Goal: Task Accomplishment & Management: Manage account settings

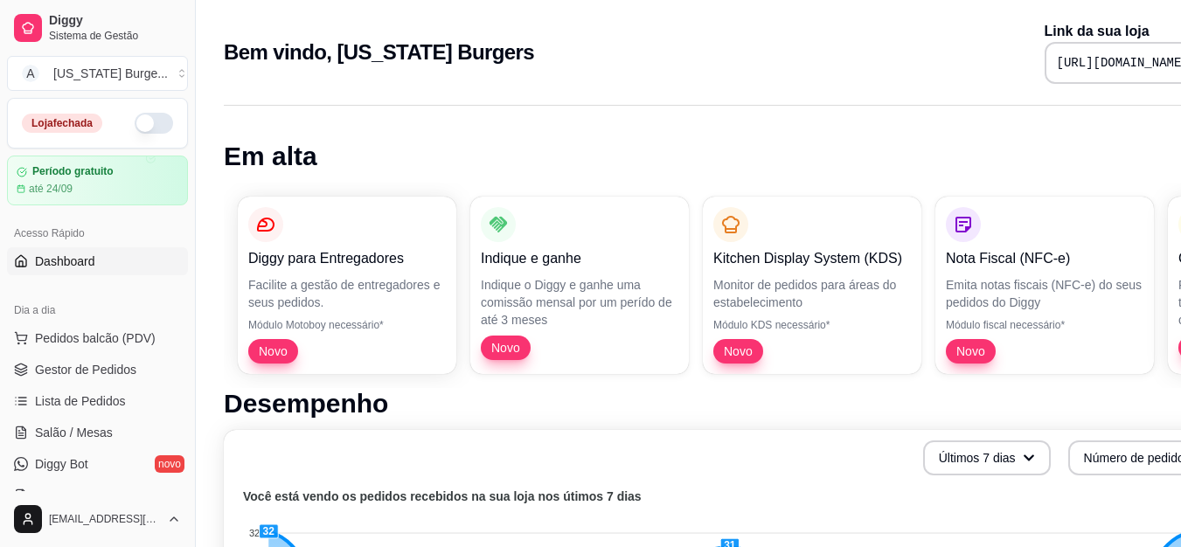
click at [141, 126] on button "button" at bounding box center [154, 123] width 38 height 21
click at [108, 332] on span "Pedidos balcão (PDV)" at bounding box center [95, 338] width 121 height 17
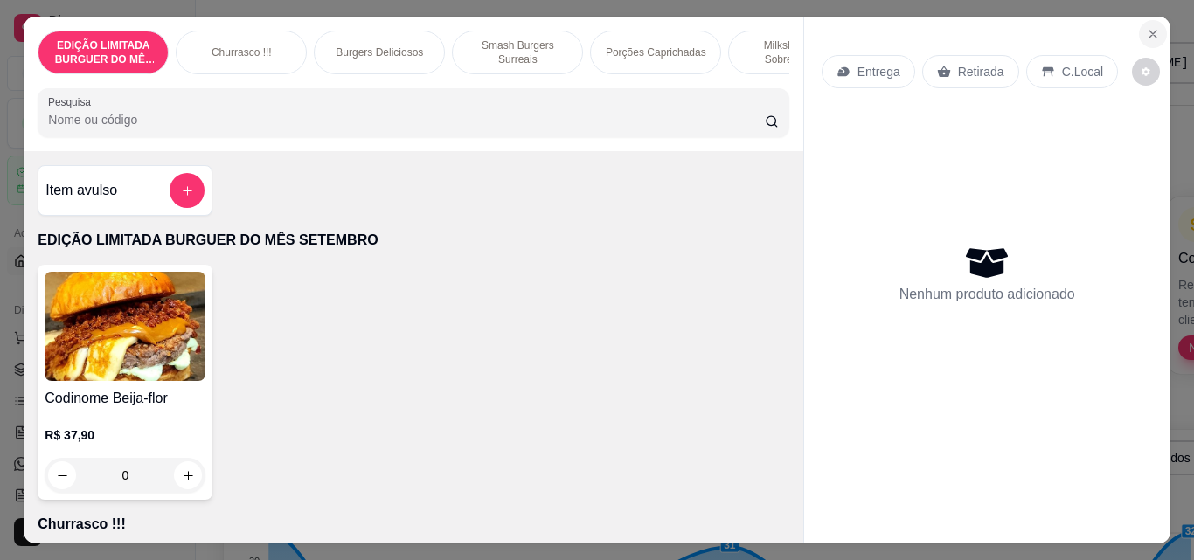
click at [1146, 27] on icon "Close" at bounding box center [1153, 34] width 14 height 14
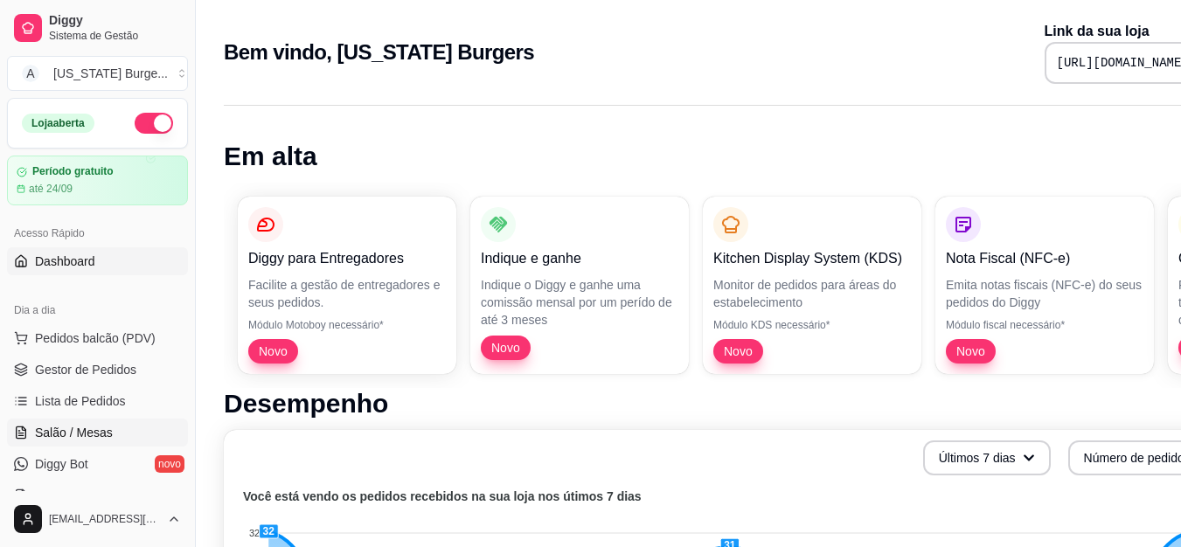
click at [99, 425] on span "Salão / Mesas" at bounding box center [74, 432] width 78 height 17
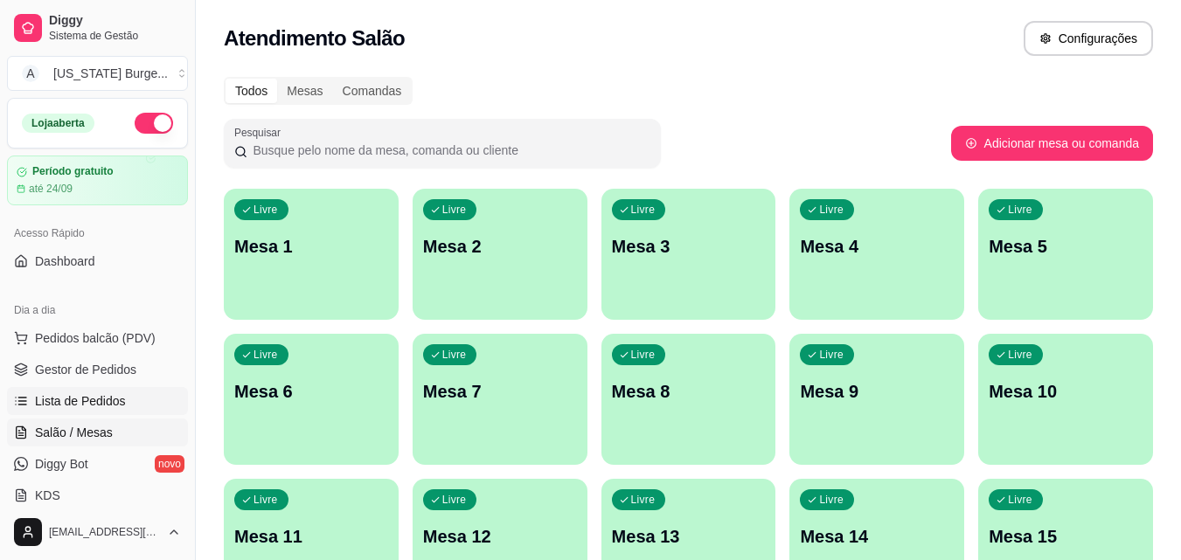
click at [117, 395] on span "Lista de Pedidos" at bounding box center [80, 400] width 91 height 17
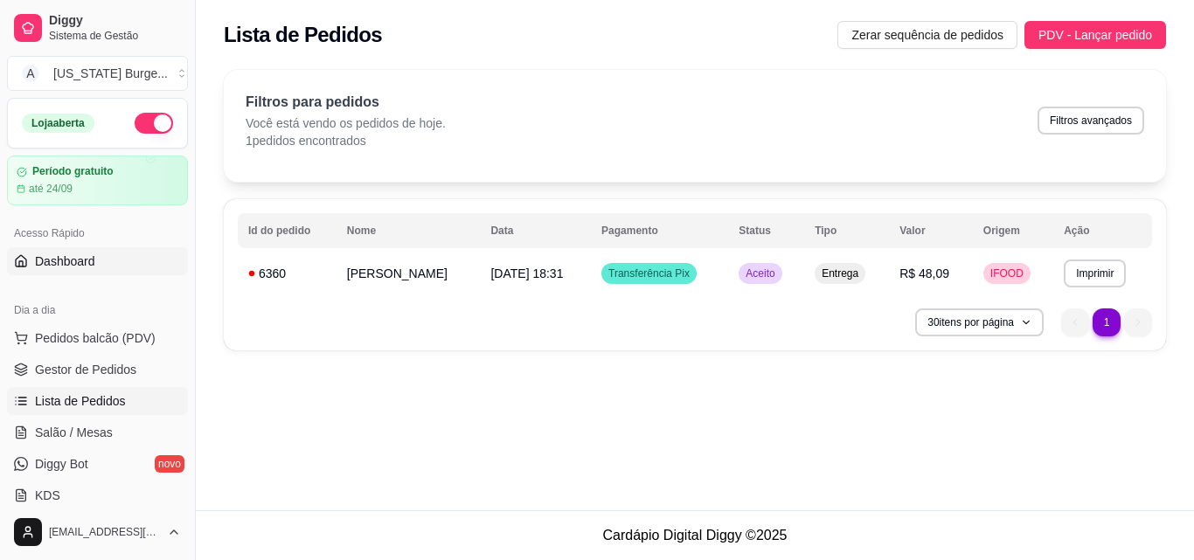
click at [96, 267] on link "Dashboard" at bounding box center [97, 261] width 181 height 28
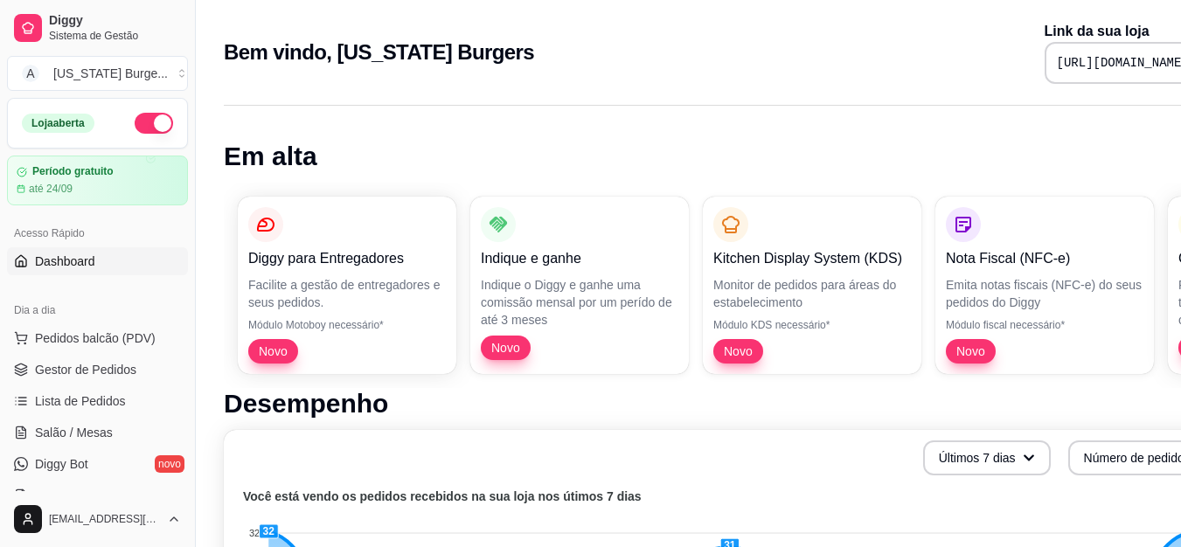
drag, startPoint x: 189, startPoint y: 209, endPoint x: 186, endPoint y: 223, distance: 14.2
click at [186, 223] on div "Diggy Sistema de Gestão A [US_STATE] Burge ... Loja aberta Período gratuito até…" at bounding box center [97, 273] width 195 height 547
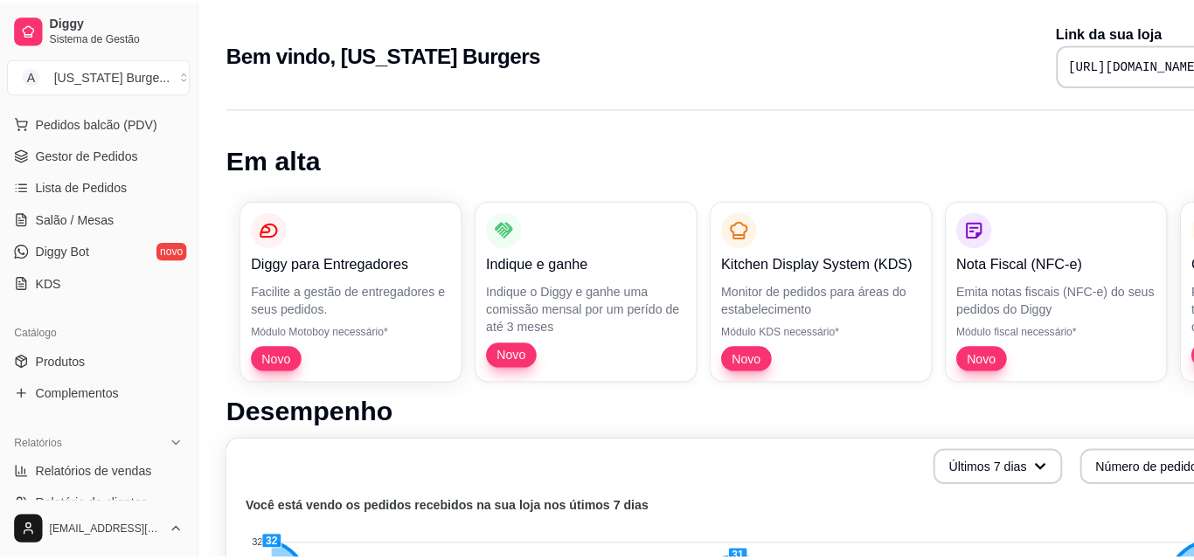
scroll to position [95, 0]
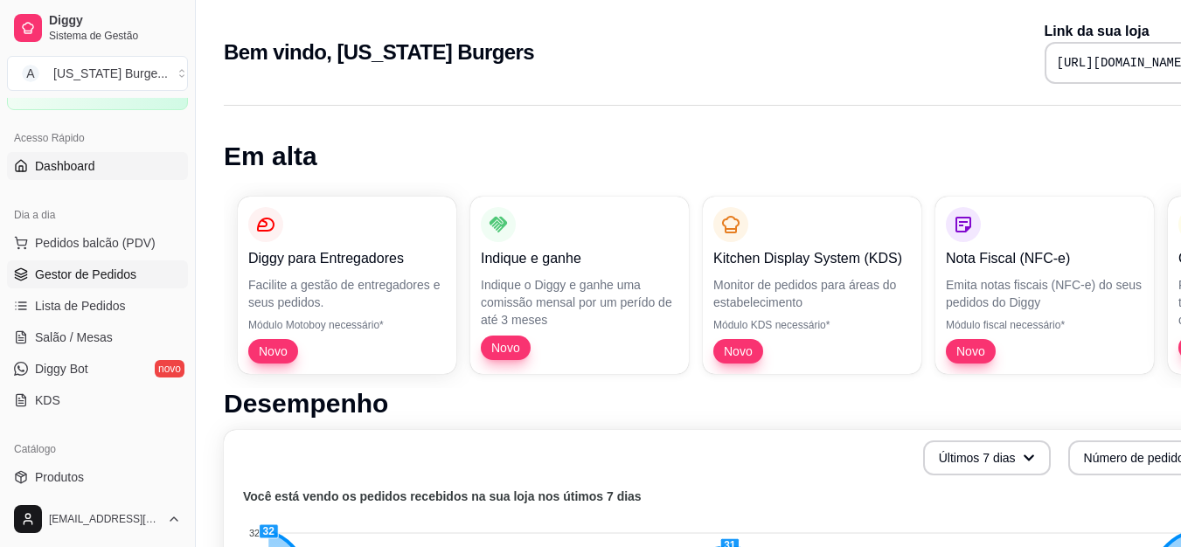
click at [138, 271] on link "Gestor de Pedidos" at bounding box center [97, 274] width 181 height 28
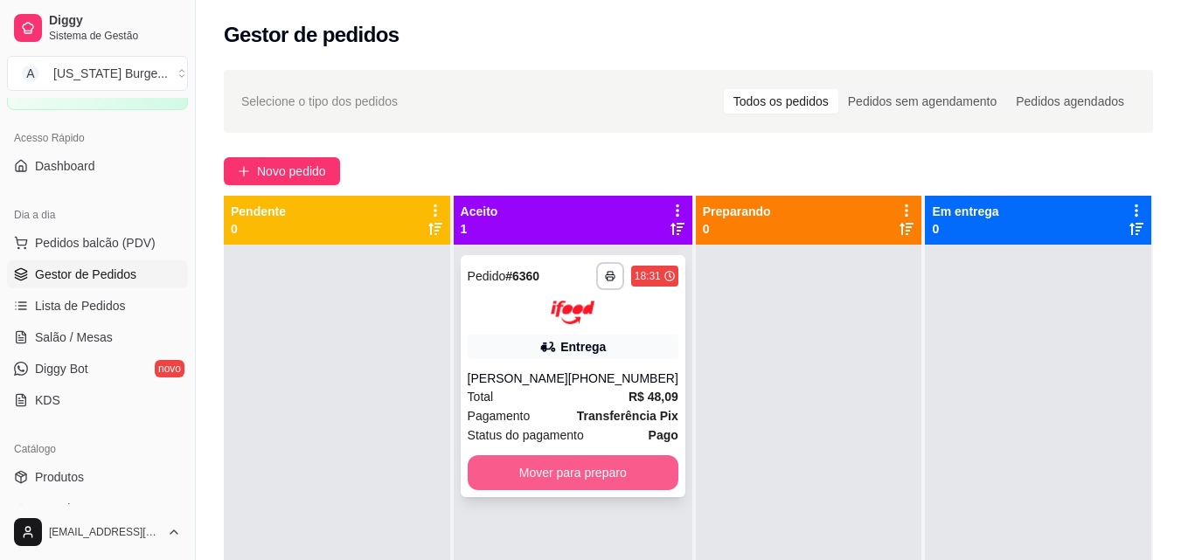
click at [601, 469] on button "Mover para preparo" at bounding box center [573, 472] width 211 height 35
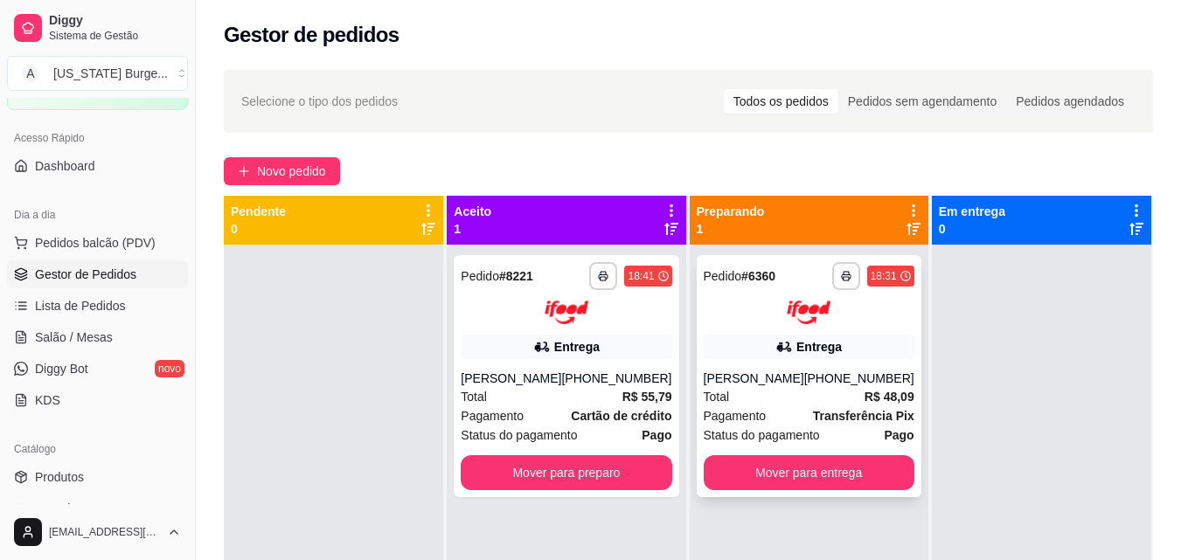
click at [749, 379] on div "[PERSON_NAME]" at bounding box center [754, 378] width 101 height 17
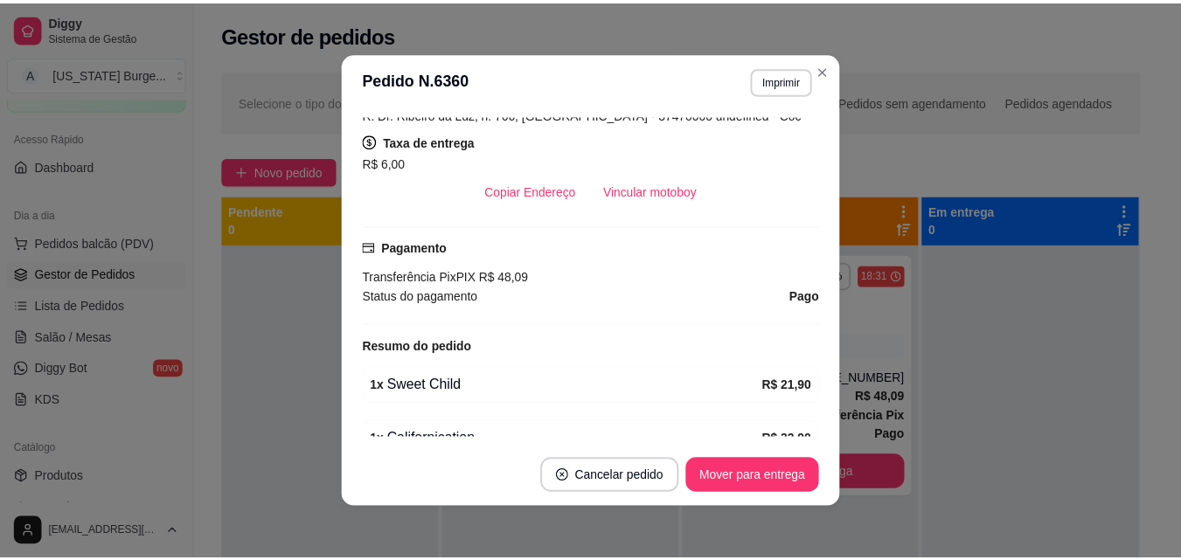
scroll to position [341, 0]
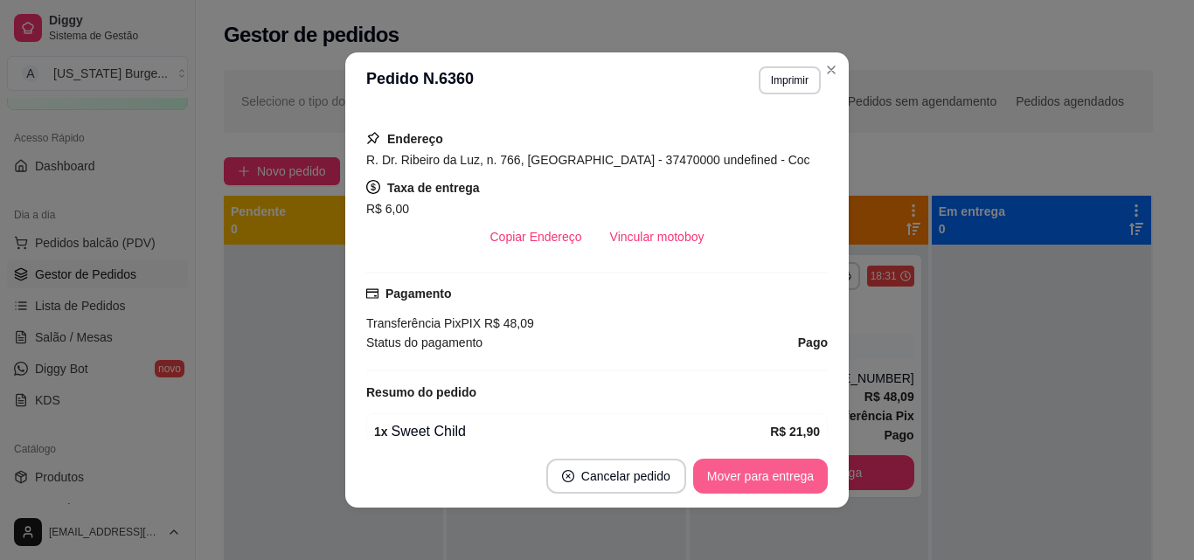
click at [708, 468] on button "Mover para entrega" at bounding box center [760, 476] width 135 height 35
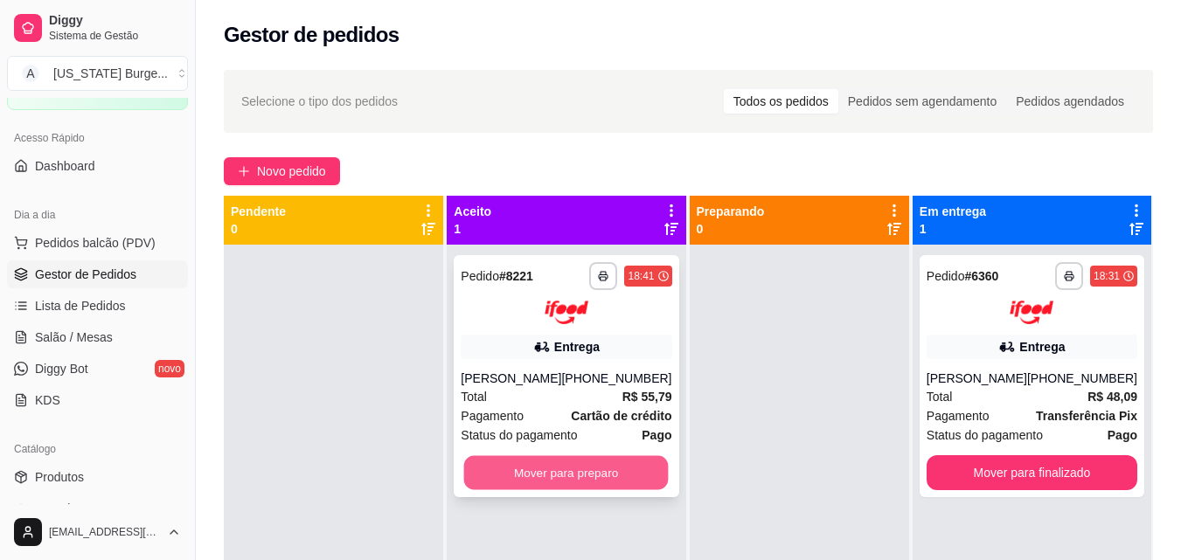
click at [554, 460] on button "Mover para preparo" at bounding box center [566, 472] width 205 height 34
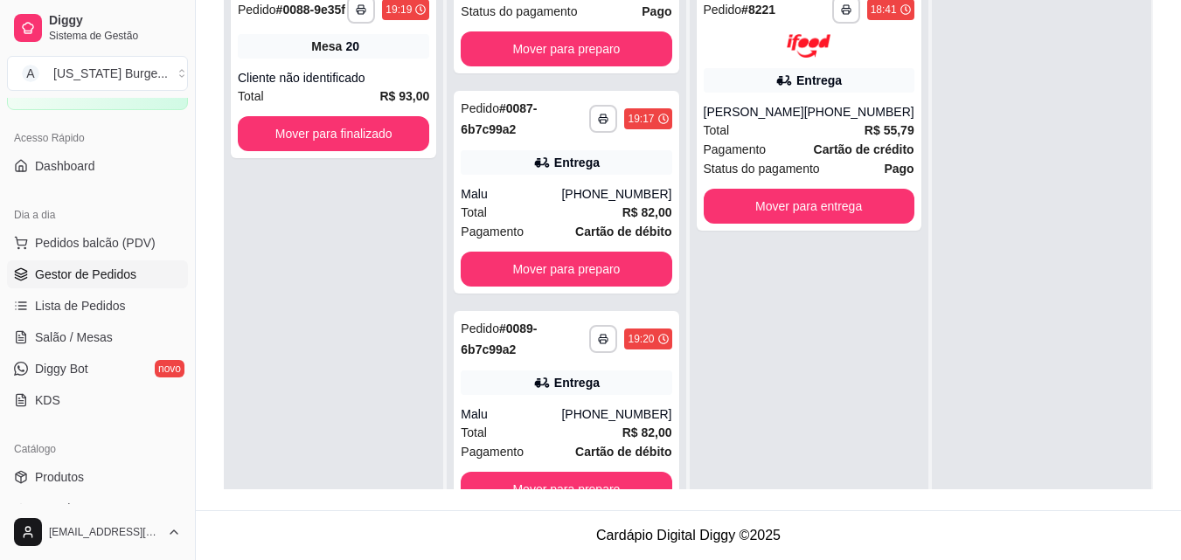
scroll to position [0, 0]
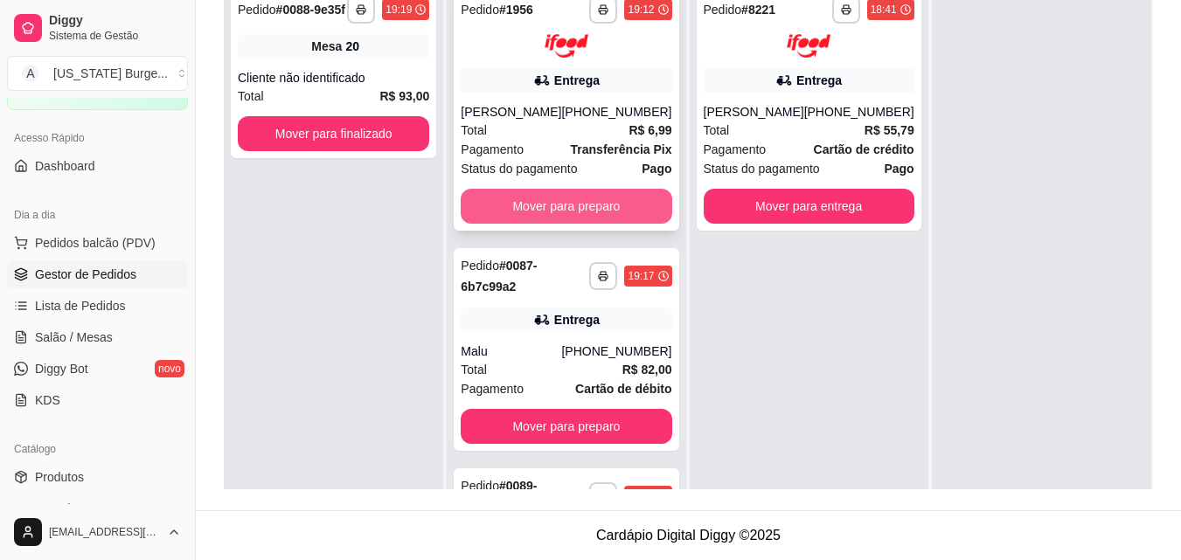
drag, startPoint x: 580, startPoint y: 184, endPoint x: 575, endPoint y: 192, distance: 10.2
click at [575, 192] on div "**********" at bounding box center [566, 110] width 225 height 242
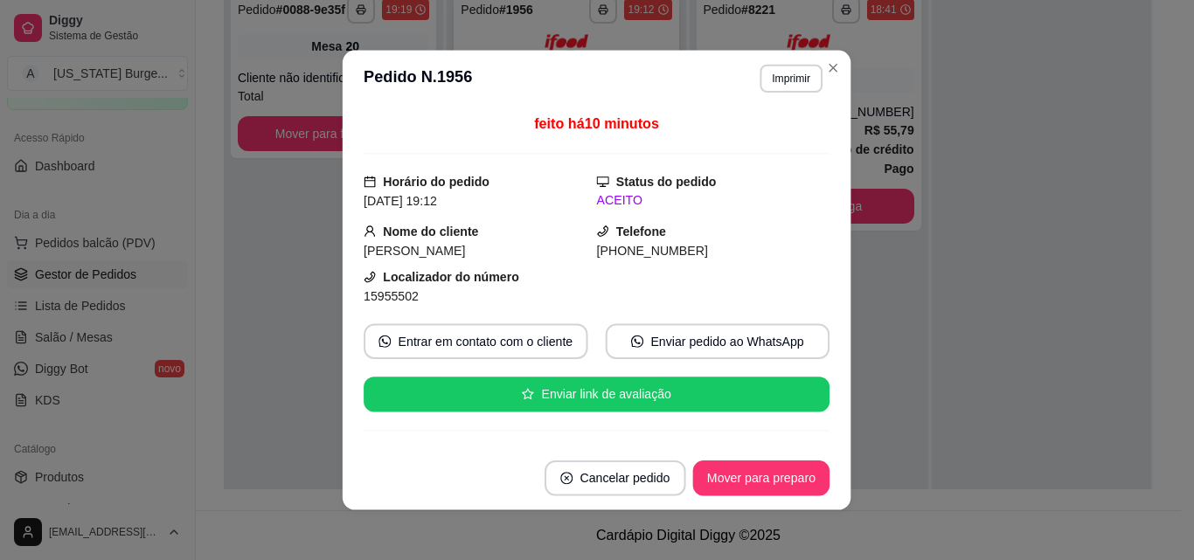
click at [575, 192] on div "[DATE] 19:12" at bounding box center [480, 200] width 233 height 19
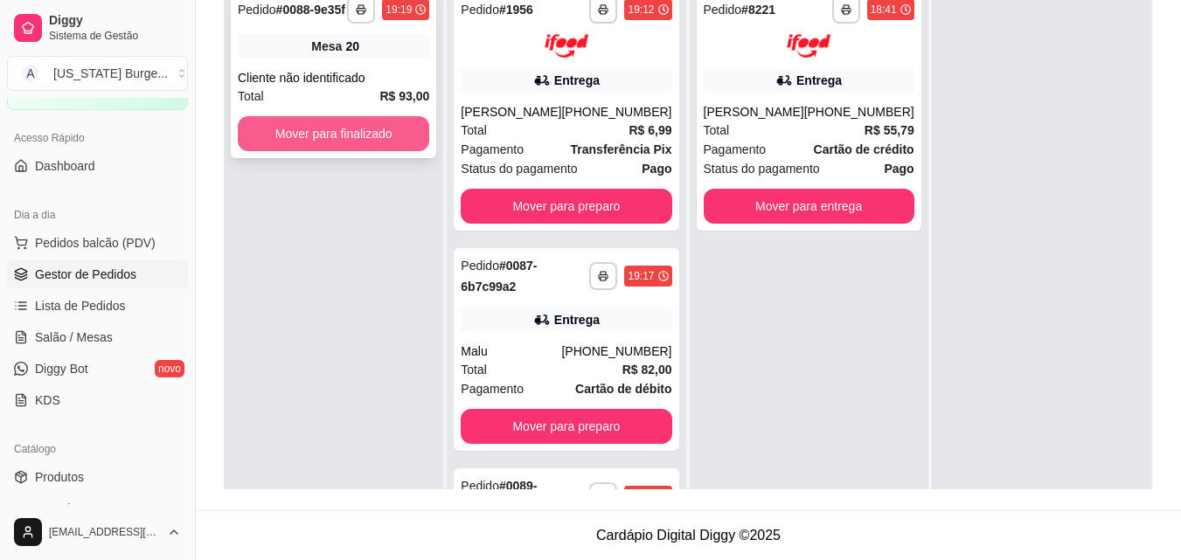
click at [416, 135] on button "Mover para finalizado" at bounding box center [333, 133] width 191 height 35
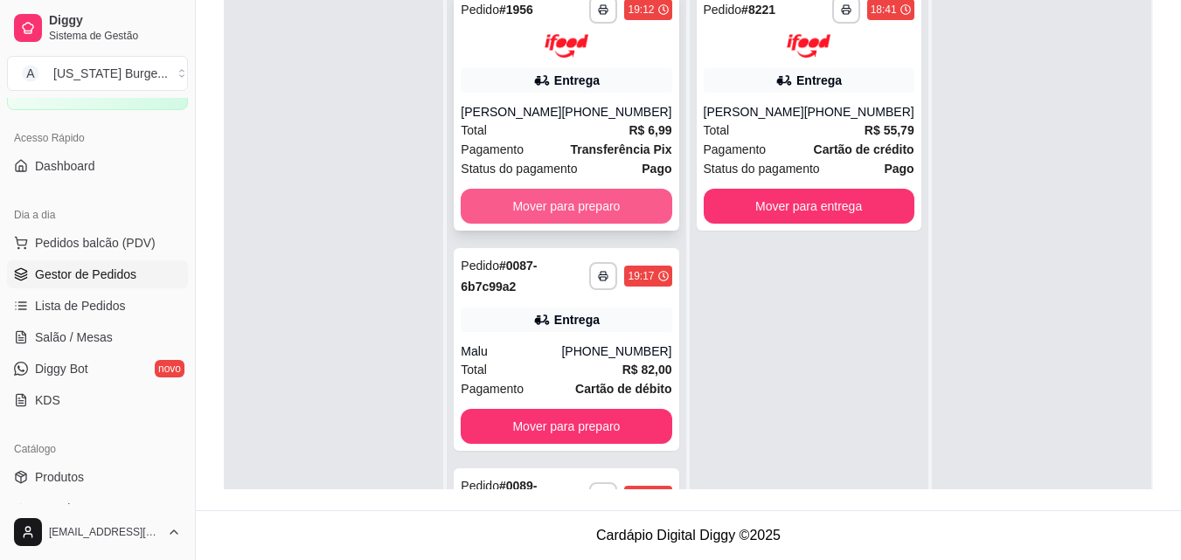
click at [517, 215] on button "Mover para preparo" at bounding box center [566, 206] width 211 height 35
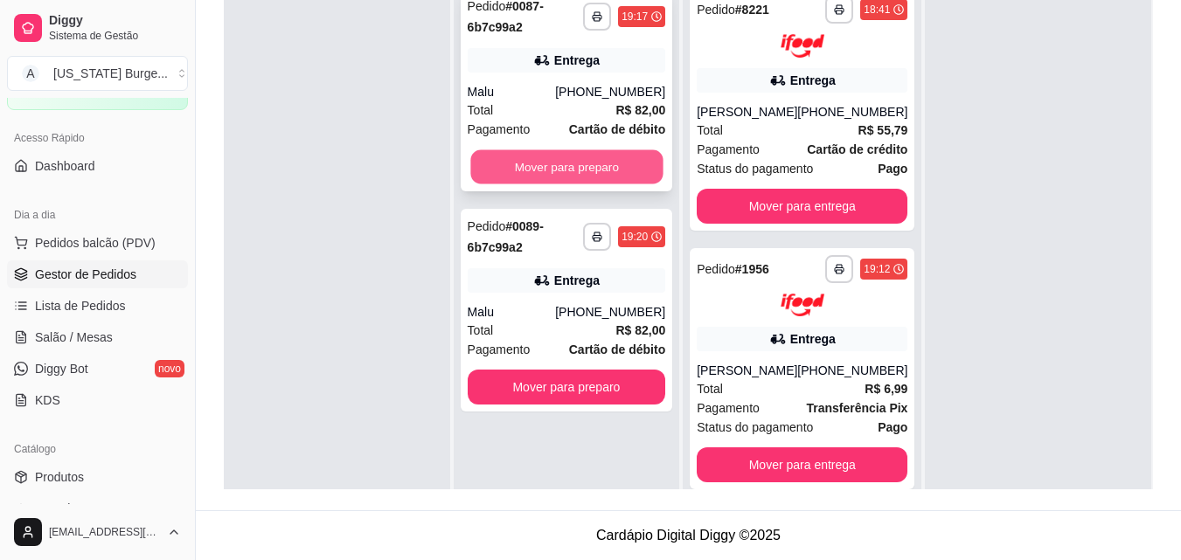
click at [595, 163] on button "Mover para preparo" at bounding box center [566, 167] width 192 height 34
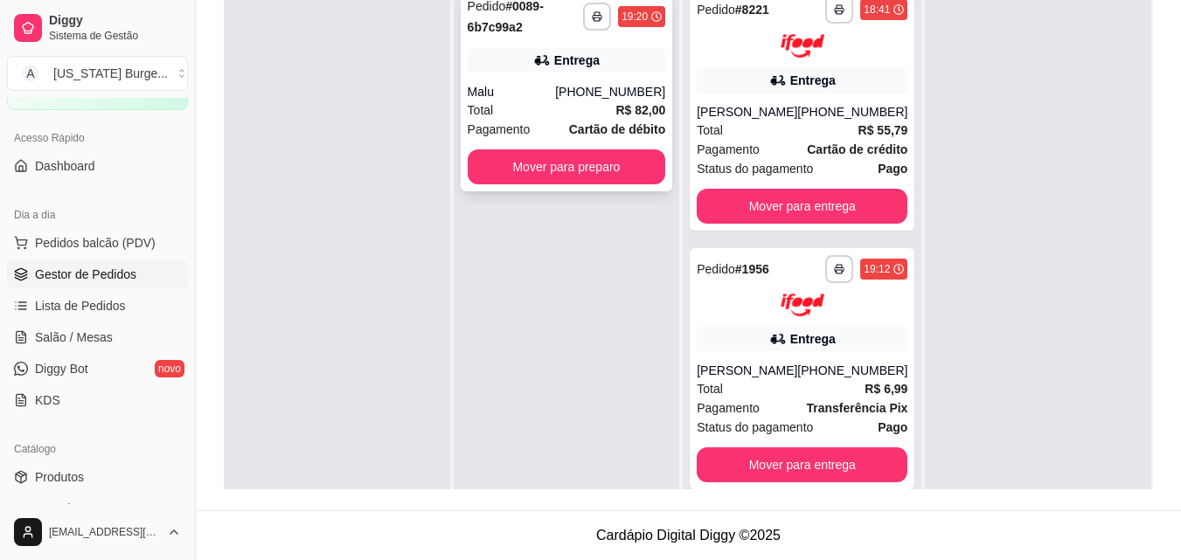
click at [574, 76] on div "**********" at bounding box center [567, 90] width 212 height 203
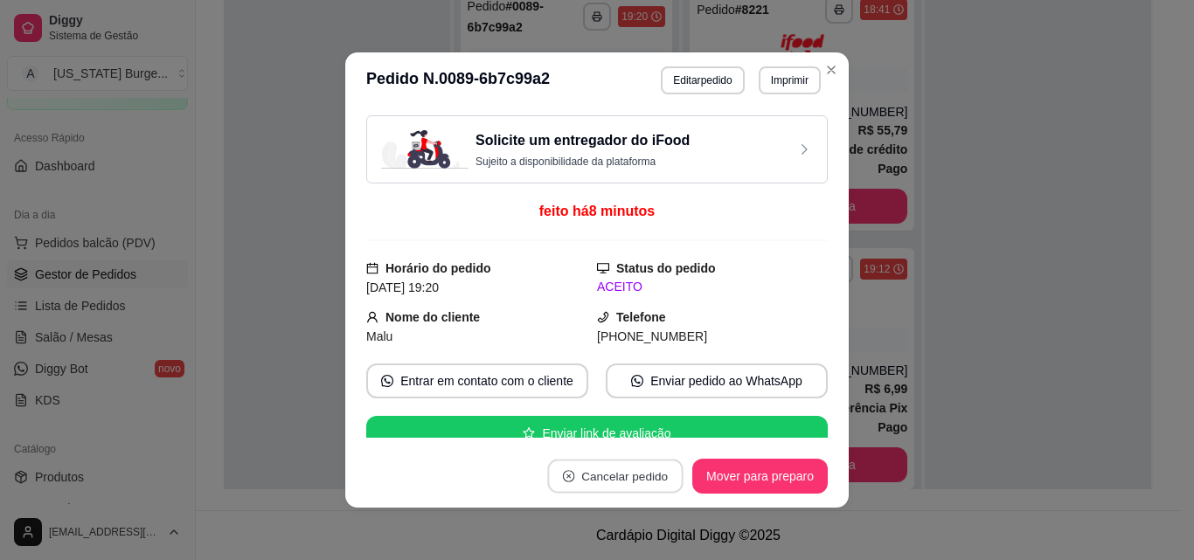
click at [569, 472] on button "Cancelar pedido" at bounding box center [614, 477] width 135 height 34
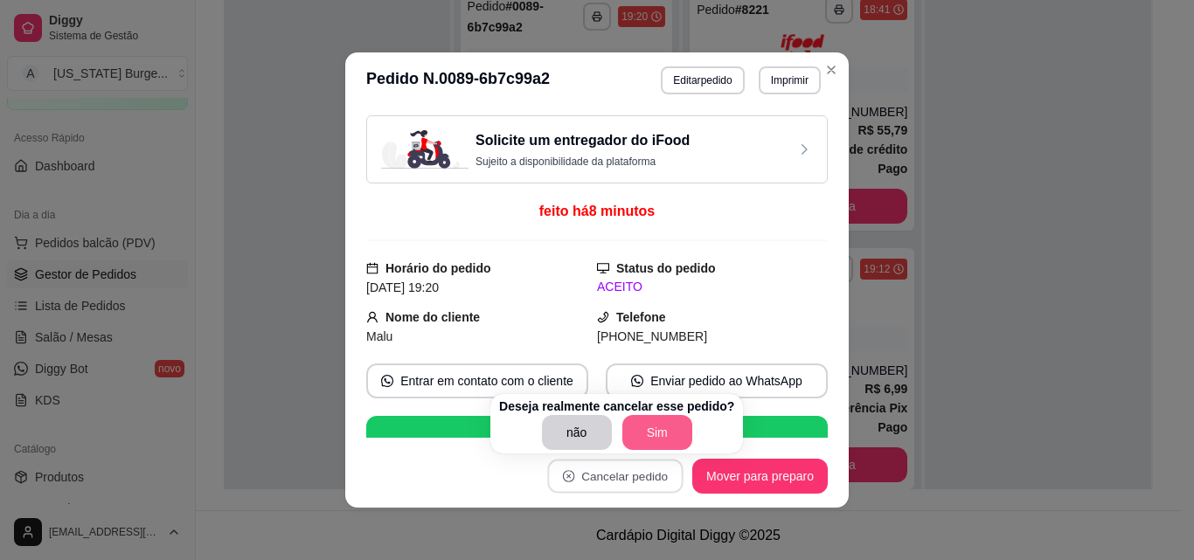
click at [629, 438] on button "Sim" at bounding box center [657, 432] width 70 height 35
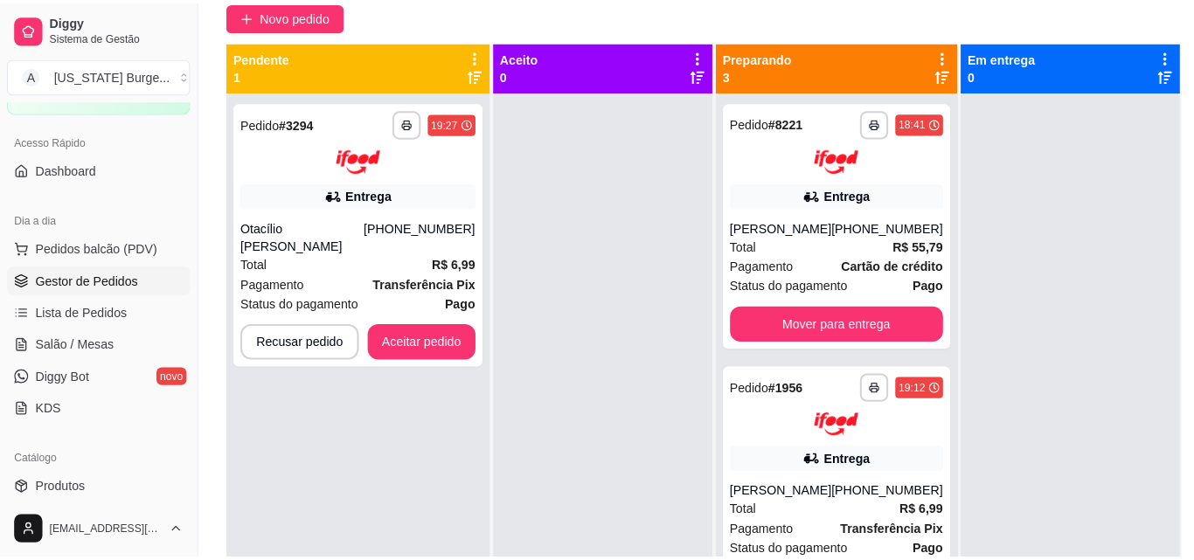
scroll to position [153, 0]
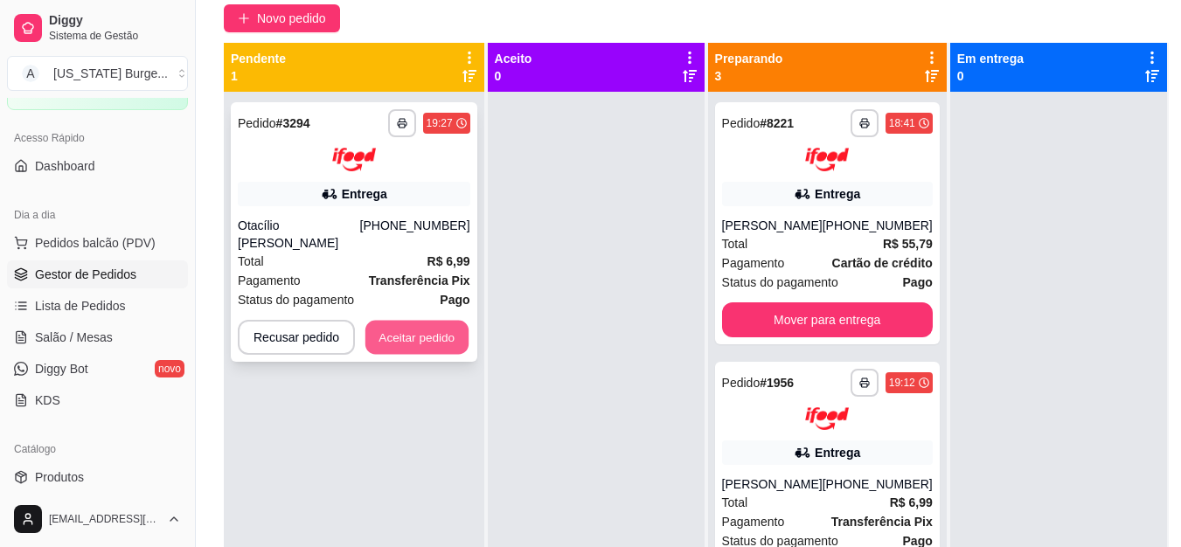
click at [401, 329] on button "Aceitar pedido" at bounding box center [416, 337] width 103 height 34
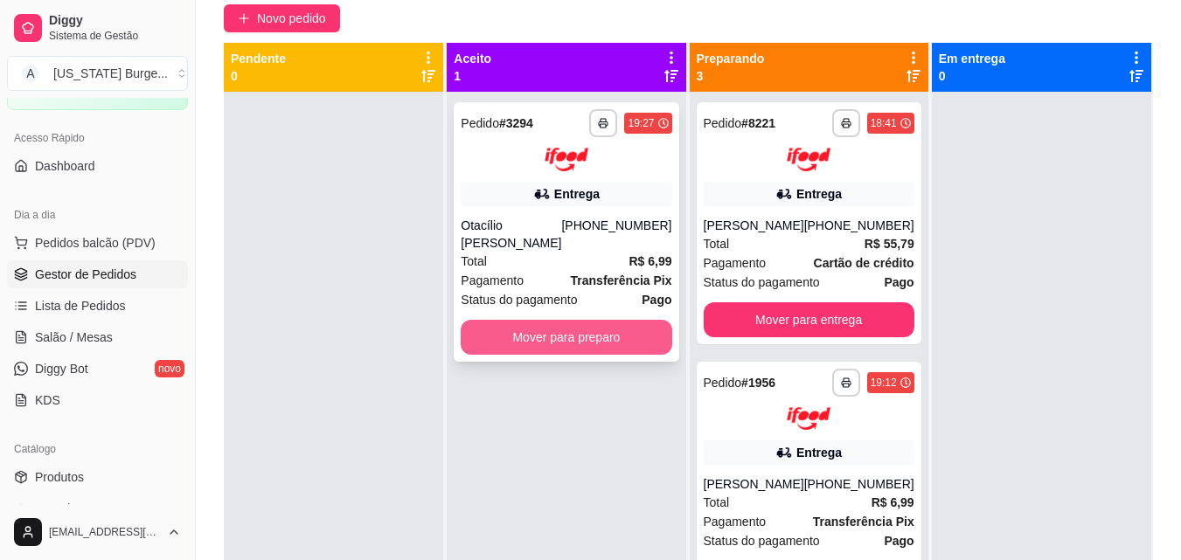
click at [546, 329] on button "Mover para preparo" at bounding box center [566, 337] width 211 height 35
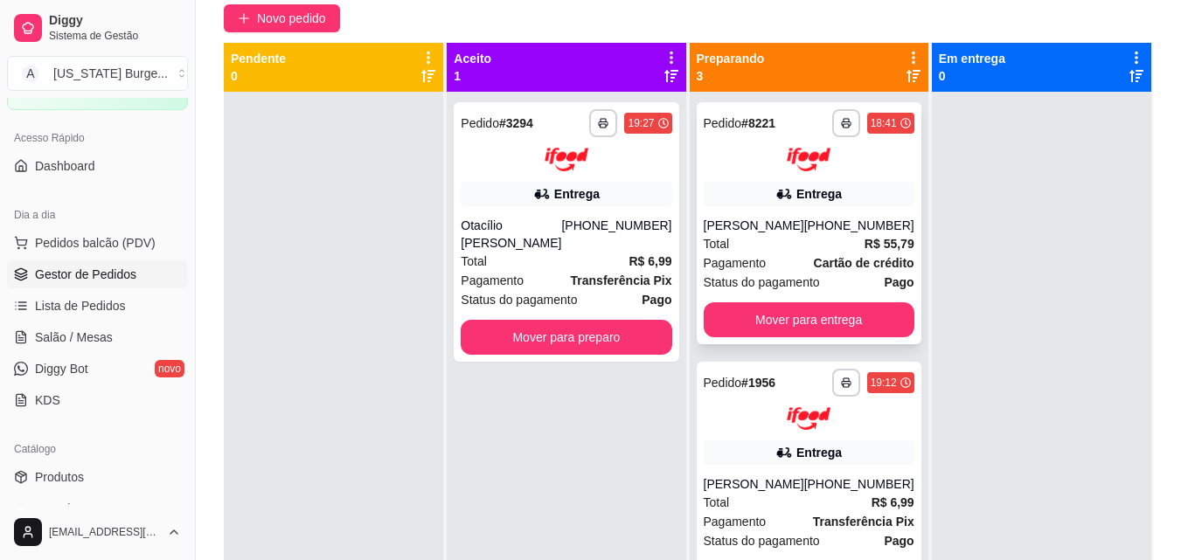
click at [775, 187] on icon at bounding box center [783, 193] width 17 height 17
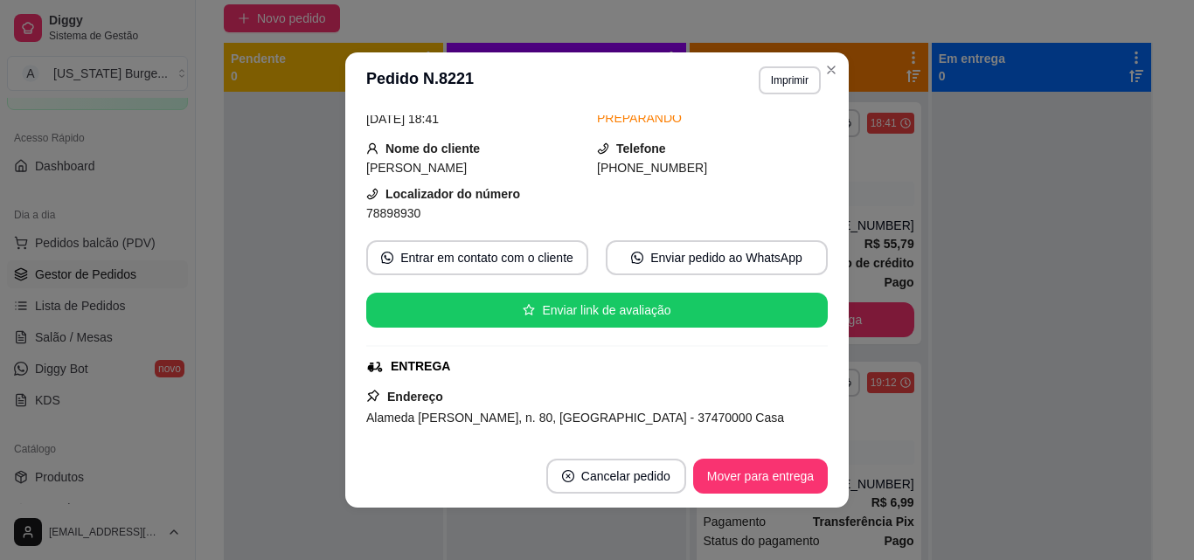
scroll to position [0, 0]
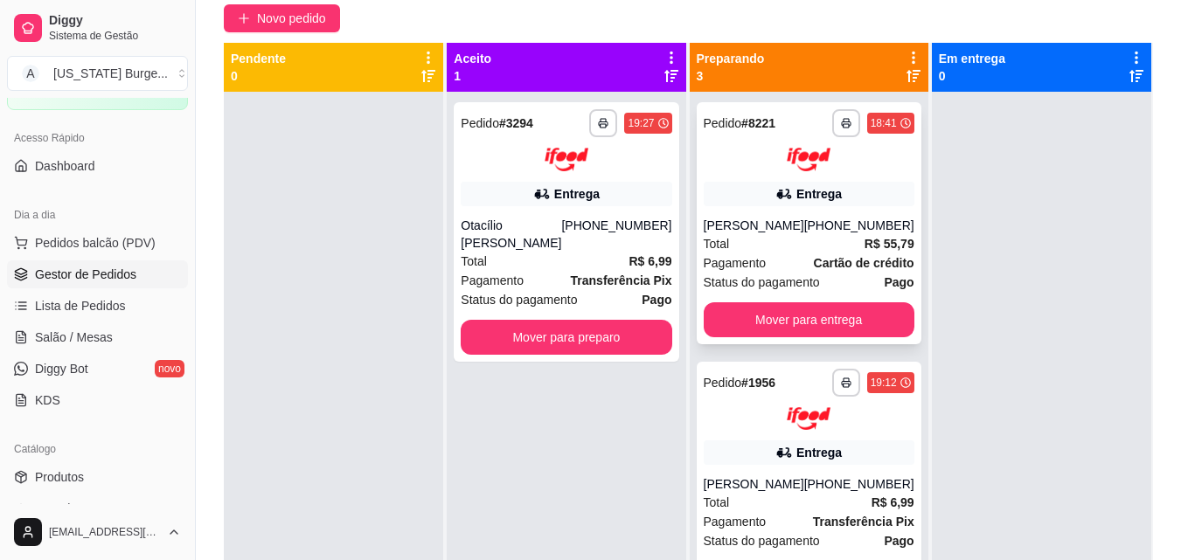
click at [800, 145] on div "**********" at bounding box center [809, 140] width 211 height 62
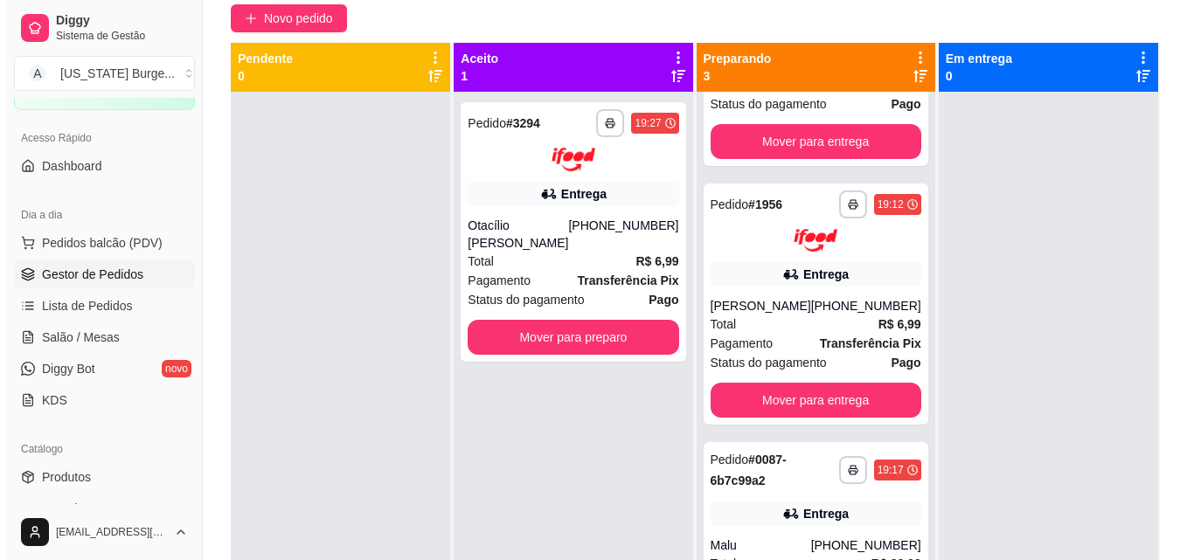
scroll to position [196, 0]
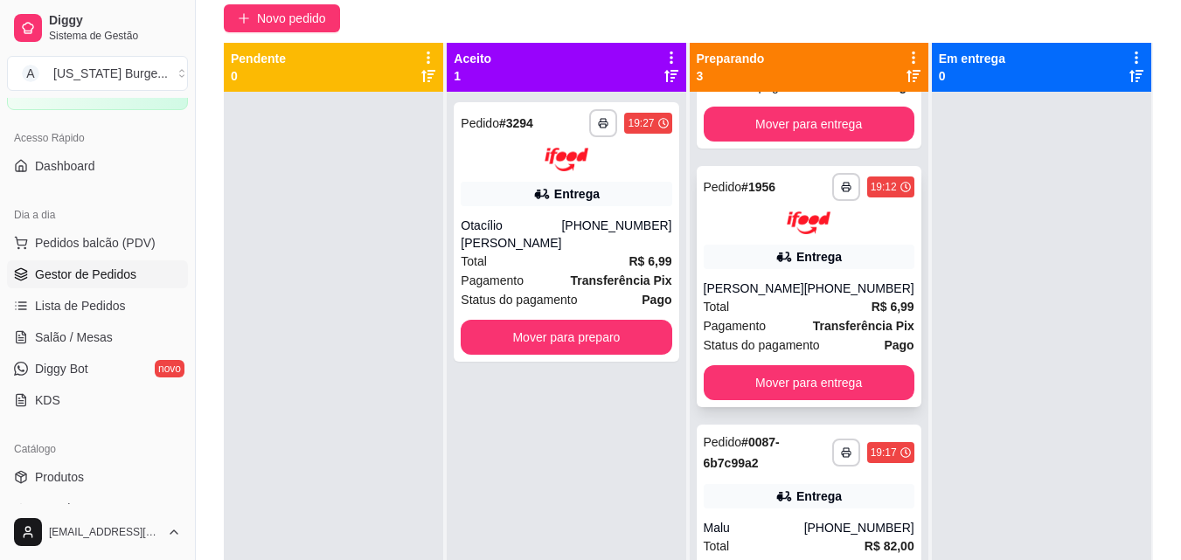
click at [816, 308] on div "Total R$ 6,99" at bounding box center [809, 306] width 211 height 19
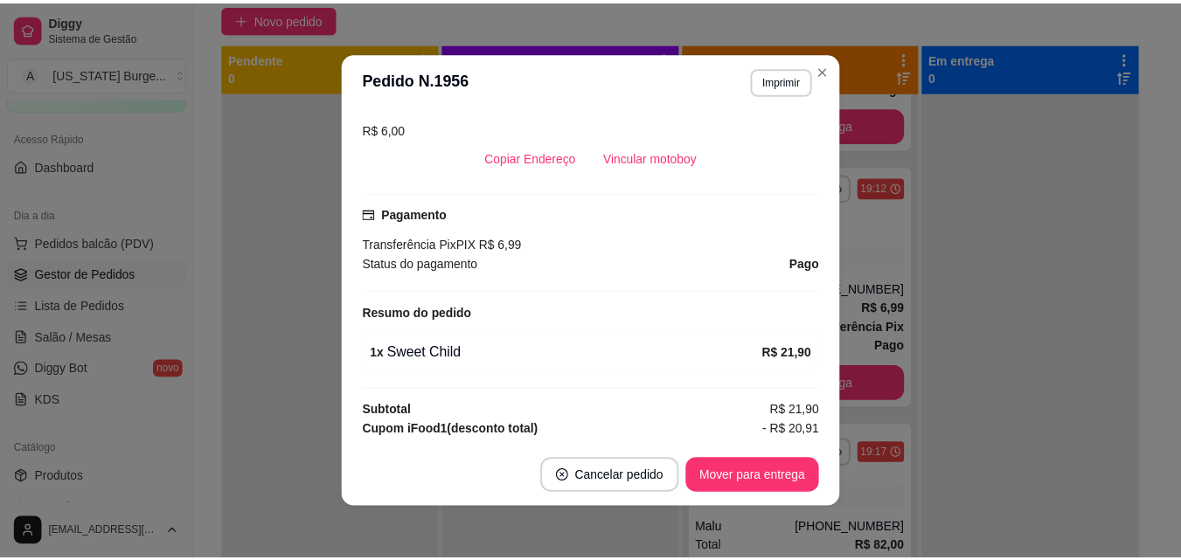
scroll to position [511, 0]
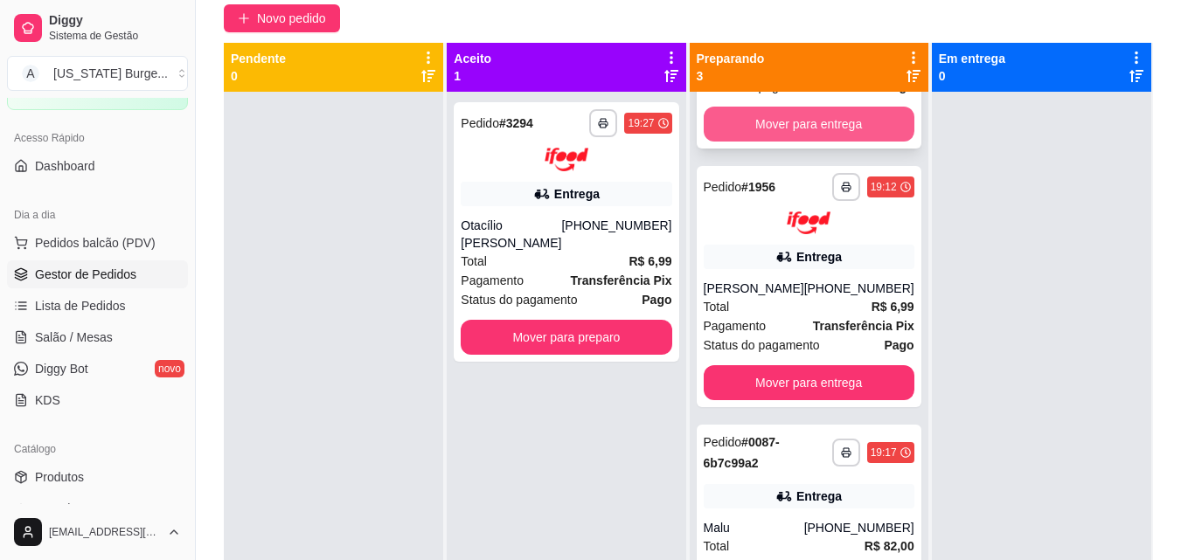
click at [815, 128] on button "Mover para entrega" at bounding box center [809, 124] width 211 height 35
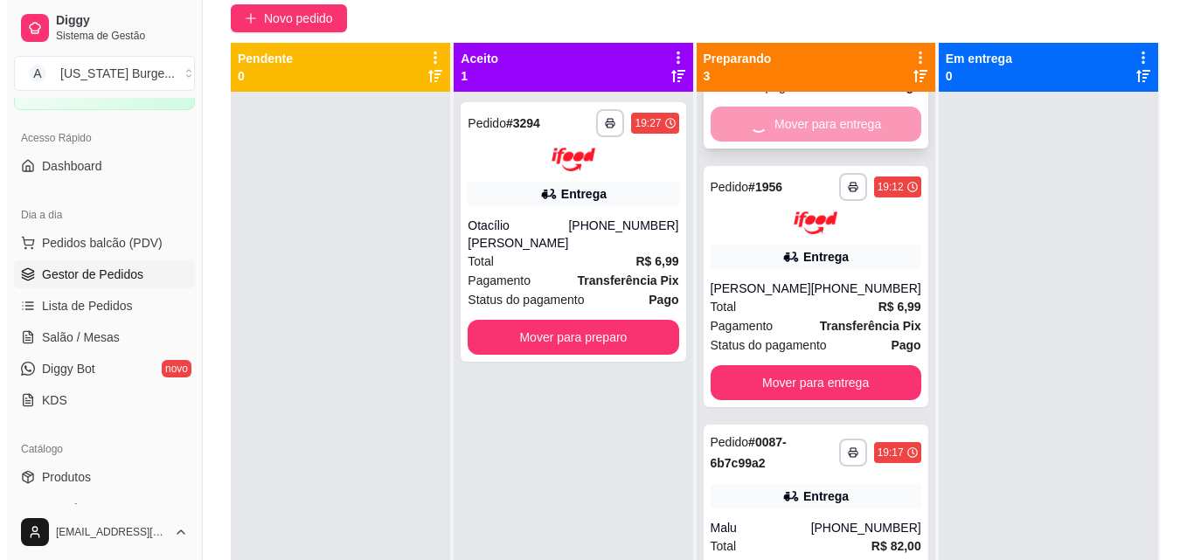
scroll to position [0, 0]
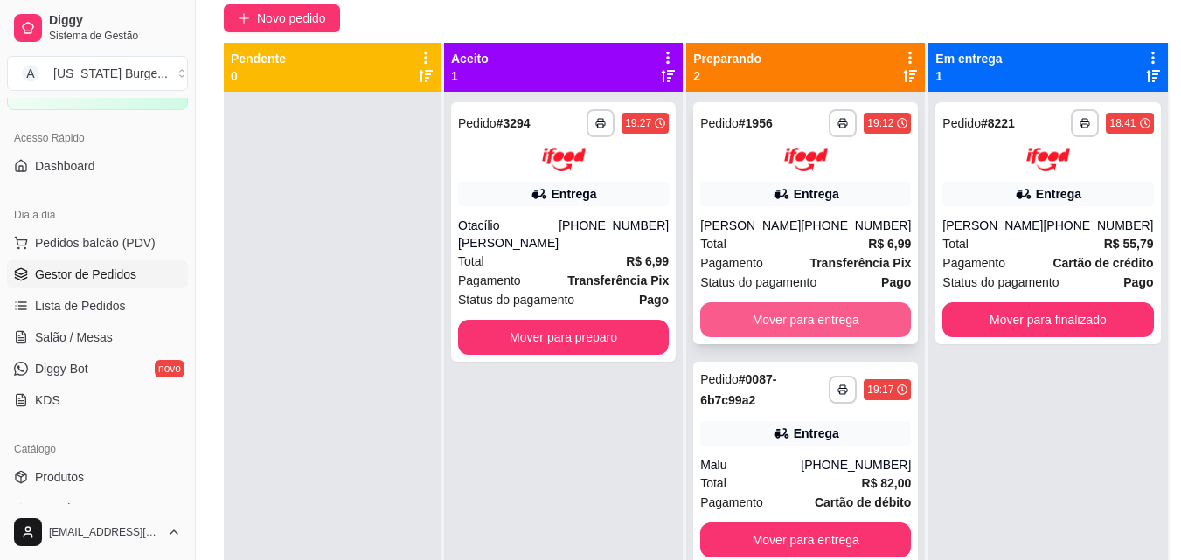
click at [796, 323] on button "Mover para entrega" at bounding box center [805, 319] width 211 height 35
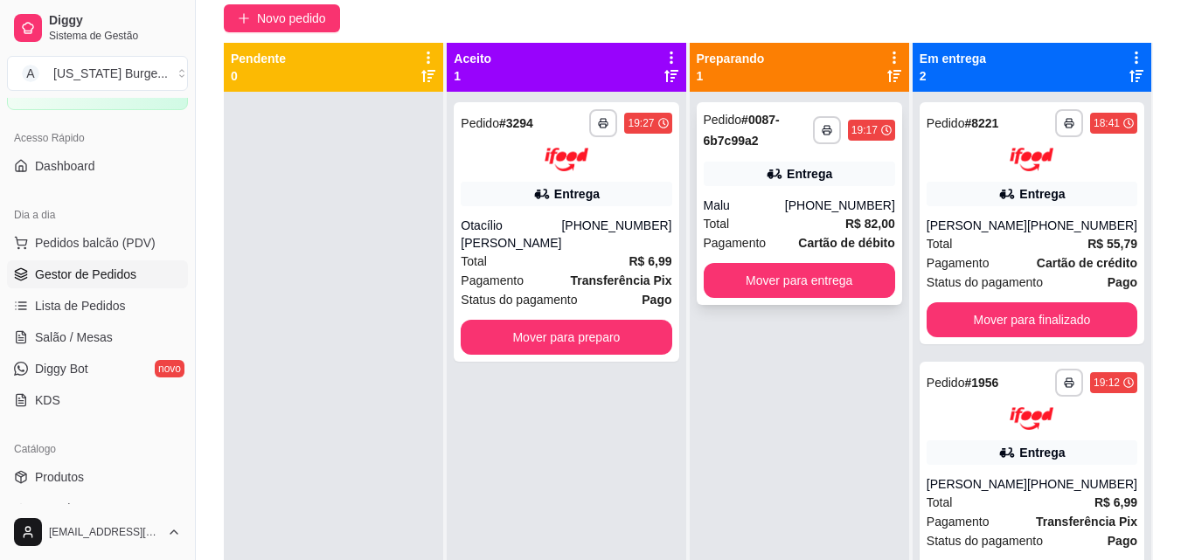
click at [788, 135] on div "Pedido # 0087-6b7c99a2" at bounding box center [758, 130] width 109 height 42
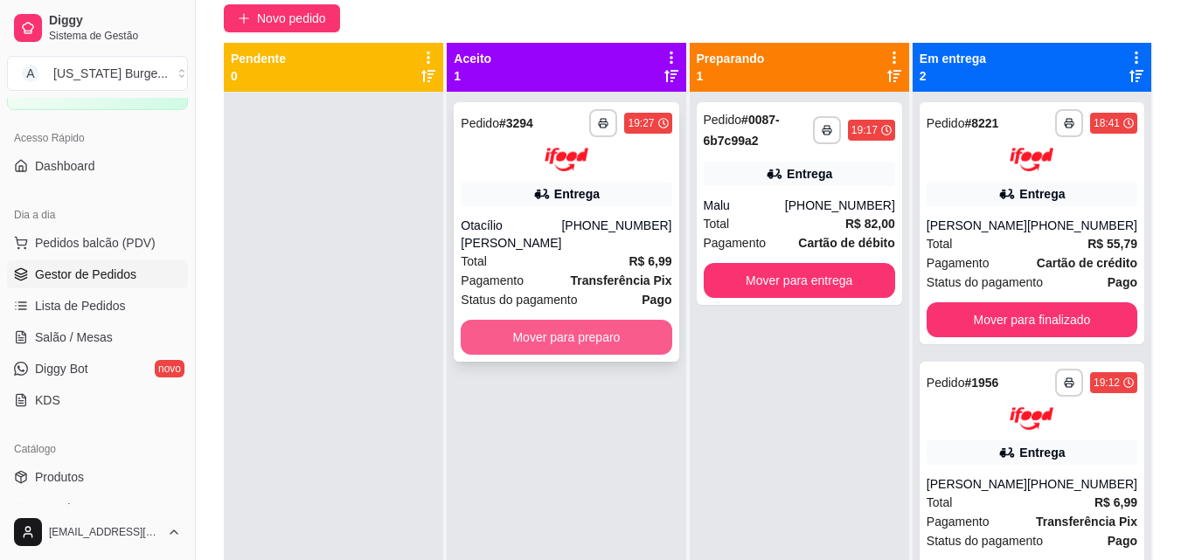
click at [594, 334] on button "Mover para preparo" at bounding box center [566, 337] width 211 height 35
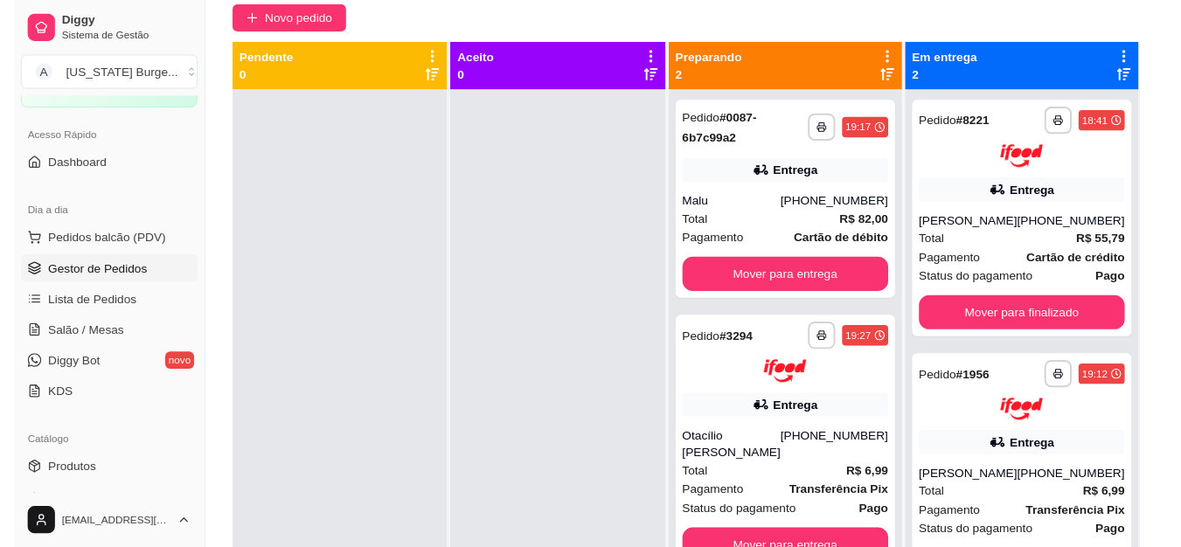
scroll to position [49, 0]
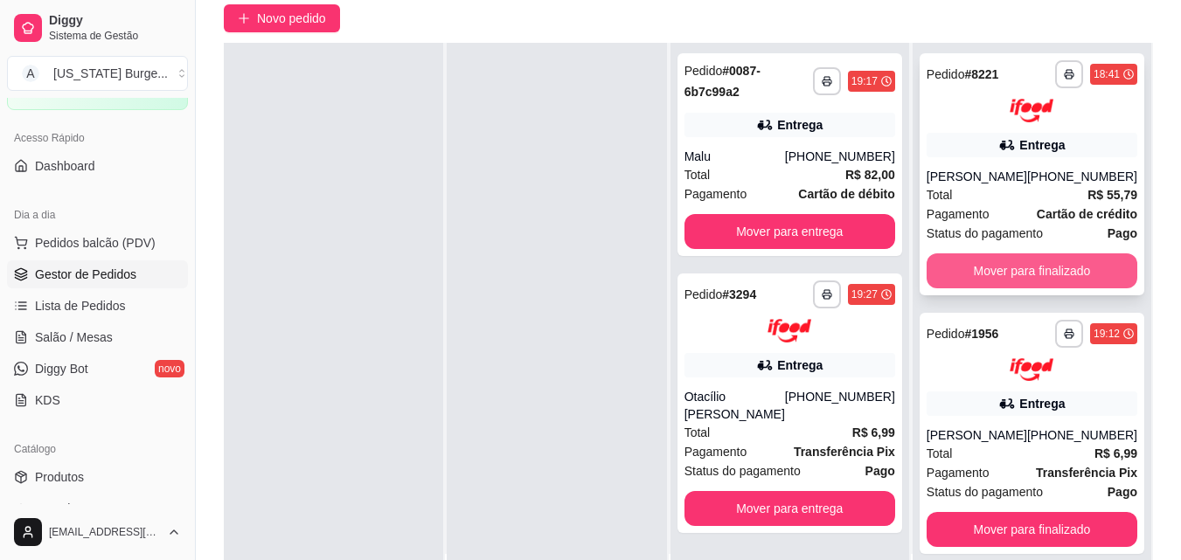
click at [1024, 273] on button "Mover para finalizado" at bounding box center [1032, 271] width 211 height 35
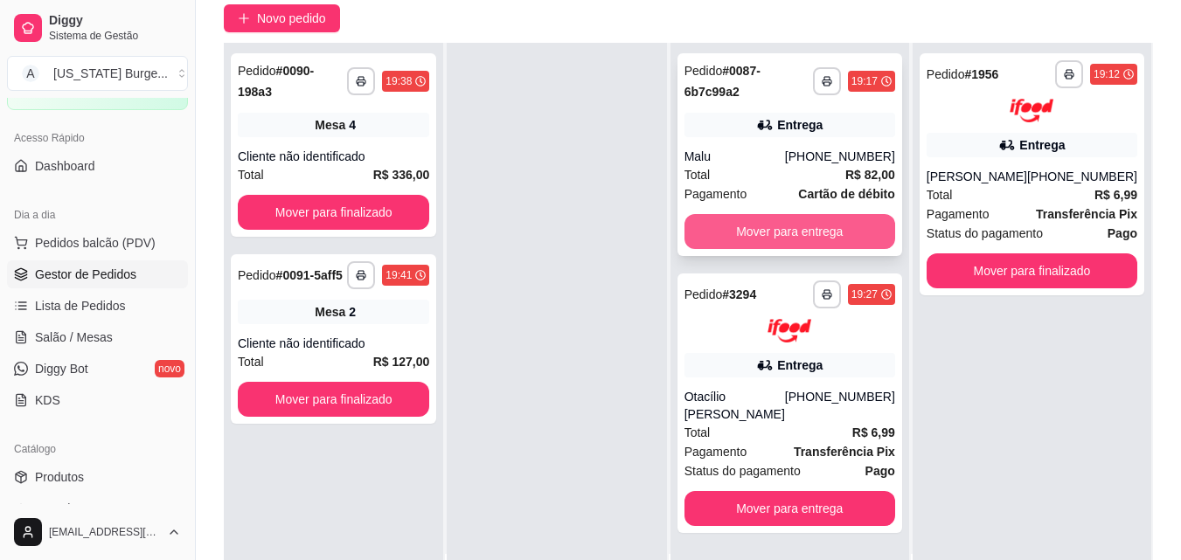
click at [783, 226] on button "Mover para entrega" at bounding box center [789, 231] width 211 height 35
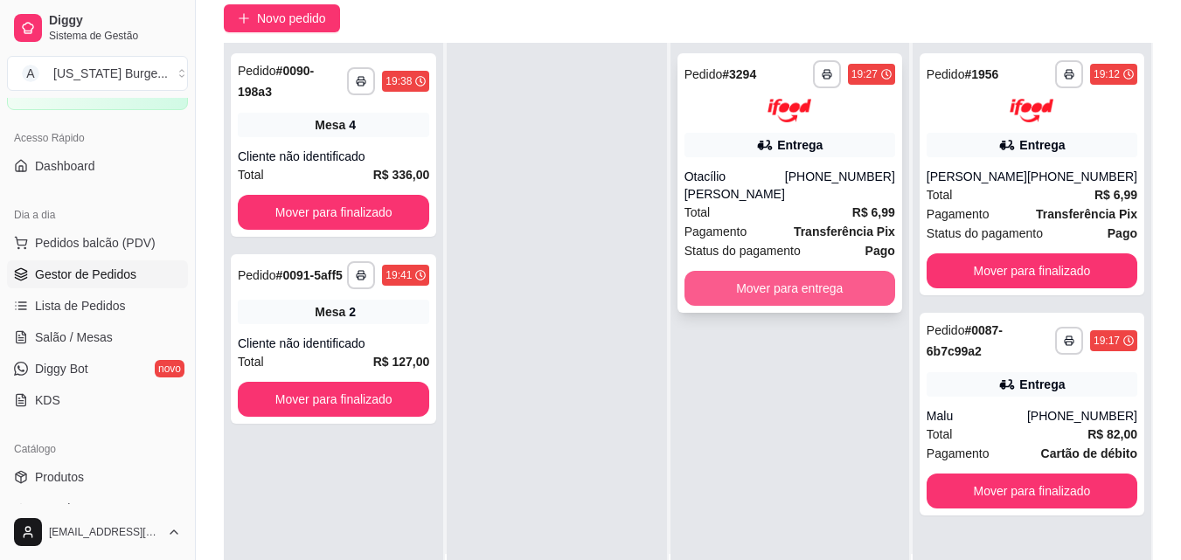
click at [761, 280] on button "Mover para entrega" at bounding box center [789, 288] width 211 height 35
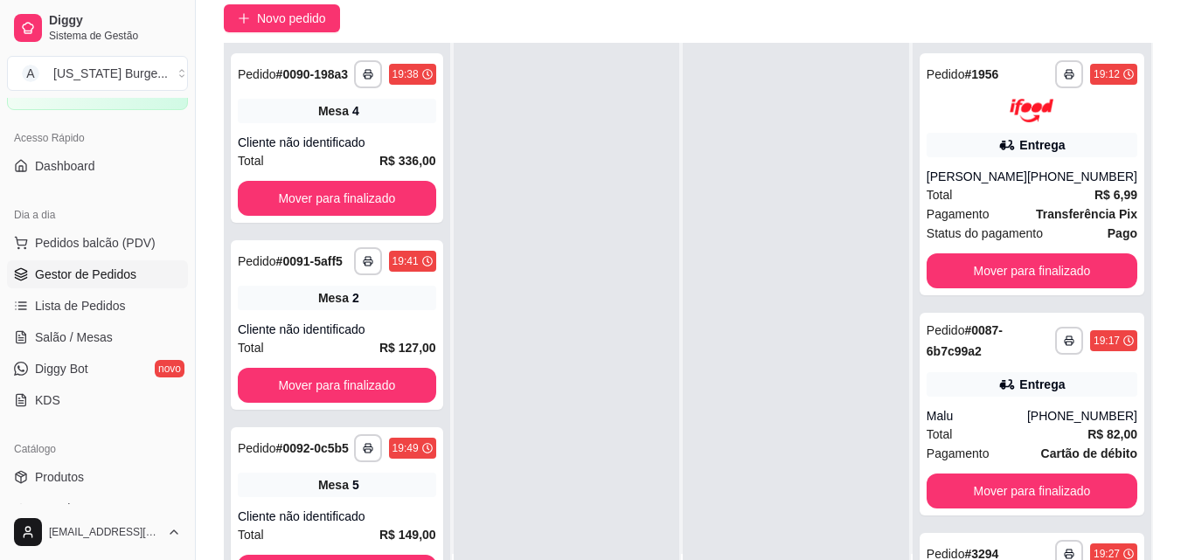
click at [643, 274] on div at bounding box center [567, 323] width 226 height 560
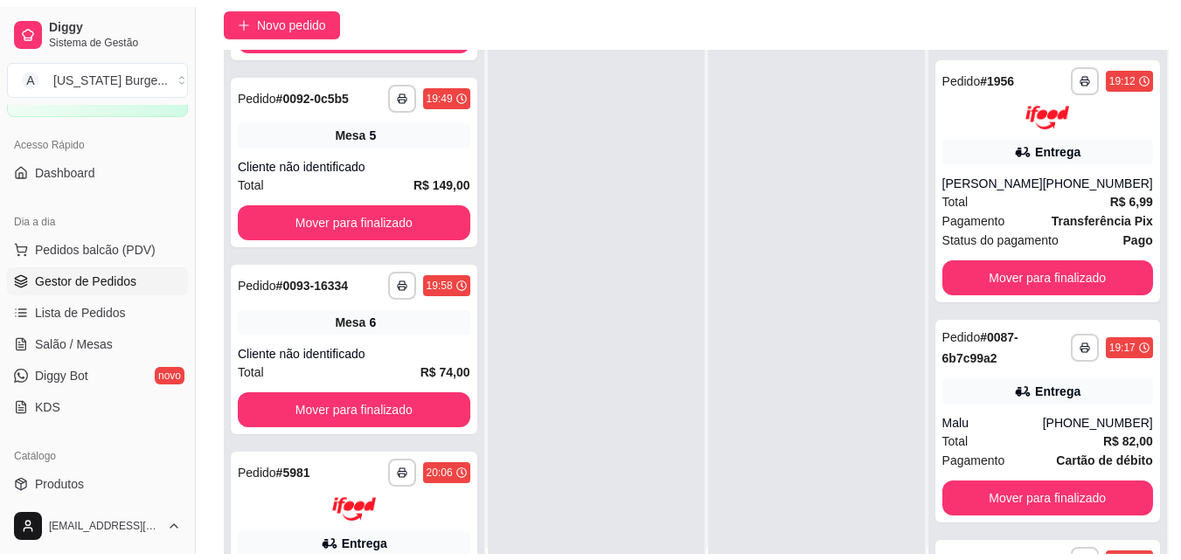
scroll to position [465, 0]
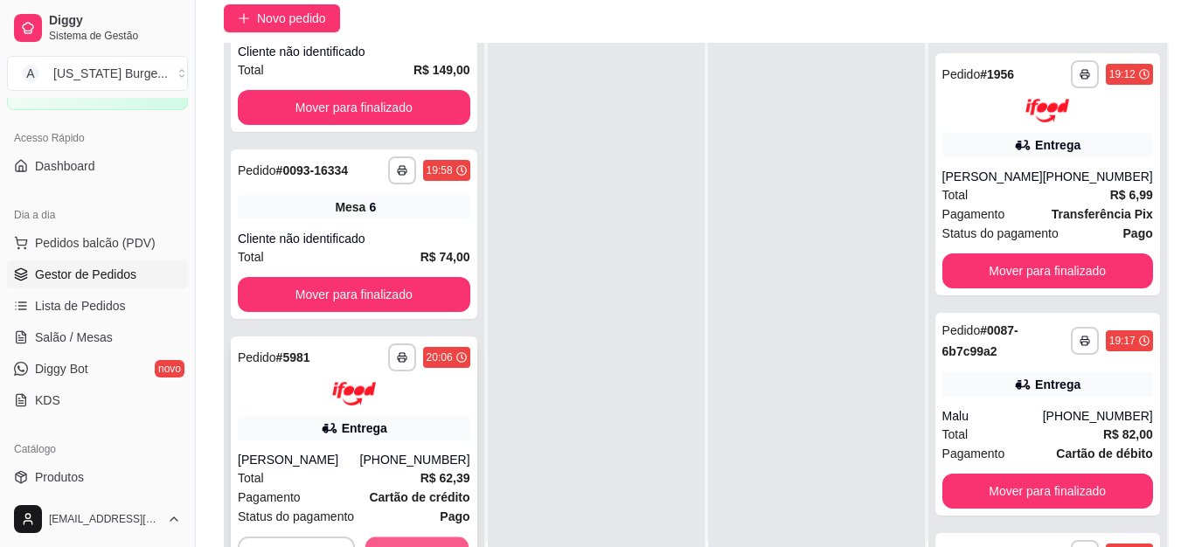
click at [437, 538] on button "Aceitar pedido" at bounding box center [416, 554] width 103 height 34
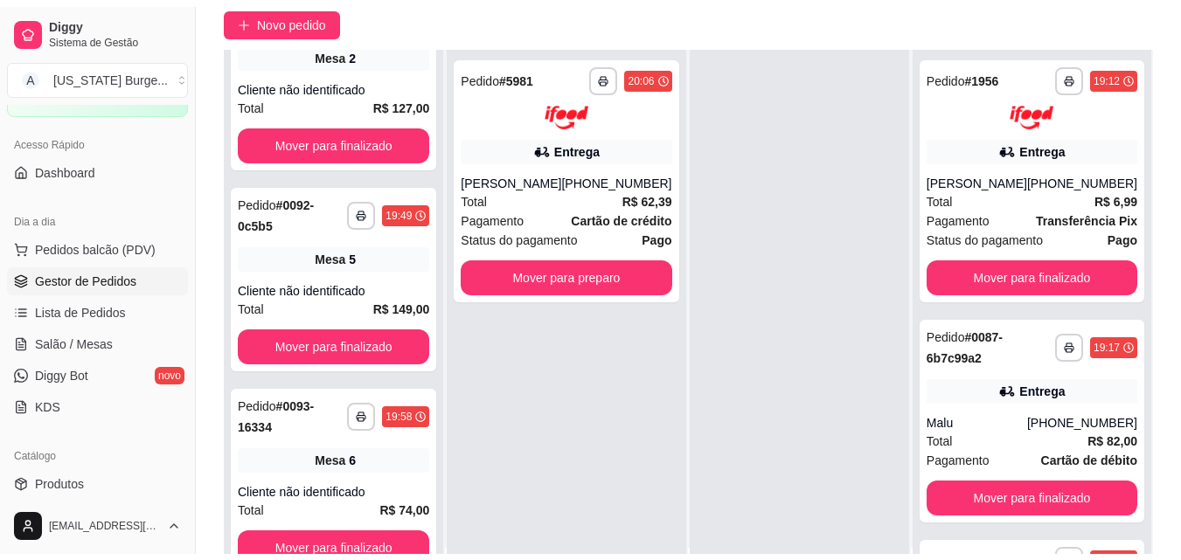
scroll to position [261, 0]
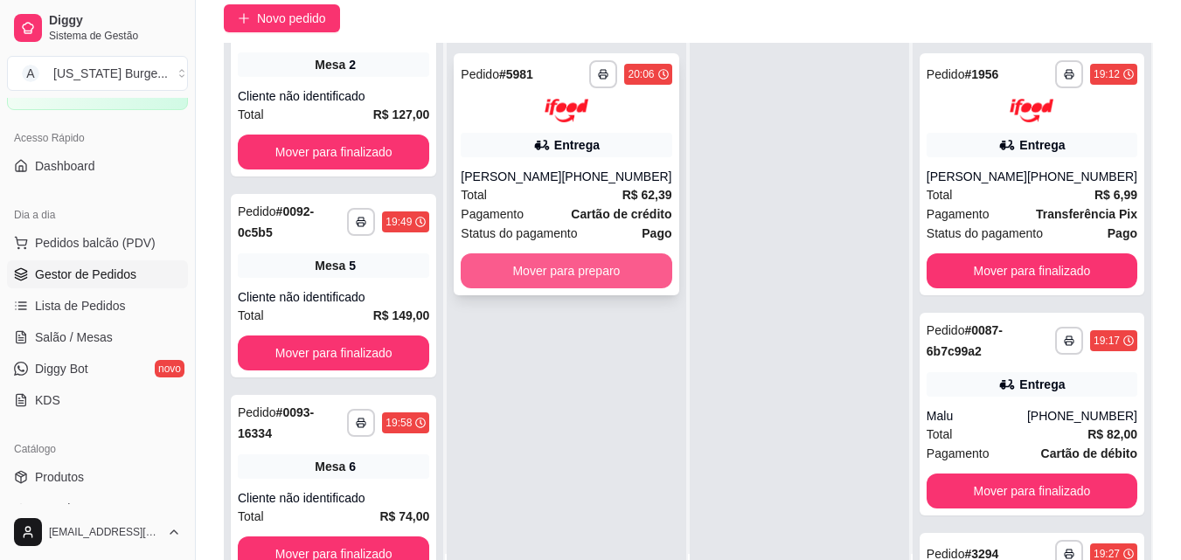
click at [545, 269] on button "Mover para preparo" at bounding box center [566, 271] width 211 height 35
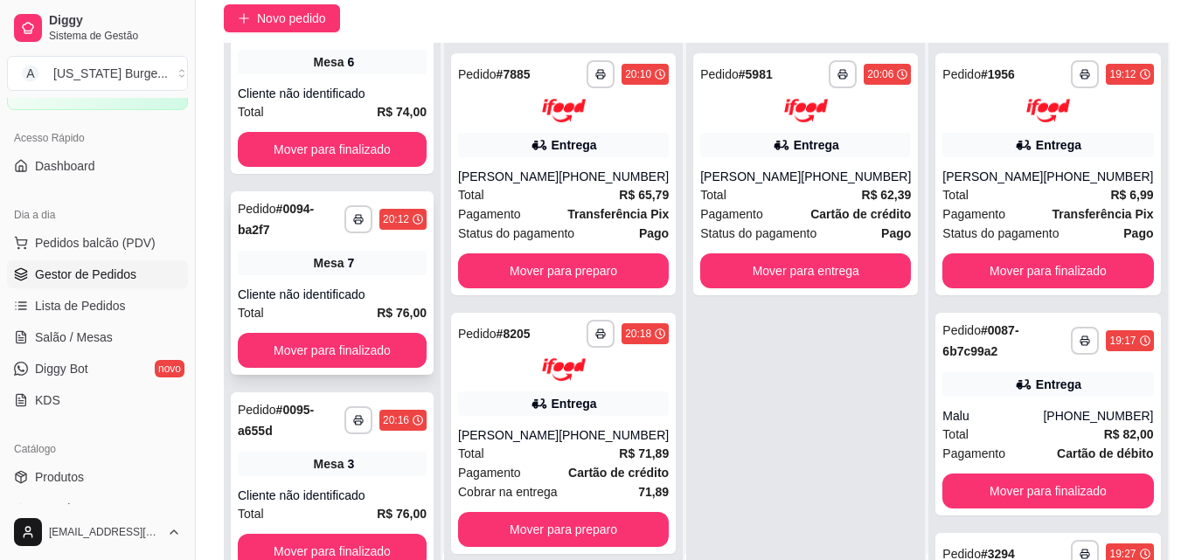
scroll to position [306, 0]
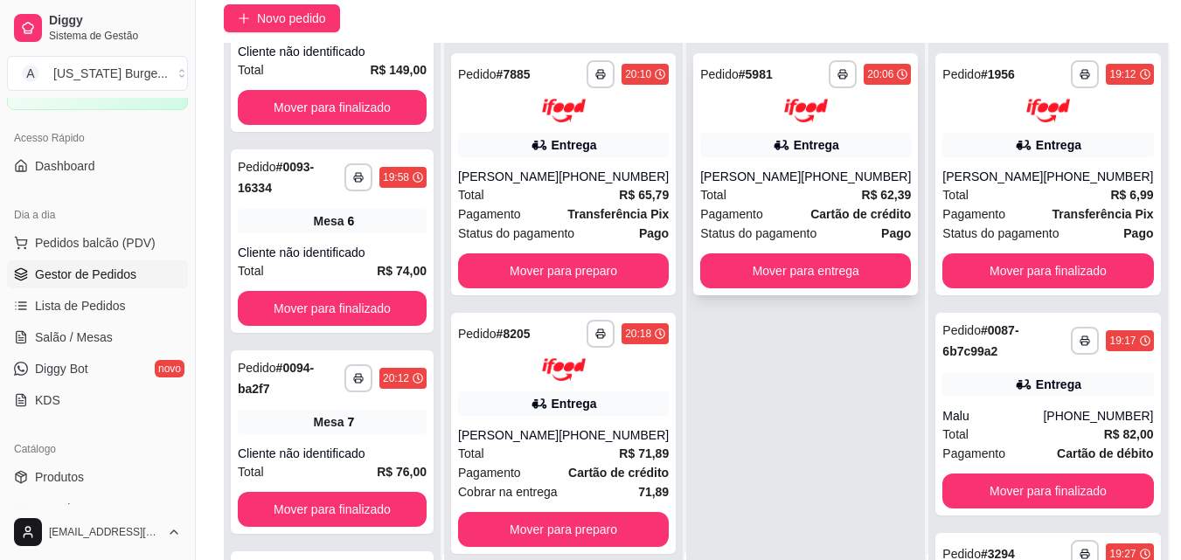
click at [787, 190] on div "Total R$ 62,39" at bounding box center [805, 194] width 211 height 19
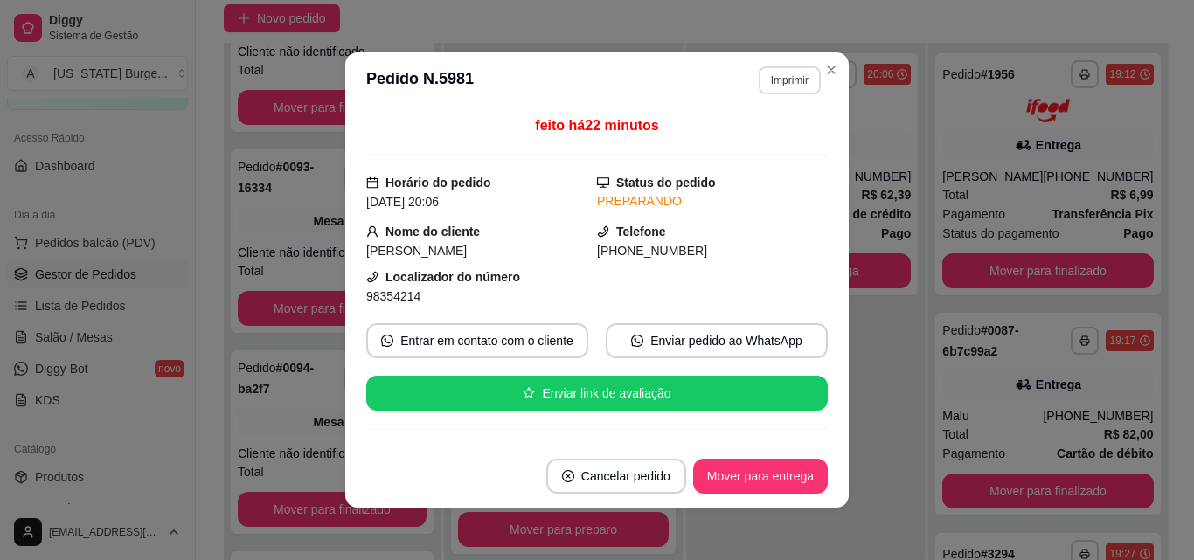
click at [788, 87] on button "Imprimir" at bounding box center [790, 80] width 62 height 28
click at [761, 140] on button "Epson" at bounding box center [752, 142] width 127 height 28
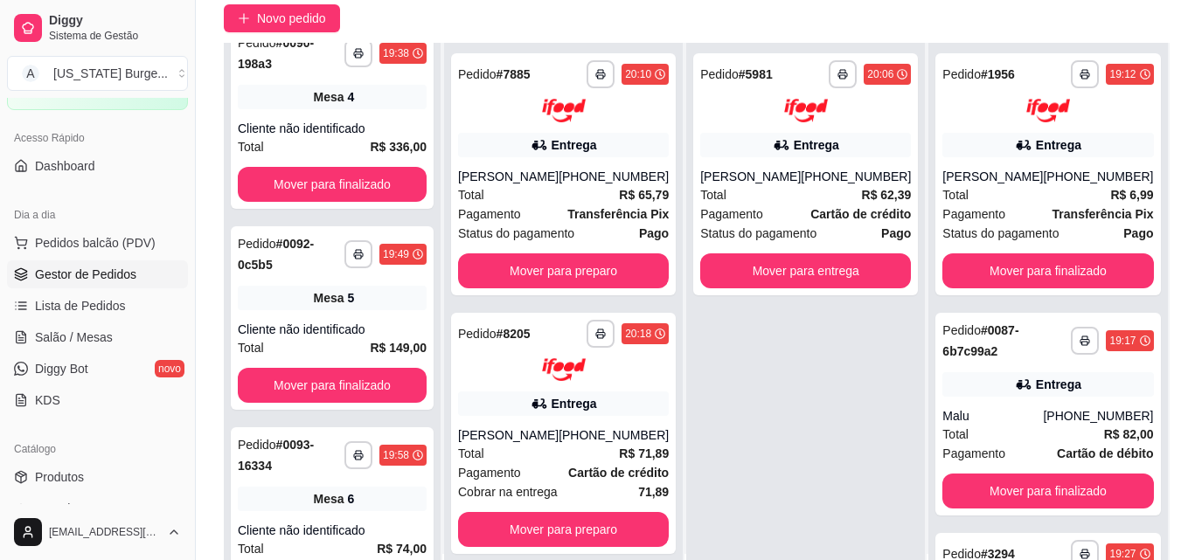
scroll to position [37, 0]
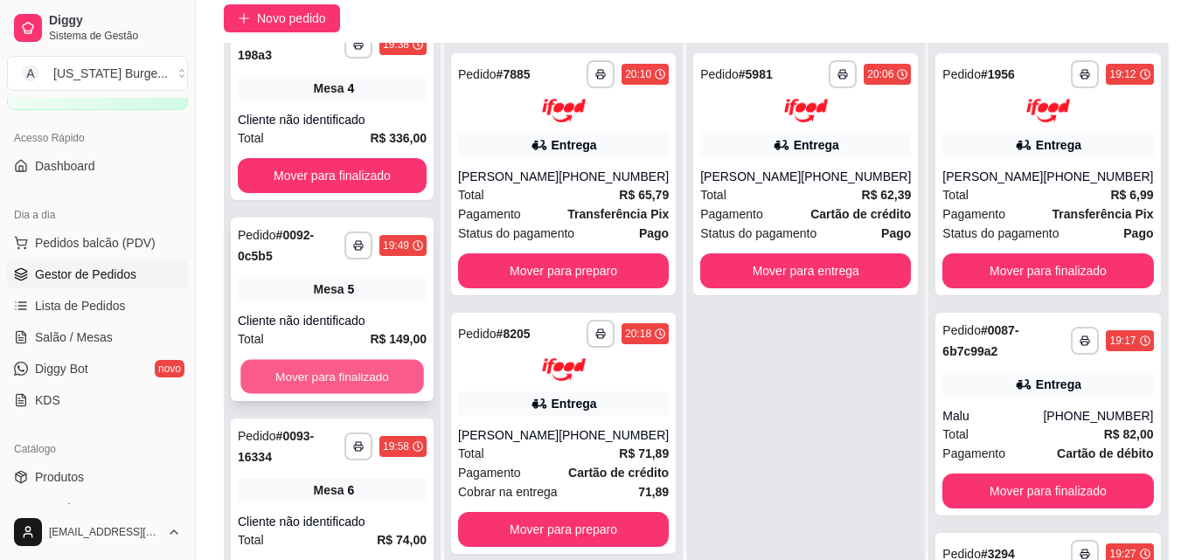
click at [340, 384] on button "Mover para finalizado" at bounding box center [332, 377] width 184 height 34
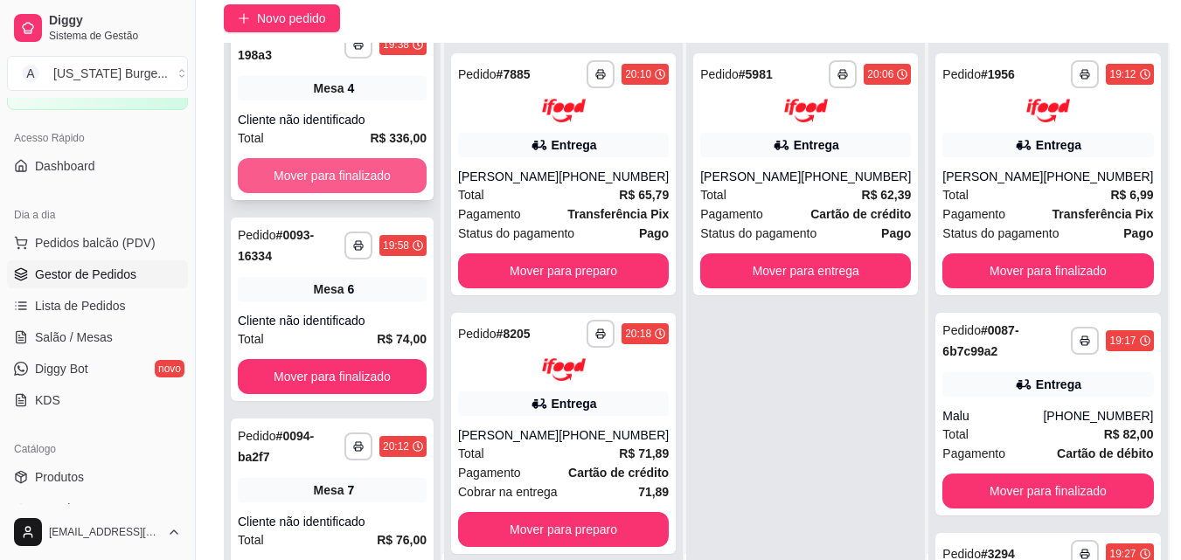
click at [372, 185] on button "Mover para finalizado" at bounding box center [332, 175] width 189 height 35
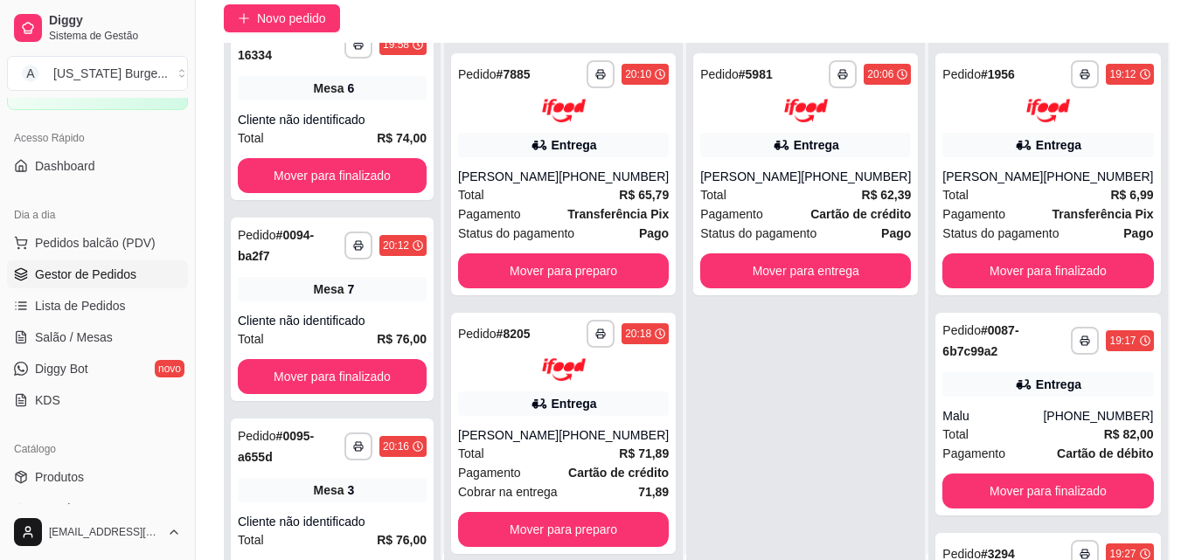
scroll to position [0, 0]
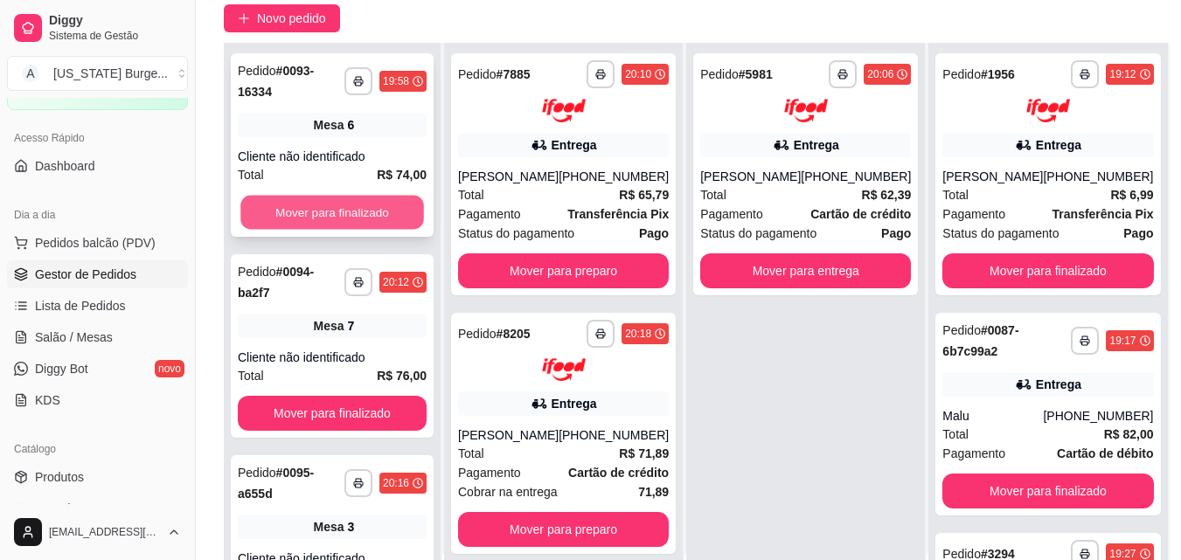
click at [366, 198] on button "Mover para finalizado" at bounding box center [332, 213] width 184 height 34
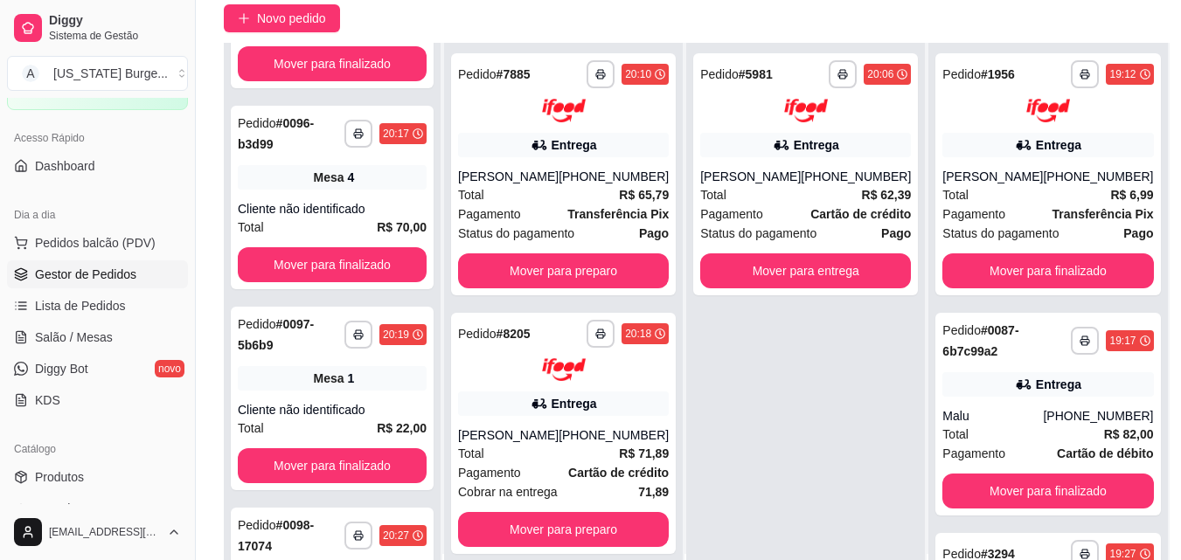
scroll to position [352, 0]
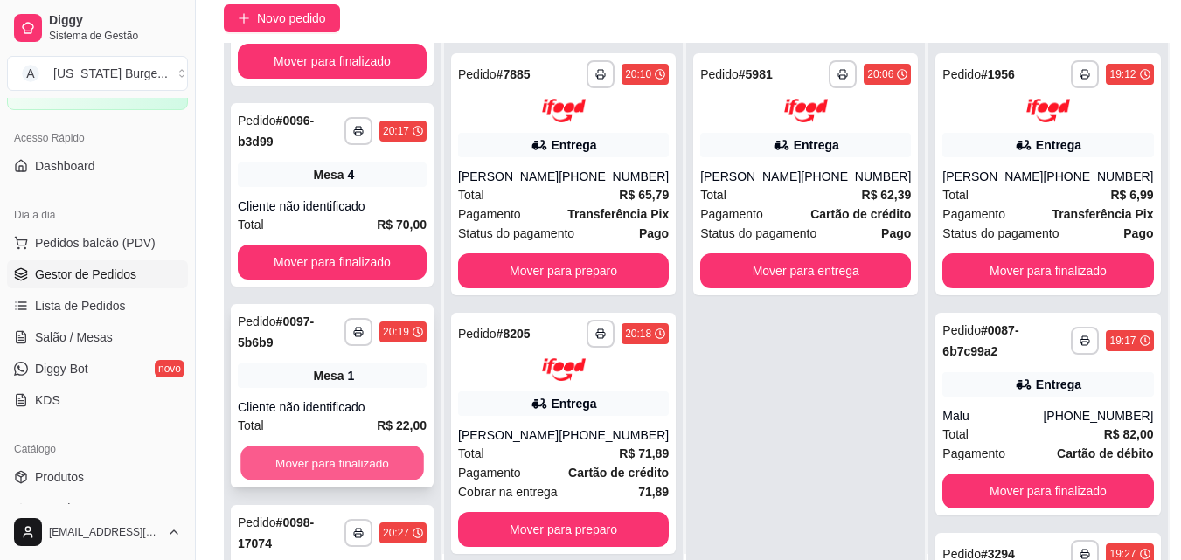
click at [365, 459] on button "Mover para finalizado" at bounding box center [332, 464] width 184 height 34
click at [365, 458] on button "Mover para finalizado" at bounding box center [332, 463] width 189 height 35
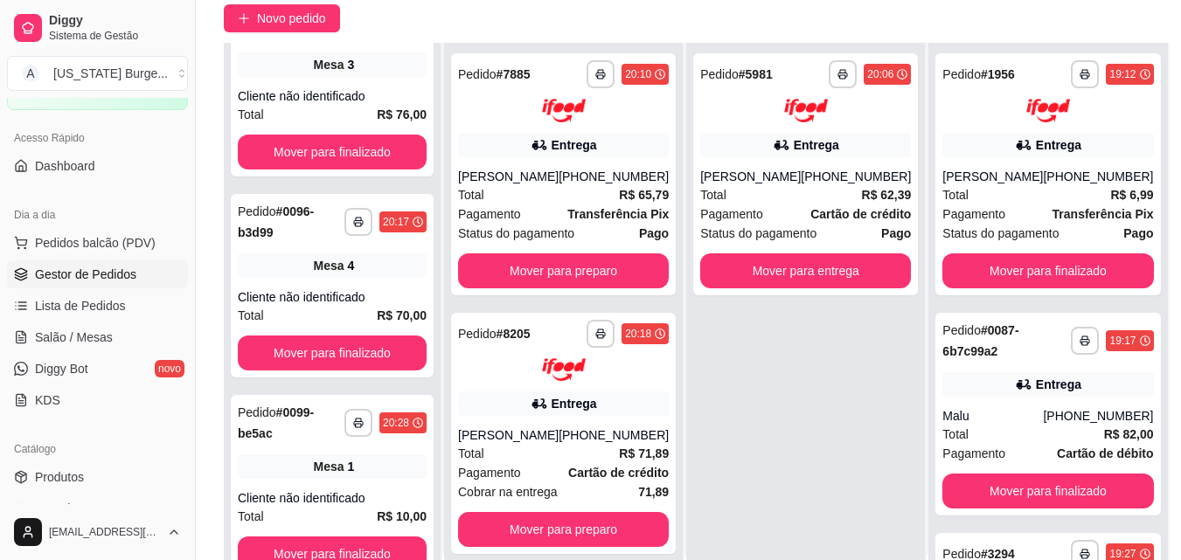
scroll to position [261, 0]
click at [355, 545] on button "Mover para finalizado" at bounding box center [332, 554] width 189 height 35
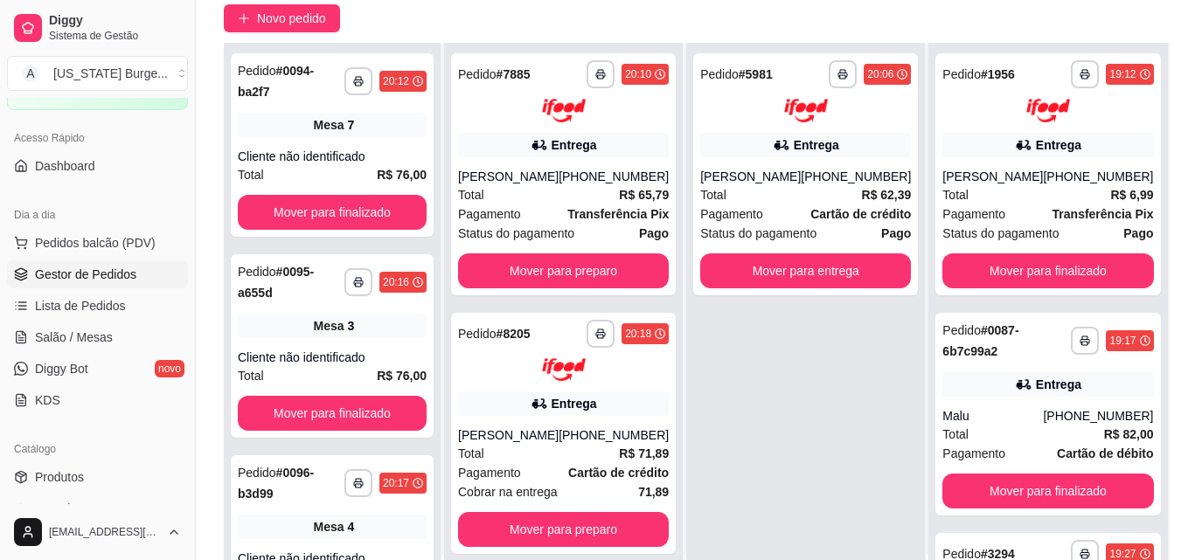
scroll to position [60, 0]
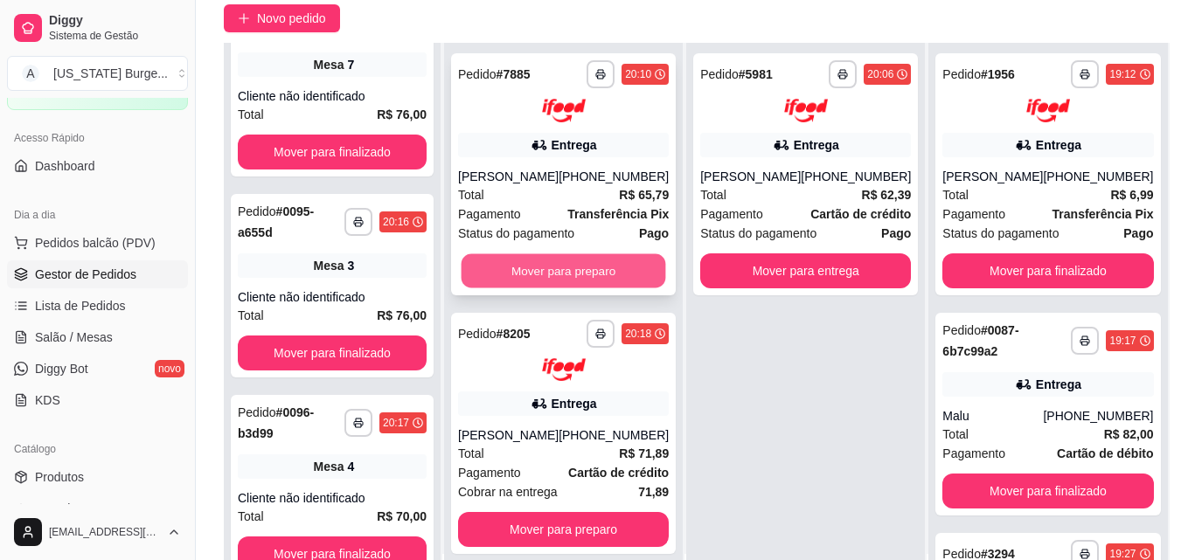
click at [613, 287] on button "Mover para preparo" at bounding box center [564, 271] width 205 height 34
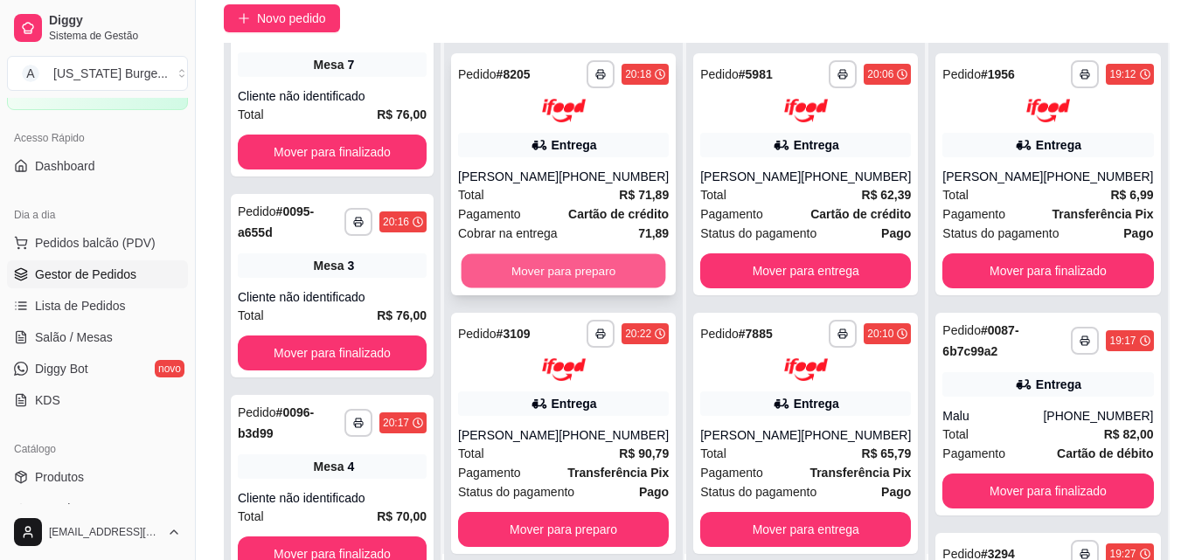
click at [599, 262] on button "Mover para preparo" at bounding box center [564, 271] width 205 height 34
click at [534, 261] on button "Mover para preparo" at bounding box center [563, 271] width 211 height 35
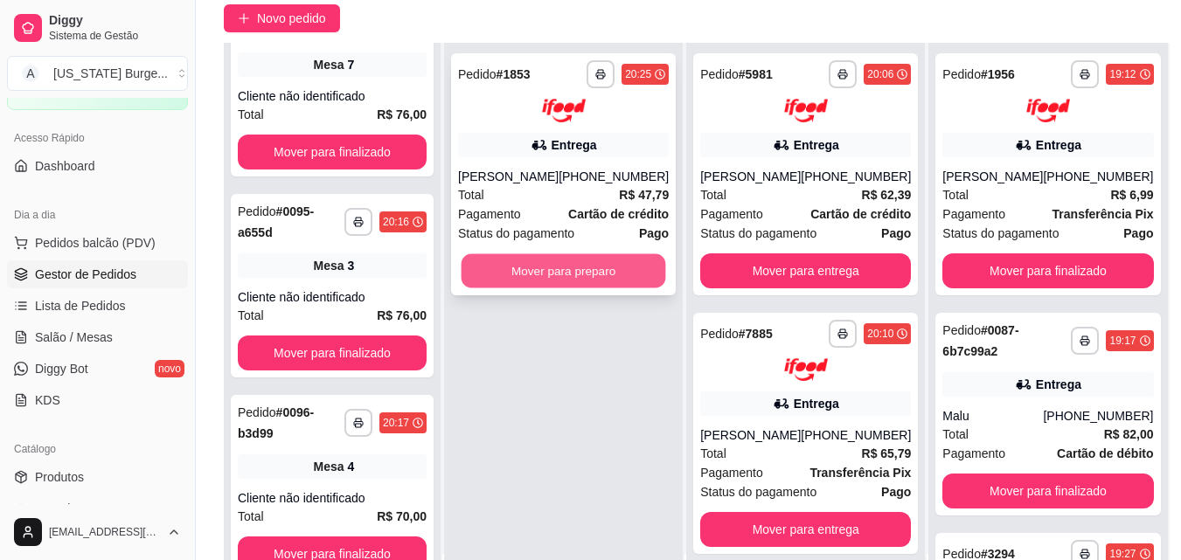
click at [532, 288] on button "Mover para preparo" at bounding box center [564, 271] width 205 height 34
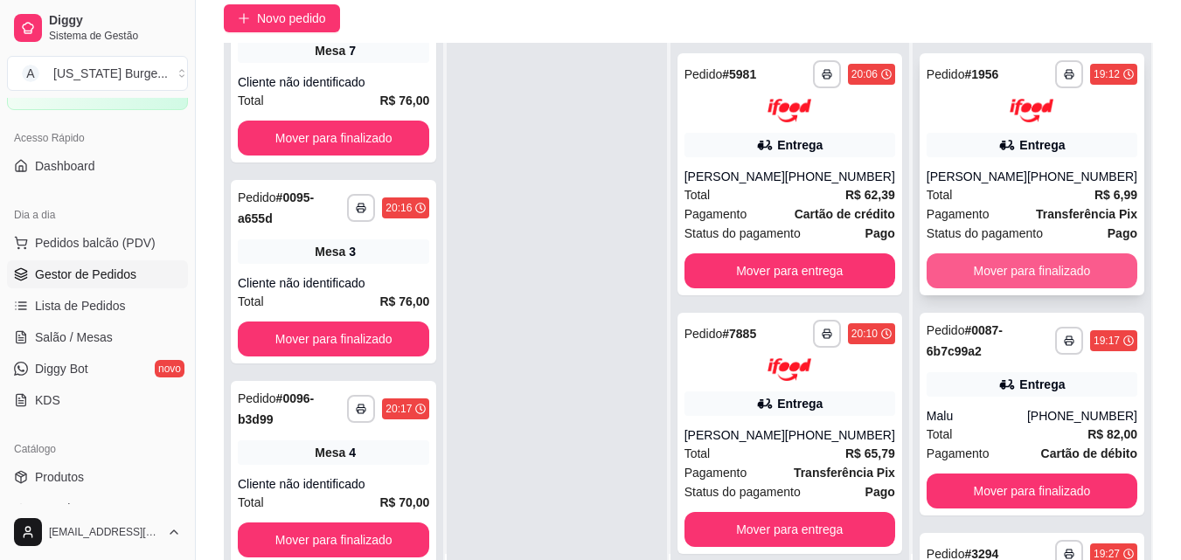
click at [1035, 278] on button "Mover para finalizado" at bounding box center [1032, 271] width 211 height 35
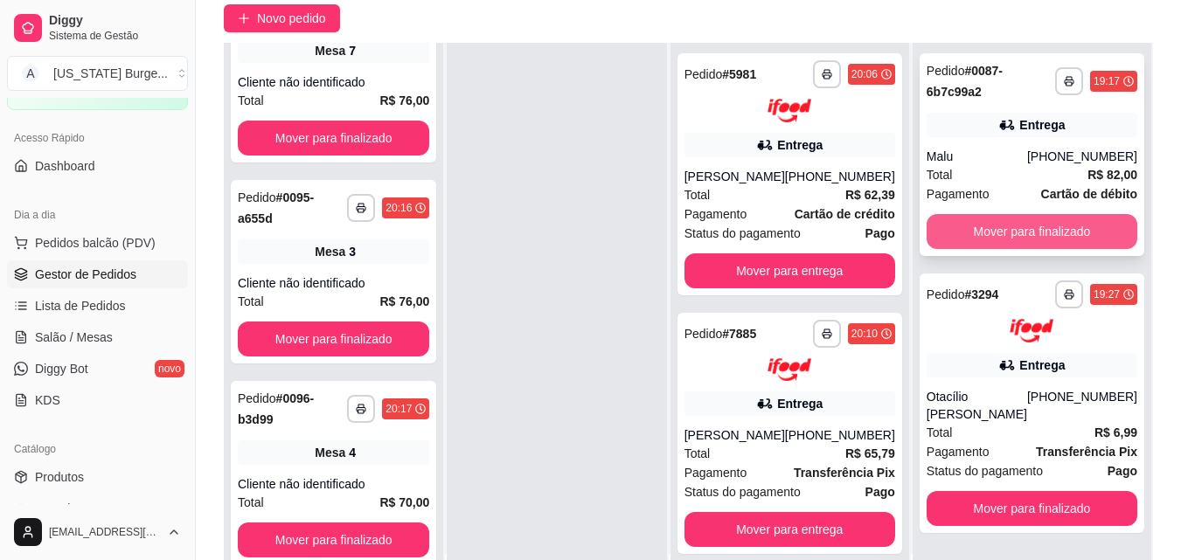
click at [1015, 226] on button "Mover para finalizado" at bounding box center [1032, 231] width 211 height 35
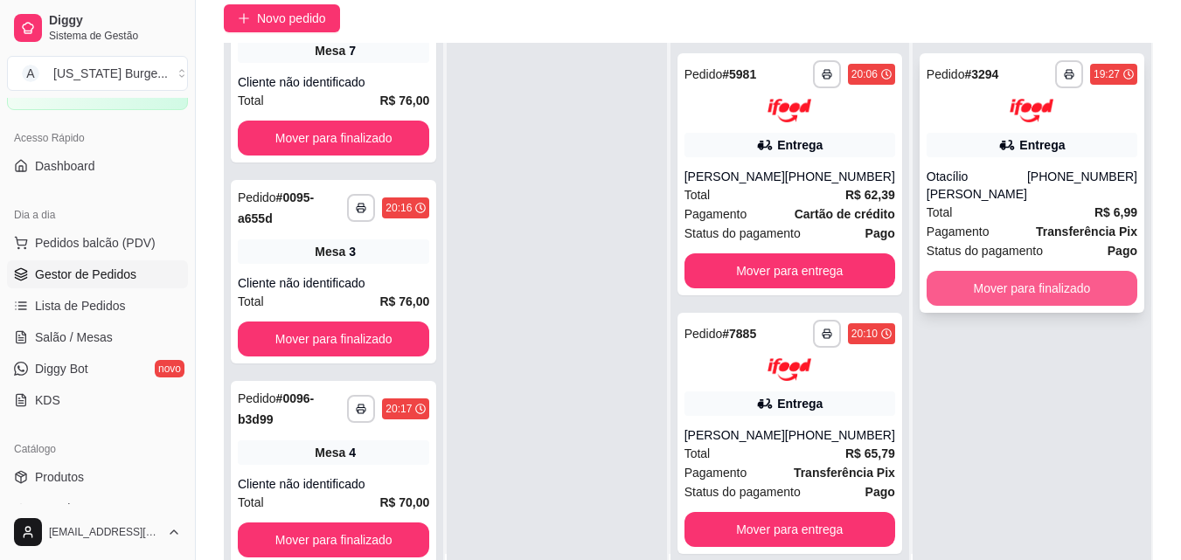
click at [1008, 286] on button "Mover para finalizado" at bounding box center [1032, 288] width 211 height 35
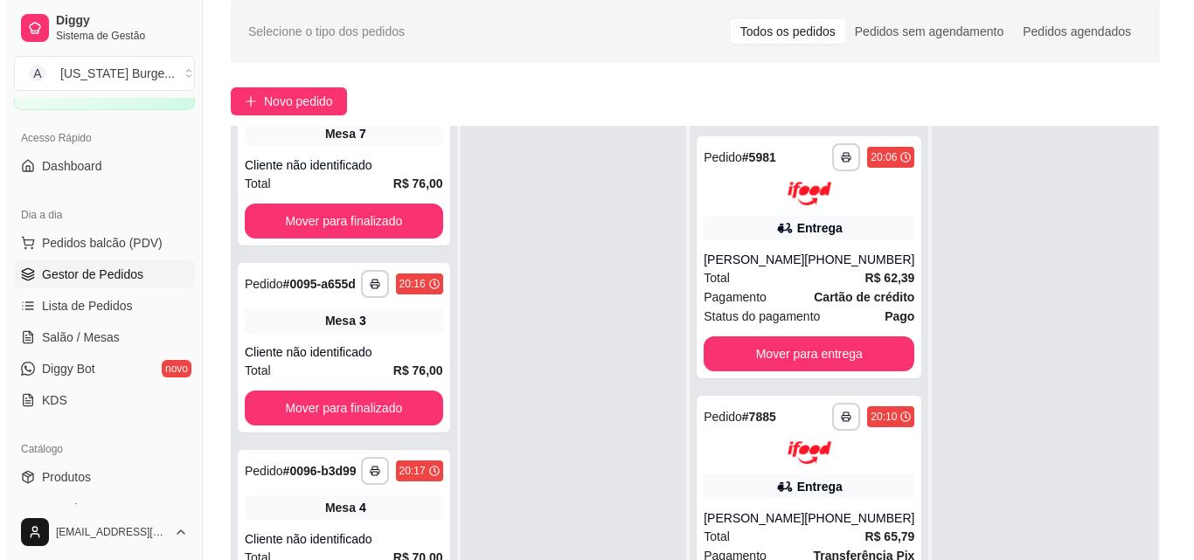
scroll to position [0, 0]
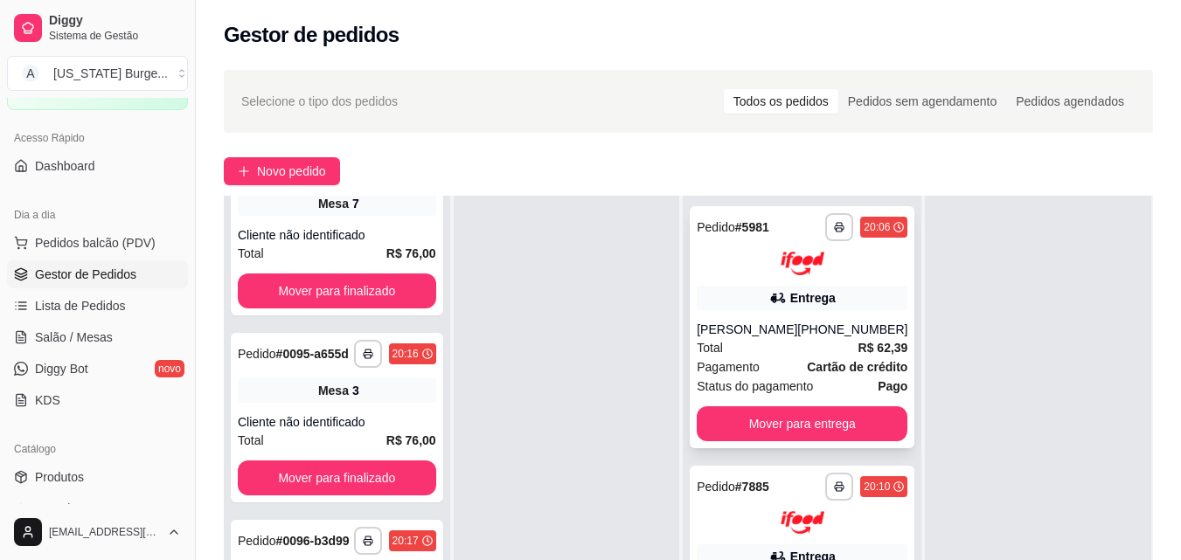
click at [790, 298] on div "Entrega" at bounding box center [812, 297] width 45 height 17
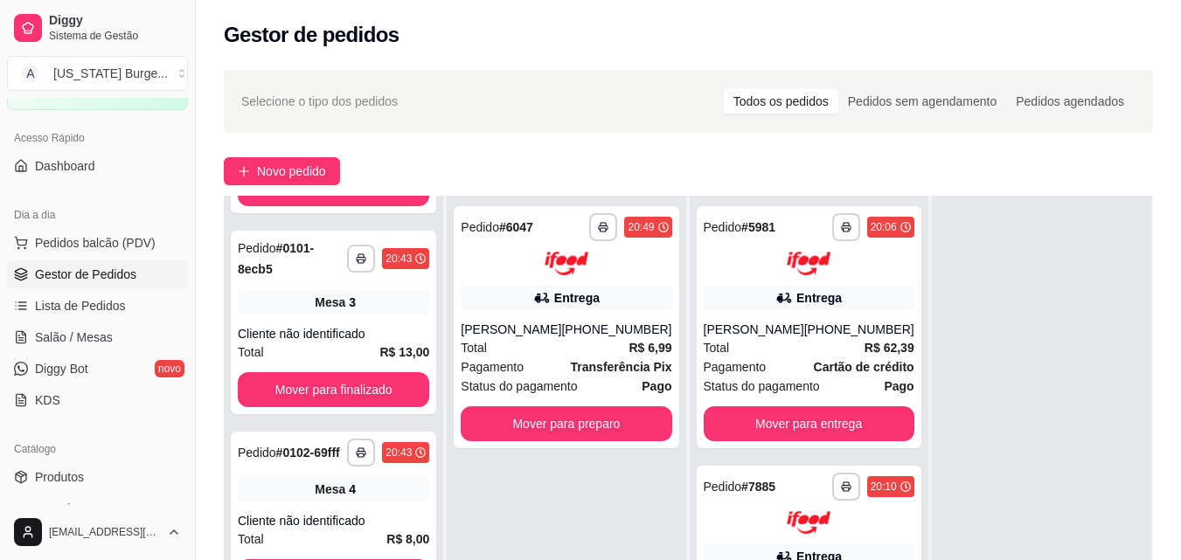
scroll to position [822, 0]
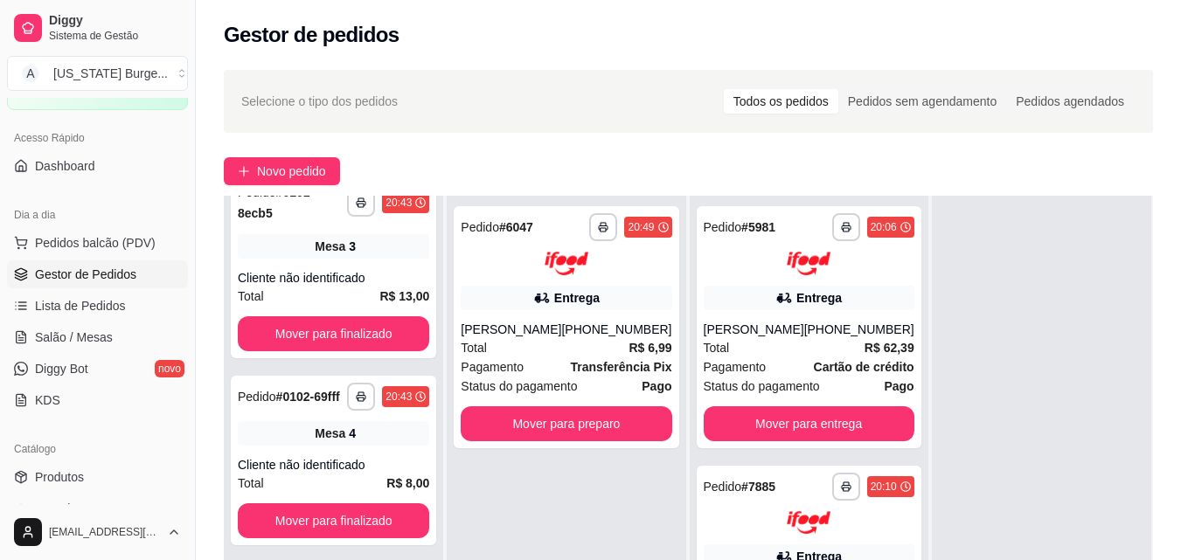
click at [447, 515] on div "**********" at bounding box center [335, 427] width 223 height 560
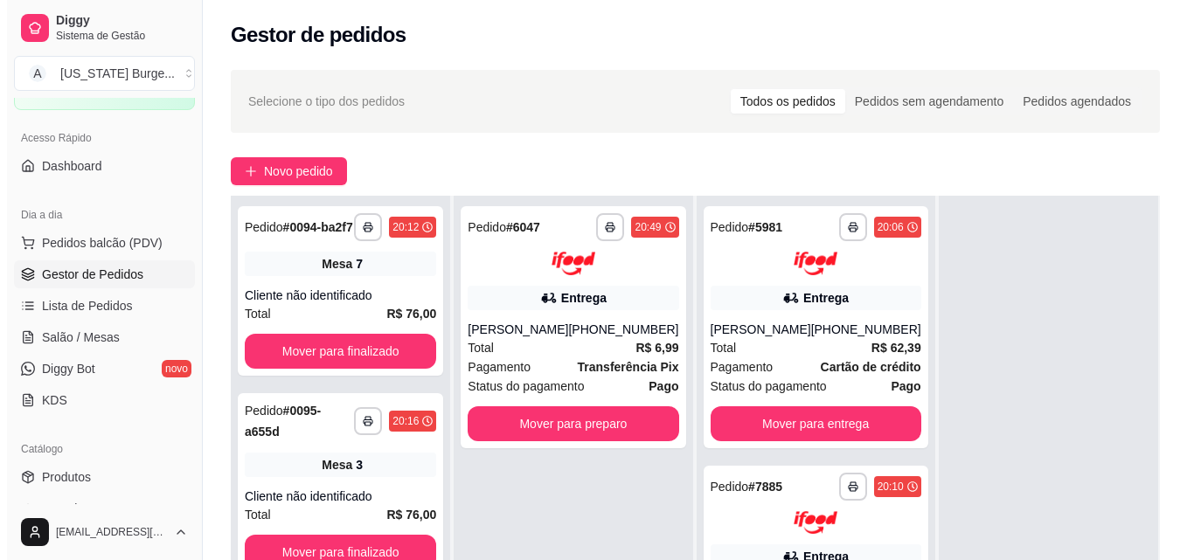
scroll to position [1066, 0]
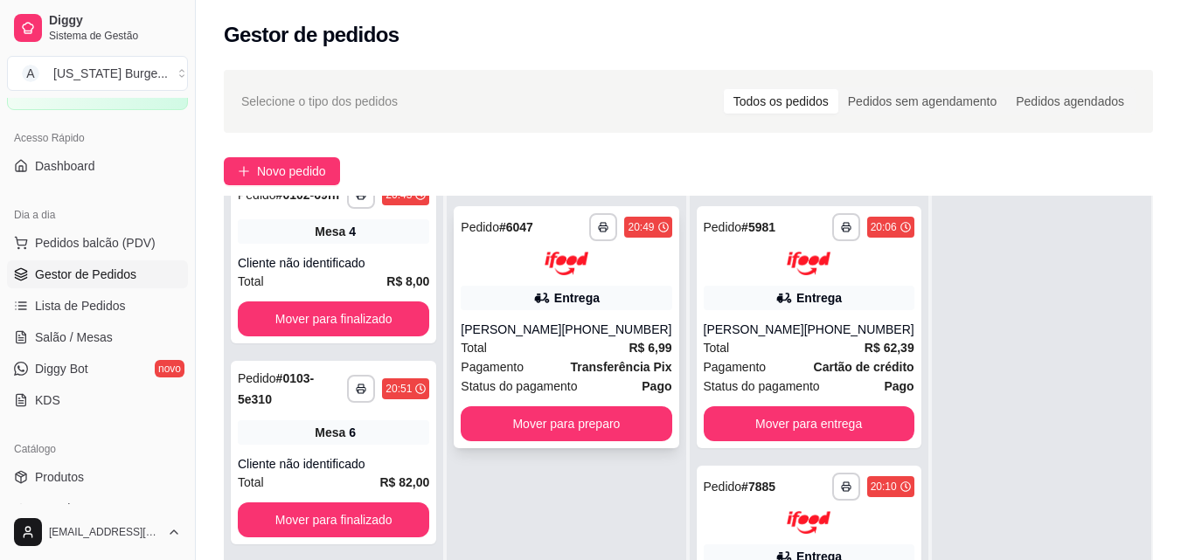
click at [548, 338] on div "[PERSON_NAME]" at bounding box center [511, 329] width 101 height 17
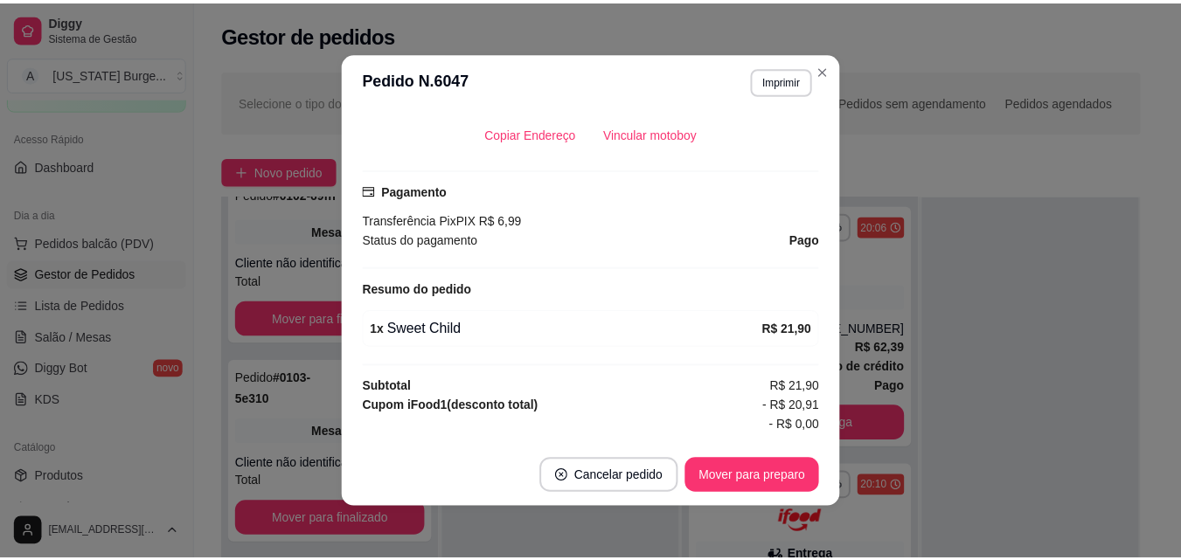
scroll to position [454, 0]
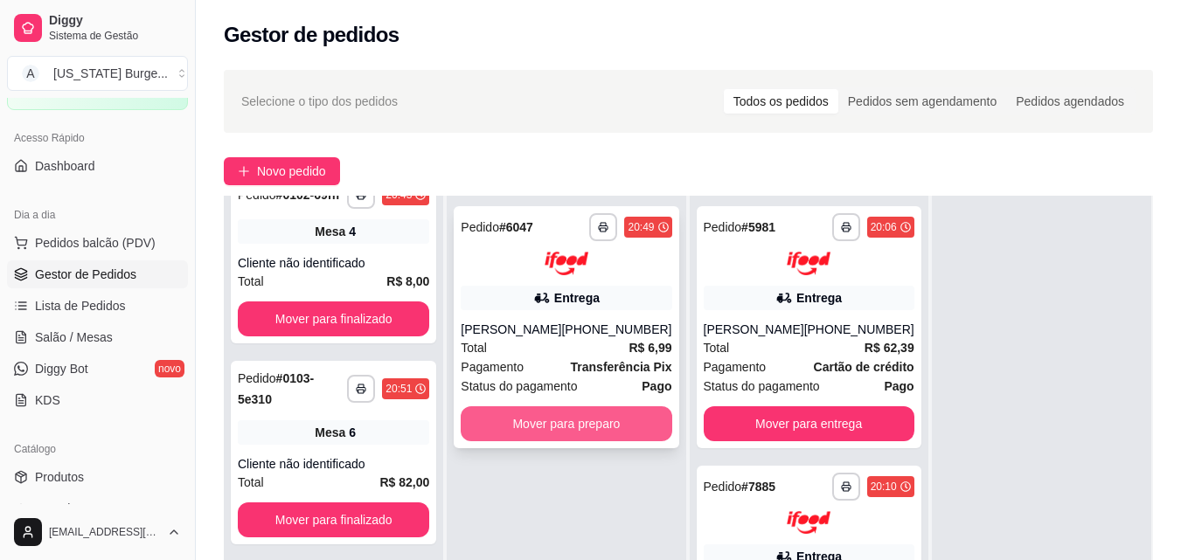
click at [544, 441] on button "Mover para preparo" at bounding box center [566, 423] width 211 height 35
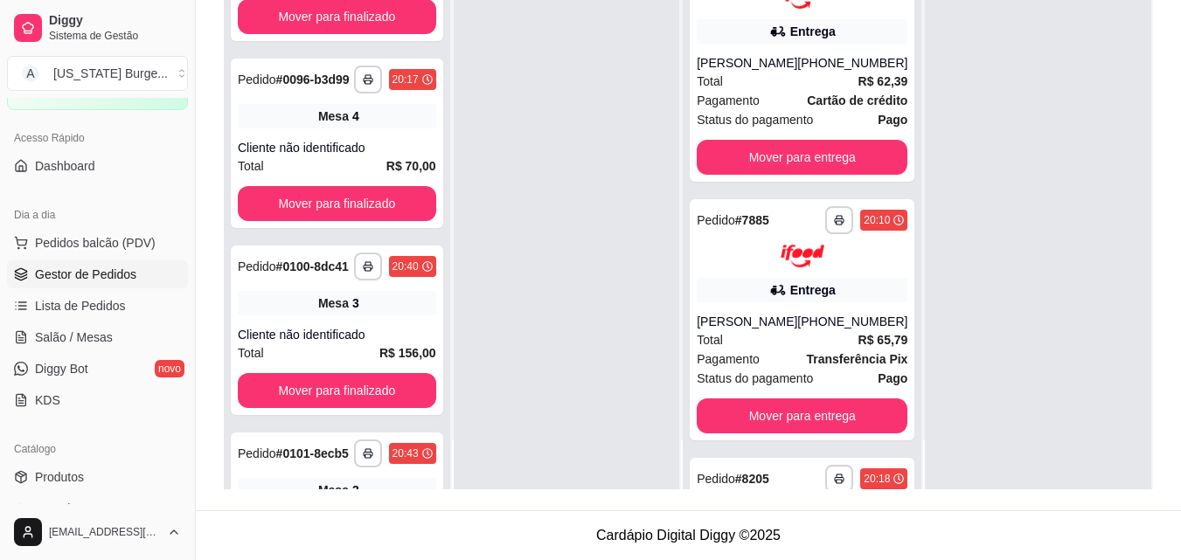
scroll to position [0, 0]
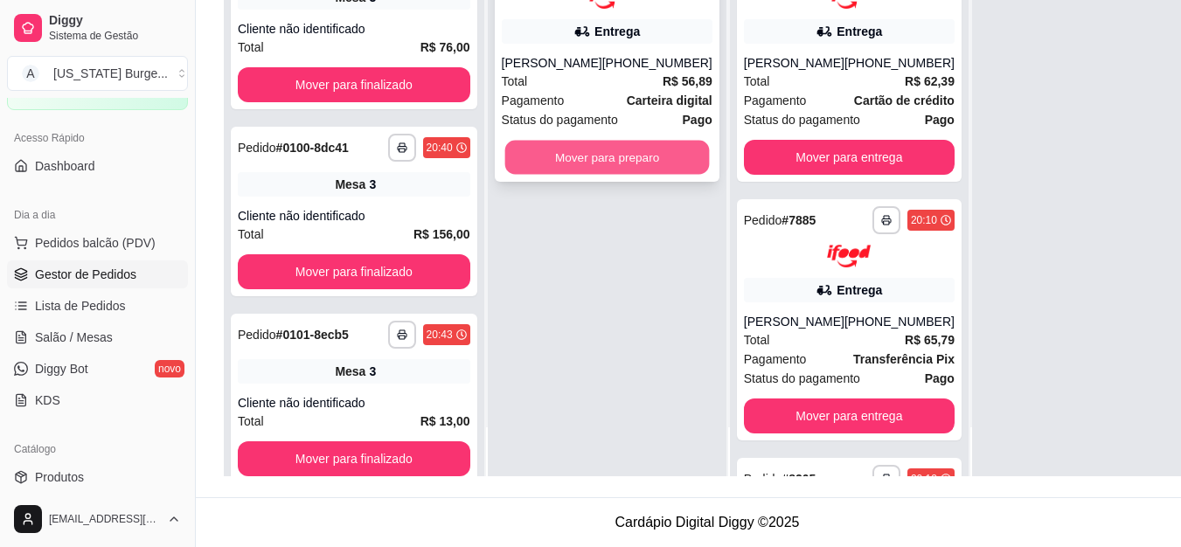
click at [546, 170] on button "Mover para preparo" at bounding box center [606, 157] width 205 height 34
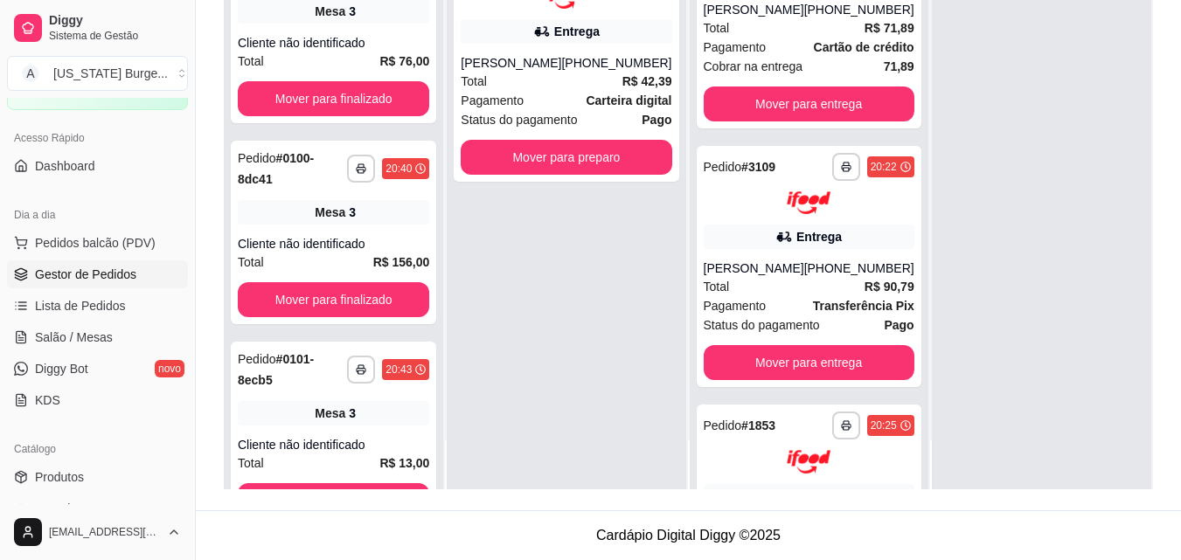
scroll to position [573, 0]
click at [807, 240] on div "**********" at bounding box center [809, 266] width 225 height 242
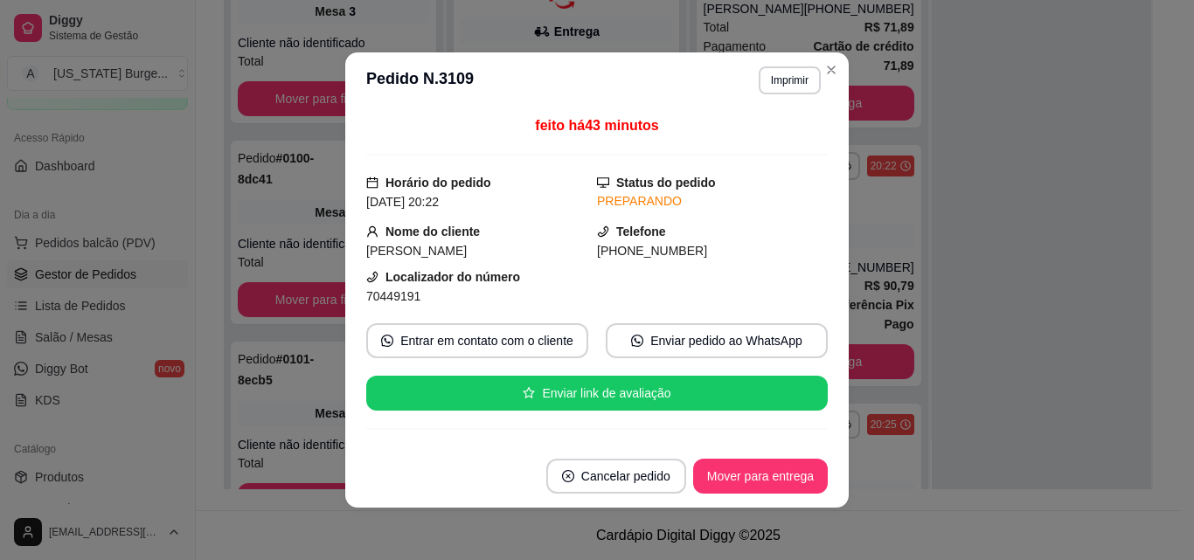
click at [775, 66] on header "**********" at bounding box center [597, 80] width 504 height 56
click at [774, 80] on button "Imprimir" at bounding box center [790, 80] width 62 height 28
click at [740, 149] on button "Epson" at bounding box center [752, 142] width 127 height 28
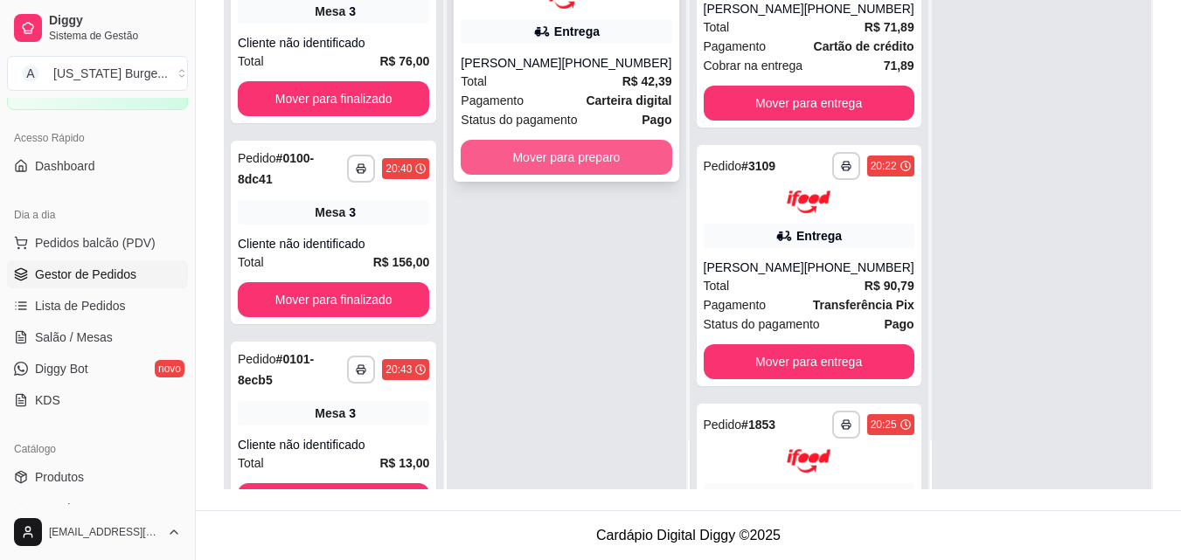
click at [591, 148] on button "Mover para preparo" at bounding box center [566, 157] width 211 height 35
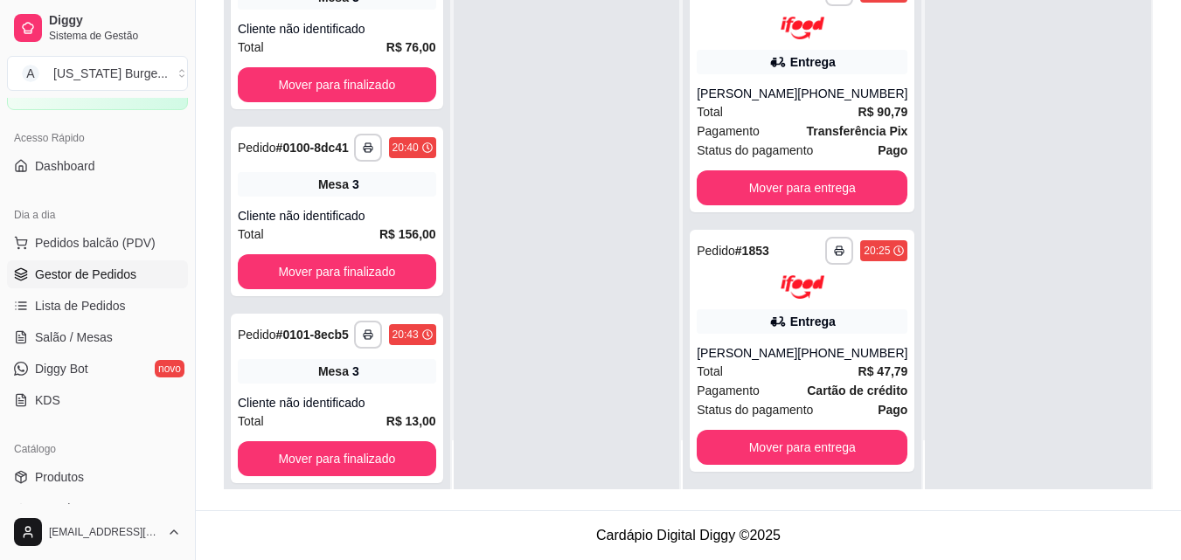
scroll to position [765, 0]
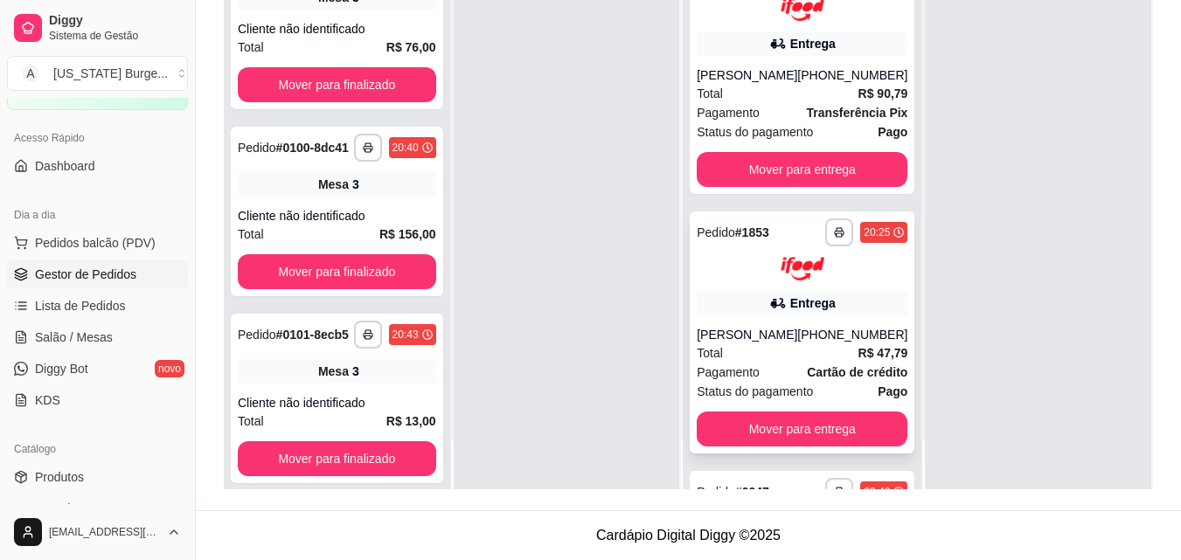
click at [856, 313] on div "Entrega" at bounding box center [802, 303] width 211 height 24
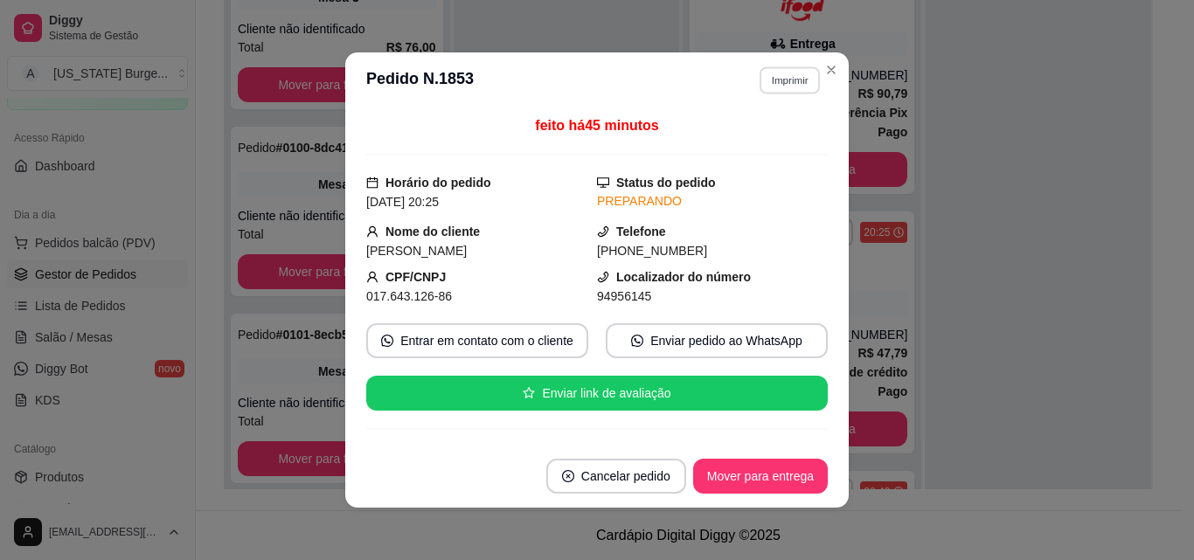
click at [782, 74] on button "Imprimir" at bounding box center [790, 79] width 60 height 27
click at [739, 142] on button "Epson" at bounding box center [752, 142] width 127 height 28
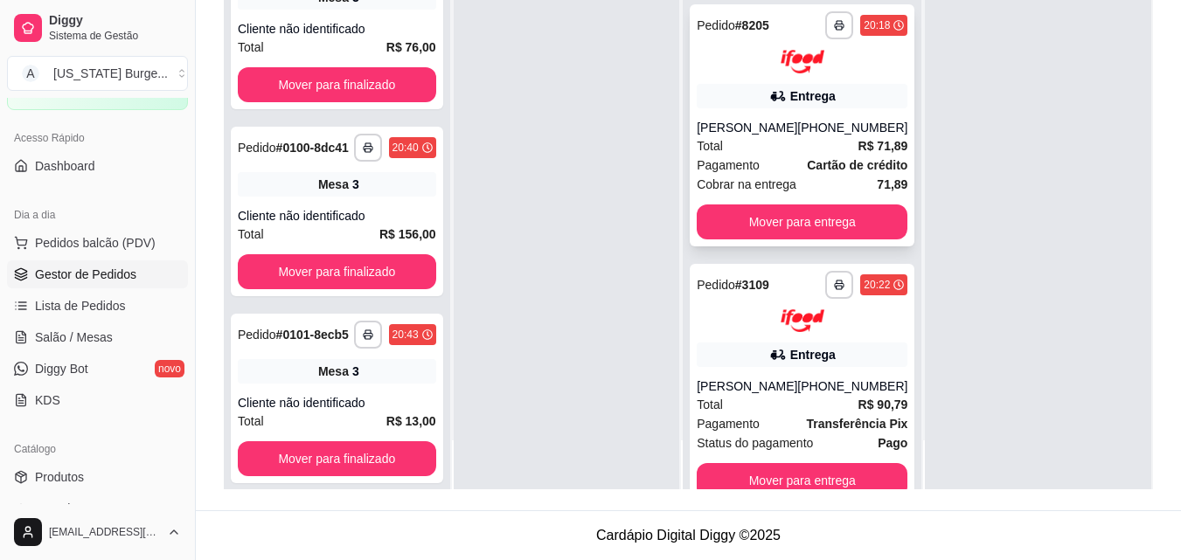
scroll to position [457, 0]
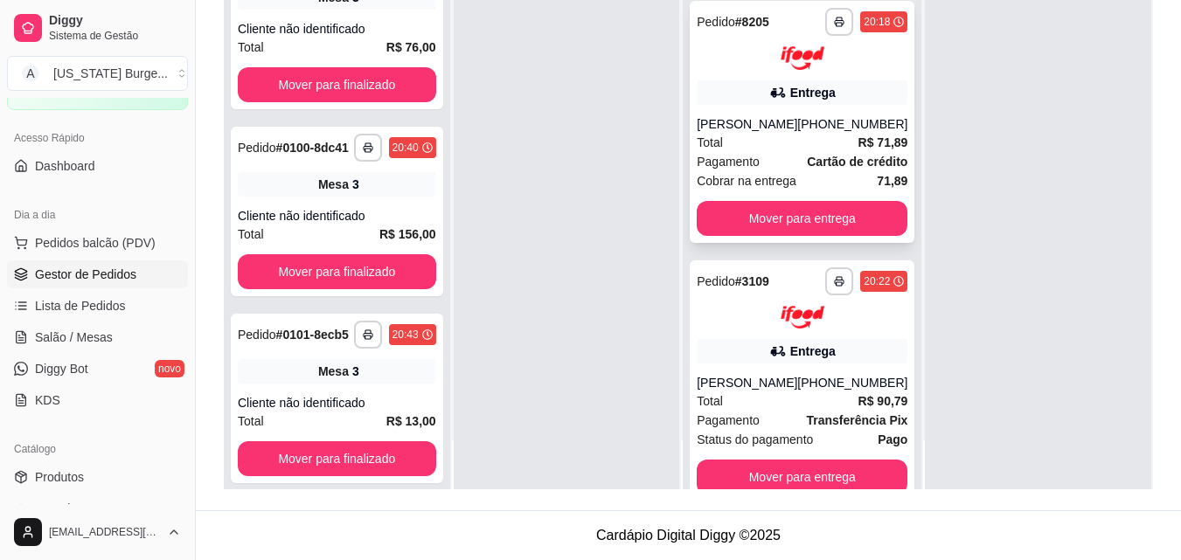
click at [828, 105] on div "Entrega" at bounding box center [802, 92] width 211 height 24
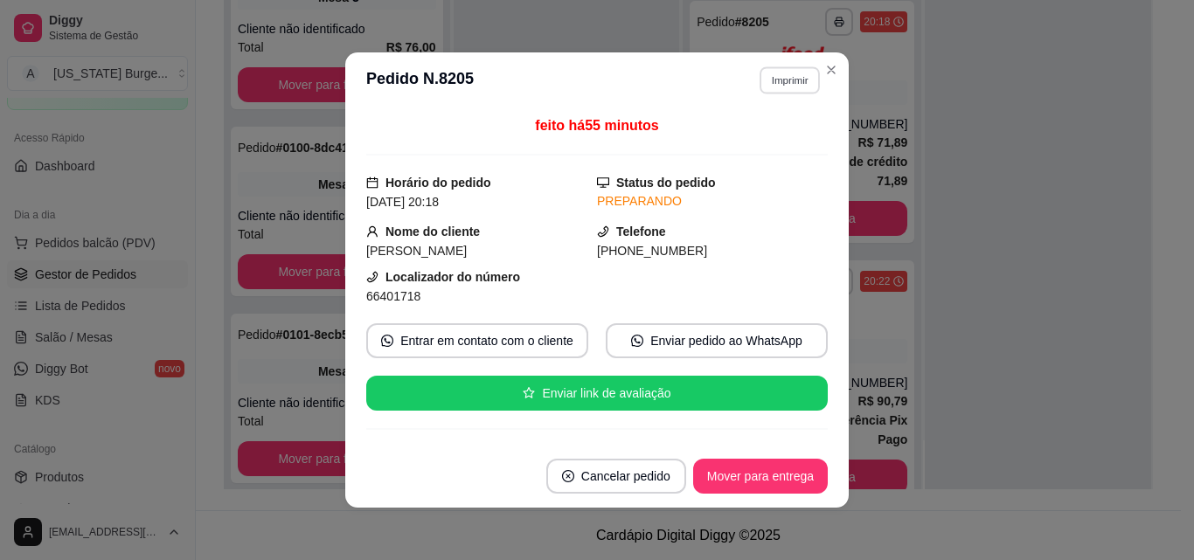
click at [774, 86] on button "Imprimir" at bounding box center [790, 79] width 60 height 27
click at [754, 144] on button "Epson" at bounding box center [752, 142] width 127 height 28
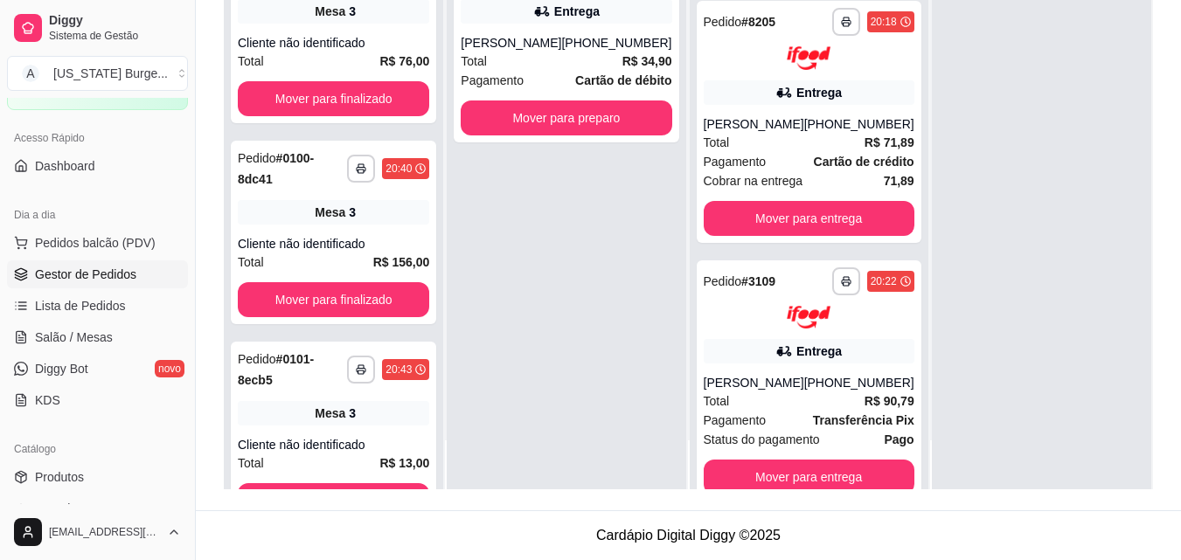
scroll to position [0, 0]
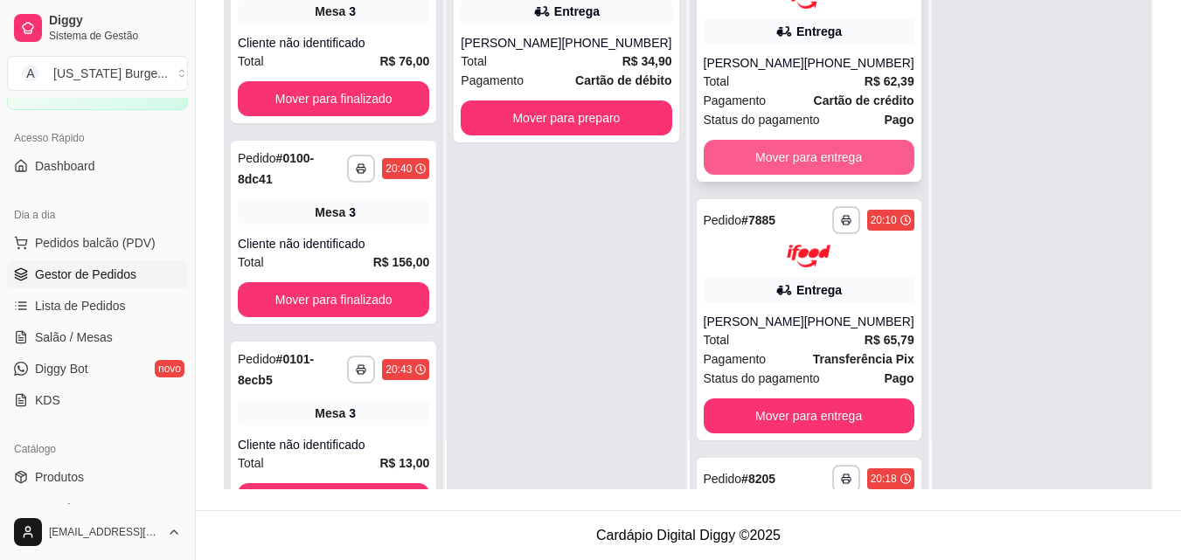
click at [802, 148] on button "Mover para entrega" at bounding box center [809, 157] width 211 height 35
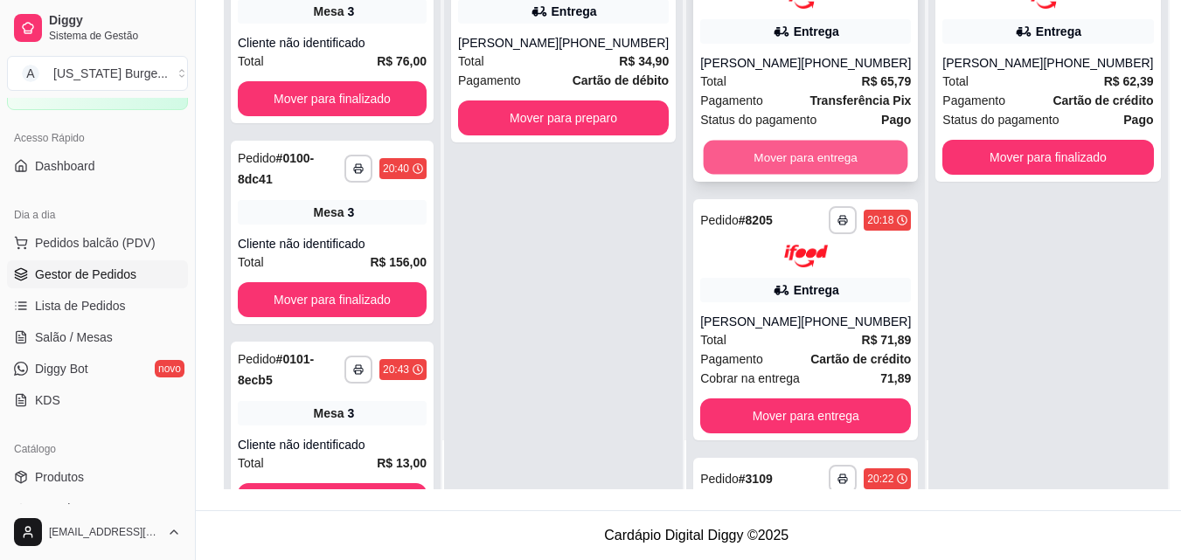
click at [751, 164] on button "Mover para entrega" at bounding box center [806, 157] width 205 height 34
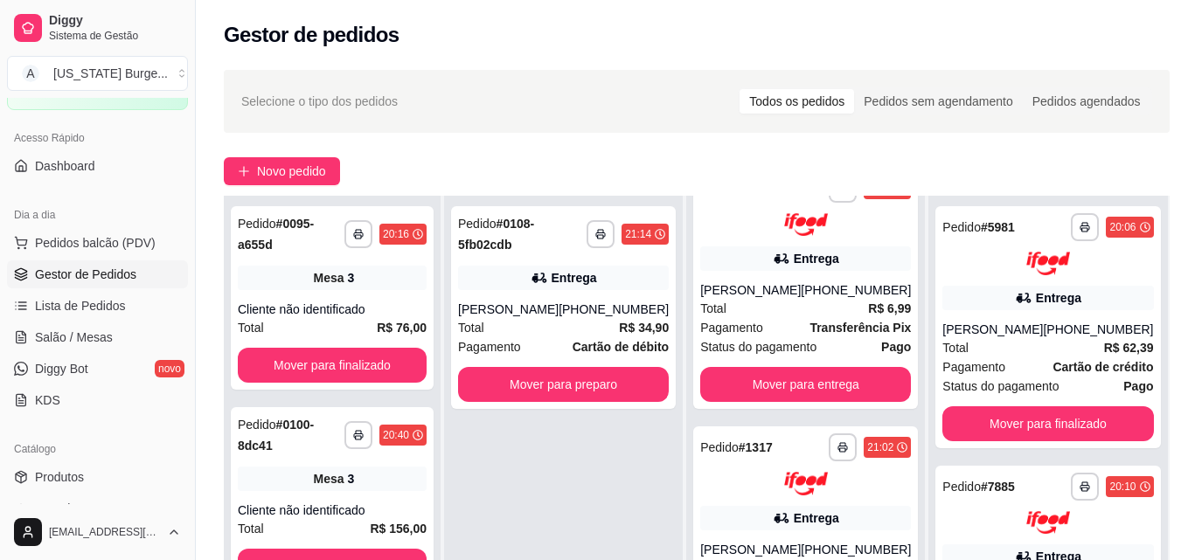
scroll to position [816, 0]
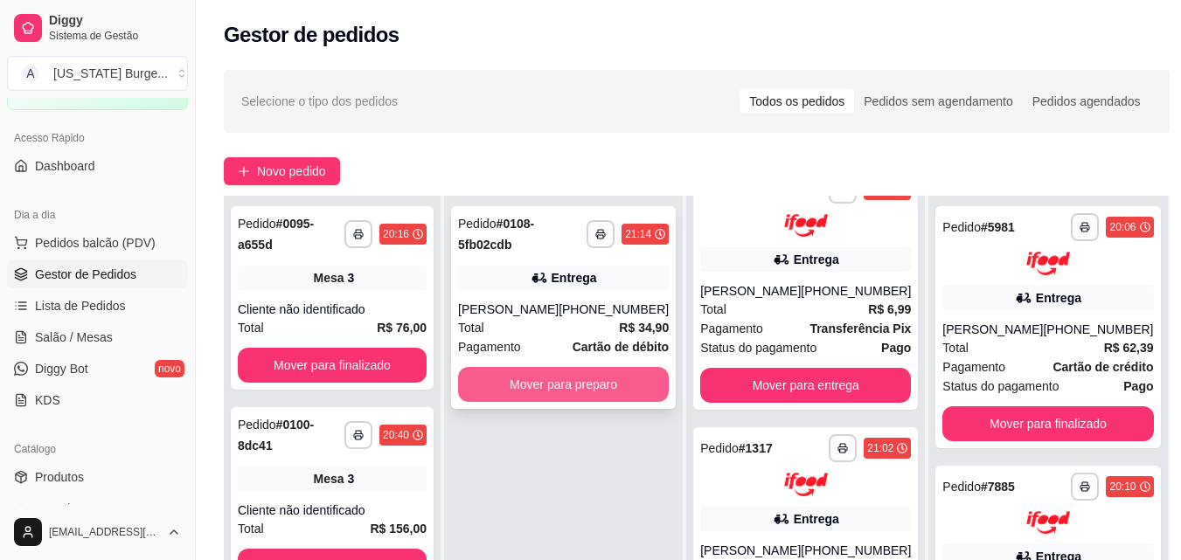
click at [524, 402] on button "Mover para preparo" at bounding box center [563, 384] width 211 height 35
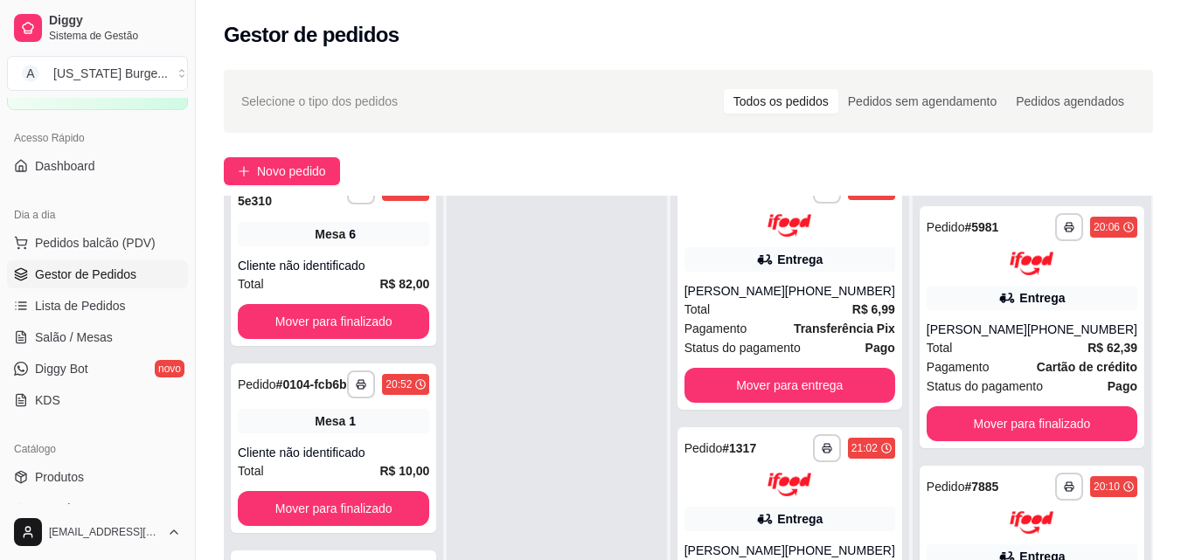
scroll to position [878, 0]
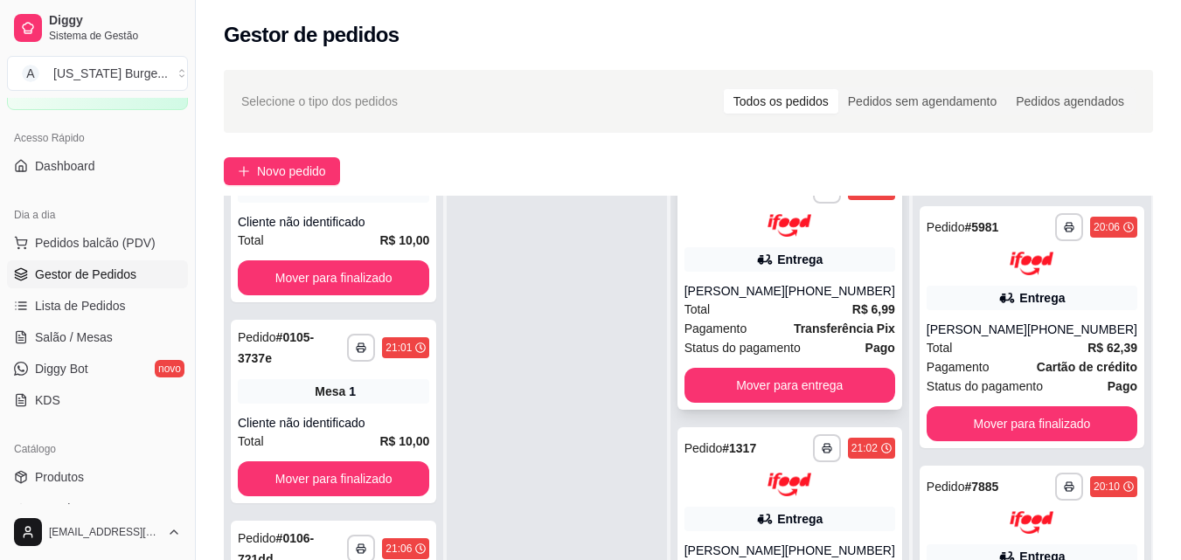
click at [792, 290] on div "**********" at bounding box center [789, 290] width 225 height 242
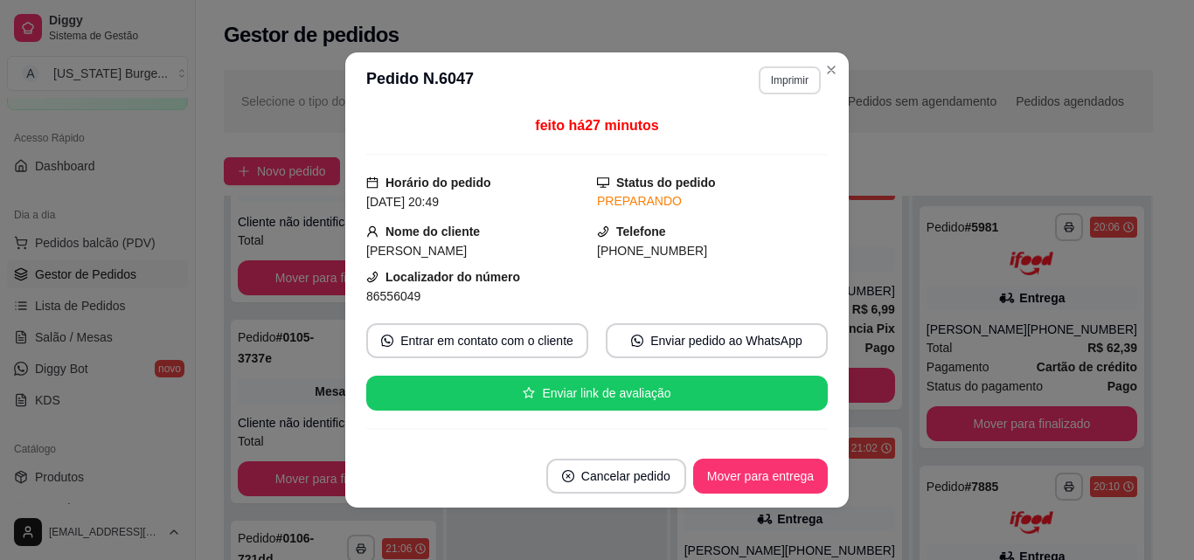
click at [763, 75] on button "Imprimir" at bounding box center [790, 80] width 62 height 28
click at [728, 152] on button "Epson" at bounding box center [752, 142] width 127 height 28
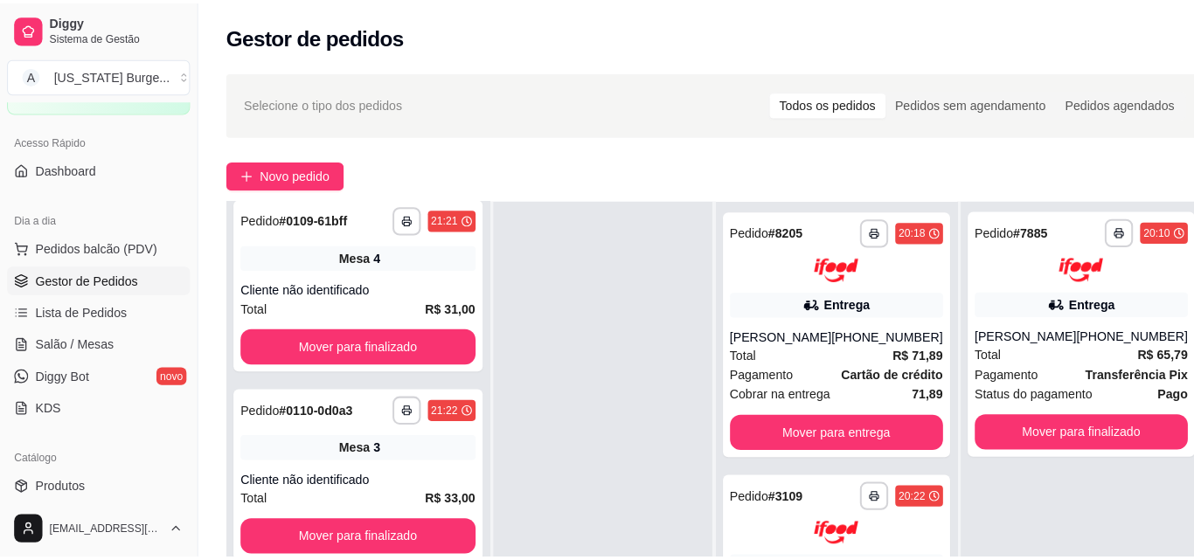
scroll to position [1524, 0]
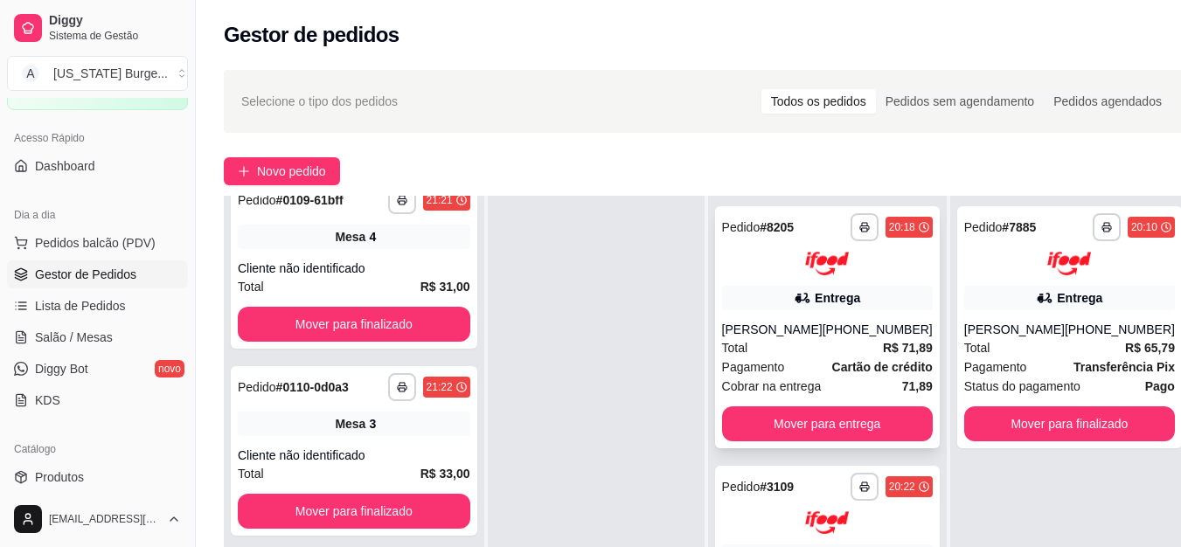
click at [862, 295] on div "Entrega" at bounding box center [827, 298] width 211 height 24
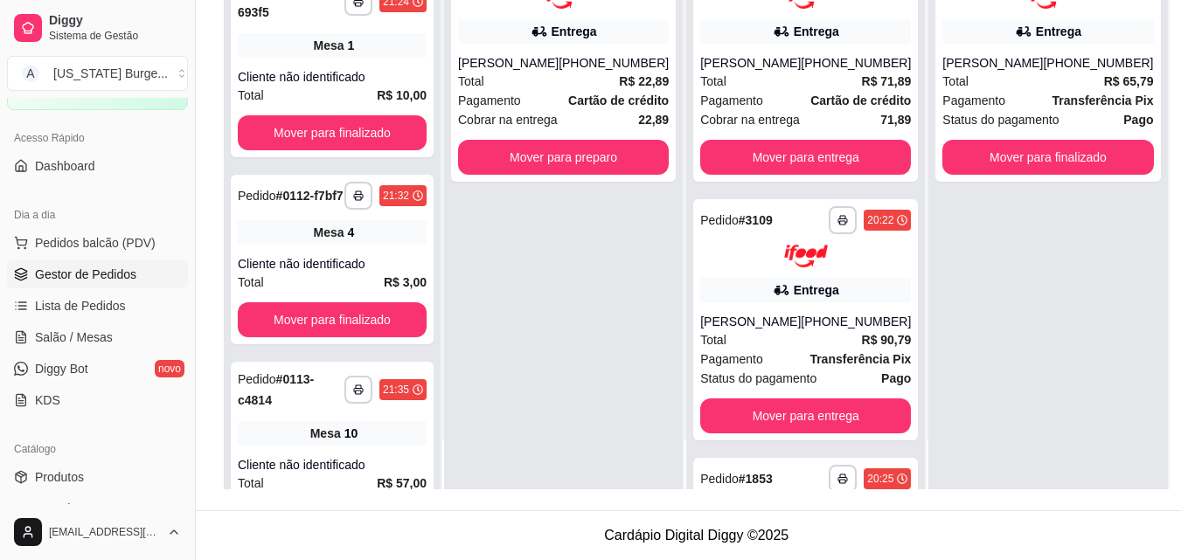
scroll to position [2272, 0]
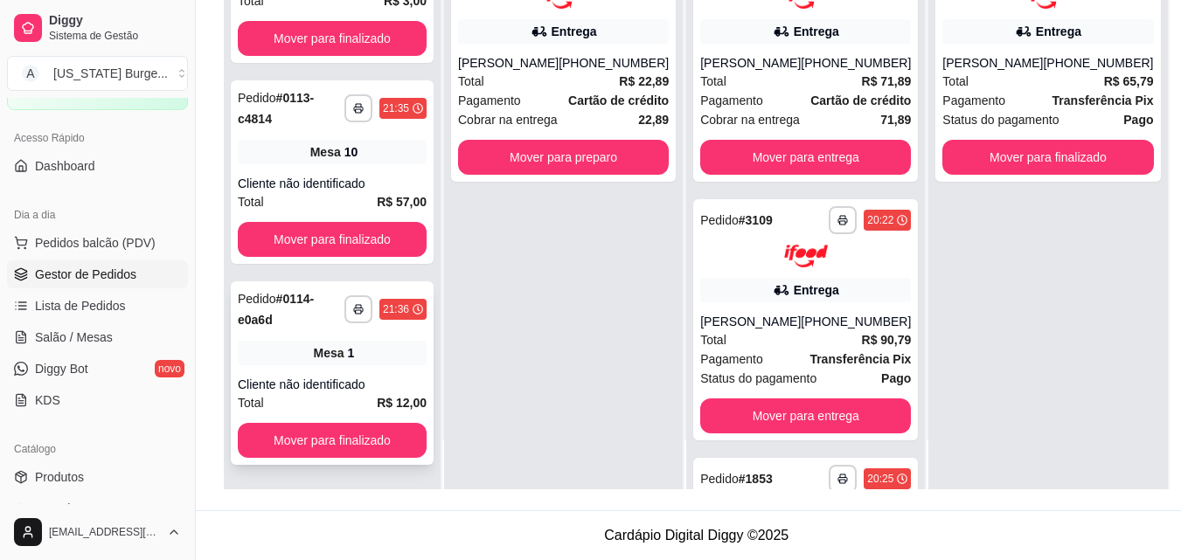
click at [297, 366] on div "**********" at bounding box center [332, 373] width 203 height 184
click at [353, 310] on icon "button" at bounding box center [358, 309] width 10 height 10
click at [309, 369] on button "Epson" at bounding box center [311, 369] width 122 height 27
click at [341, 354] on span "Mesa" at bounding box center [329, 352] width 31 height 17
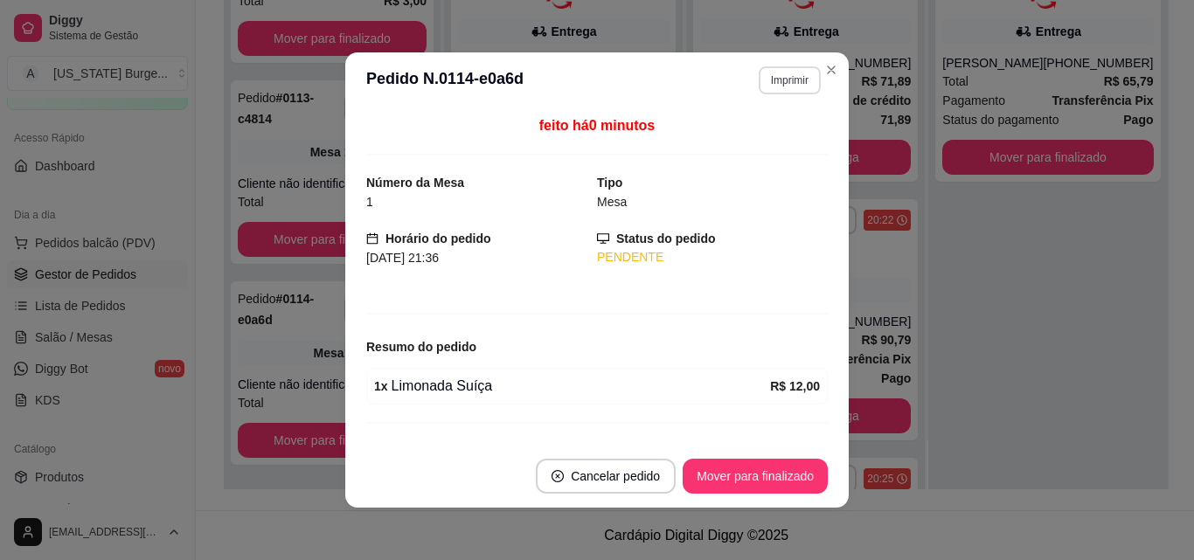
click at [773, 90] on button "Imprimir" at bounding box center [790, 80] width 62 height 28
click at [758, 133] on button "Epson" at bounding box center [755, 140] width 122 height 27
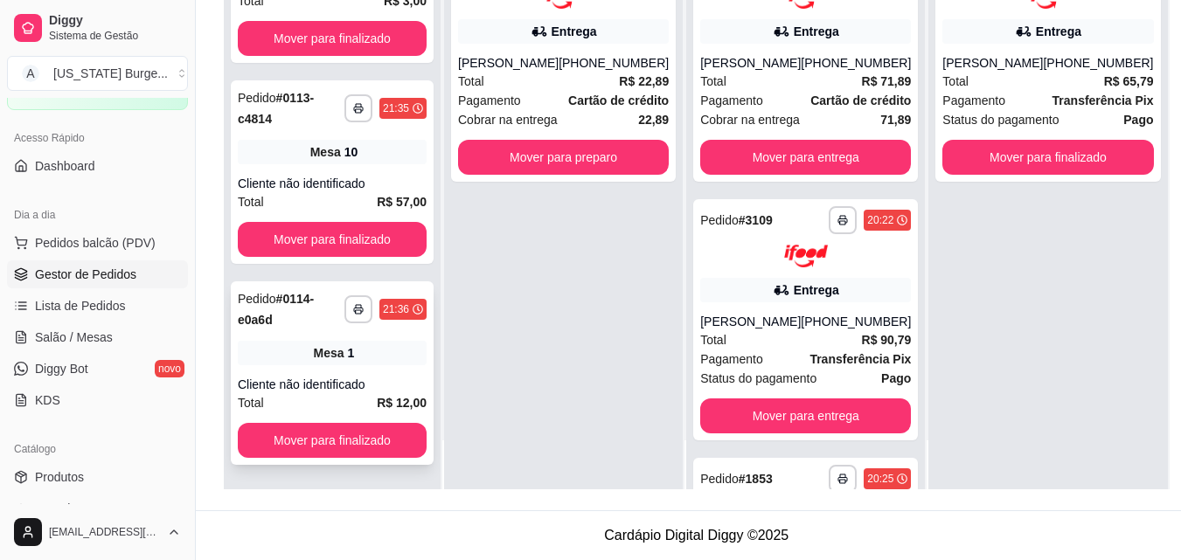
click at [276, 385] on div "Cliente não identificado" at bounding box center [332, 384] width 189 height 17
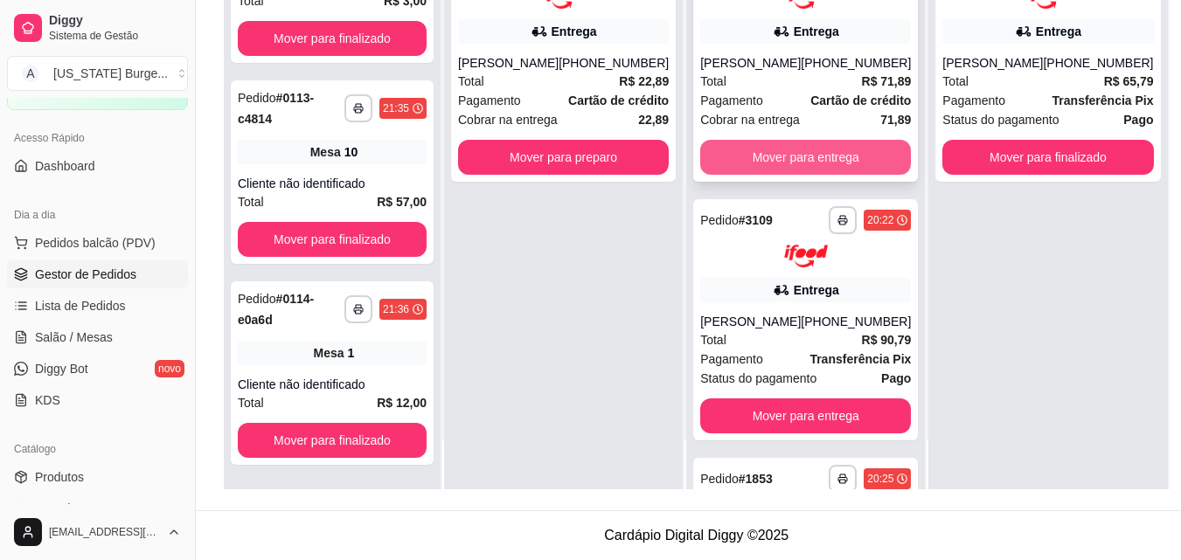
click at [763, 65] on div "[PERSON_NAME]" at bounding box center [750, 62] width 101 height 17
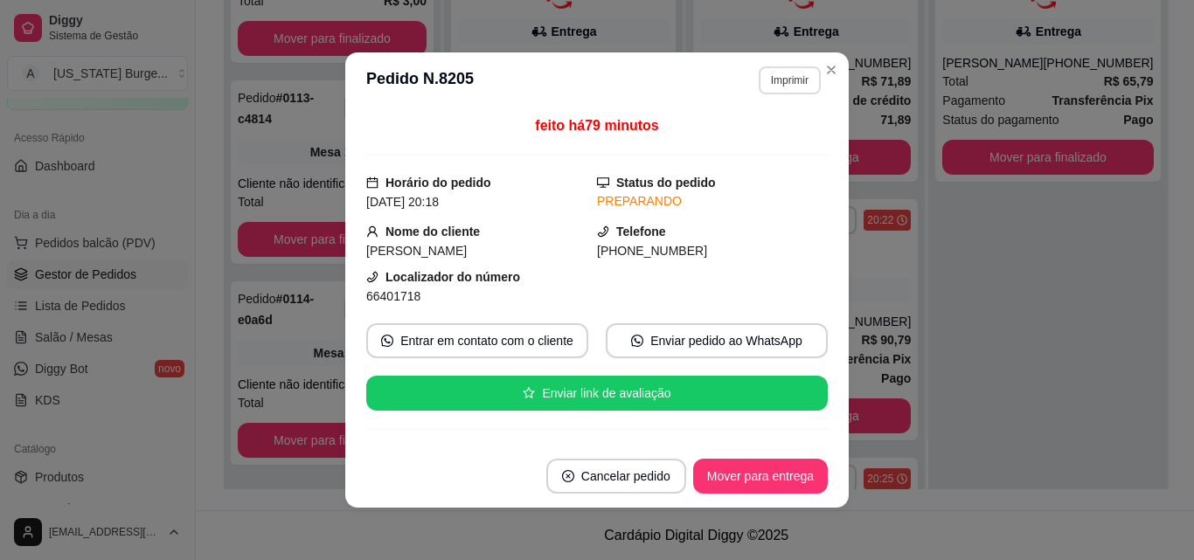
click at [787, 79] on button "Imprimir" at bounding box center [790, 80] width 62 height 28
click at [754, 141] on button "Epson" at bounding box center [755, 140] width 122 height 27
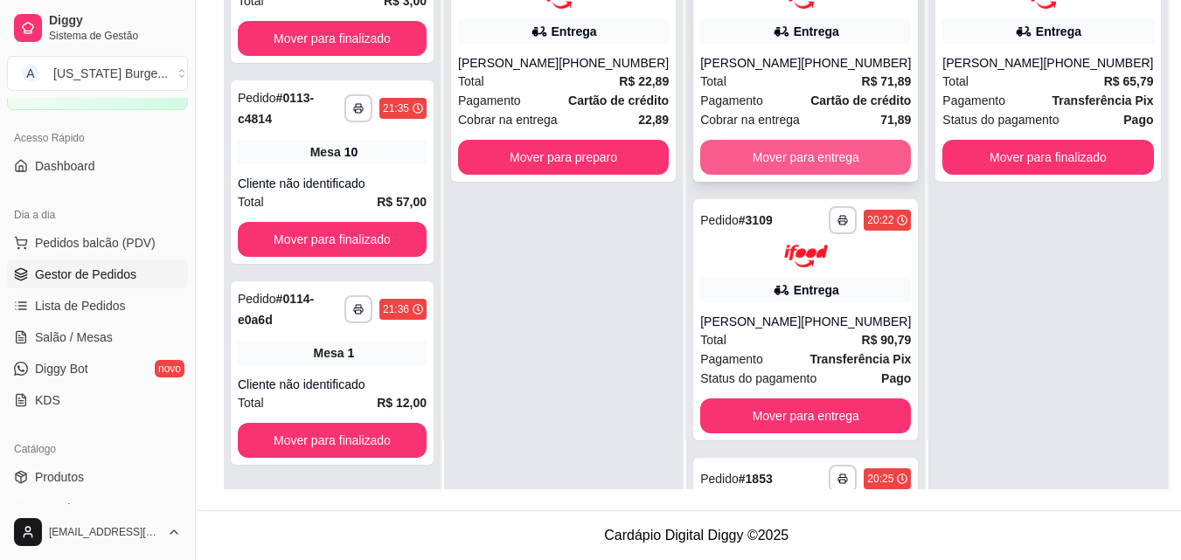
click at [823, 152] on button "Mover para entrega" at bounding box center [805, 157] width 211 height 35
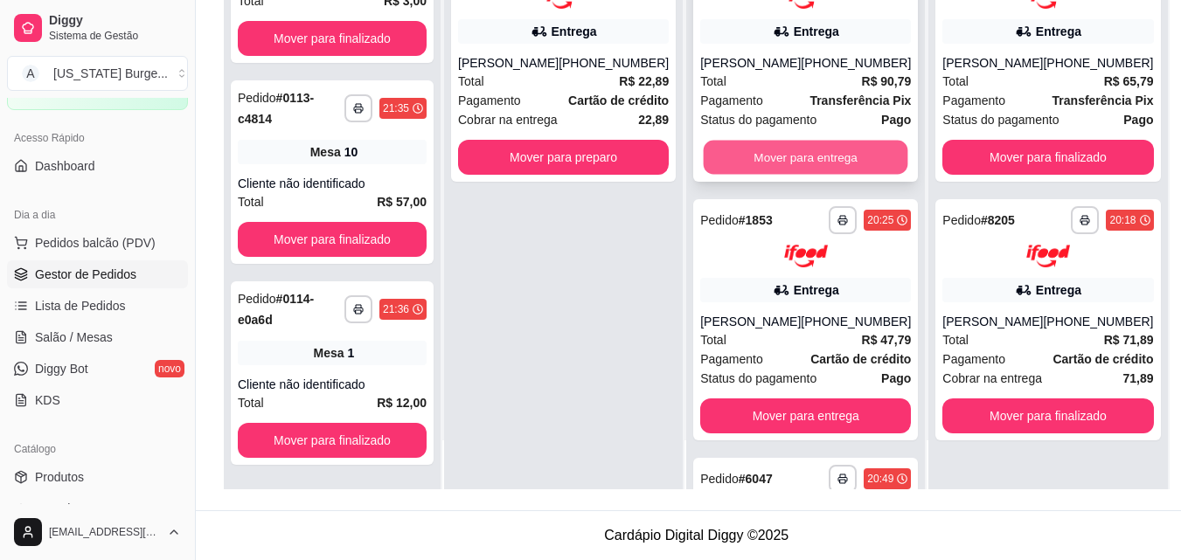
click at [817, 164] on button "Mover para entrega" at bounding box center [806, 157] width 205 height 34
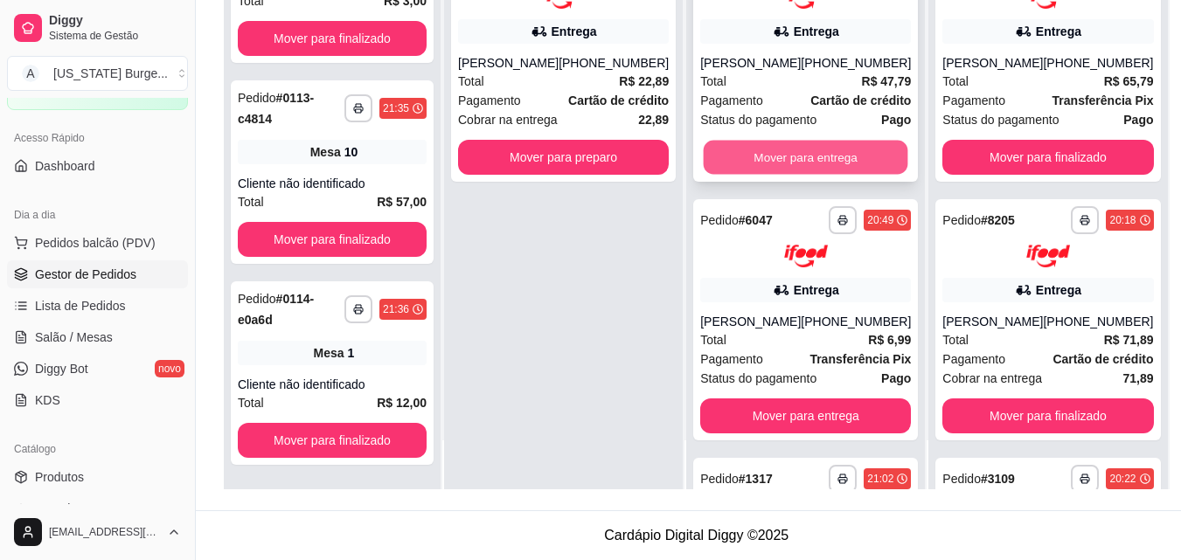
click at [812, 162] on button "Mover para entrega" at bounding box center [806, 157] width 205 height 34
click at [820, 175] on button "Mover para entrega" at bounding box center [805, 157] width 211 height 35
click at [819, 175] on button "Mover para entrega" at bounding box center [805, 157] width 211 height 35
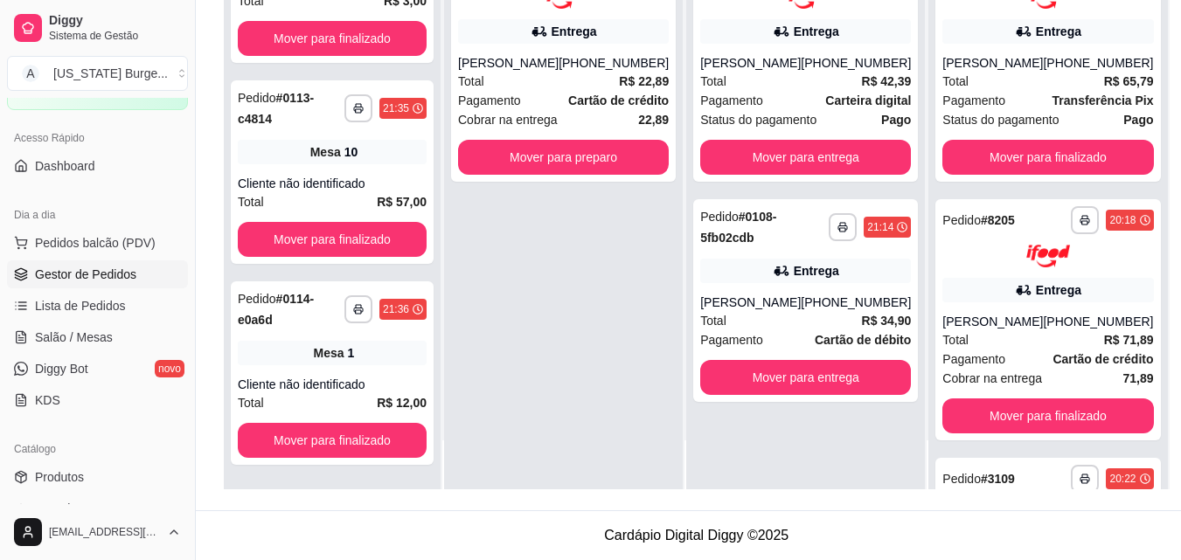
click at [819, 176] on div "**********" at bounding box center [805, 61] width 225 height 242
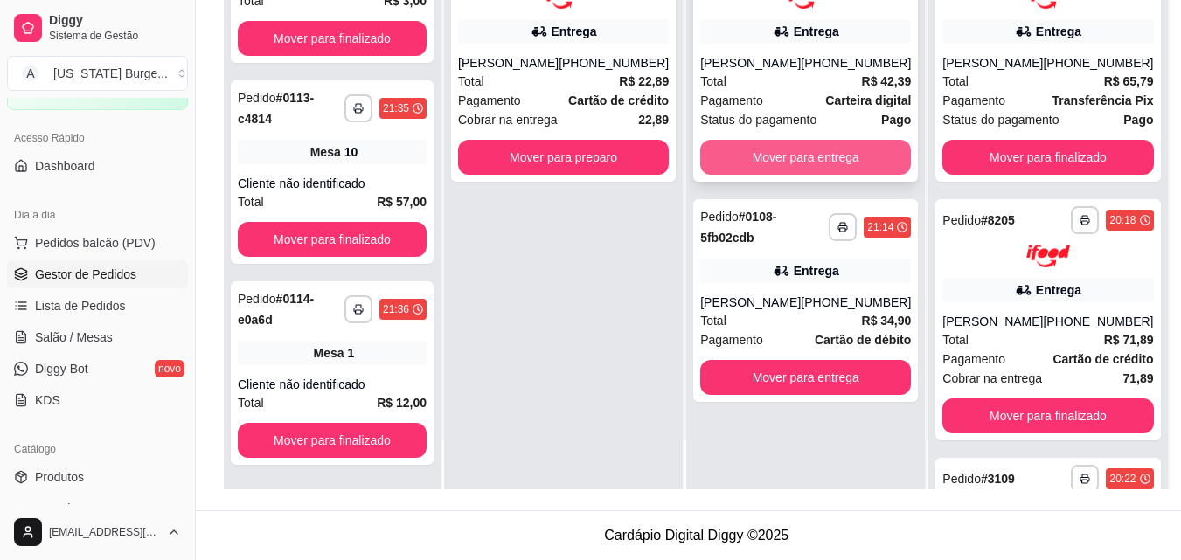
click at [798, 153] on button "Mover para entrega" at bounding box center [805, 157] width 211 height 35
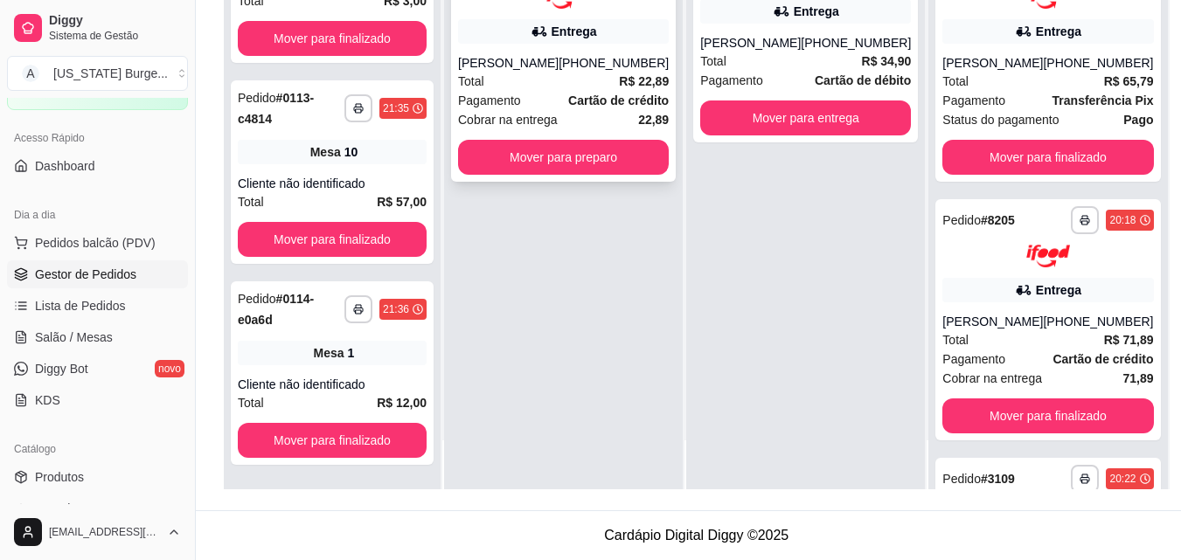
click at [579, 161] on button "Mover para preparo" at bounding box center [563, 157] width 211 height 35
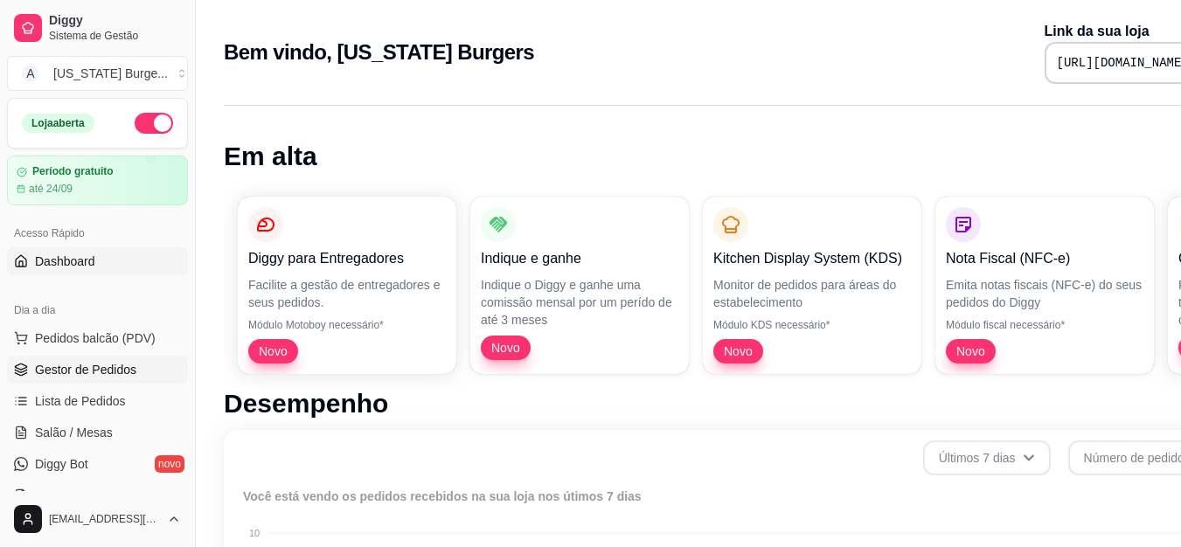
click at [94, 365] on span "Gestor de Pedidos" at bounding box center [85, 369] width 101 height 17
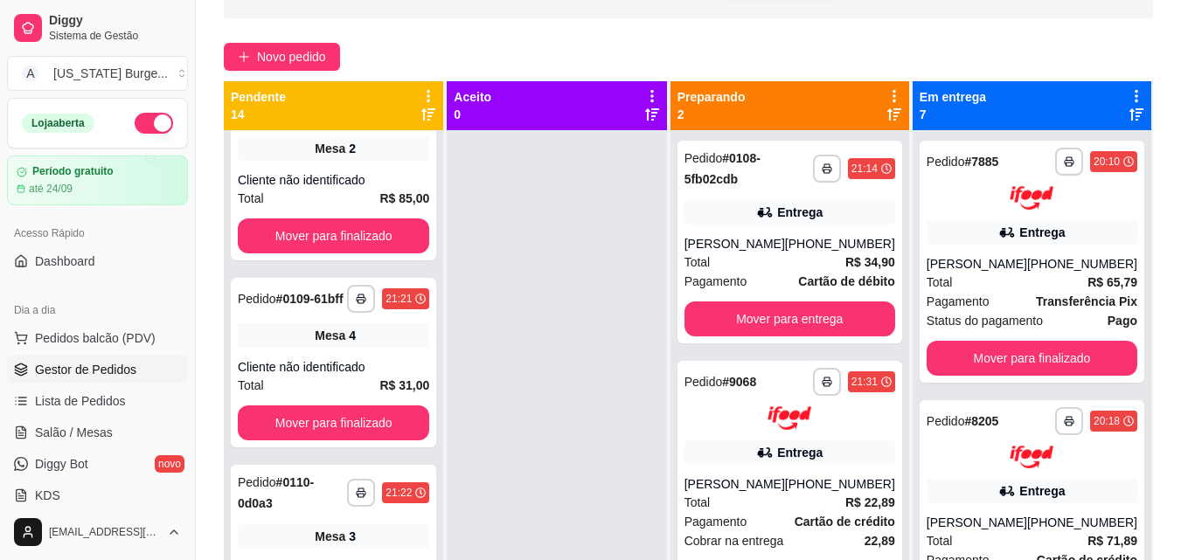
scroll to position [267, 0]
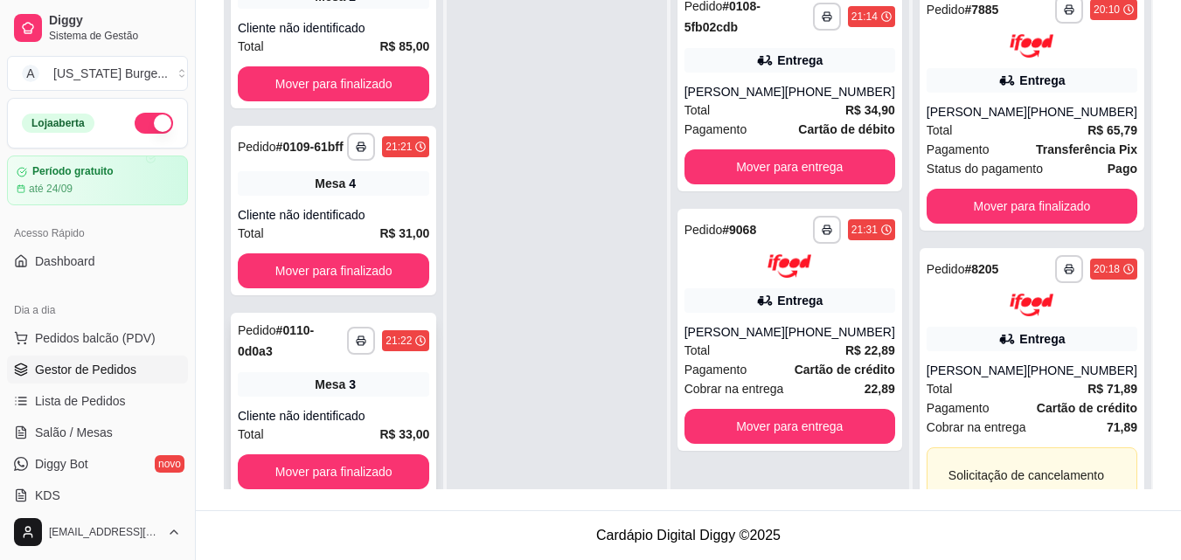
click at [357, 397] on div "Mesa 3" at bounding box center [333, 384] width 191 height 24
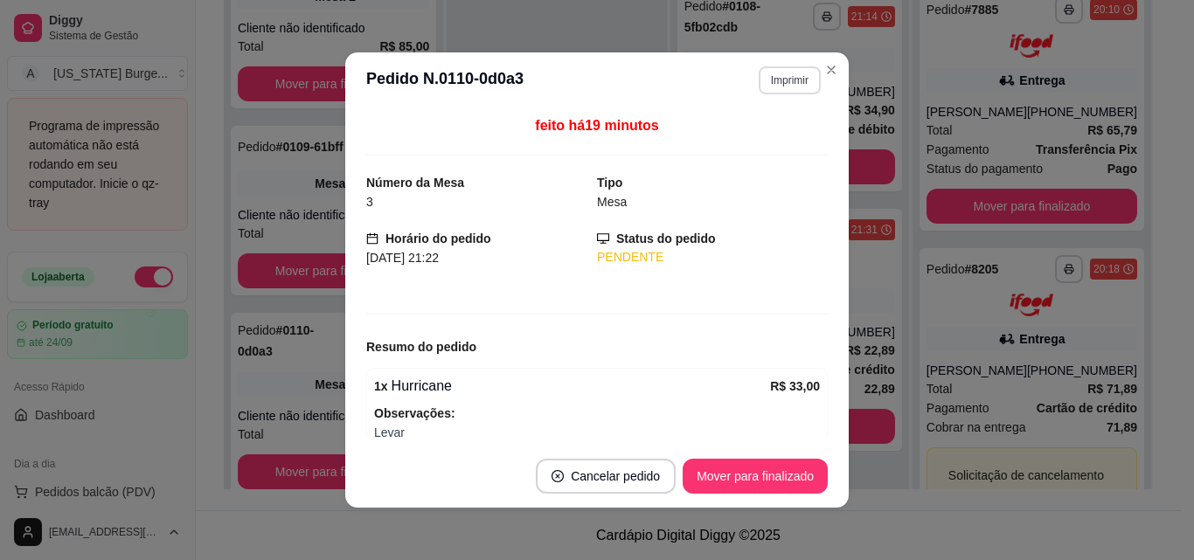
click at [776, 87] on button "Imprimir" at bounding box center [790, 80] width 62 height 28
click at [723, 145] on button "Epson" at bounding box center [752, 141] width 122 height 27
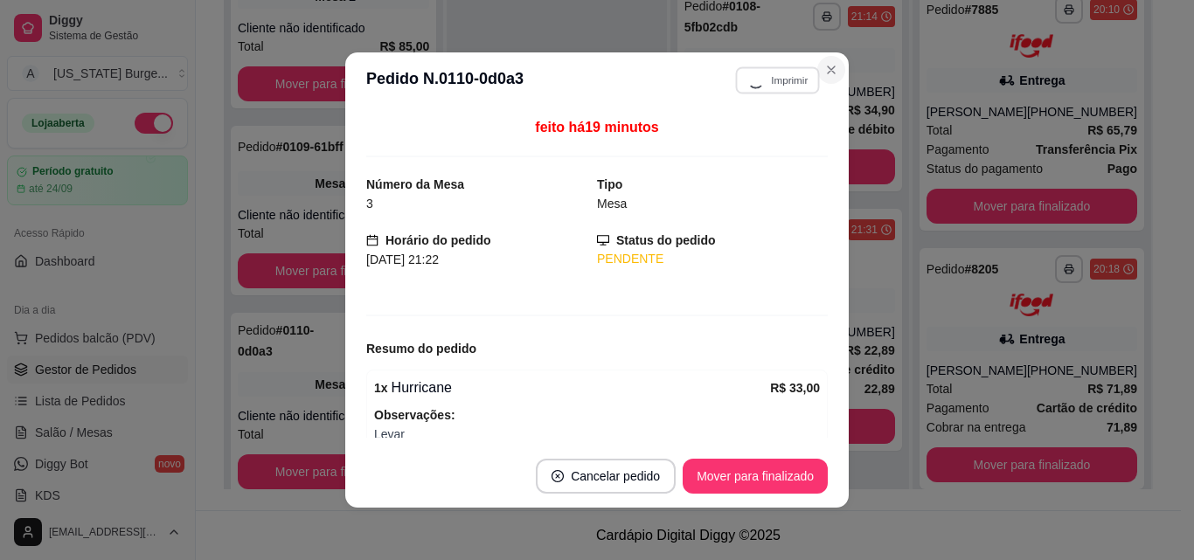
click at [828, 73] on icon "Close" at bounding box center [831, 69] width 7 height 7
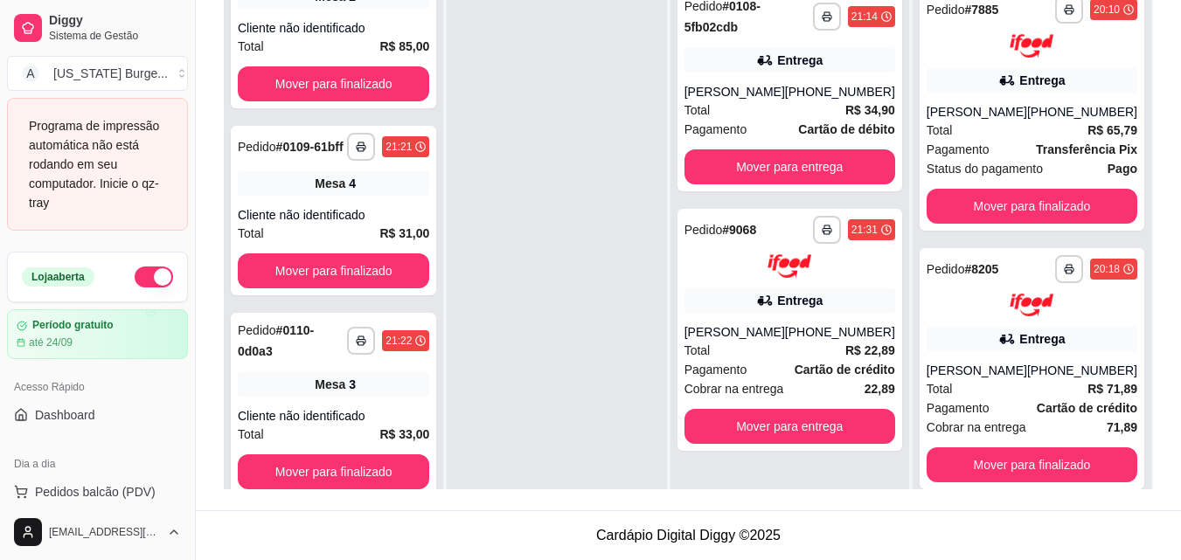
scroll to position [2272, 0]
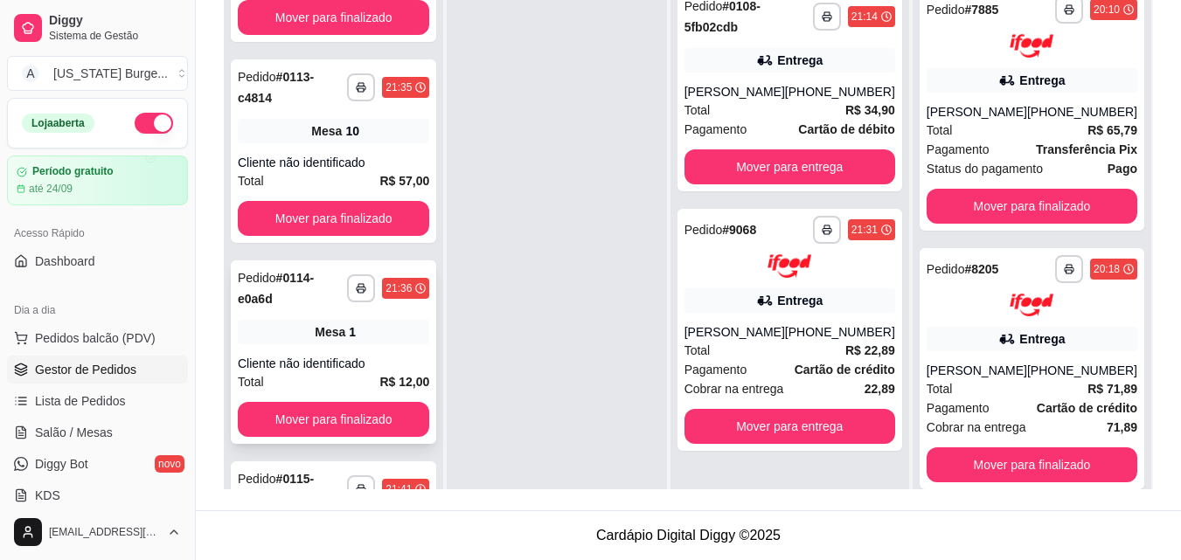
click at [335, 392] on div "Total R$ 12,00" at bounding box center [333, 381] width 191 height 19
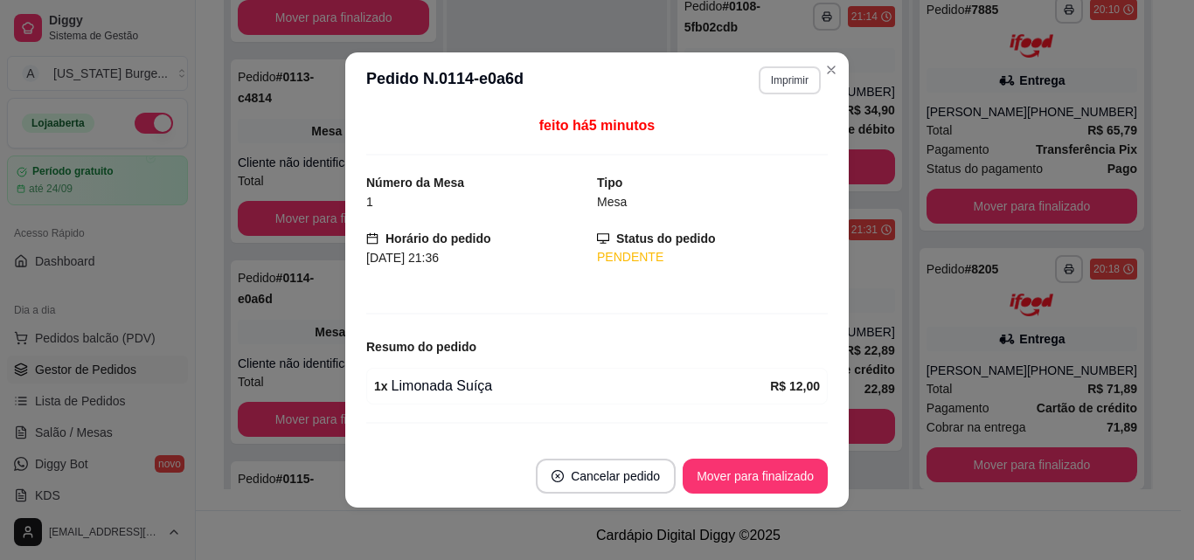
click at [771, 87] on button "Imprimir" at bounding box center [790, 80] width 62 height 28
click at [743, 142] on button "Epson" at bounding box center [752, 142] width 127 height 28
click at [743, 142] on div "Escolha a impressora Epson" at bounding box center [752, 129] width 144 height 59
click at [824, 66] on icon "Close" at bounding box center [831, 70] width 14 height 14
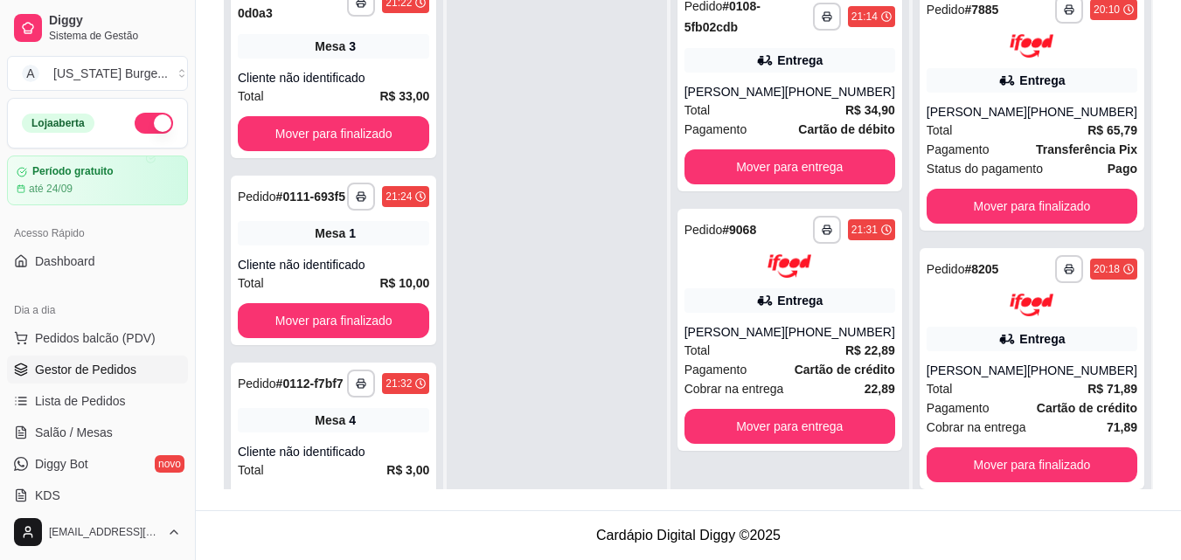
scroll to position [2473, 0]
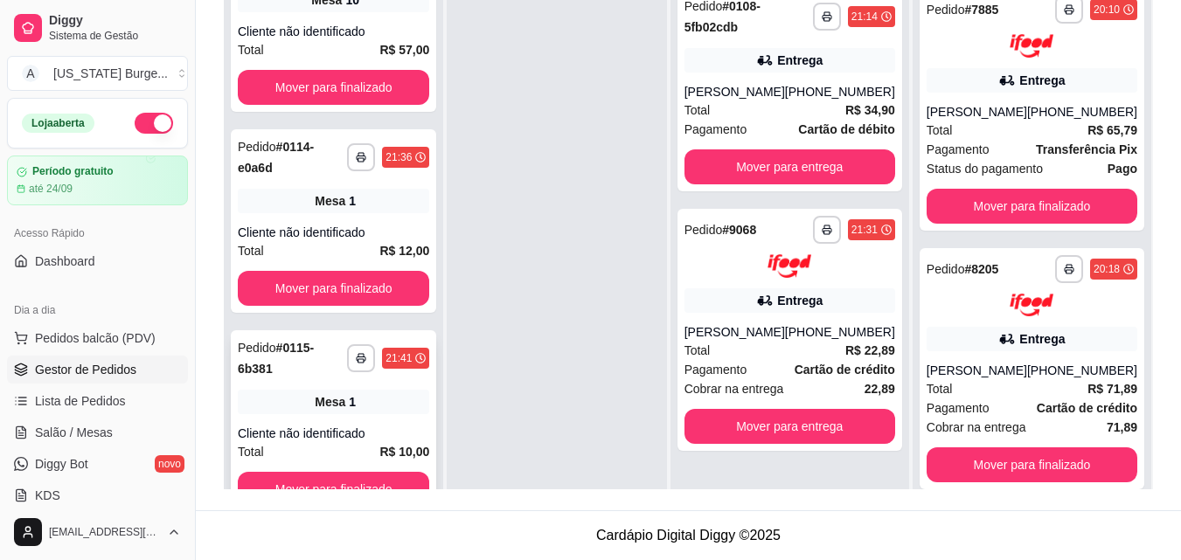
click at [337, 404] on span "Mesa" at bounding box center [330, 401] width 31 height 17
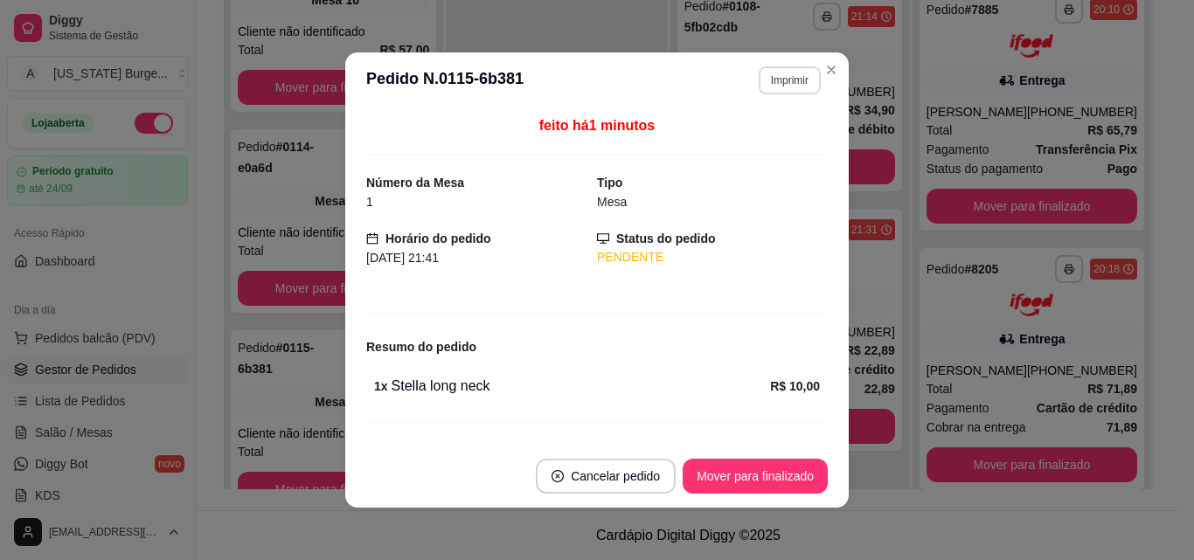
click at [786, 85] on button "Imprimir" at bounding box center [790, 80] width 62 height 28
click at [743, 145] on button "Epson" at bounding box center [752, 142] width 127 height 28
click at [824, 73] on icon "Close" at bounding box center [831, 70] width 14 height 14
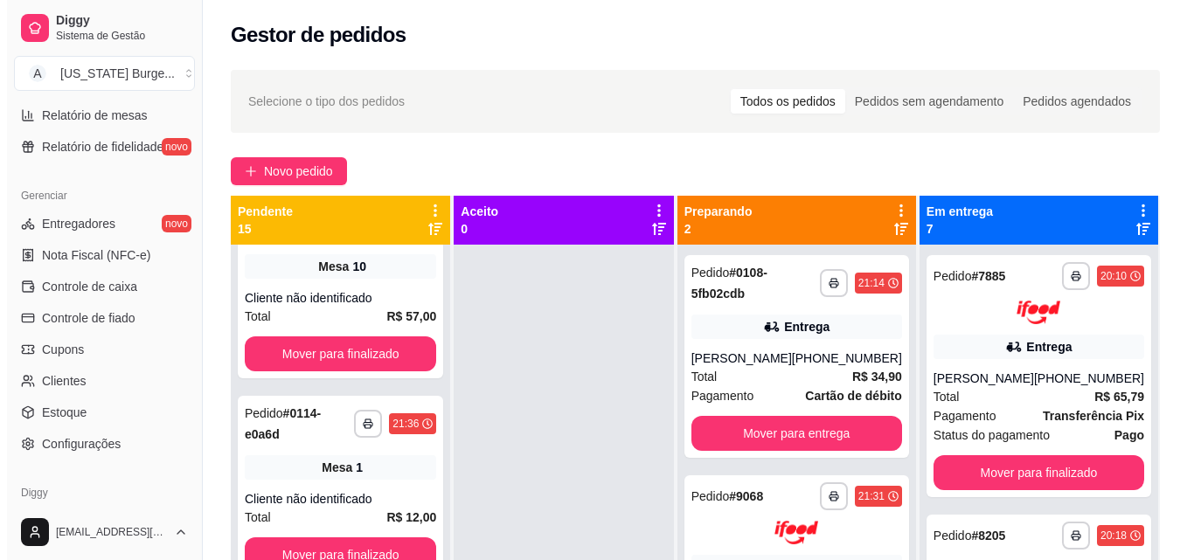
scroll to position [698, 0]
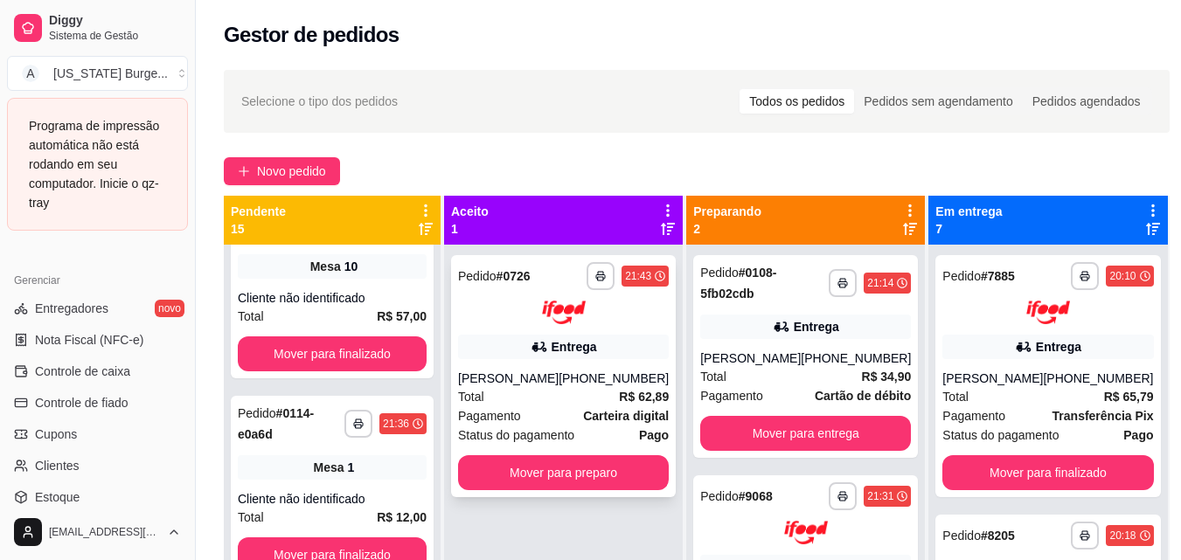
click at [559, 356] on div "Entrega" at bounding box center [563, 347] width 211 height 24
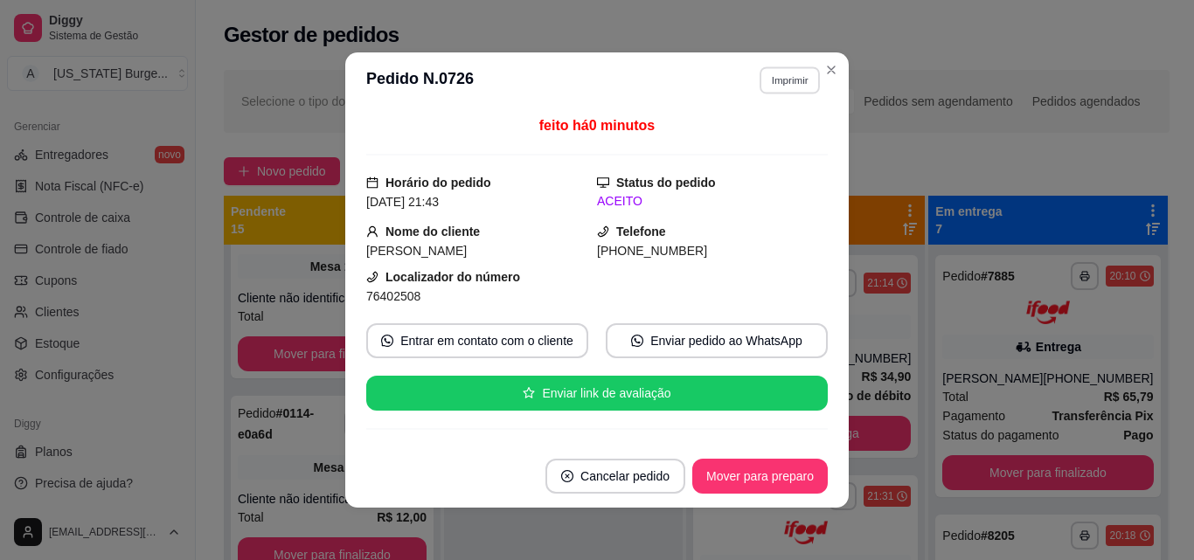
click at [779, 71] on button "Imprimir" at bounding box center [790, 79] width 60 height 27
click at [736, 146] on button "Epson" at bounding box center [752, 142] width 127 height 28
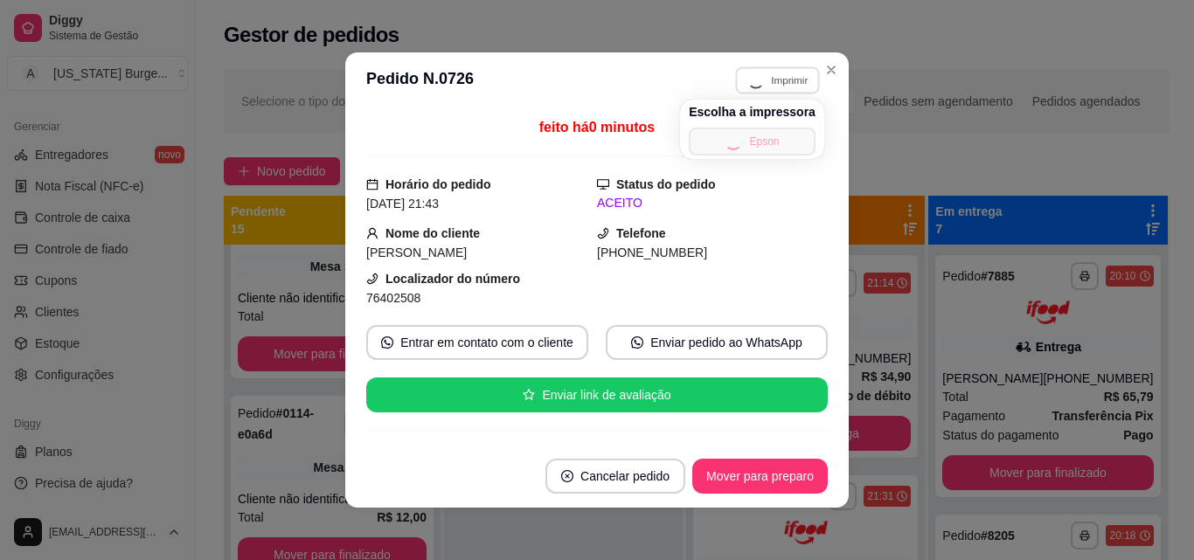
drag, startPoint x: 813, startPoint y: 149, endPoint x: 817, endPoint y: 254, distance: 105.0
click at [817, 254] on body "**********" at bounding box center [590, 280] width 1181 height 560
click at [804, 111] on div "Escolha a impressora Epson" at bounding box center [752, 129] width 144 height 59
click at [824, 73] on icon "Close" at bounding box center [831, 70] width 14 height 14
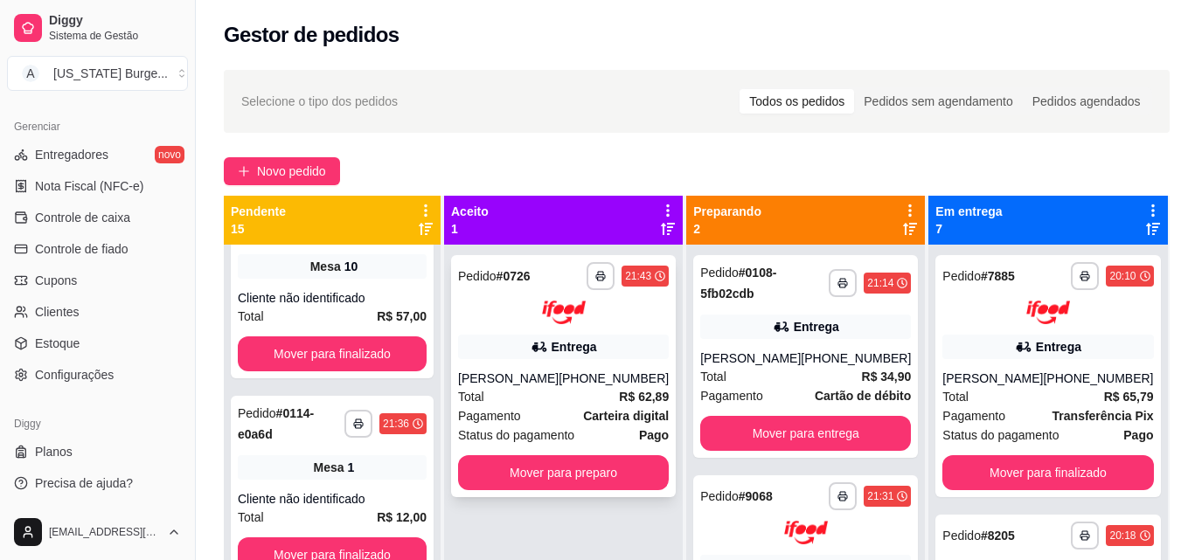
click at [552, 364] on div "**********" at bounding box center [563, 376] width 225 height 242
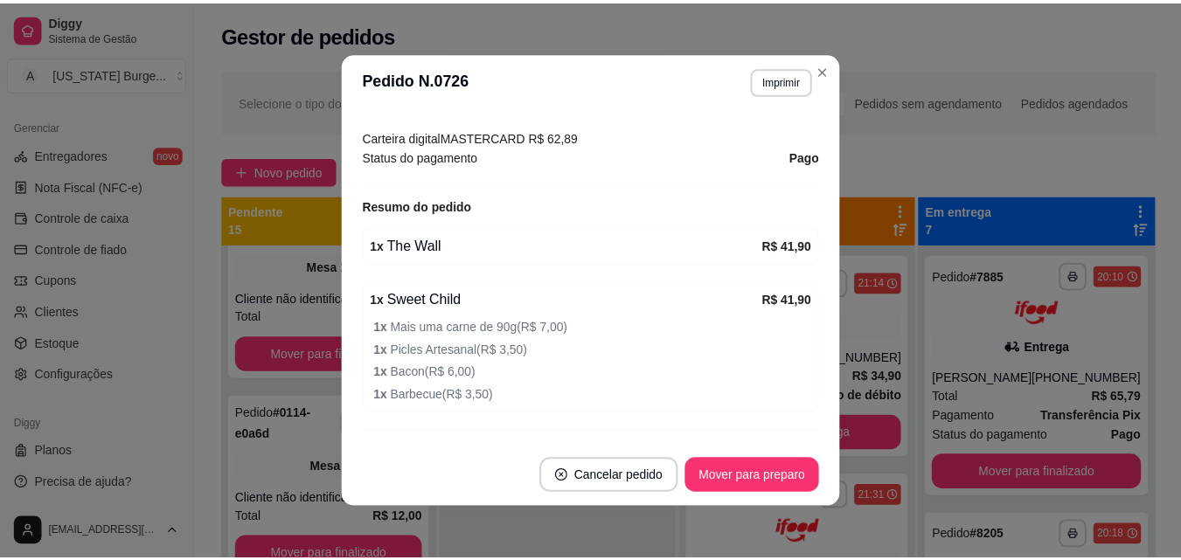
scroll to position [534, 0]
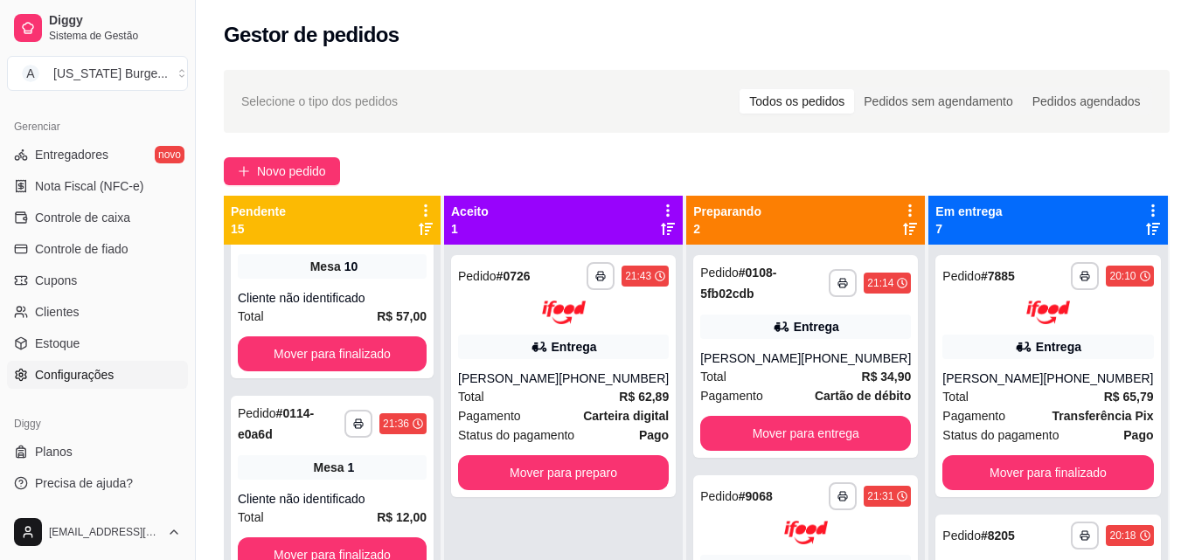
click at [50, 371] on span "Configurações" at bounding box center [74, 374] width 79 height 17
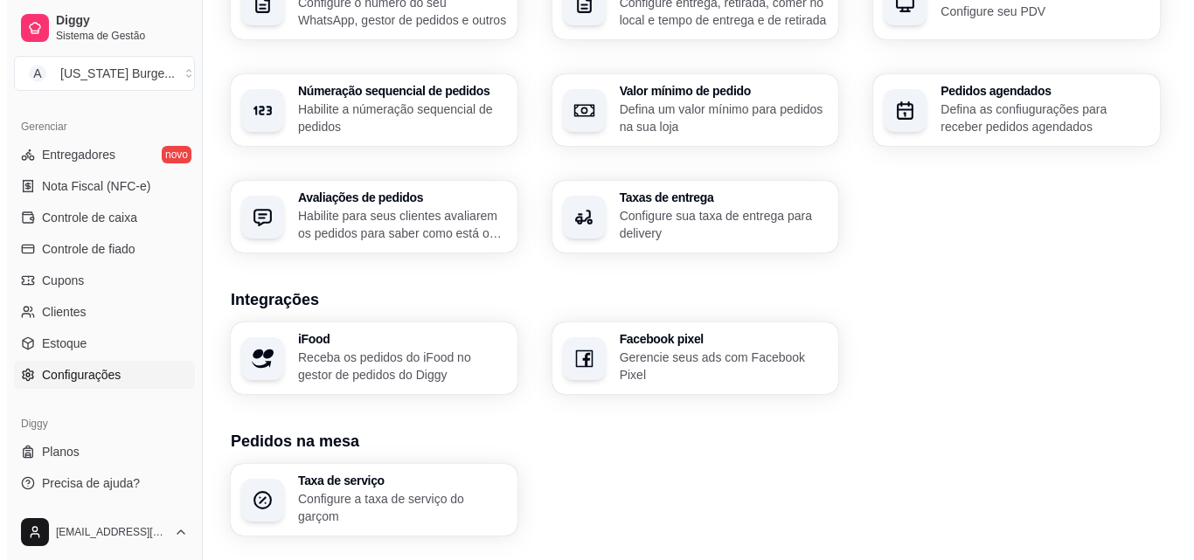
scroll to position [664, 0]
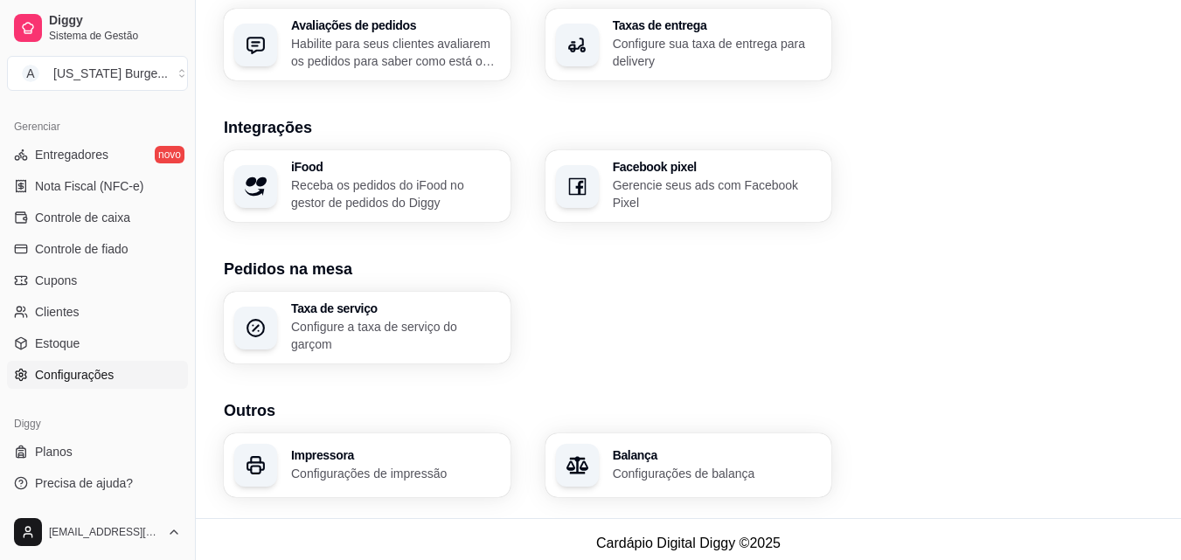
click at [379, 449] on h3 "Impressora" at bounding box center [395, 455] width 209 height 12
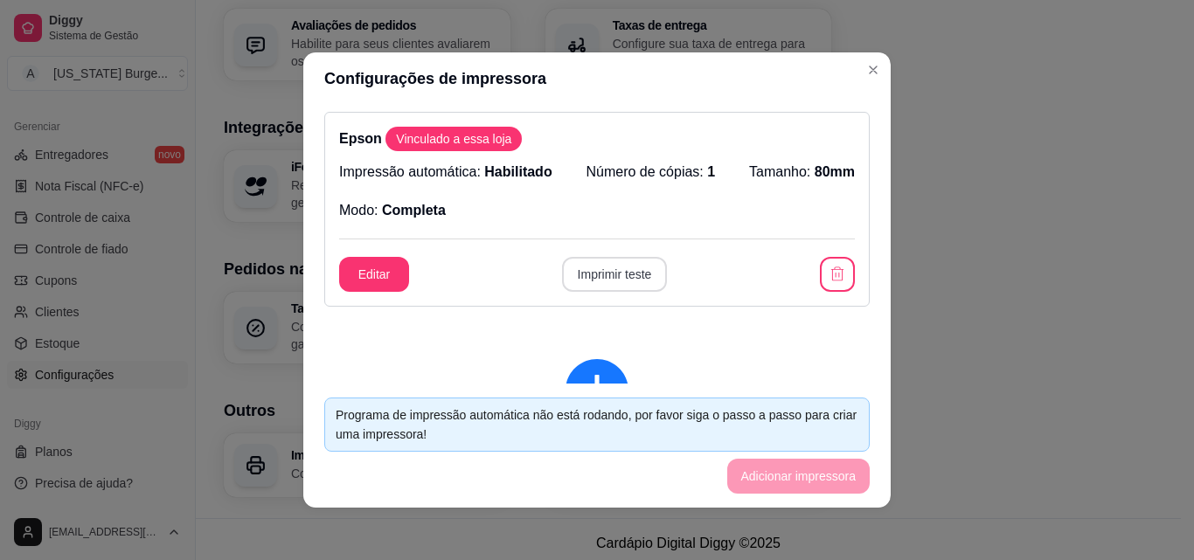
click at [598, 277] on button "Imprimir teste" at bounding box center [615, 274] width 106 height 35
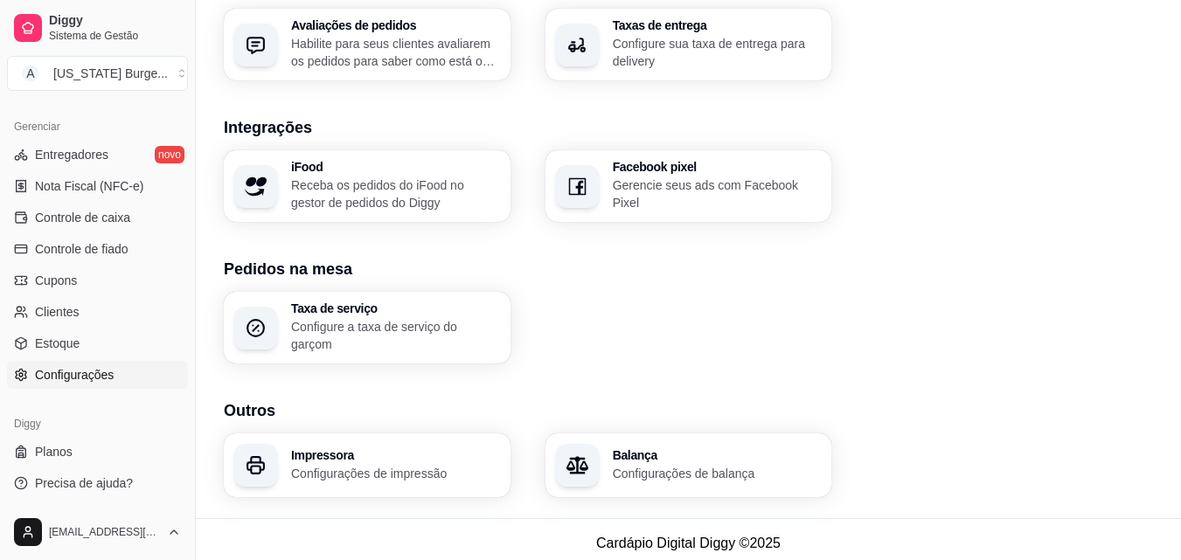
click at [366, 465] on p "Configurações de impressão" at bounding box center [395, 473] width 209 height 17
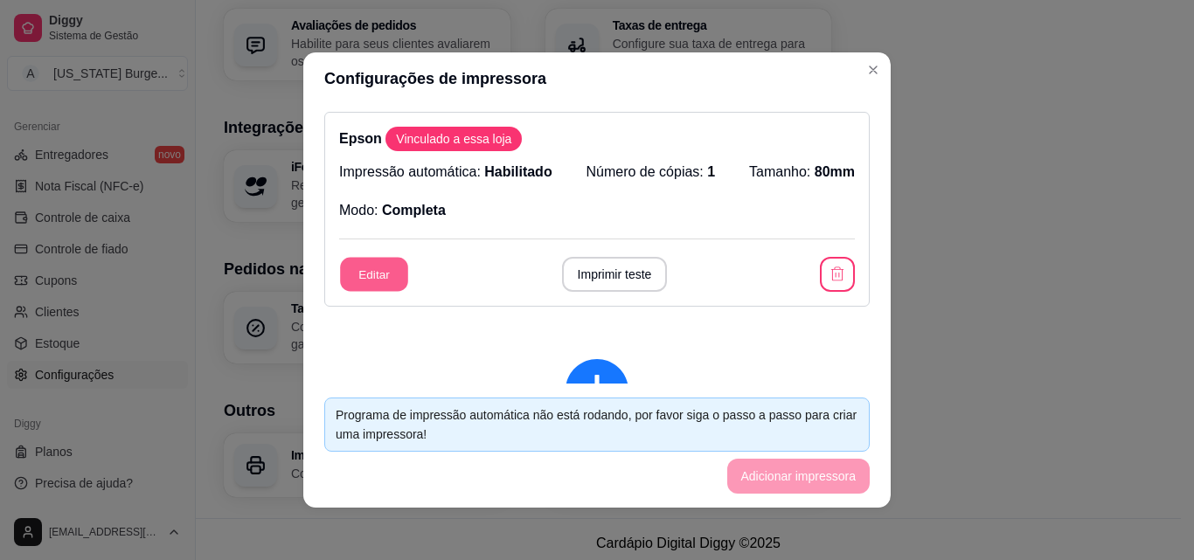
click at [356, 280] on button "Editar" at bounding box center [374, 275] width 68 height 34
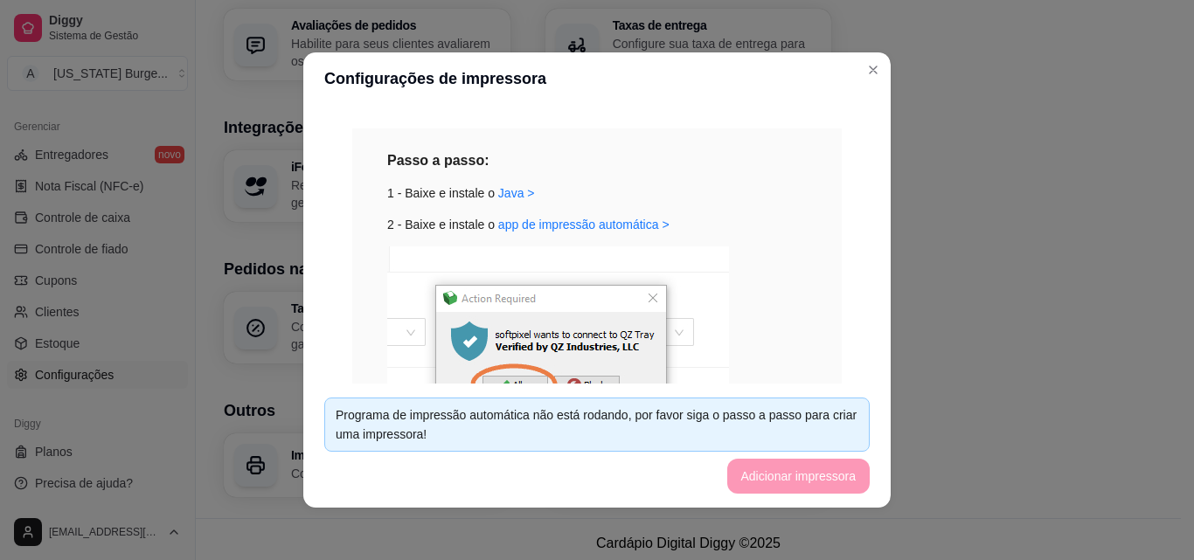
scroll to position [386, 0]
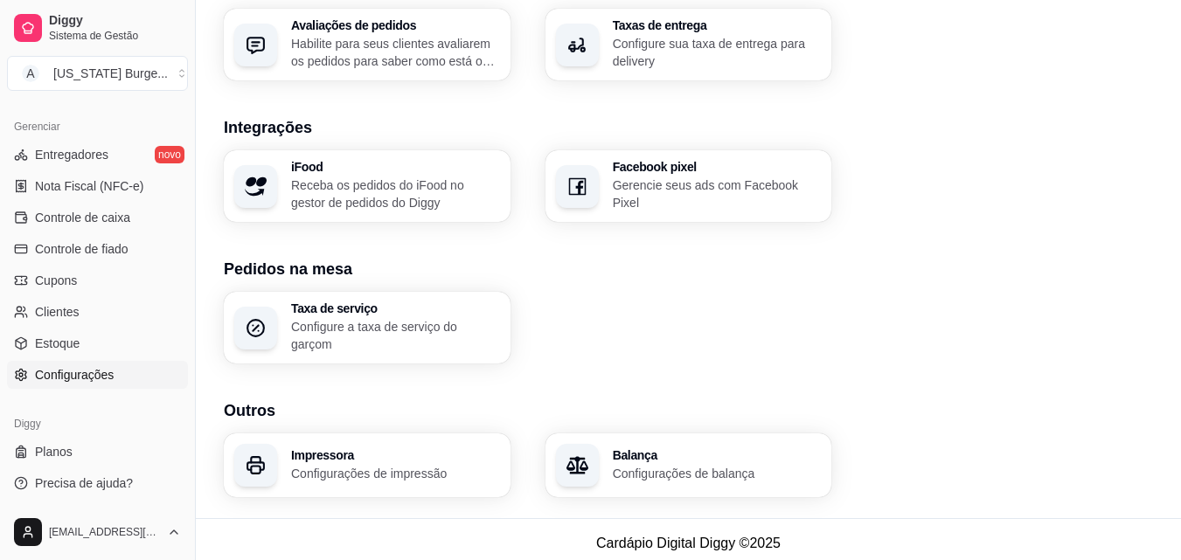
click at [355, 449] on h3 "Impressora" at bounding box center [395, 455] width 209 height 12
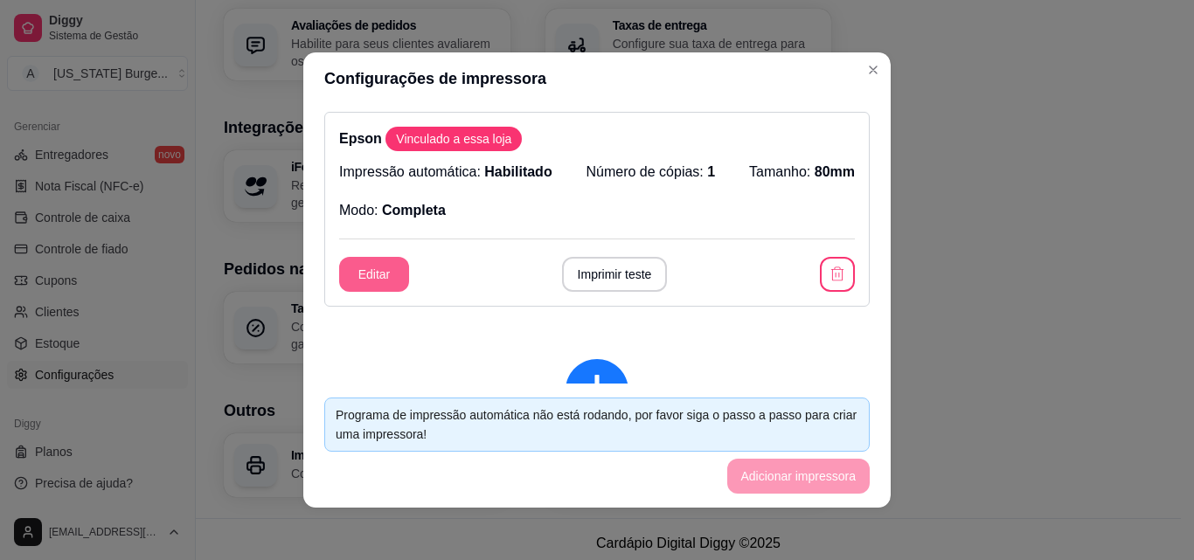
click at [378, 266] on button "Editar" at bounding box center [374, 274] width 70 height 35
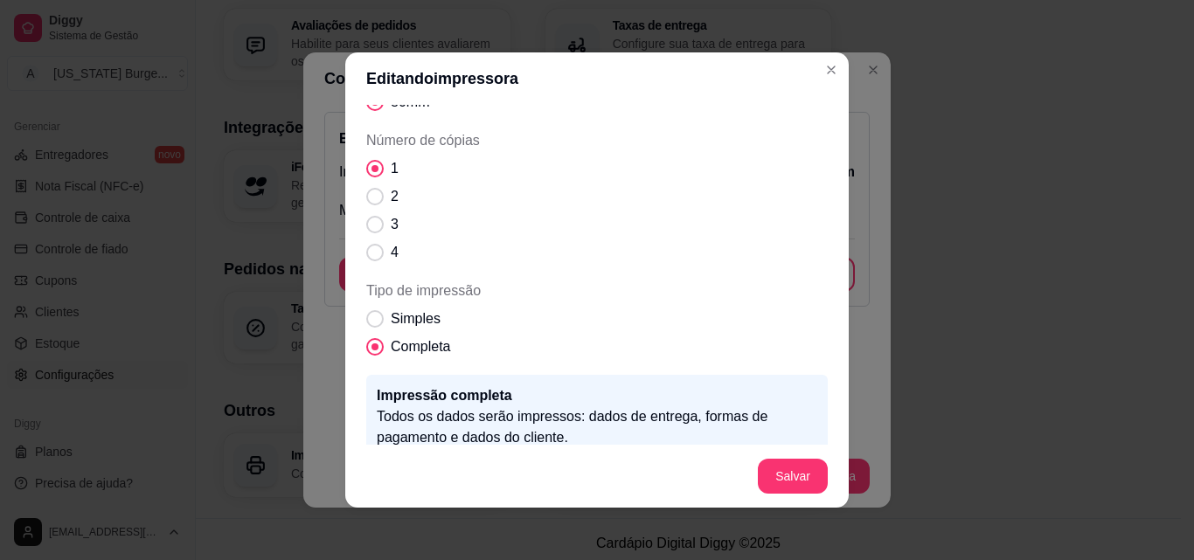
scroll to position [232, 0]
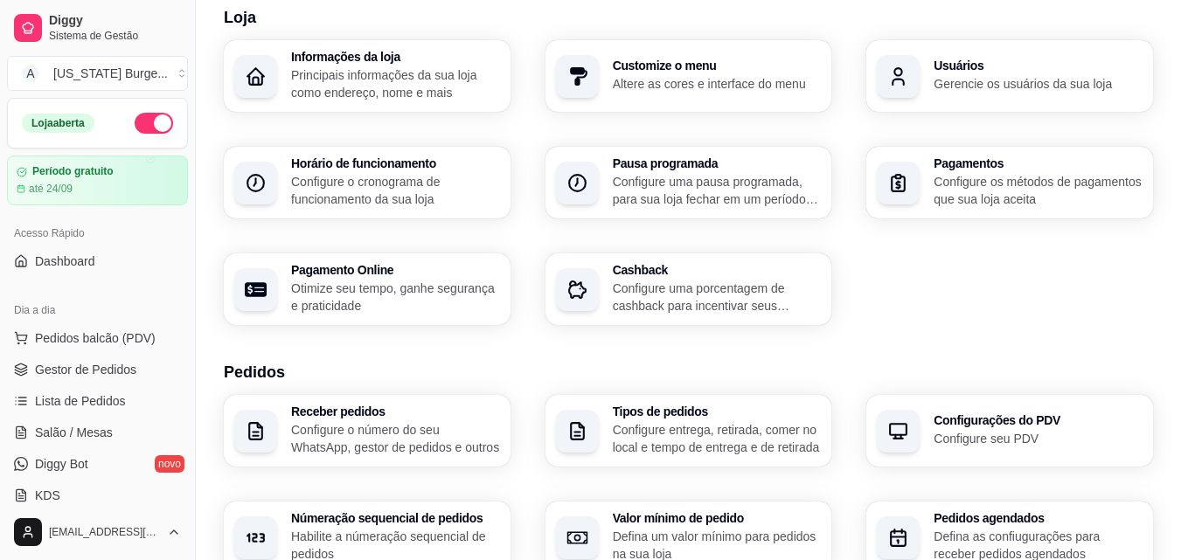
scroll to position [664, 0]
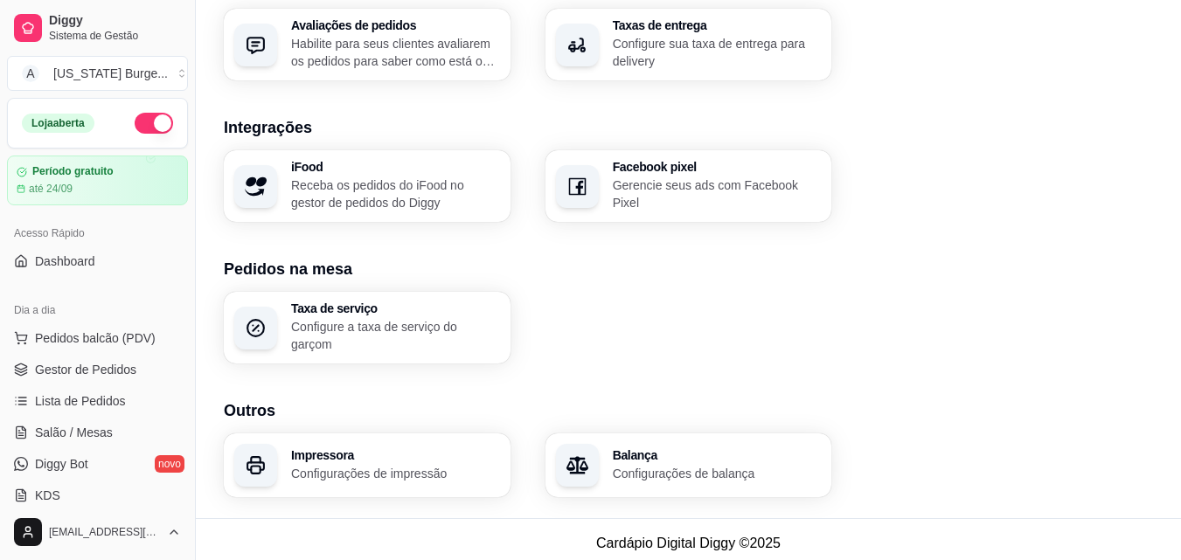
click at [385, 481] on div "Impressora Configurações de impressão" at bounding box center [367, 466] width 287 height 64
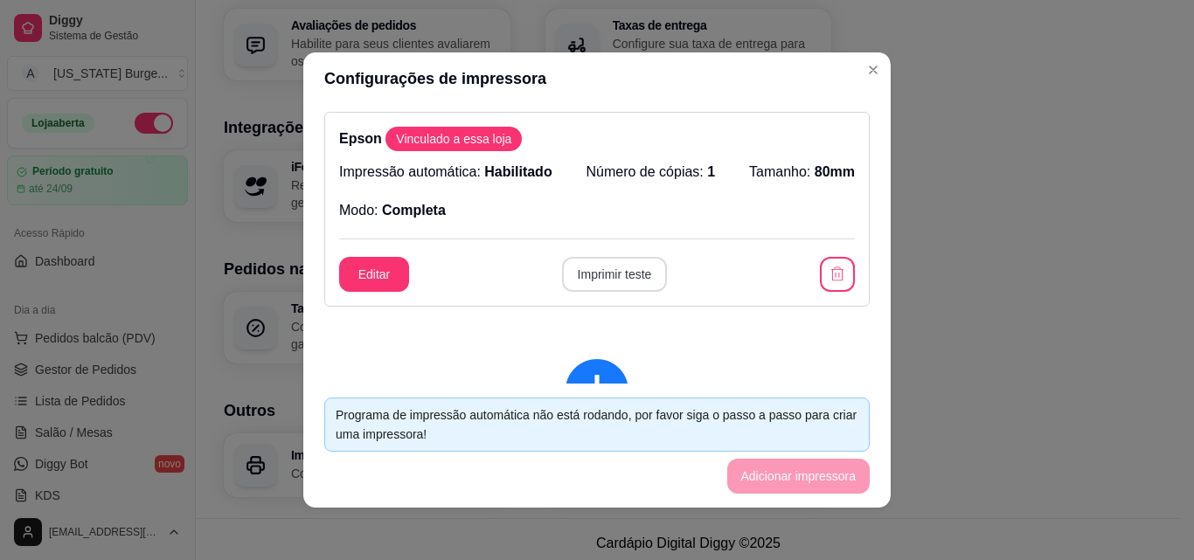
click at [602, 278] on button "Imprimir teste" at bounding box center [615, 274] width 106 height 35
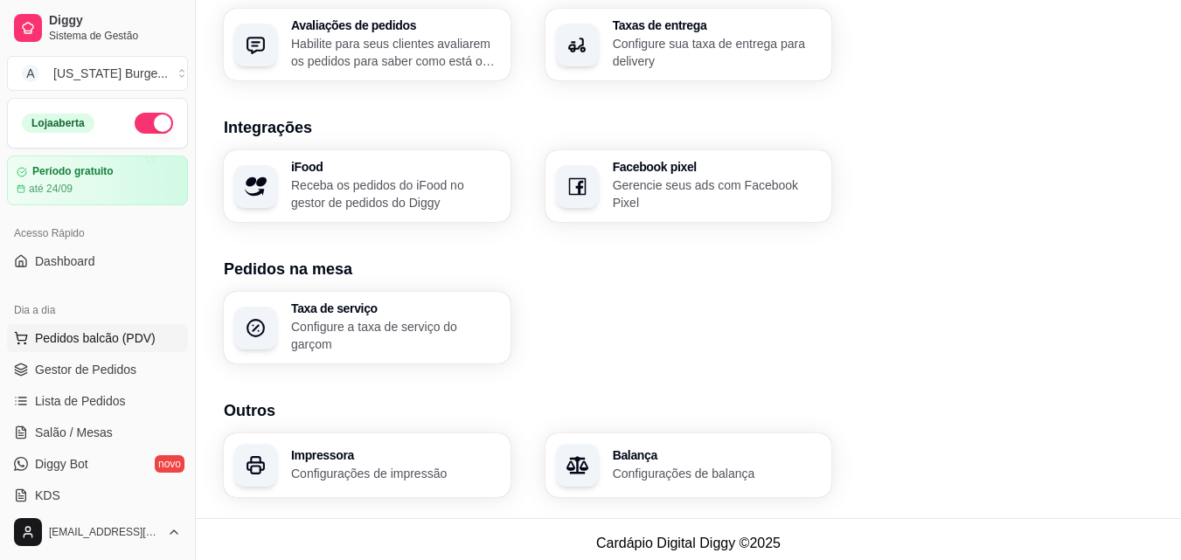
click at [77, 340] on span "Pedidos balcão (PDV)" at bounding box center [95, 338] width 121 height 17
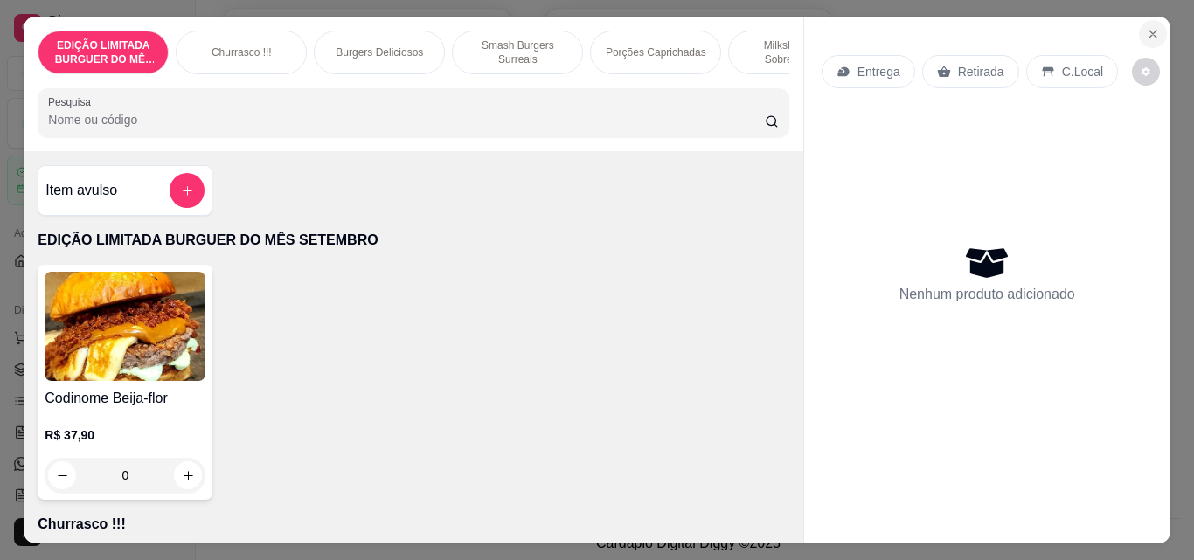
click at [1149, 27] on icon "Close" at bounding box center [1153, 34] width 14 height 14
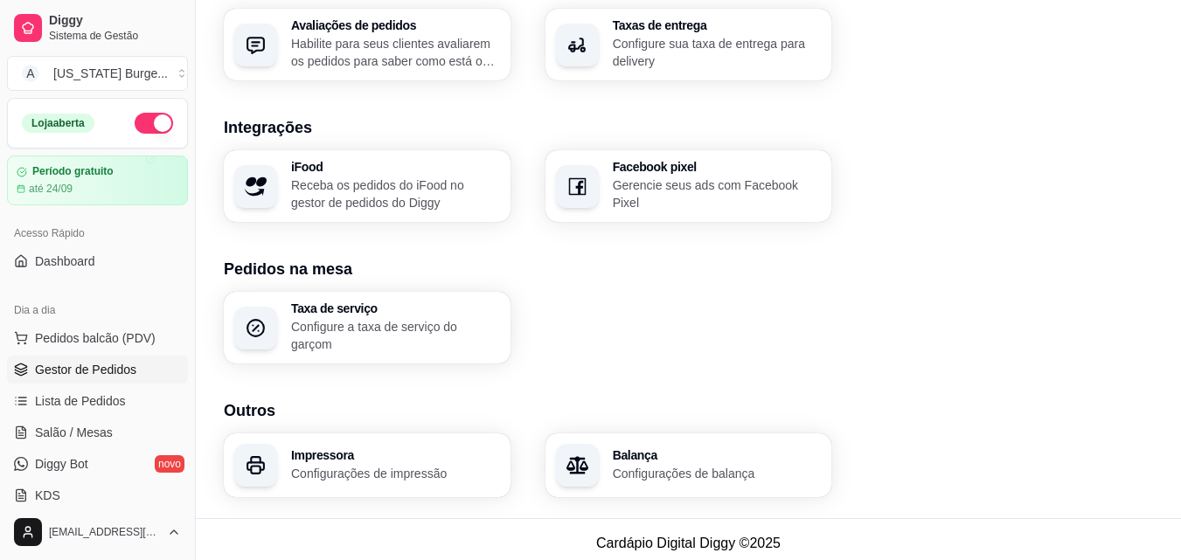
click at [123, 374] on span "Gestor de Pedidos" at bounding box center [85, 369] width 101 height 17
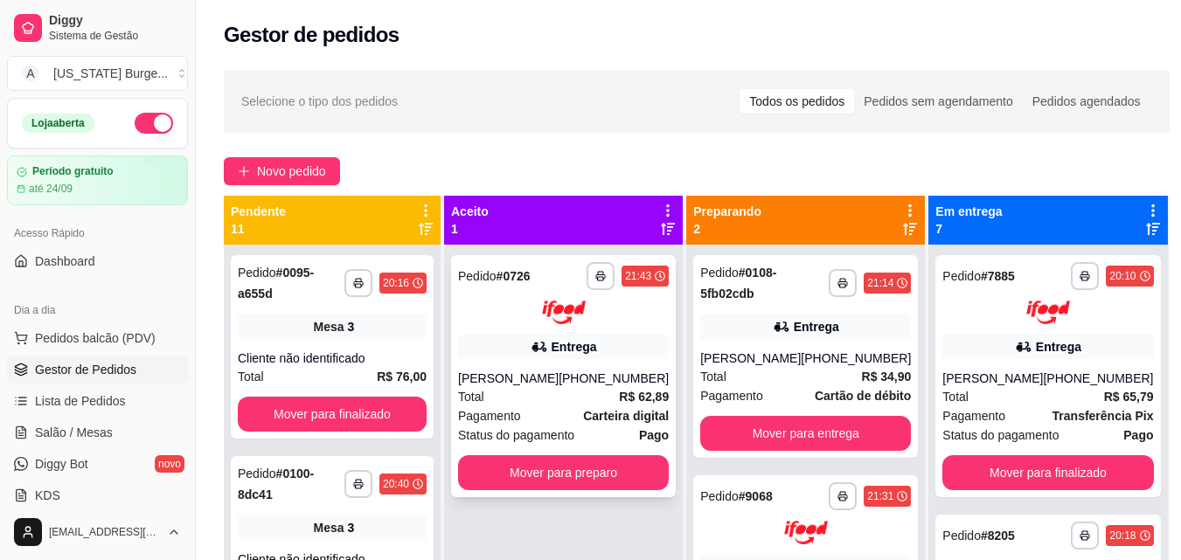
click at [598, 371] on div "[PHONE_NUMBER]" at bounding box center [614, 378] width 110 height 17
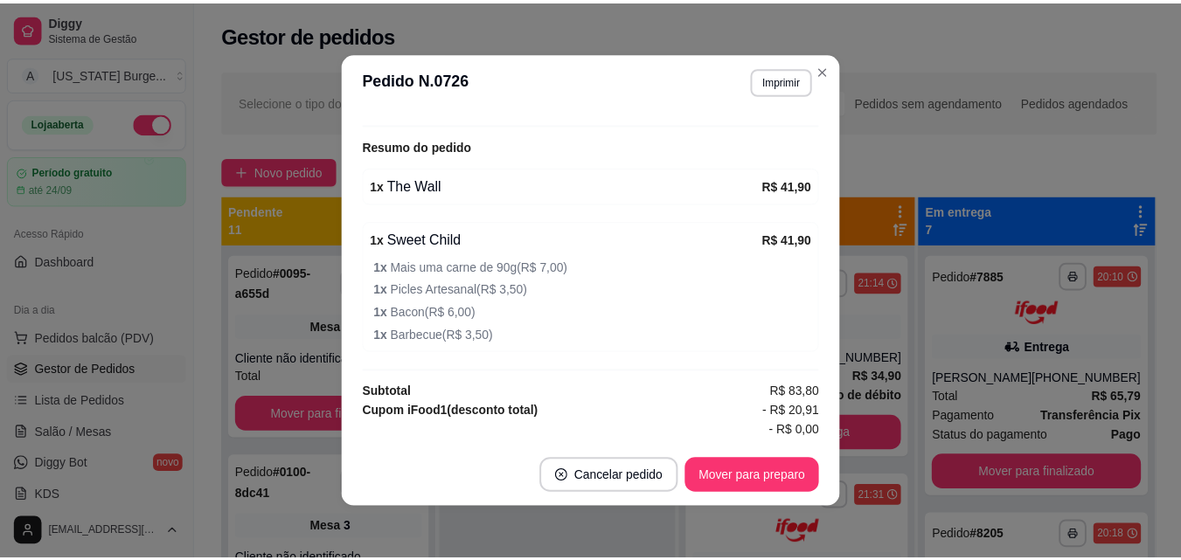
scroll to position [420, 0]
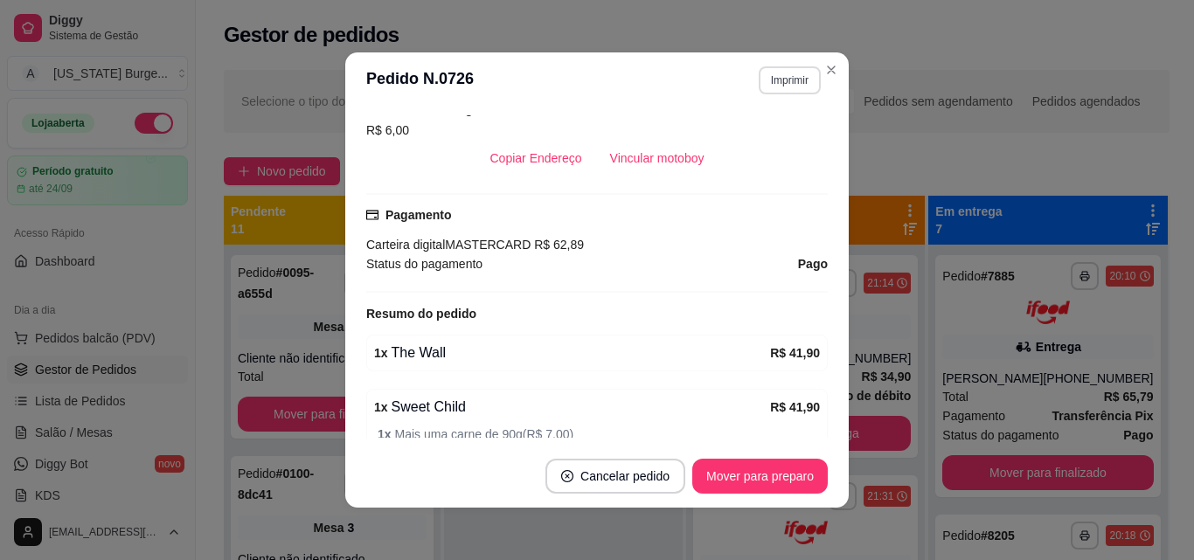
click at [771, 68] on button "Imprimir" at bounding box center [790, 80] width 62 height 28
click at [747, 136] on button "Epson" at bounding box center [752, 142] width 127 height 28
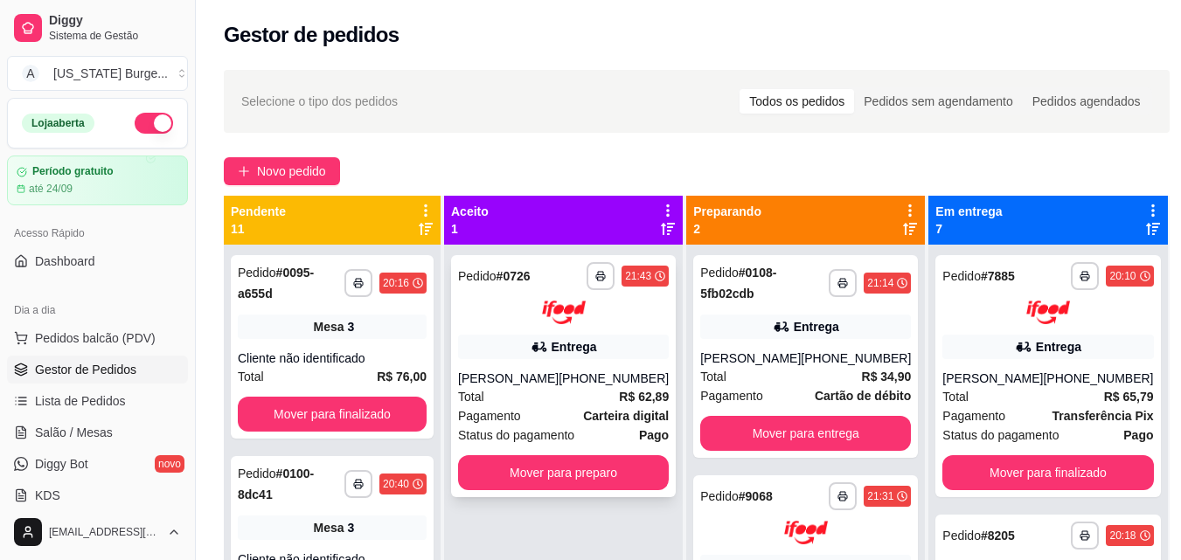
click at [618, 492] on div "**********" at bounding box center [563, 376] width 225 height 242
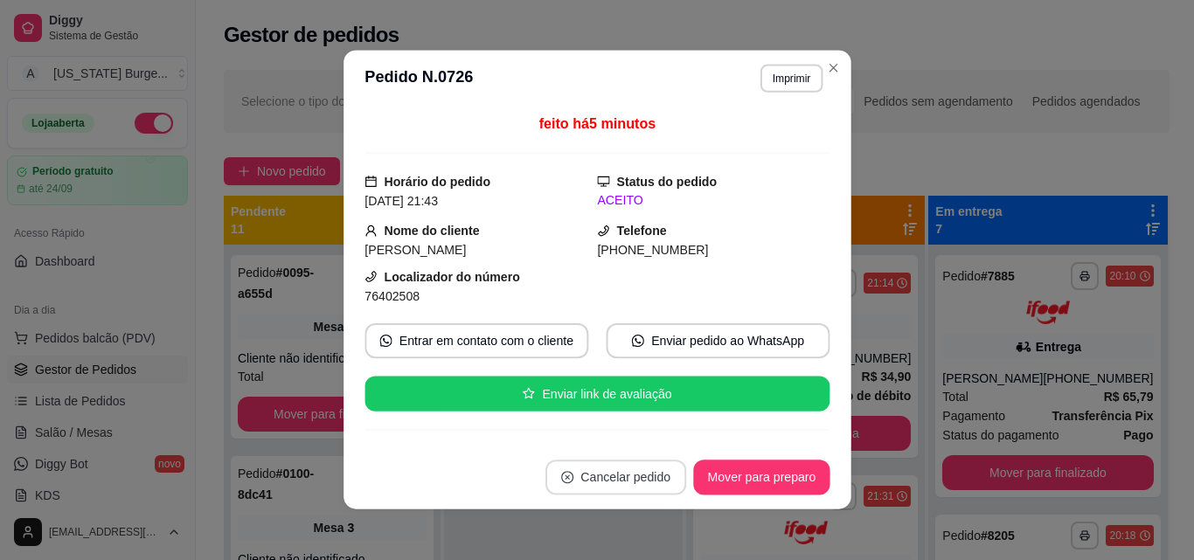
click at [608, 485] on button "Cancelar pedido" at bounding box center [615, 478] width 141 height 35
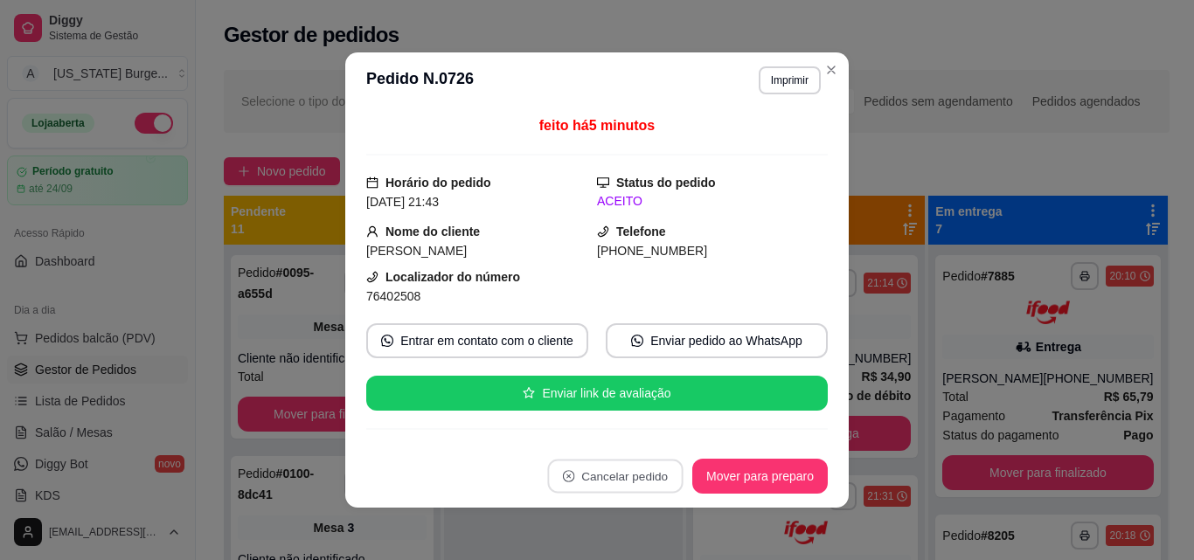
click at [416, 466] on footer "Cancelar pedido Mover para preparo" at bounding box center [597, 476] width 504 height 63
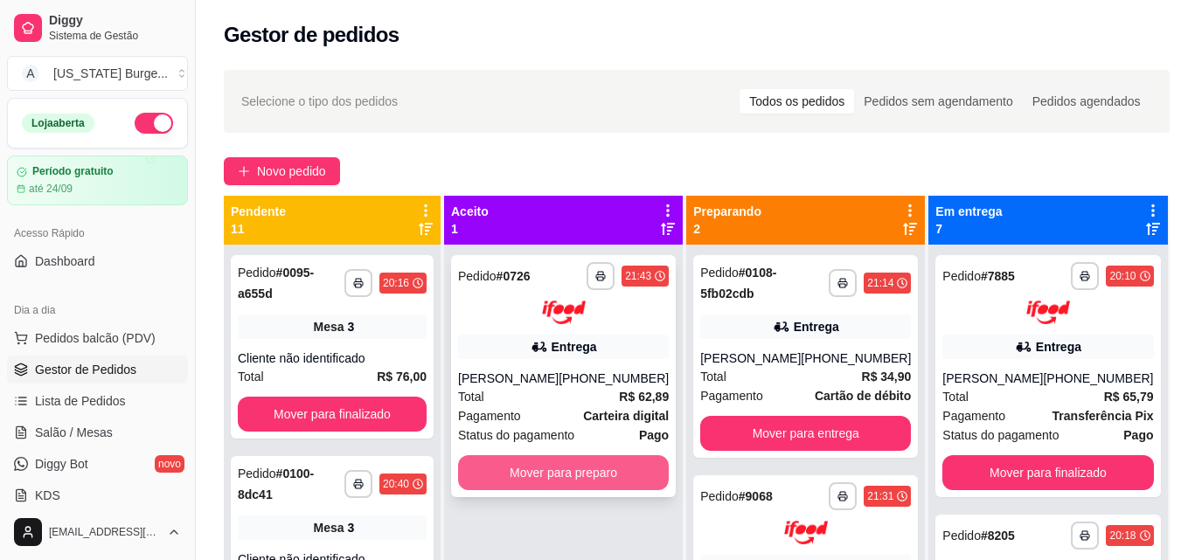
click at [558, 481] on button "Mover para preparo" at bounding box center [563, 472] width 211 height 35
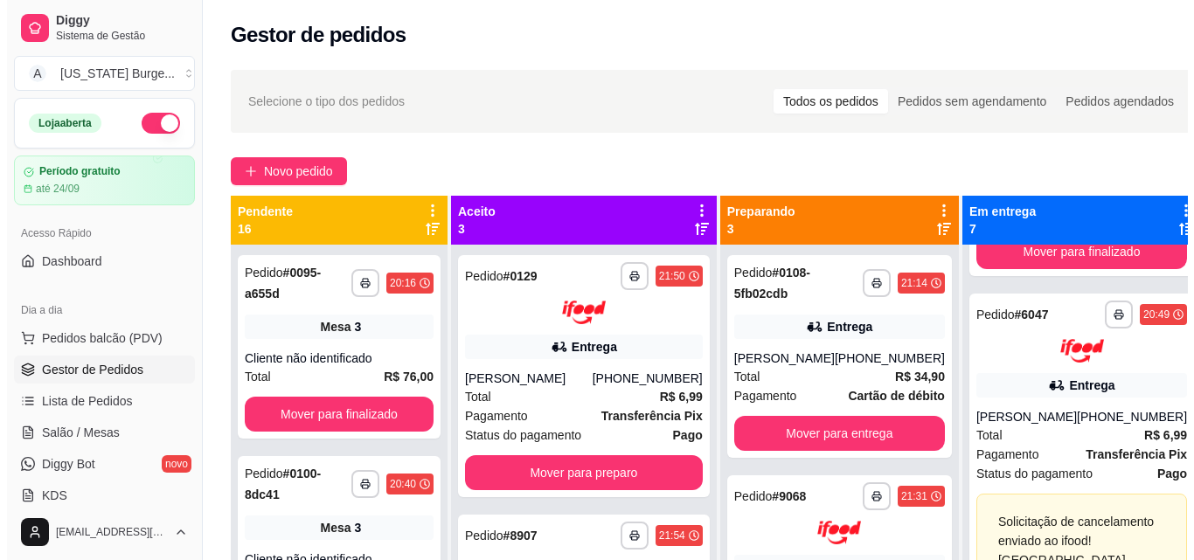
scroll to position [1031, 0]
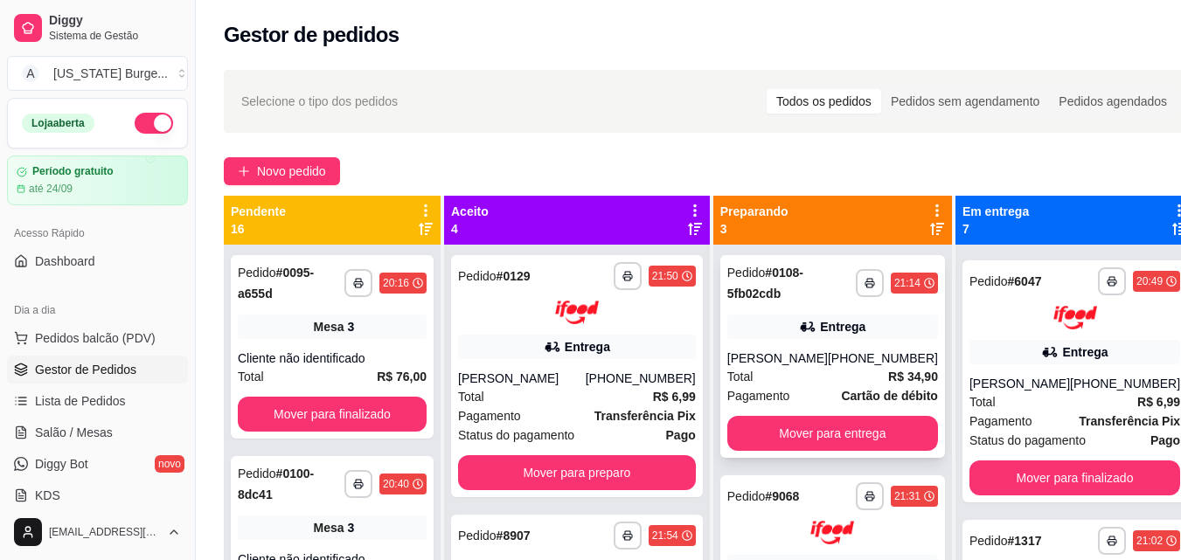
click at [777, 323] on div "Entrega" at bounding box center [832, 327] width 211 height 24
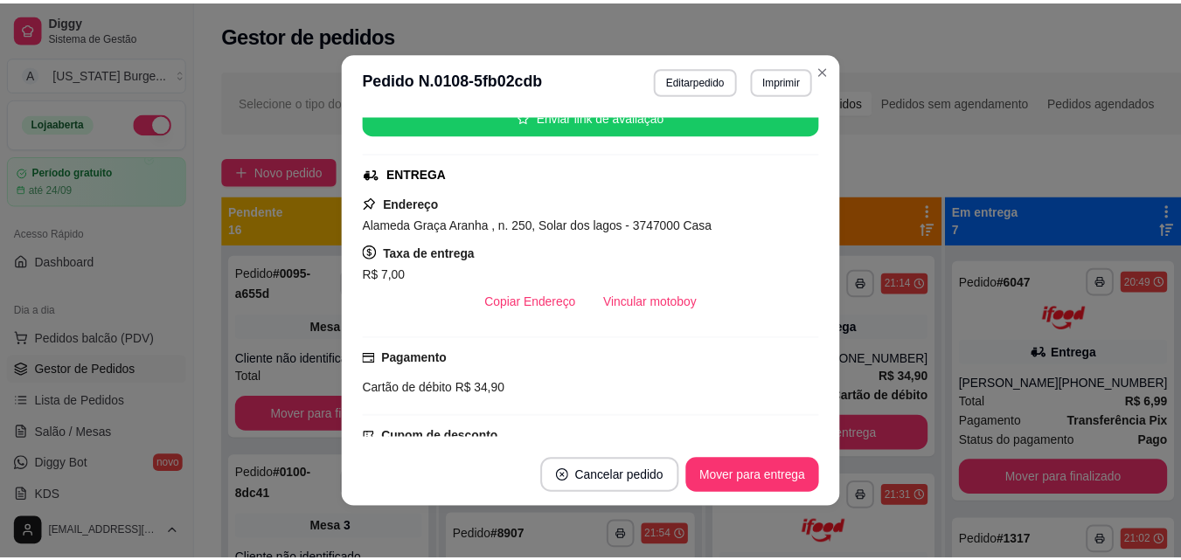
scroll to position [319, 0]
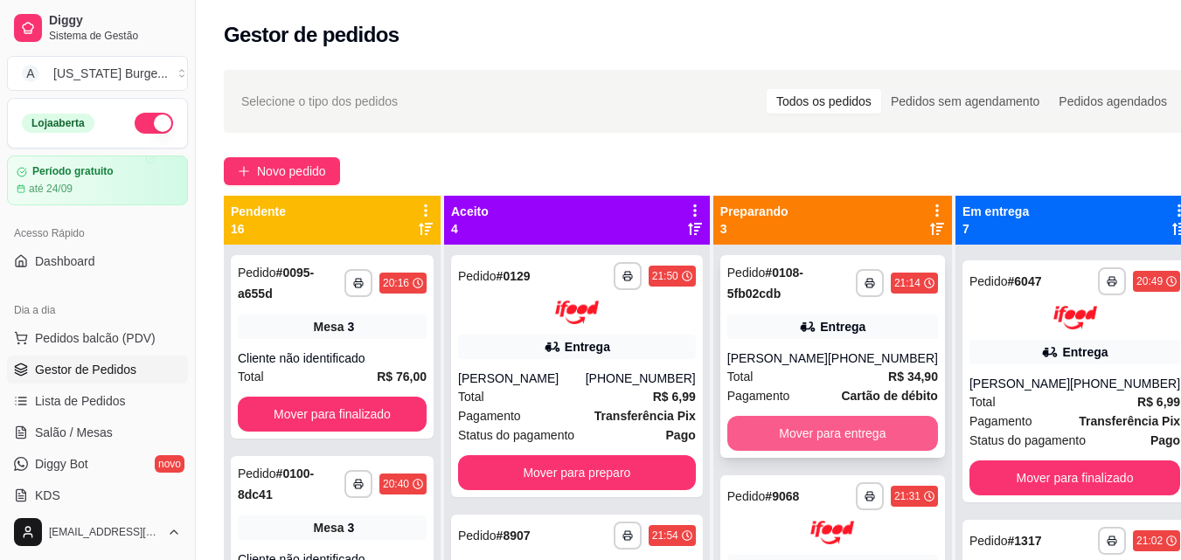
click at [825, 451] on button "Mover para entrega" at bounding box center [832, 433] width 211 height 35
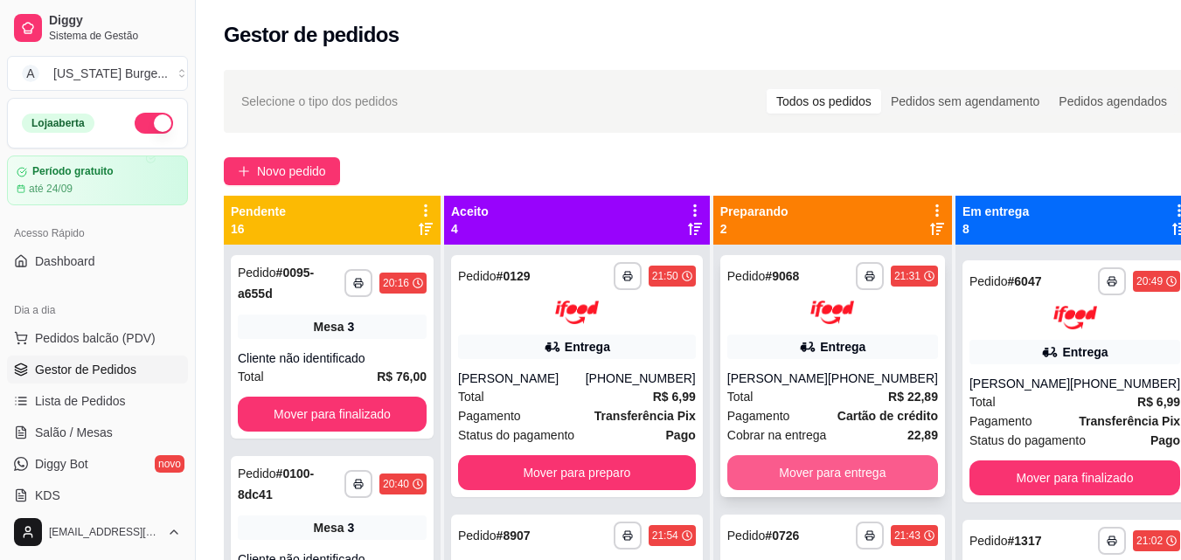
click at [786, 476] on button "Mover para entrega" at bounding box center [832, 472] width 211 height 35
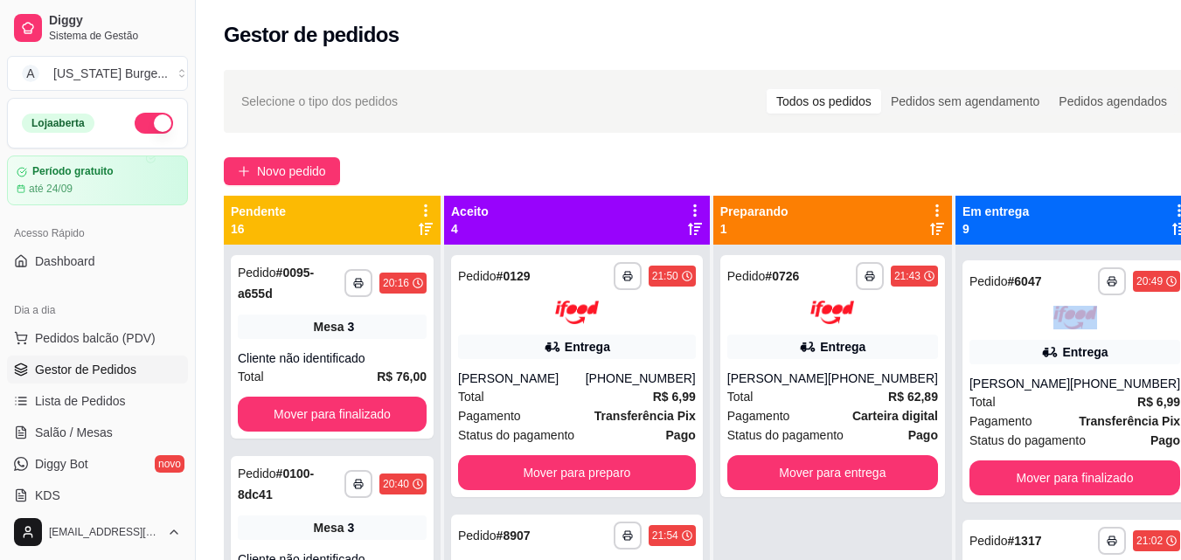
drag, startPoint x: 1155, startPoint y: 321, endPoint x: 1146, endPoint y: 351, distance: 31.0
click at [1153, 345] on div "**********" at bounding box center [710, 418] width 1028 height 718
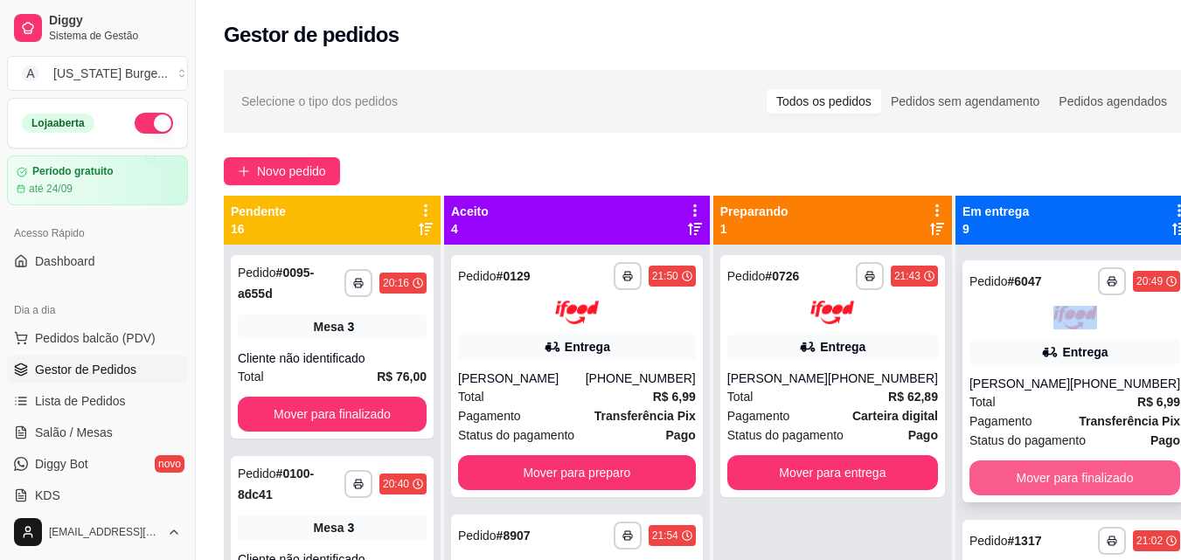
click at [970, 496] on button "Mover para finalizado" at bounding box center [1074, 478] width 211 height 35
click at [976, 496] on button "Mover para finalizado" at bounding box center [1074, 478] width 211 height 35
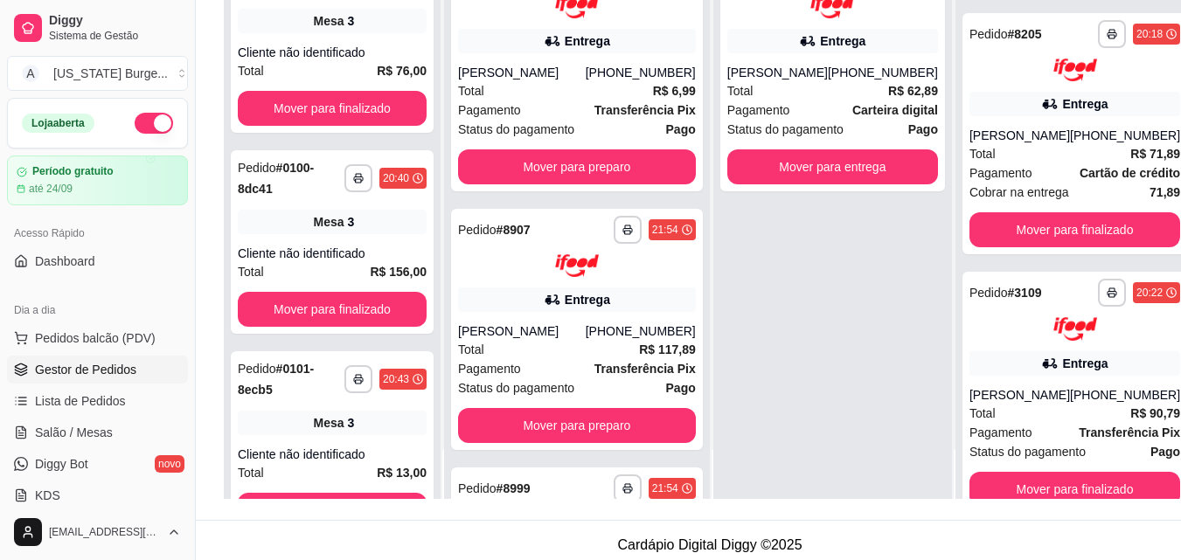
scroll to position [0, 0]
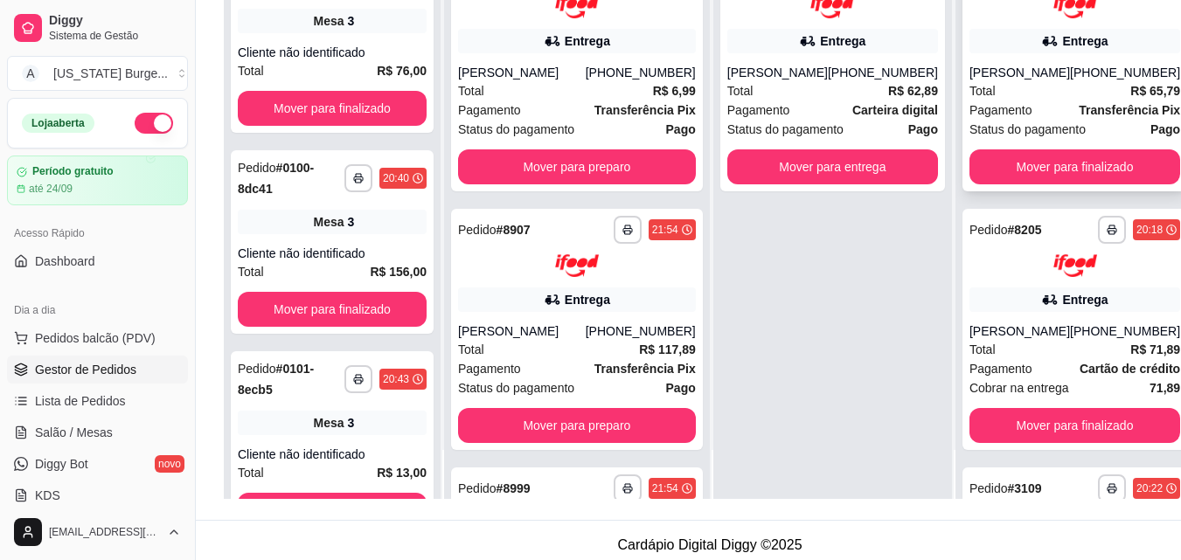
click at [981, 191] on div "**********" at bounding box center [1074, 70] width 225 height 242
click at [1009, 182] on button "Mover para finalizado" at bounding box center [1074, 166] width 211 height 35
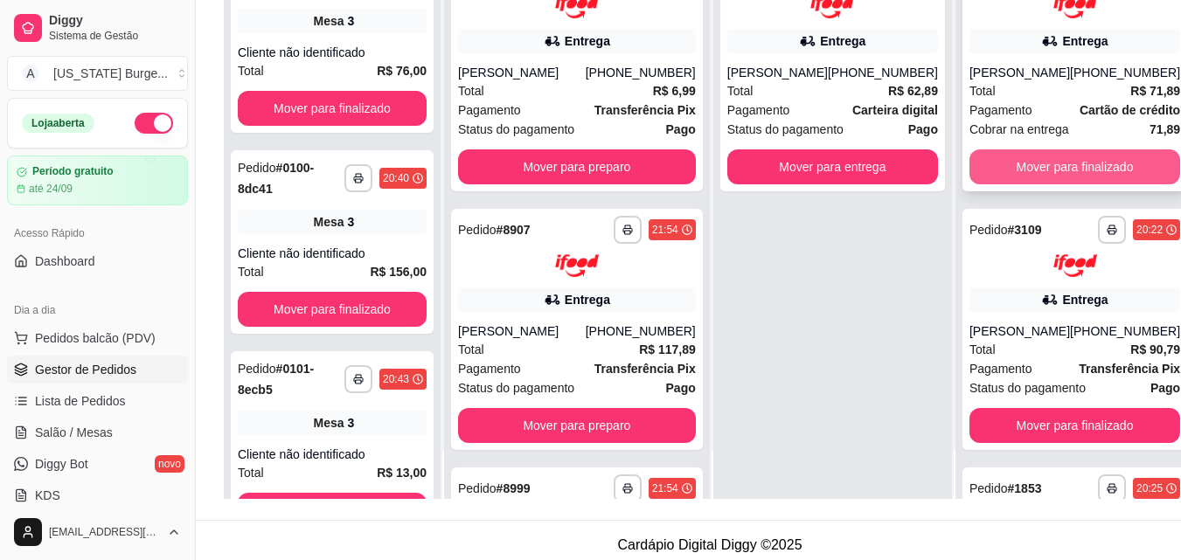
click at [997, 161] on button "Mover para finalizado" at bounding box center [1074, 166] width 211 height 35
click at [982, 158] on button "Mover para finalizado" at bounding box center [1075, 166] width 205 height 34
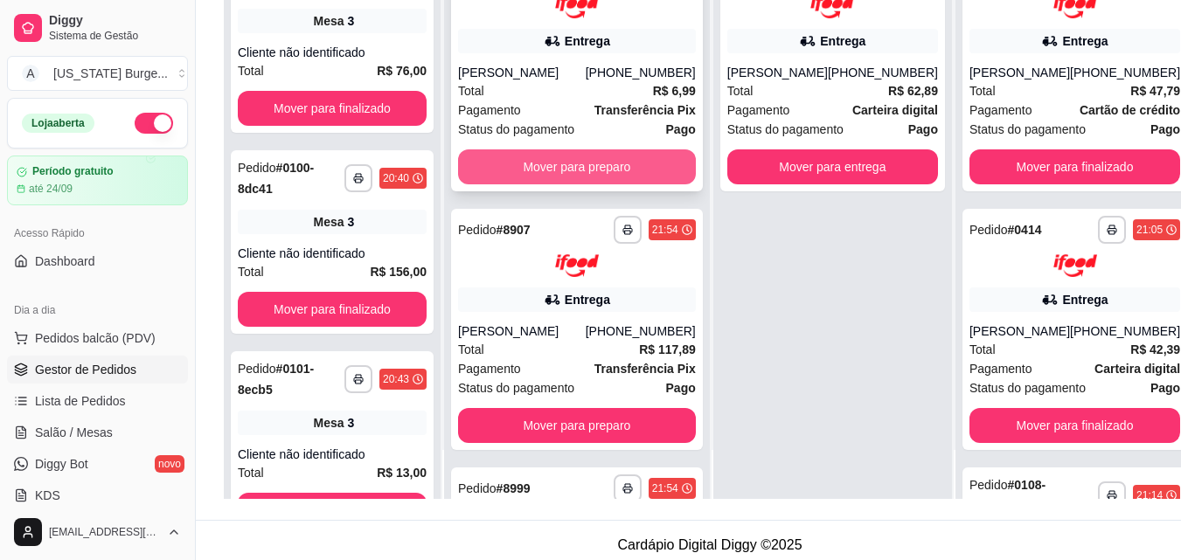
click at [580, 175] on button "Mover para preparo" at bounding box center [577, 166] width 238 height 35
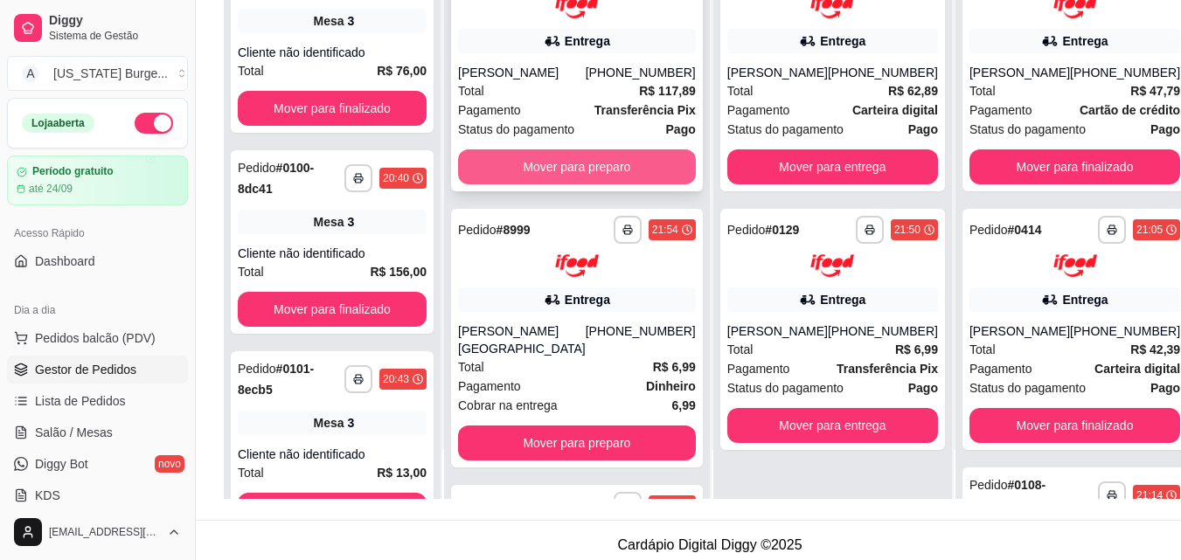
click at [566, 184] on button "Mover para preparo" at bounding box center [577, 166] width 238 height 35
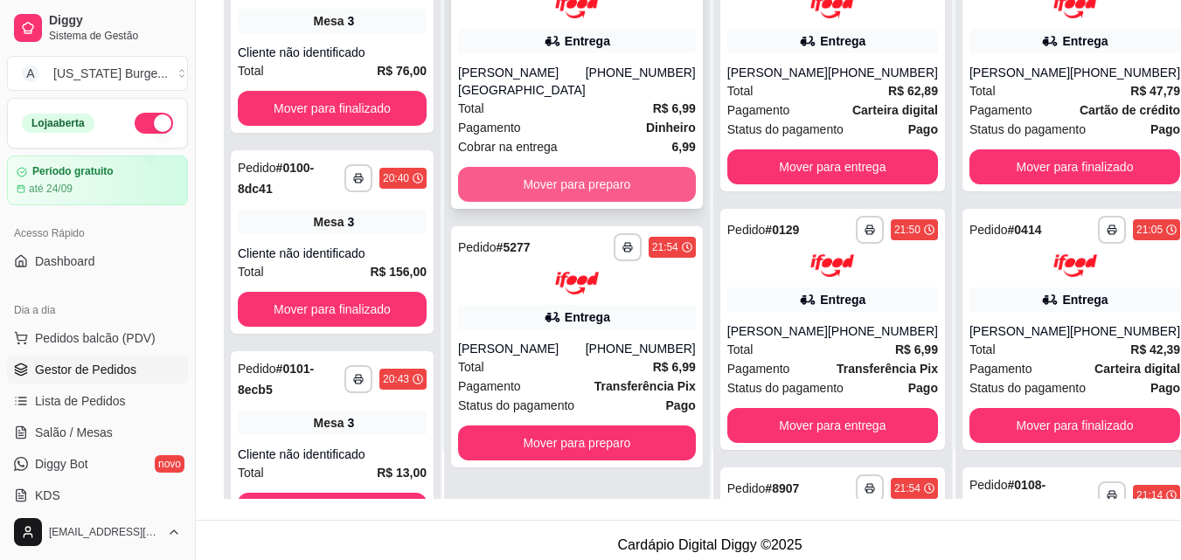
click at [554, 167] on button "Mover para preparo" at bounding box center [577, 184] width 238 height 35
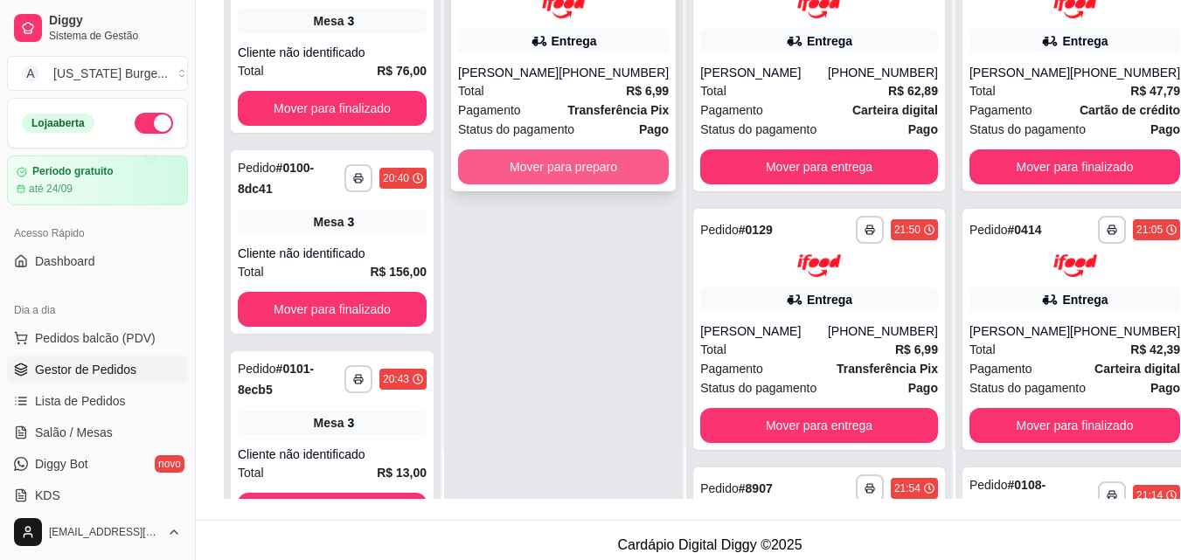
click at [554, 163] on button "Mover para preparo" at bounding box center [563, 166] width 211 height 35
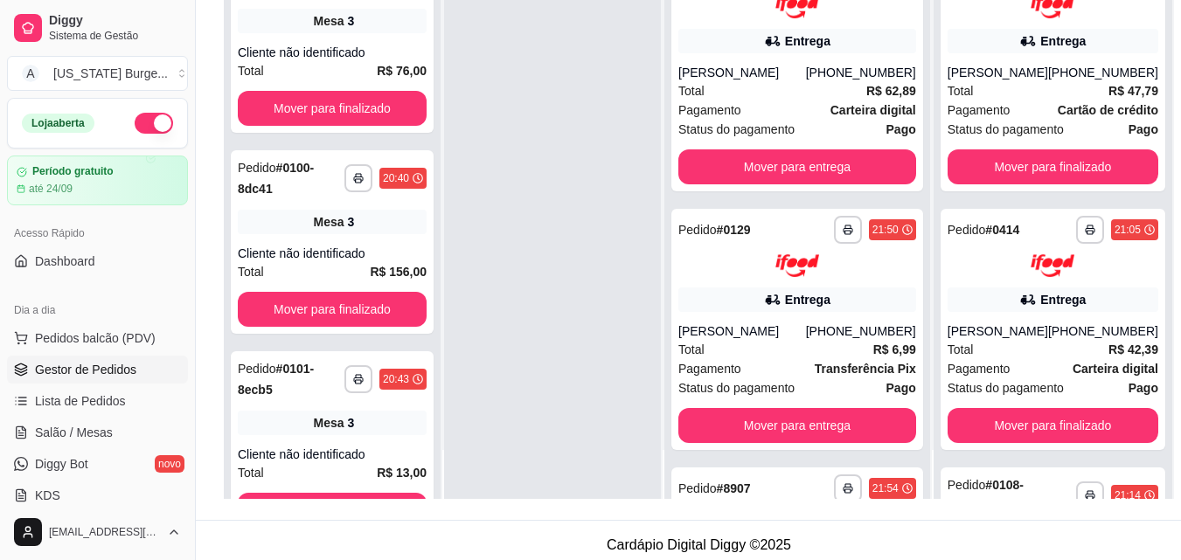
click at [616, 291] on div at bounding box center [552, 219] width 217 height 560
drag, startPoint x: 895, startPoint y: 69, endPoint x: 899, endPoint y: 85, distance: 16.3
click at [899, 85] on div "**********" at bounding box center [797, 219] width 266 height 560
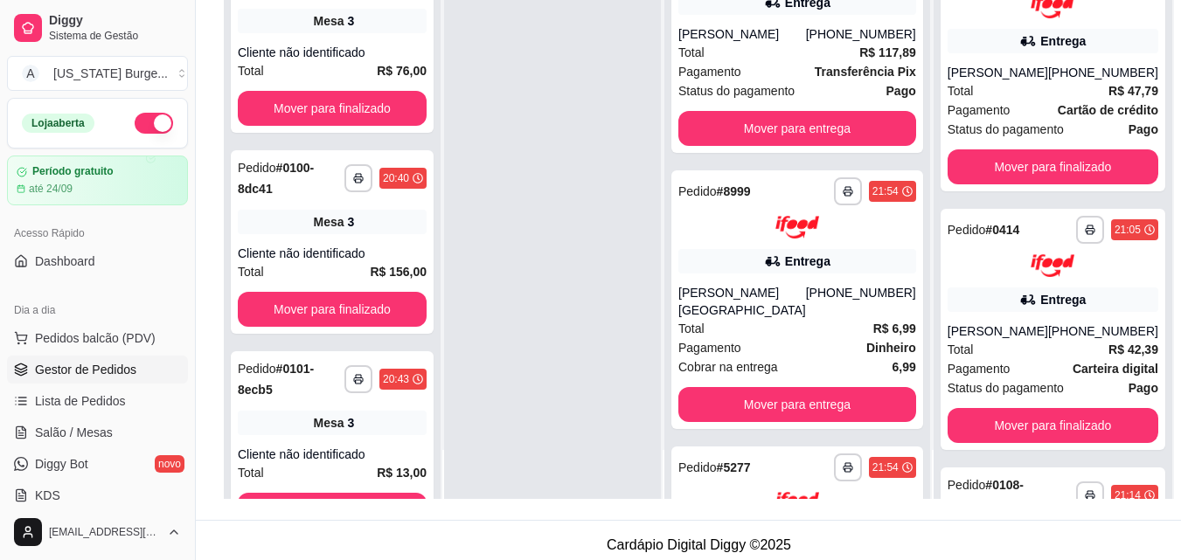
scroll to position [544, 0]
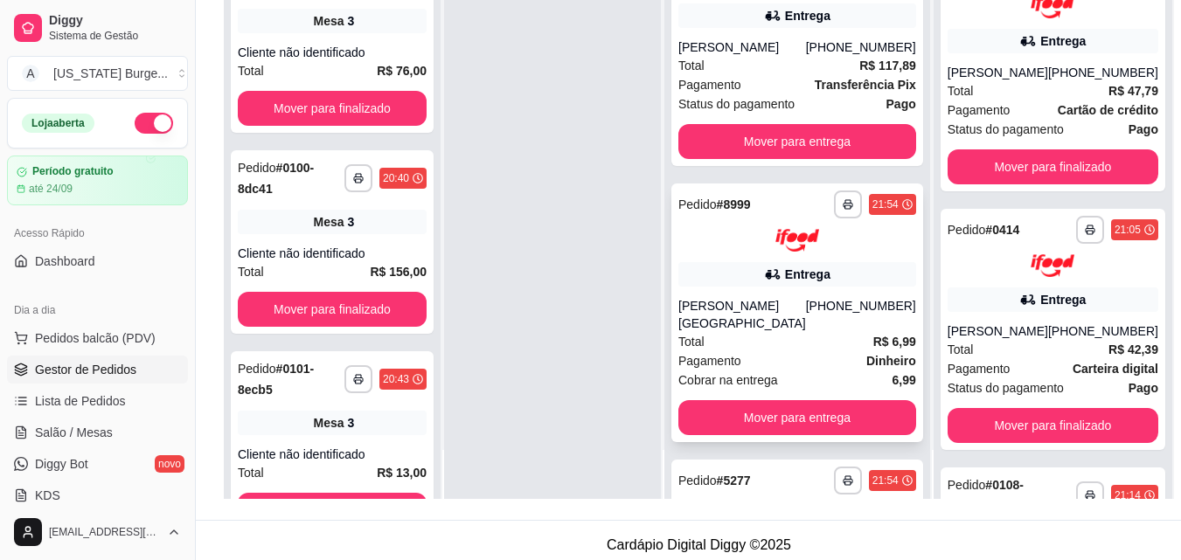
click at [838, 332] on div "[PHONE_NUMBER]" at bounding box center [861, 314] width 110 height 35
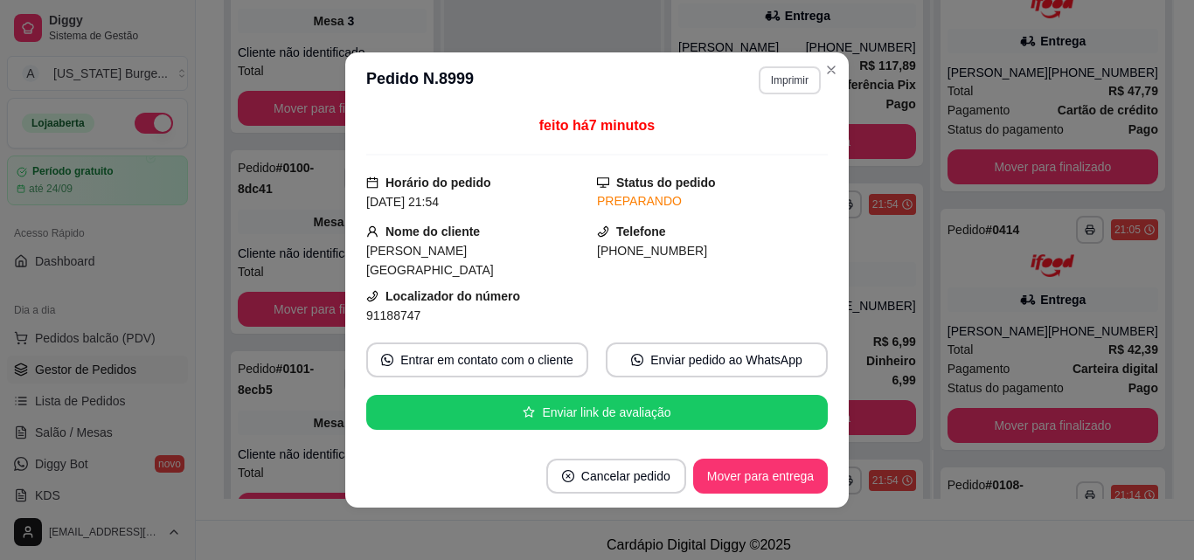
click at [777, 80] on button "Imprimir" at bounding box center [790, 80] width 62 height 28
click at [750, 137] on button "Epson" at bounding box center [752, 142] width 127 height 28
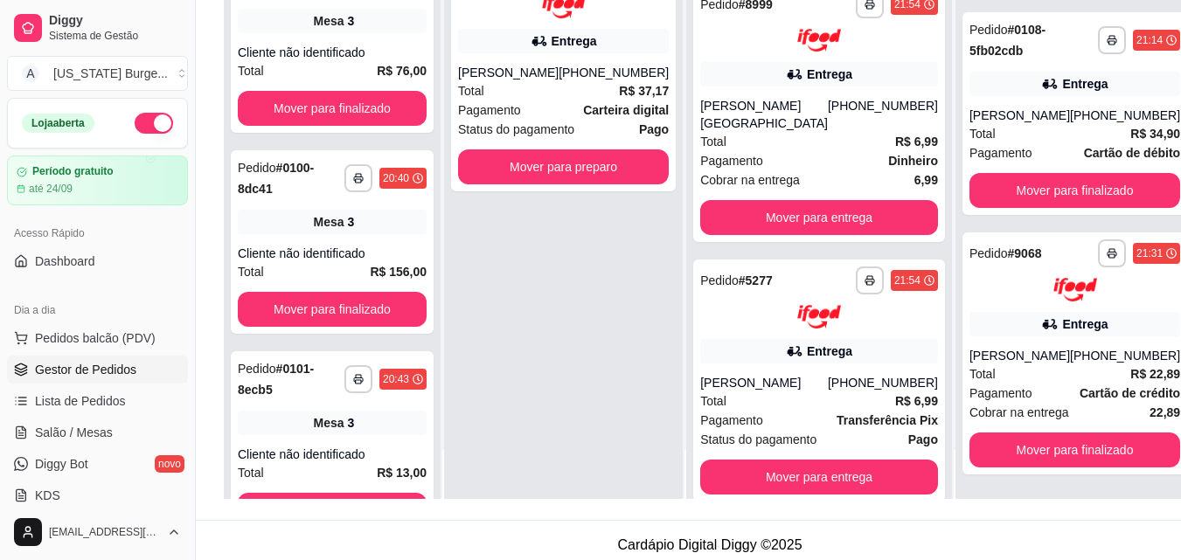
scroll to position [788, 0]
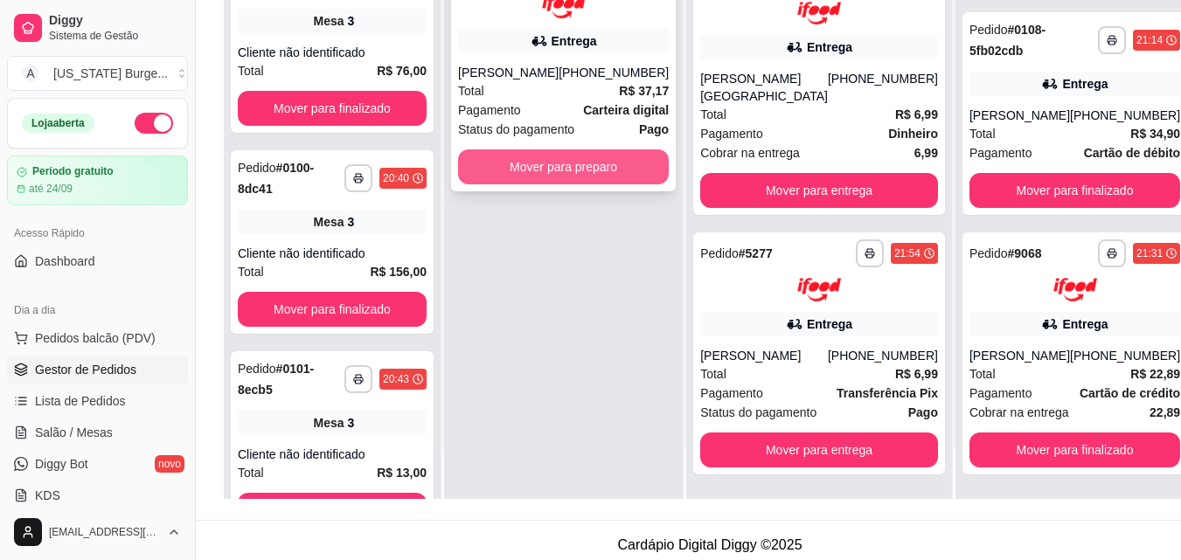
click at [615, 153] on button "Mover para preparo" at bounding box center [563, 166] width 211 height 35
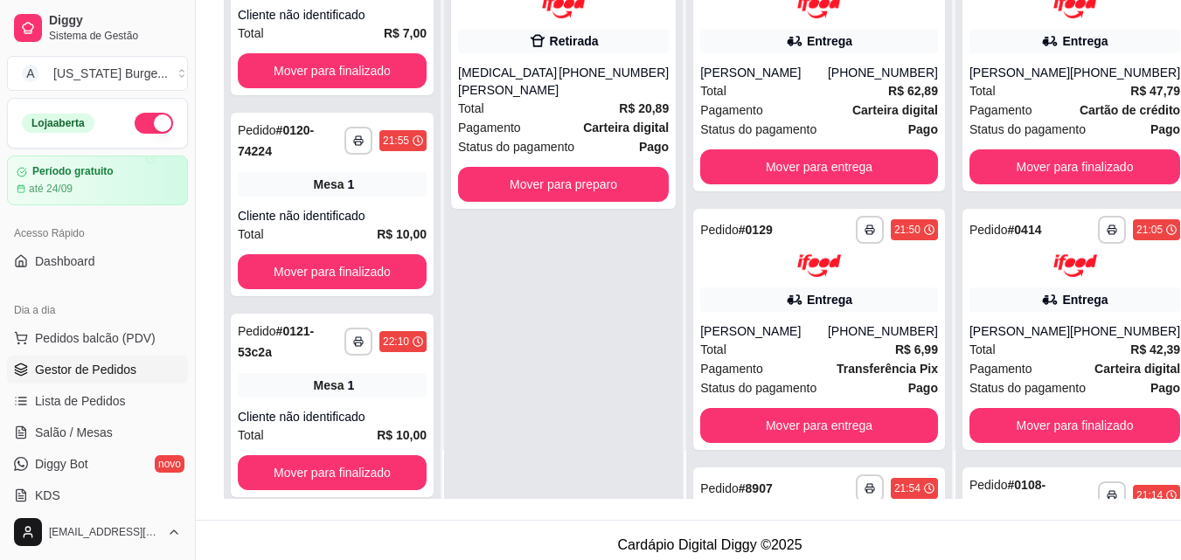
scroll to position [3076, 0]
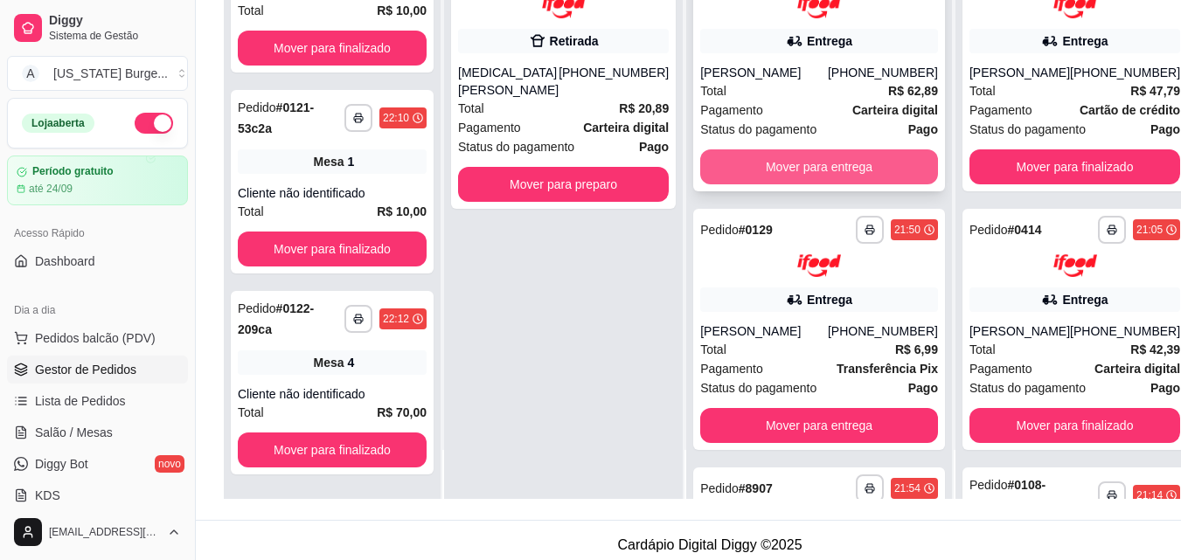
click at [823, 174] on button "Mover para entrega" at bounding box center [819, 166] width 238 height 35
click at [791, 169] on button "Mover para entrega" at bounding box center [819, 166] width 238 height 35
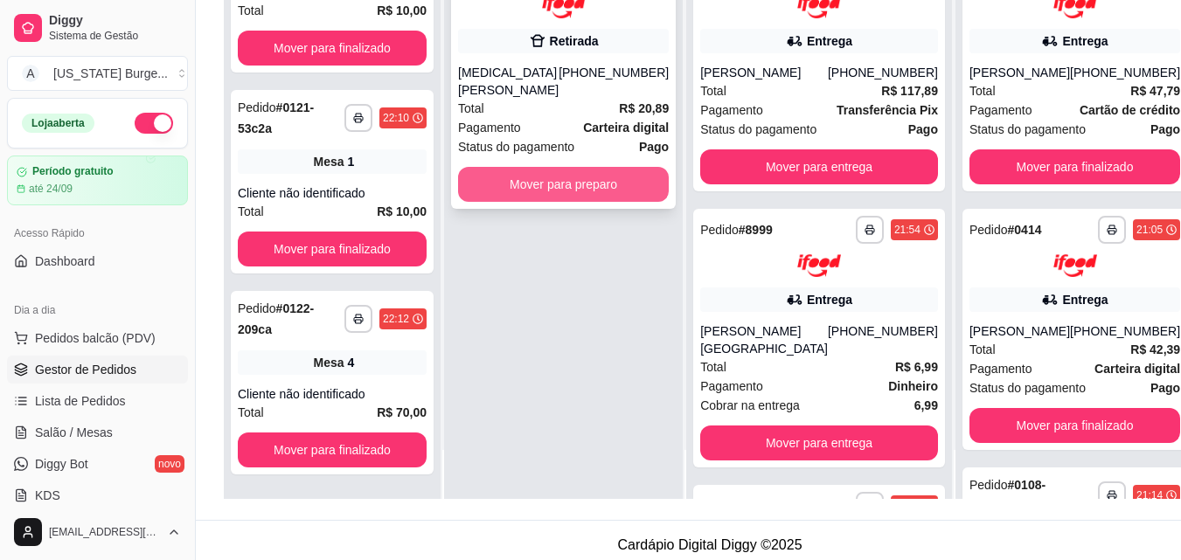
click at [541, 169] on button "Mover para preparo" at bounding box center [563, 184] width 211 height 35
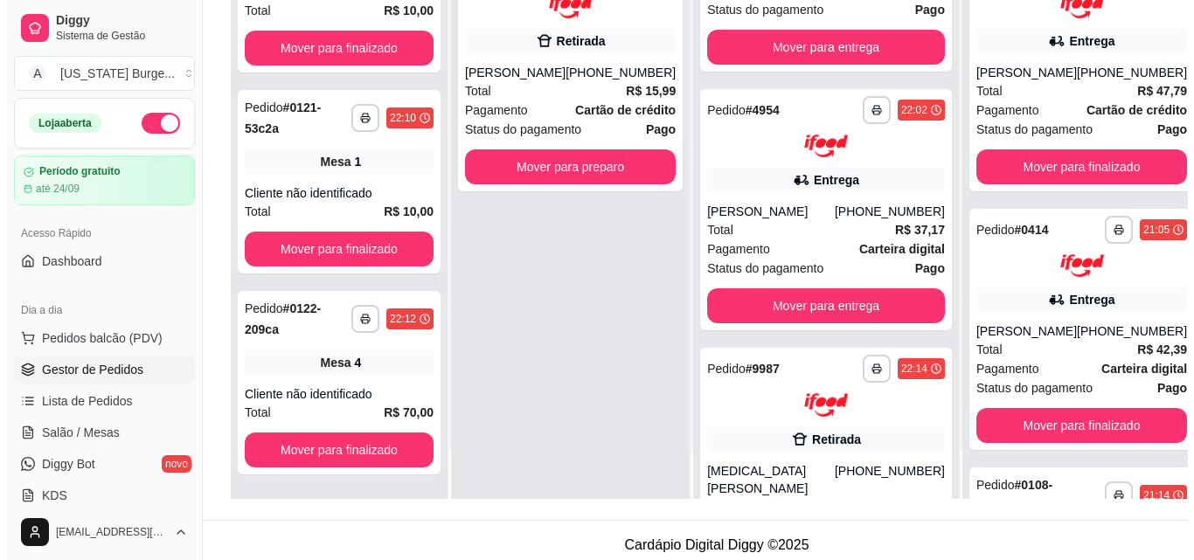
scroll to position [0, 0]
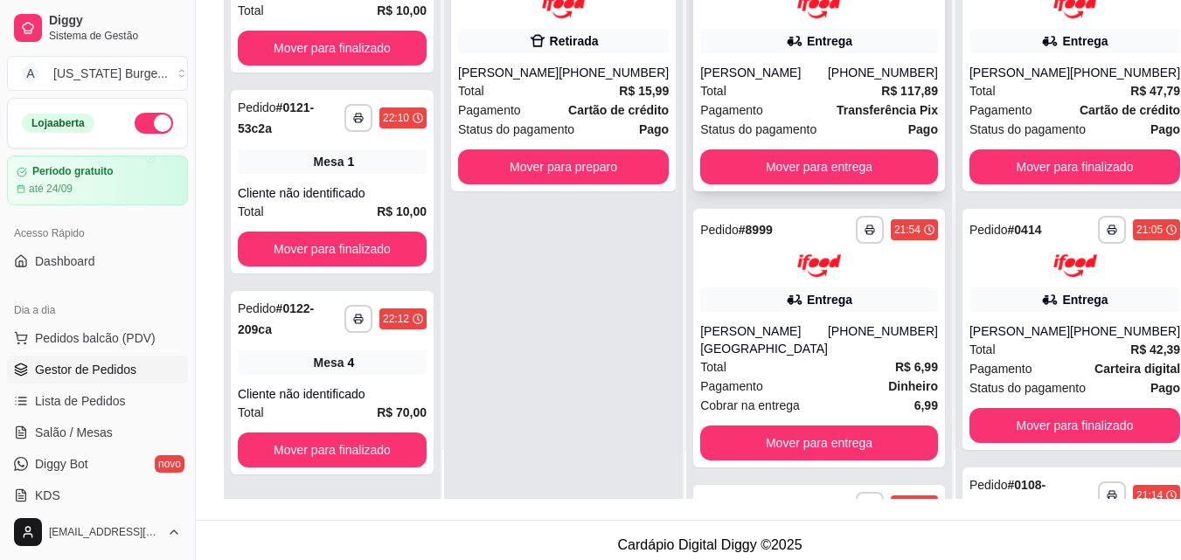
click at [810, 85] on div "Total R$ 117,89" at bounding box center [819, 90] width 238 height 19
click at [743, 396] on span "Cobrar na entrega" at bounding box center [750, 405] width 100 height 19
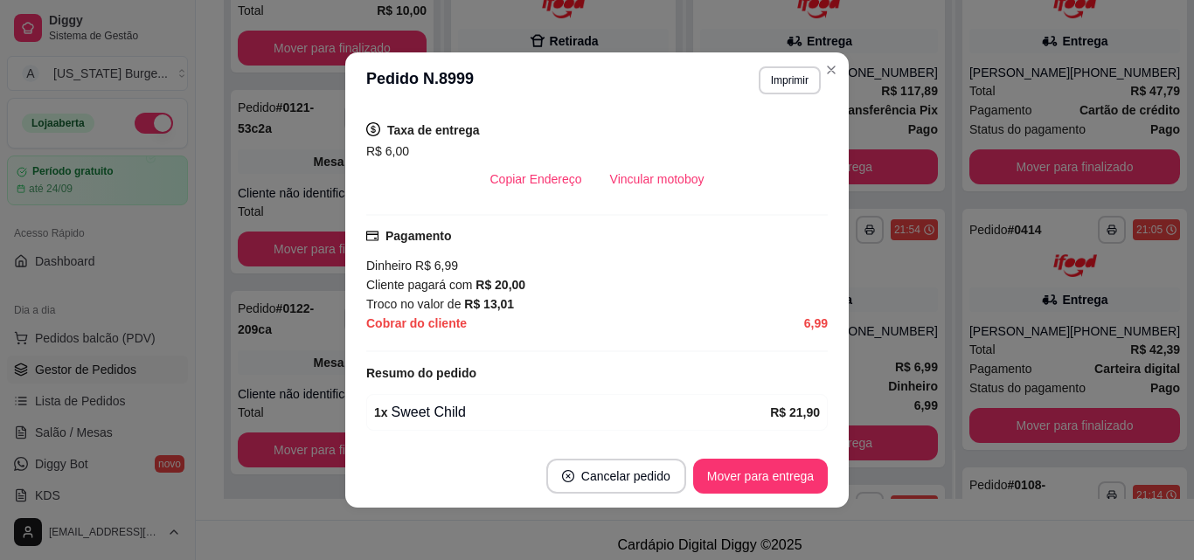
scroll to position [442, 0]
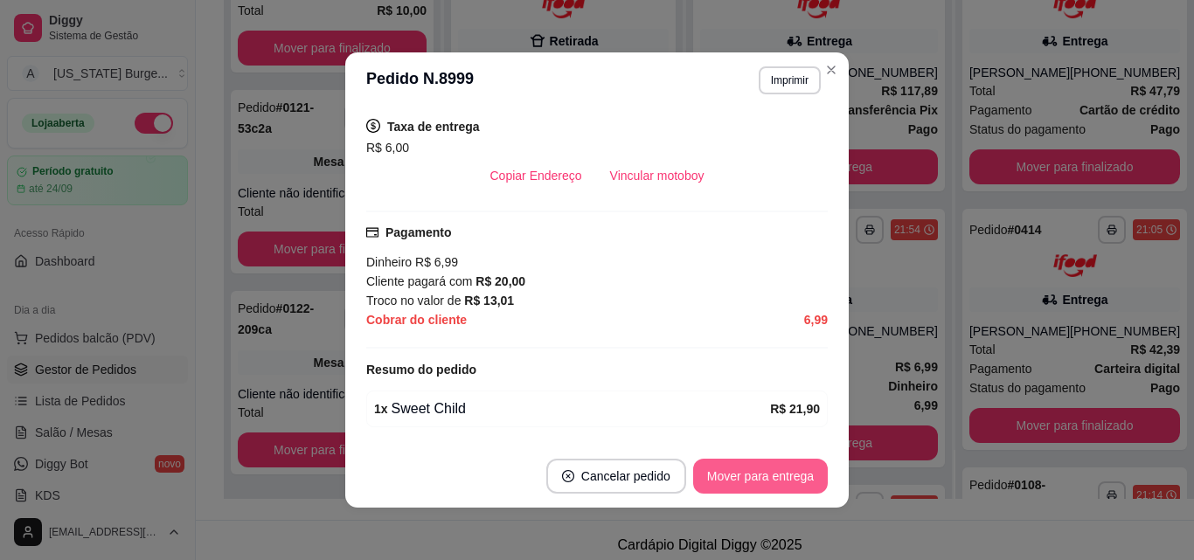
click at [764, 467] on button "Mover para entrega" at bounding box center [760, 476] width 135 height 35
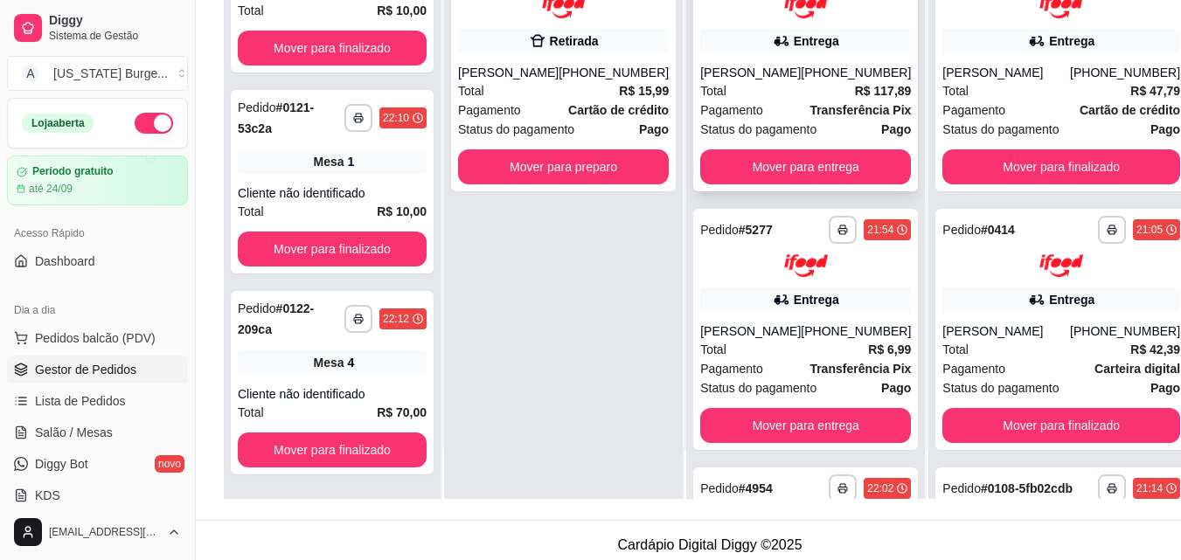
click at [785, 88] on div "Total R$ 117,89" at bounding box center [805, 90] width 211 height 19
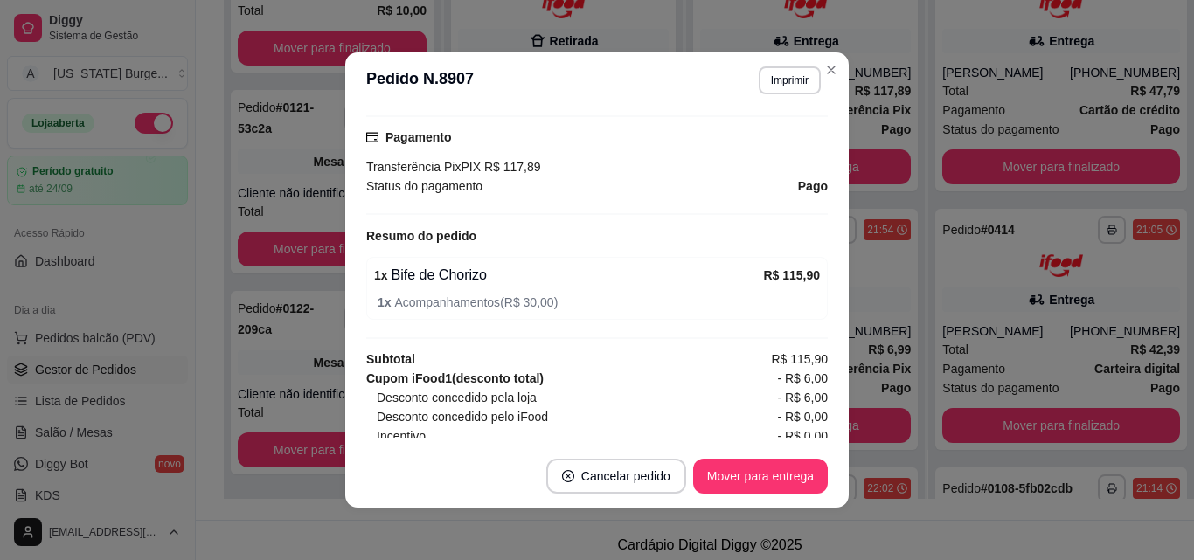
scroll to position [171, 0]
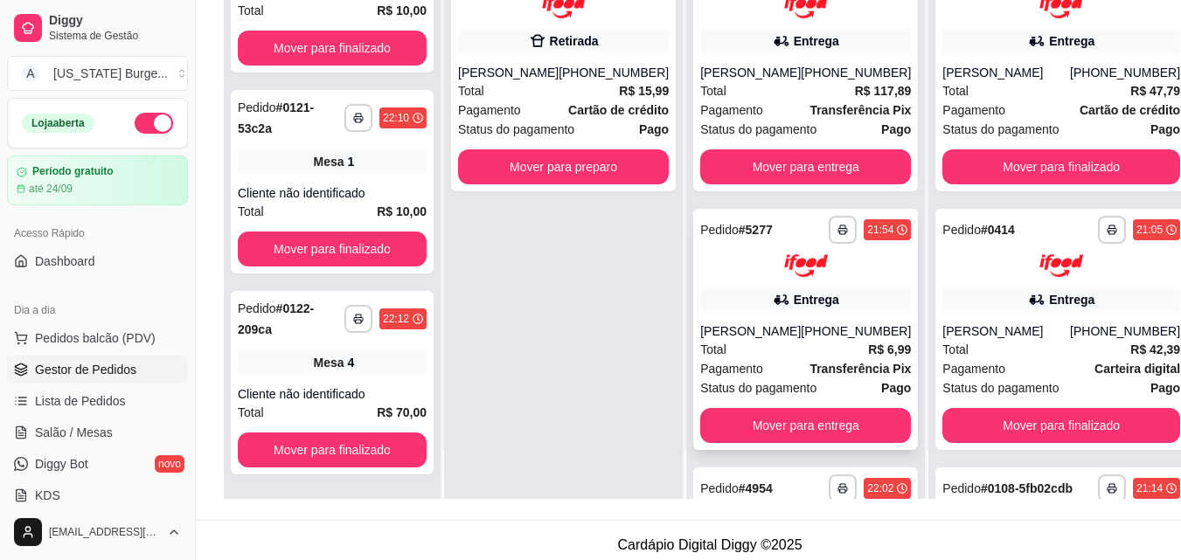
click at [773, 297] on icon at bounding box center [781, 299] width 17 height 17
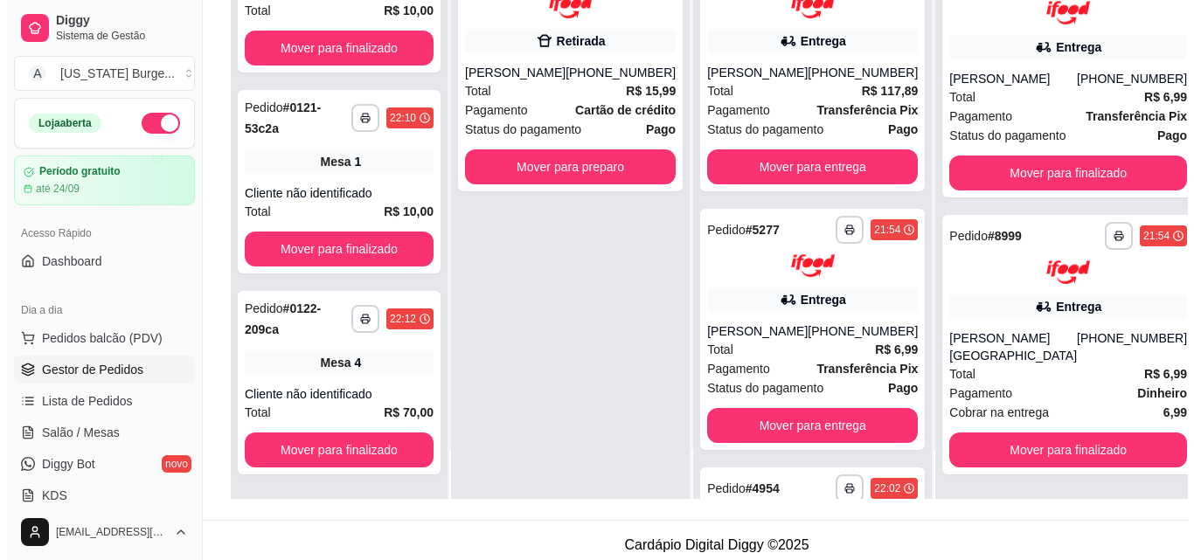
scroll to position [1178, 0]
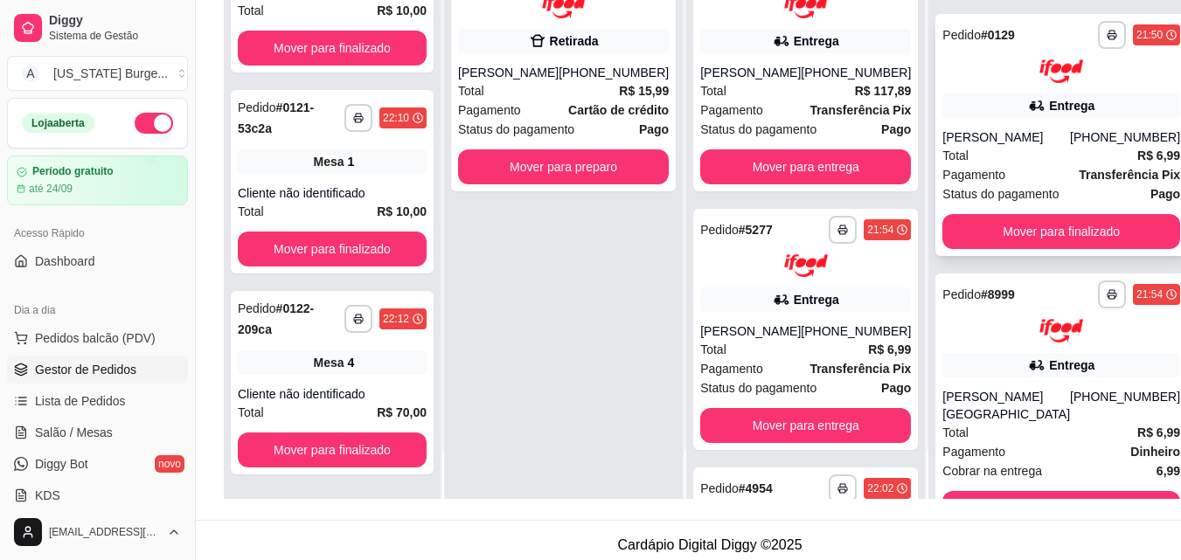
click at [1055, 204] on div "Status do pagamento Pago" at bounding box center [1061, 193] width 238 height 19
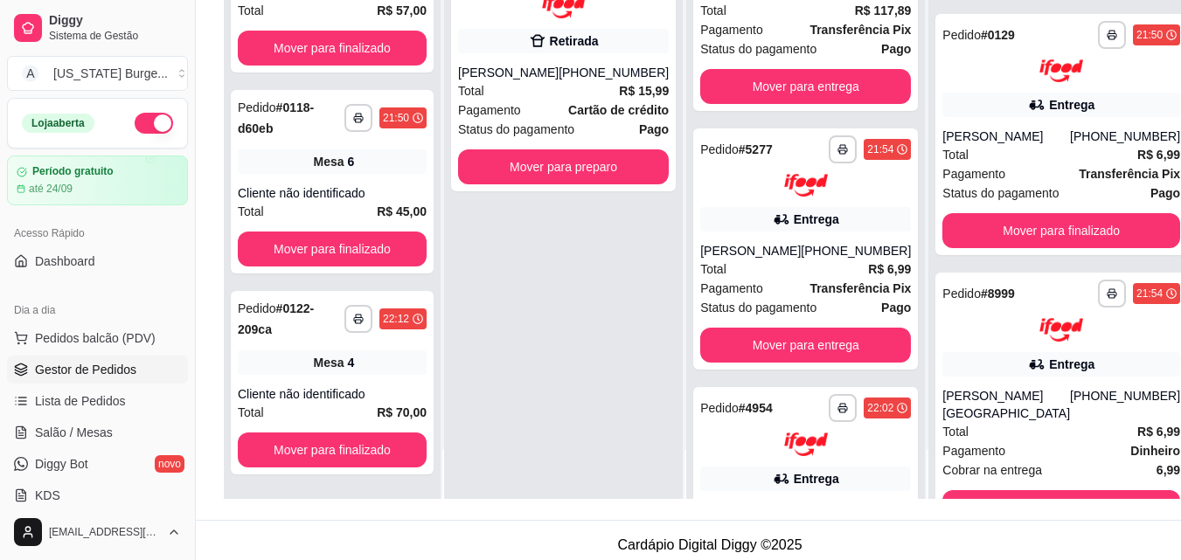
scroll to position [0, 0]
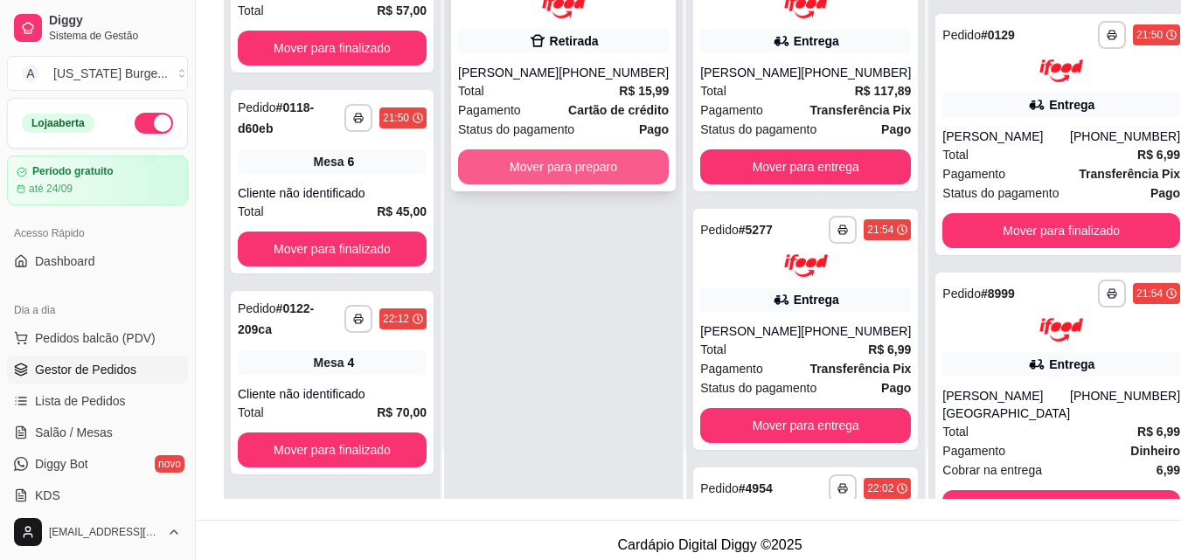
click at [544, 184] on button "Mover para preparo" at bounding box center [563, 166] width 211 height 35
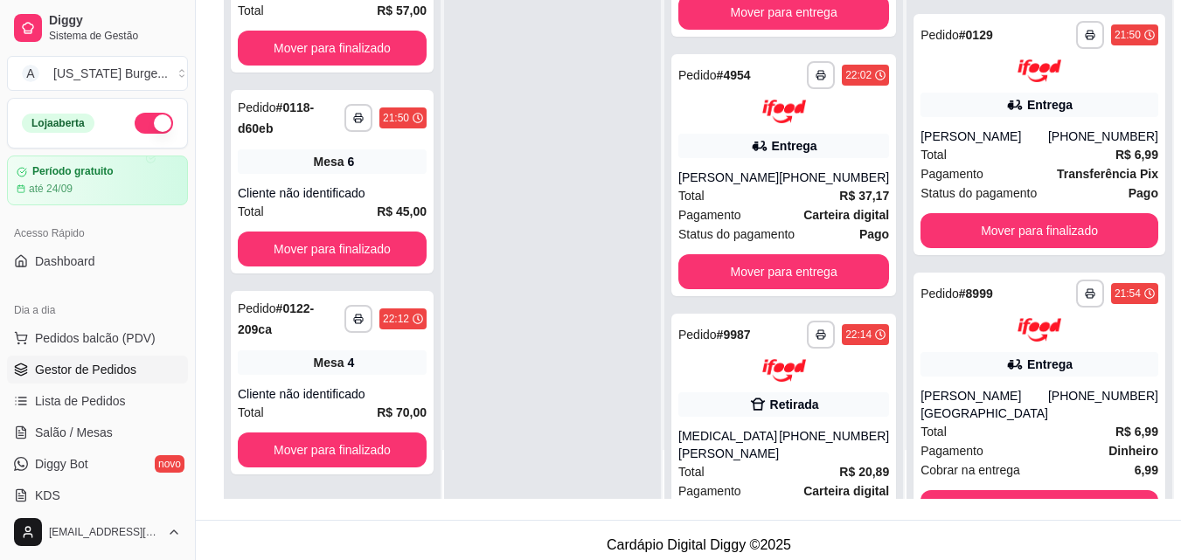
scroll to position [771, 0]
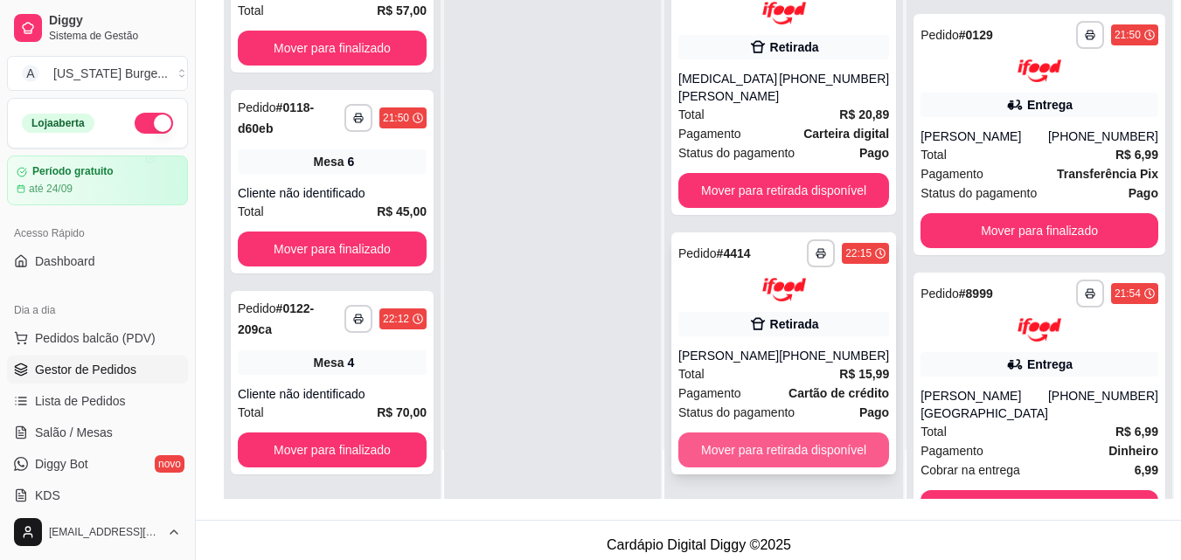
click at [835, 458] on button "Mover para retirada disponível" at bounding box center [783, 450] width 211 height 35
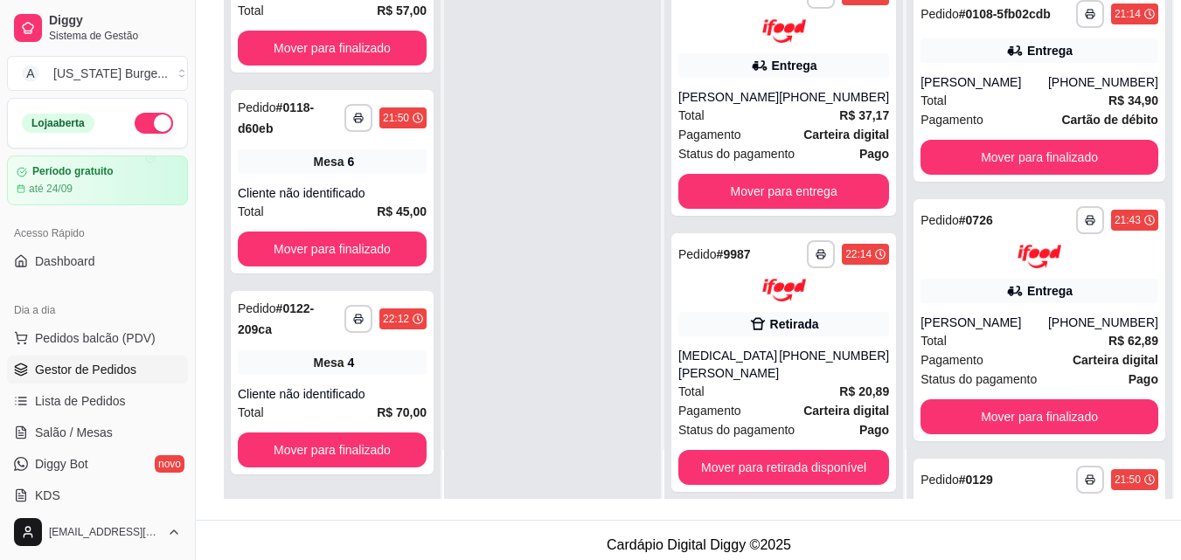
scroll to position [1303, 0]
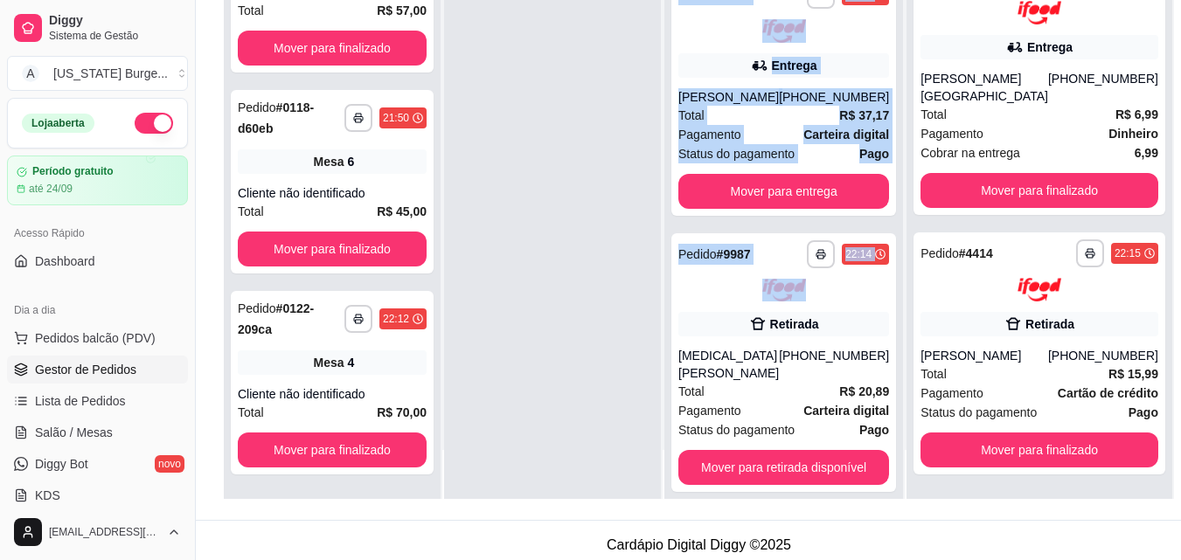
drag, startPoint x: 884, startPoint y: 298, endPoint x: 542, endPoint y: 240, distance: 346.6
click at [542, 240] on div "**********" at bounding box center [699, 219] width 950 height 560
drag, startPoint x: 542, startPoint y: 240, endPoint x: 560, endPoint y: 263, distance: 29.2
click at [545, 243] on div at bounding box center [552, 219] width 217 height 560
click at [589, 280] on div at bounding box center [552, 219] width 217 height 560
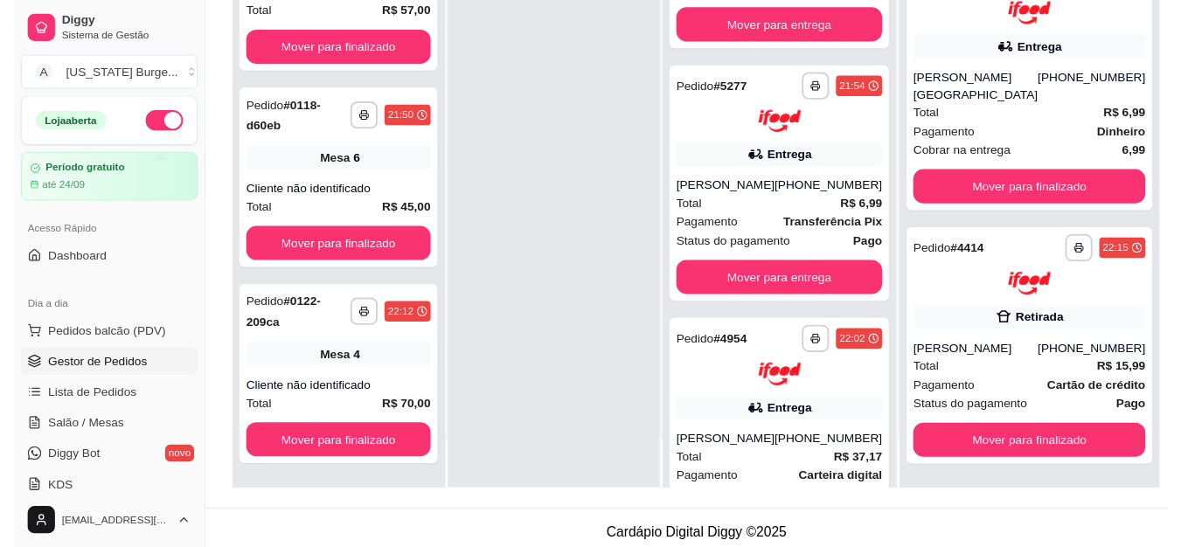
scroll to position [115, 0]
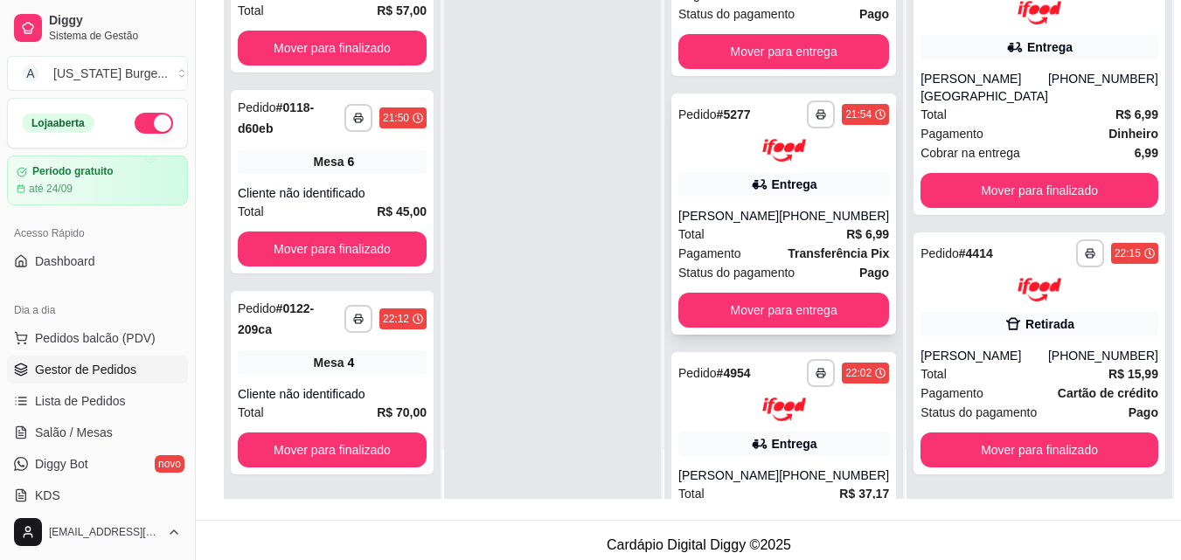
click at [705, 229] on span "Total" at bounding box center [691, 234] width 26 height 19
click at [802, 309] on button "Mover para entrega" at bounding box center [783, 310] width 211 height 35
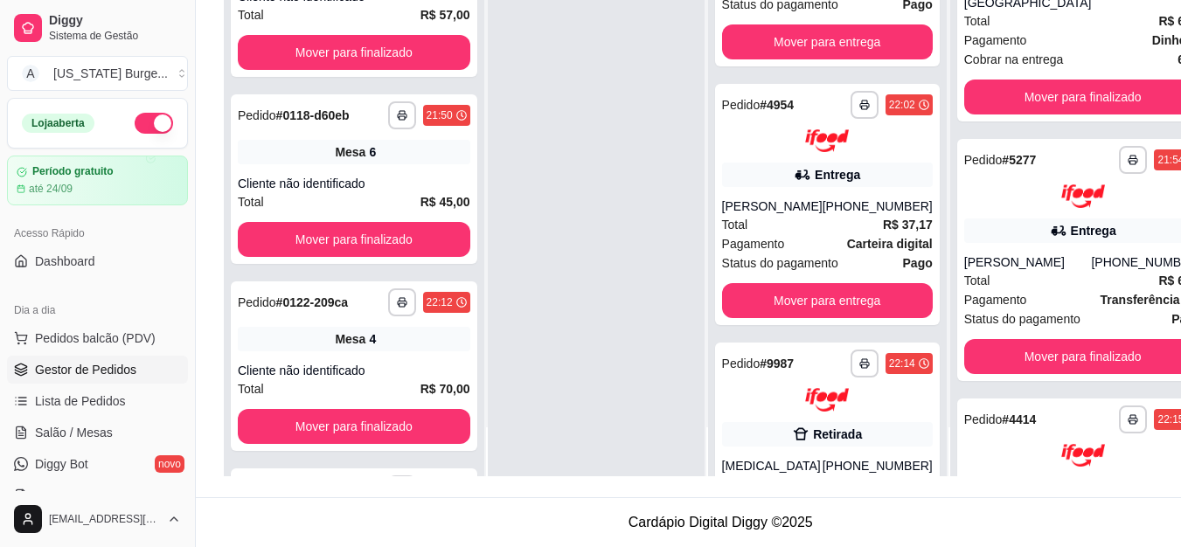
scroll to position [278, 0]
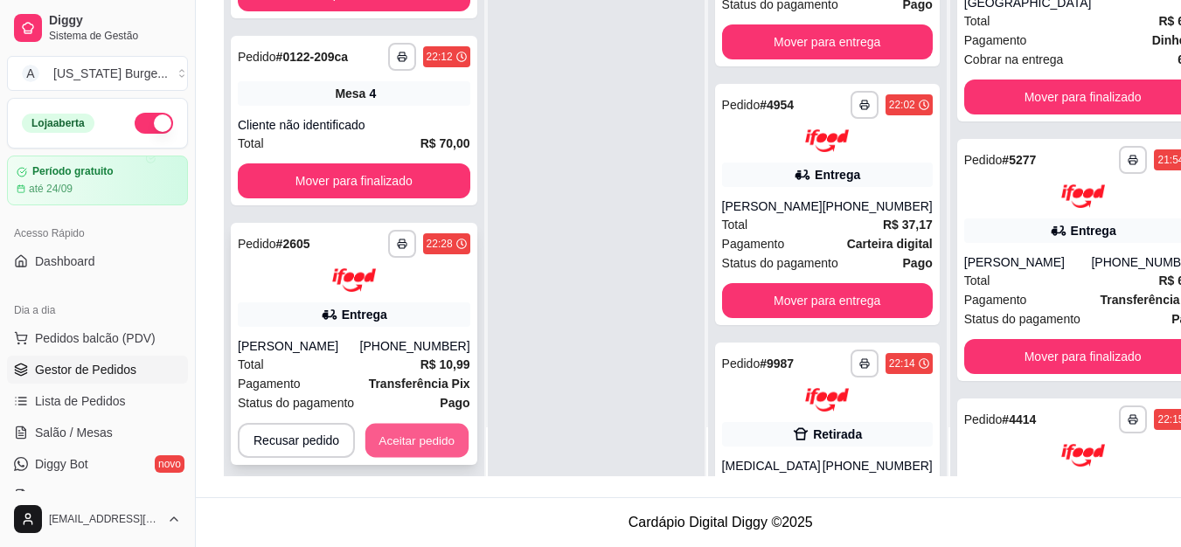
click at [430, 423] on button "Aceitar pedido" at bounding box center [416, 440] width 103 height 34
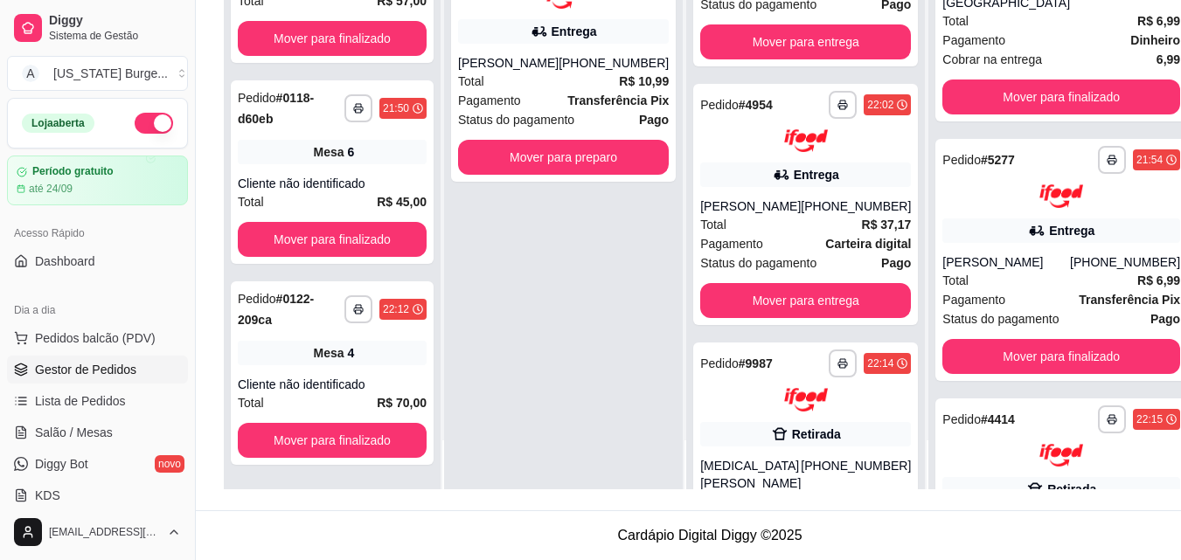
scroll to position [1303, 0]
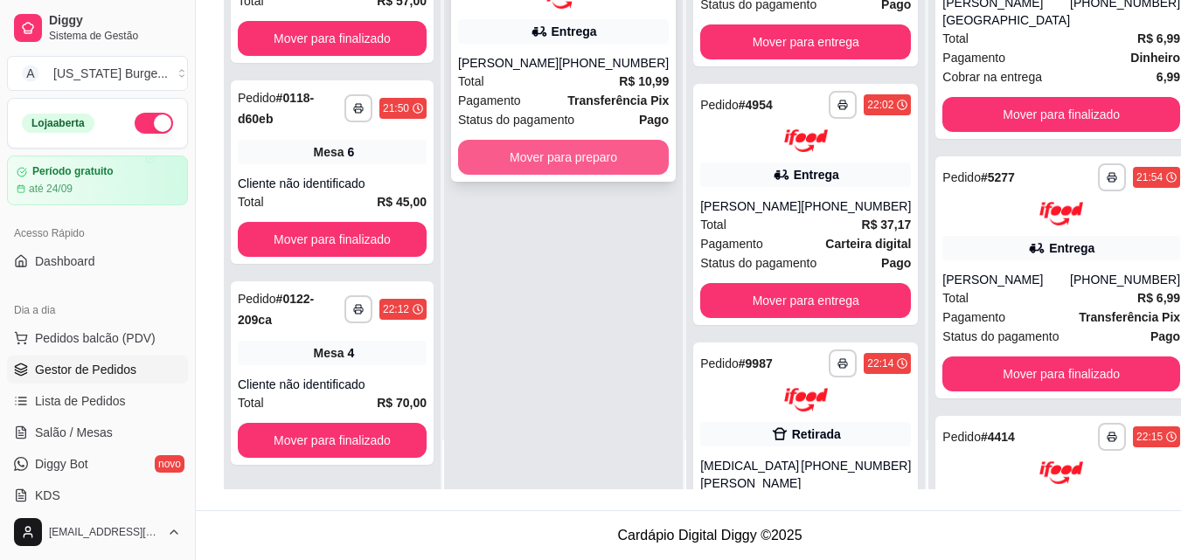
click at [574, 153] on button "Mover para preparo" at bounding box center [563, 157] width 211 height 35
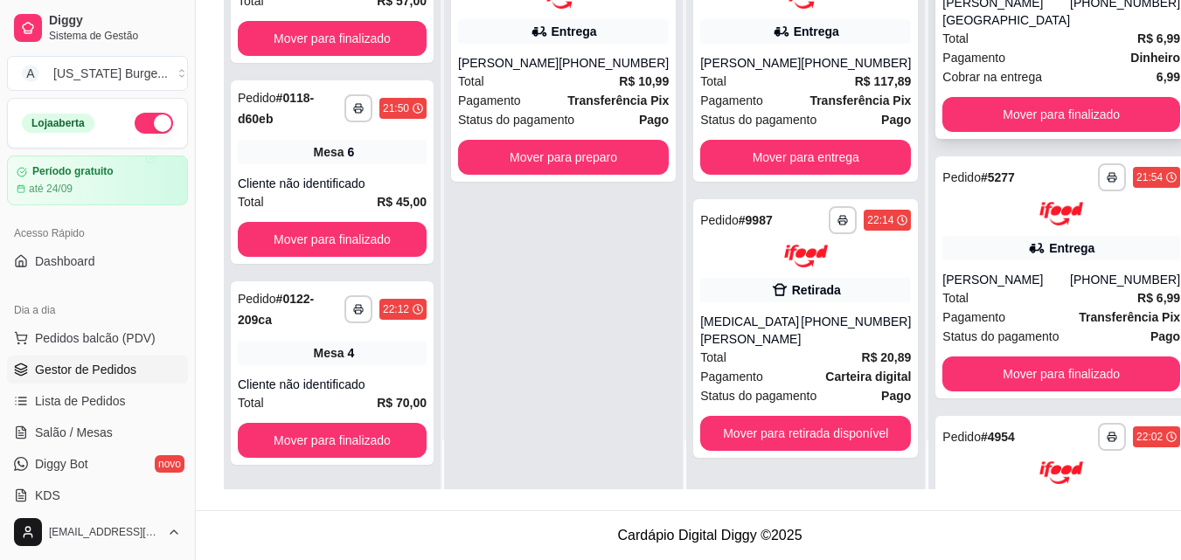
scroll to position [0, 0]
click at [631, 172] on button "Mover para preparo" at bounding box center [563, 157] width 211 height 35
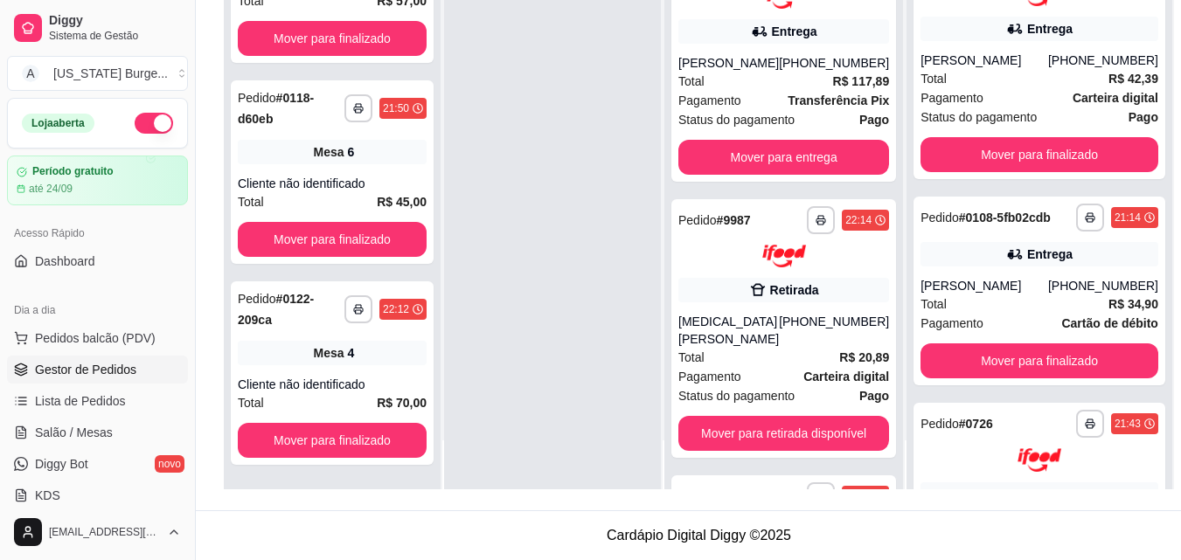
scroll to position [238, 0]
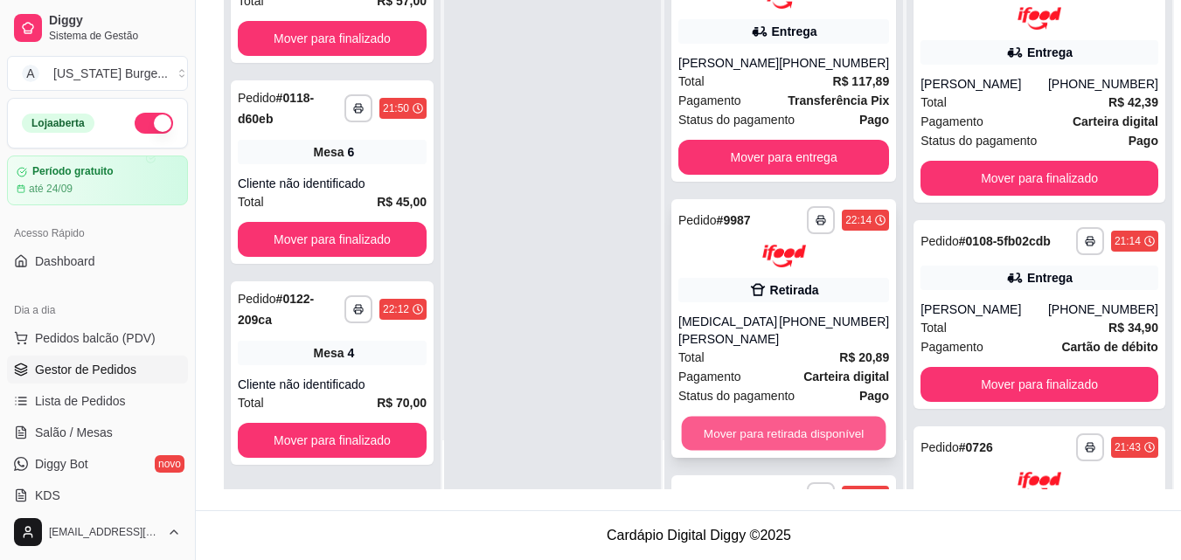
click at [745, 420] on button "Mover para retirada disponível" at bounding box center [784, 434] width 205 height 34
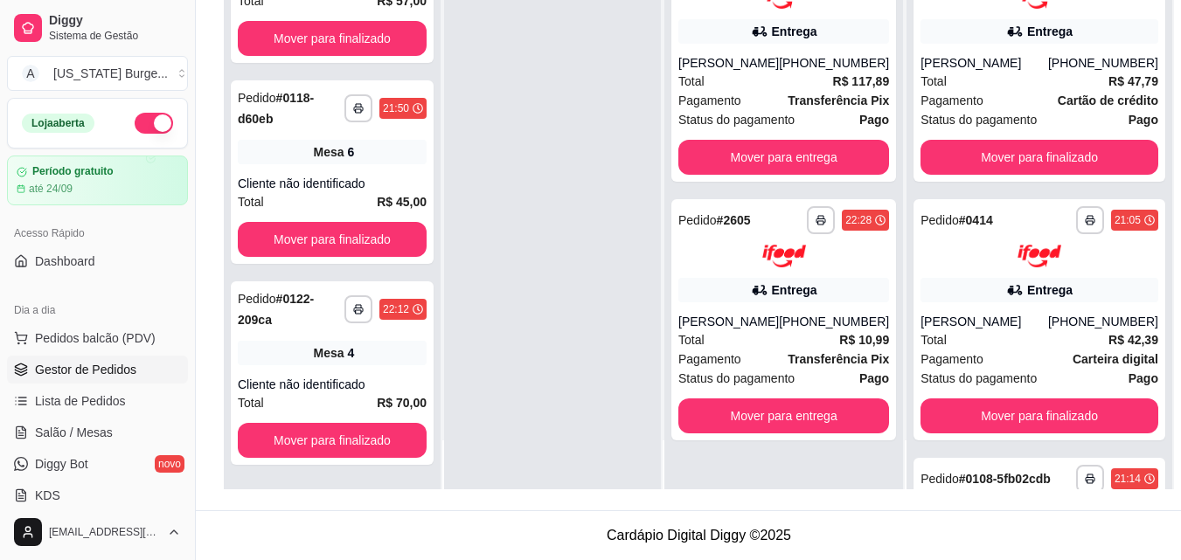
scroll to position [0, 0]
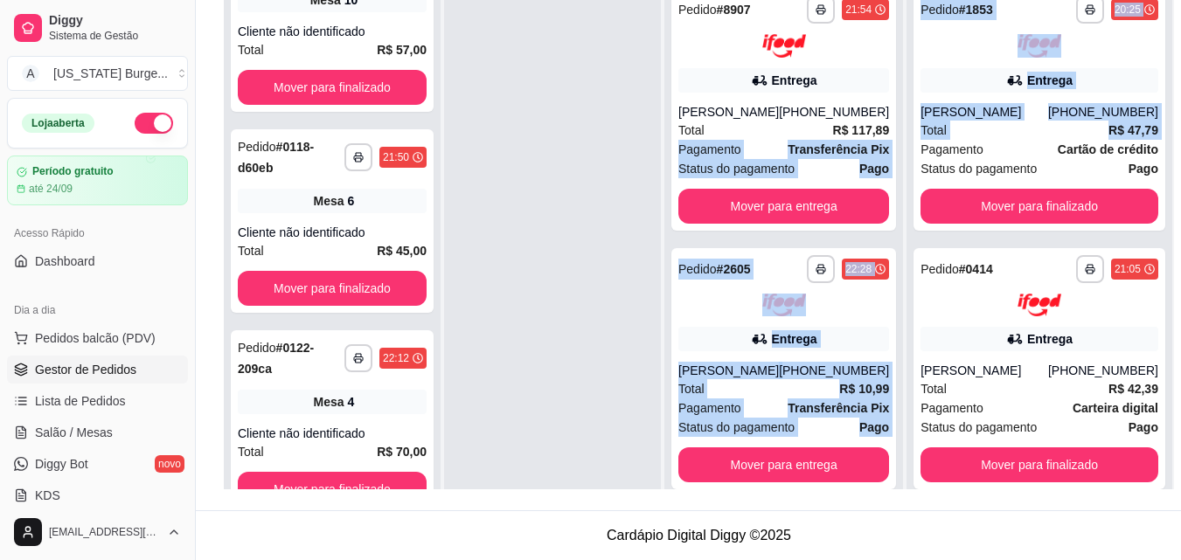
drag, startPoint x: 913, startPoint y: 169, endPoint x: 906, endPoint y: 149, distance: 21.0
click at [907, 135] on div "**********" at bounding box center [699, 209] width 950 height 560
click at [903, 184] on div "**********" at bounding box center [783, 258] width 239 height 560
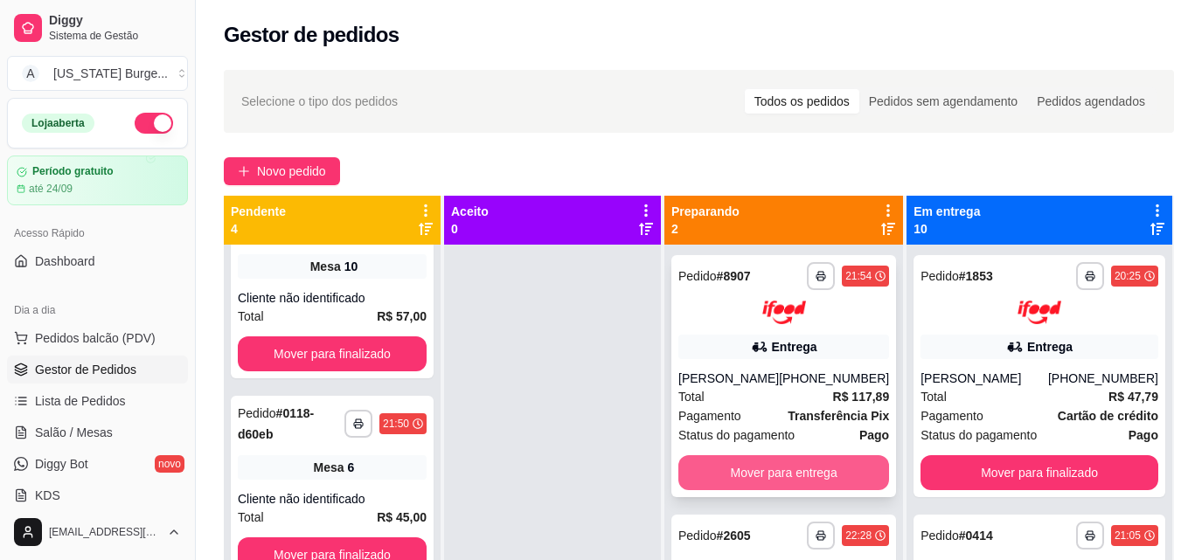
scroll to position [261, 0]
click at [830, 468] on button "Mover para entrega" at bounding box center [783, 472] width 211 height 35
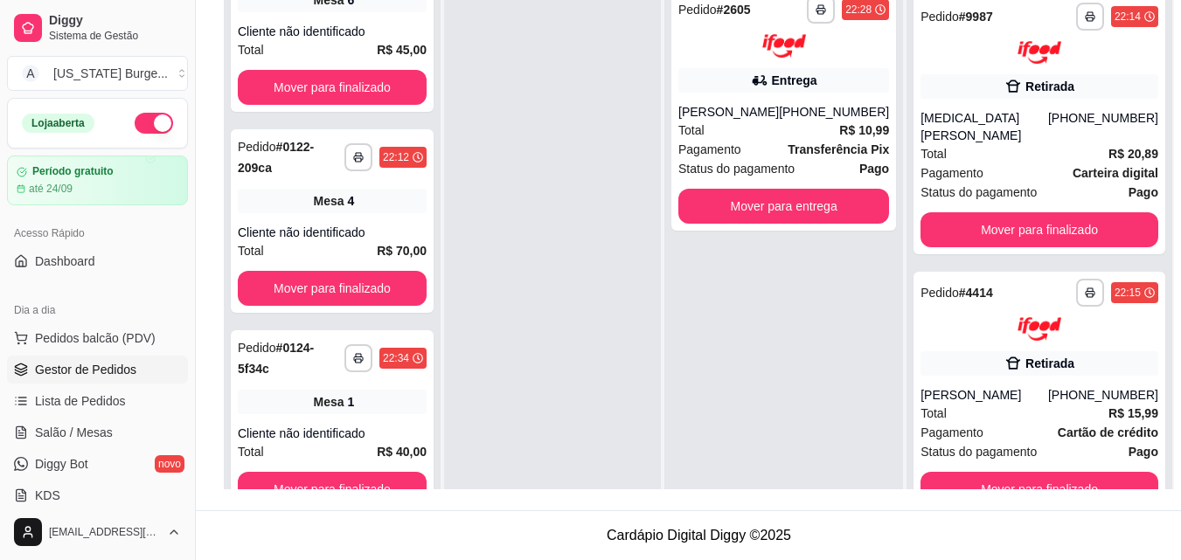
scroll to position [2375, 0]
click at [1032, 355] on div "Retirada" at bounding box center [1039, 363] width 238 height 24
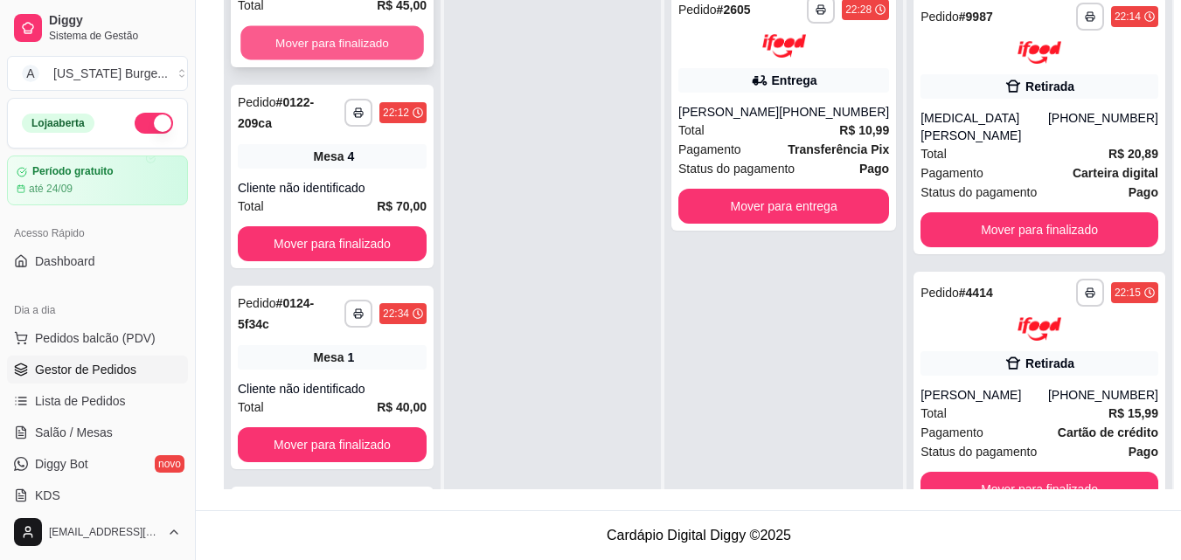
click at [358, 39] on button "Mover para finalizado" at bounding box center [332, 43] width 184 height 34
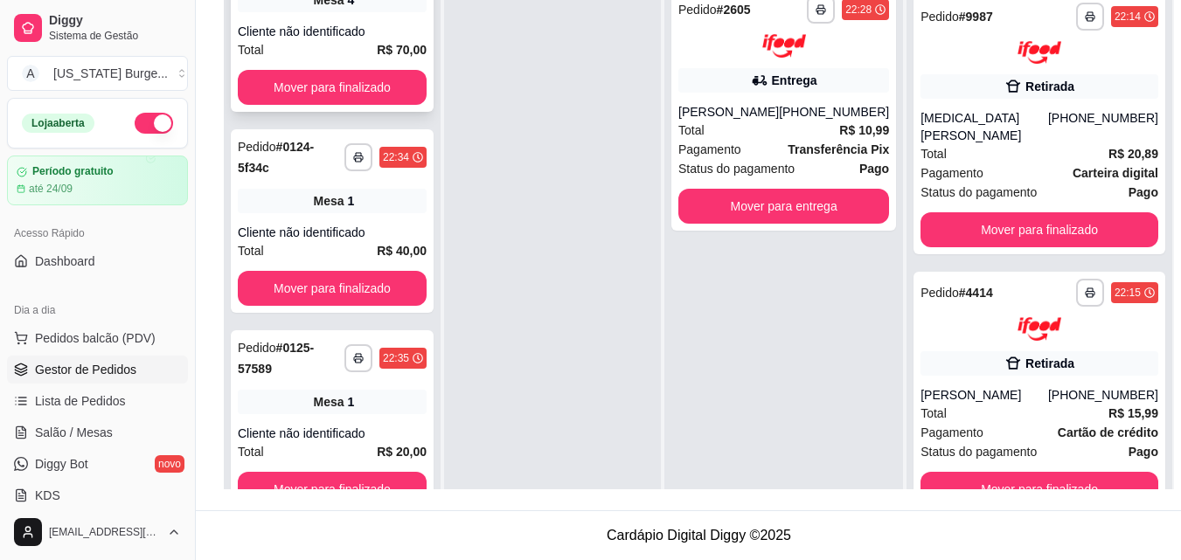
scroll to position [105, 0]
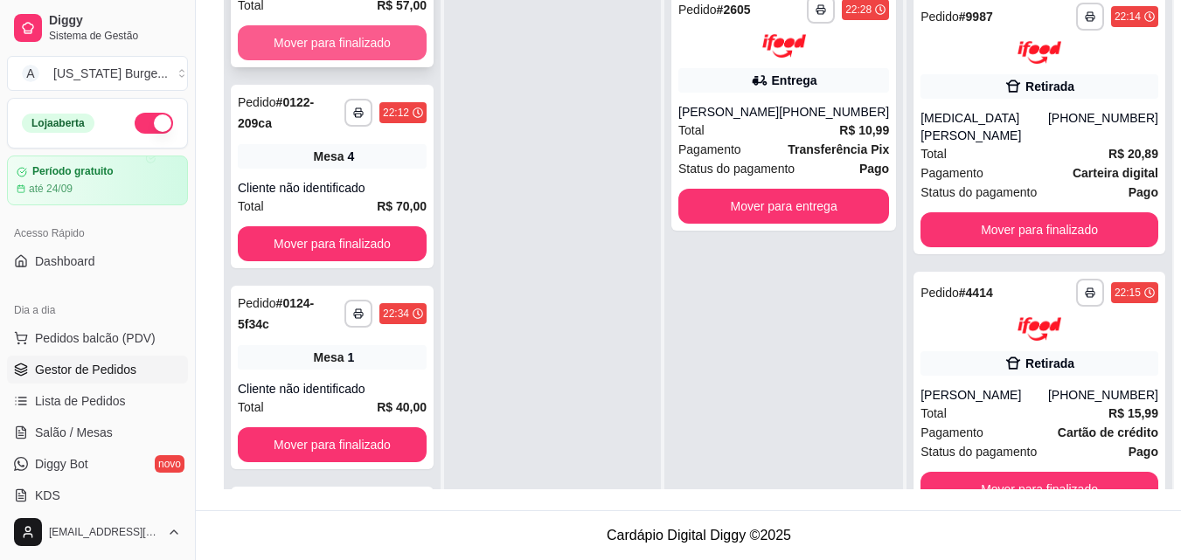
click at [397, 51] on button "Mover para finalizado" at bounding box center [332, 42] width 189 height 35
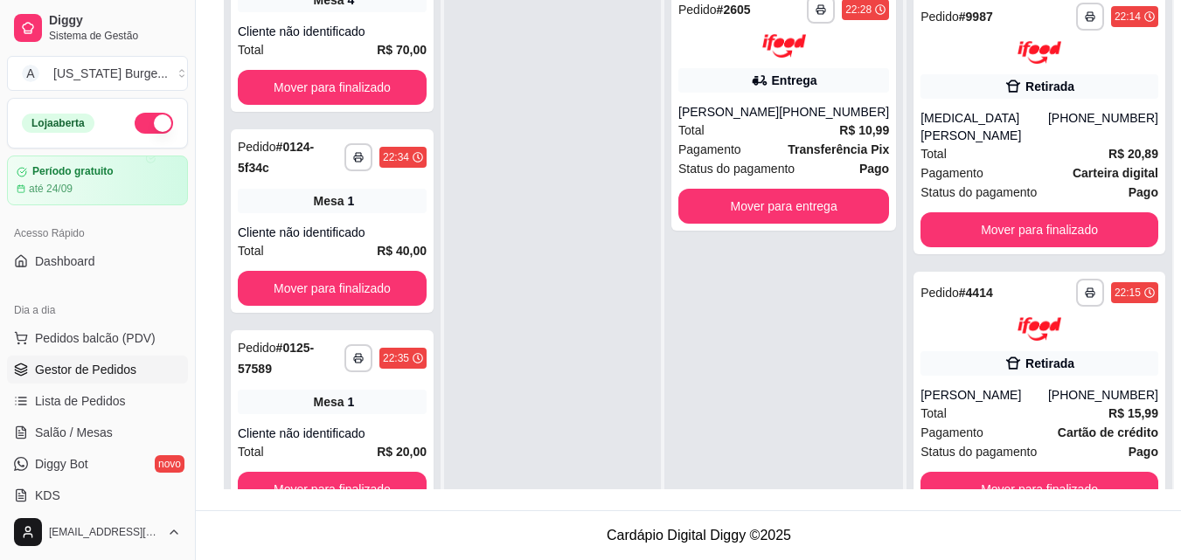
scroll to position [0, 0]
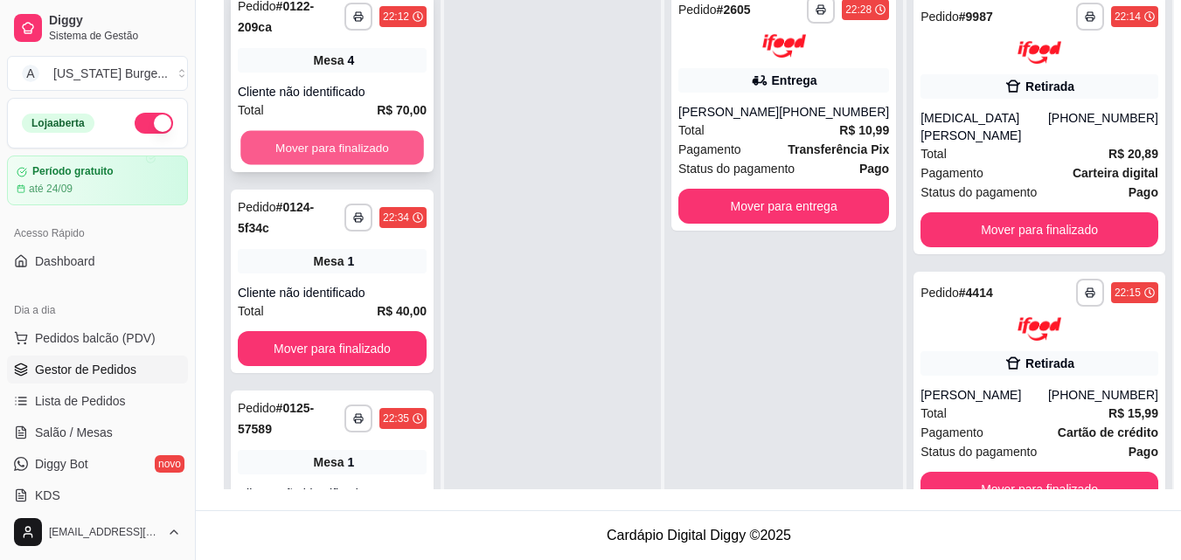
click at [348, 145] on button "Mover para finalizado" at bounding box center [332, 148] width 184 height 34
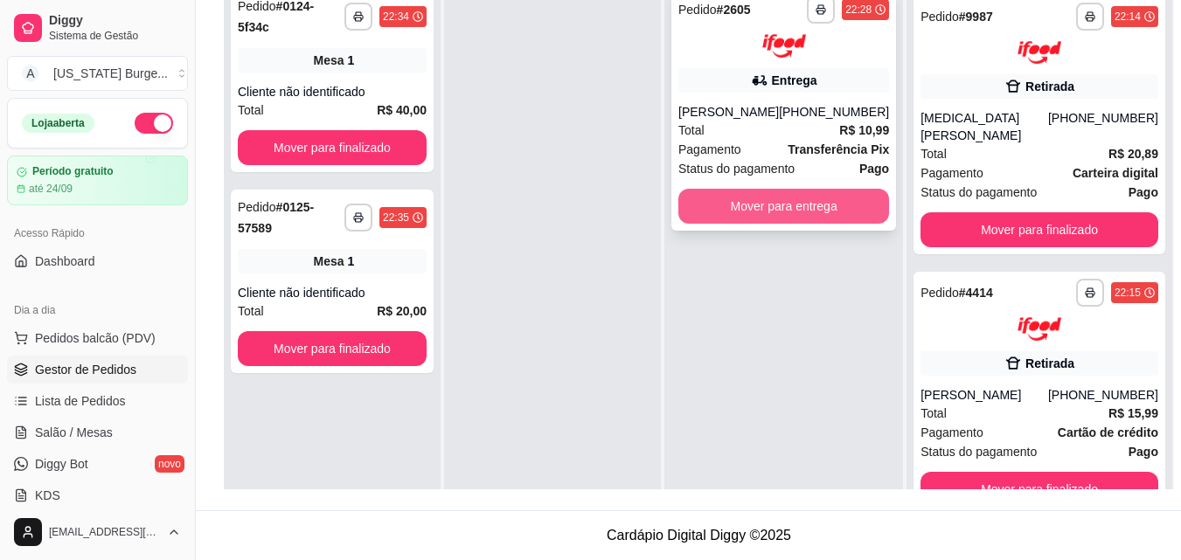
click at [788, 207] on button "Mover para entrega" at bounding box center [783, 206] width 211 height 35
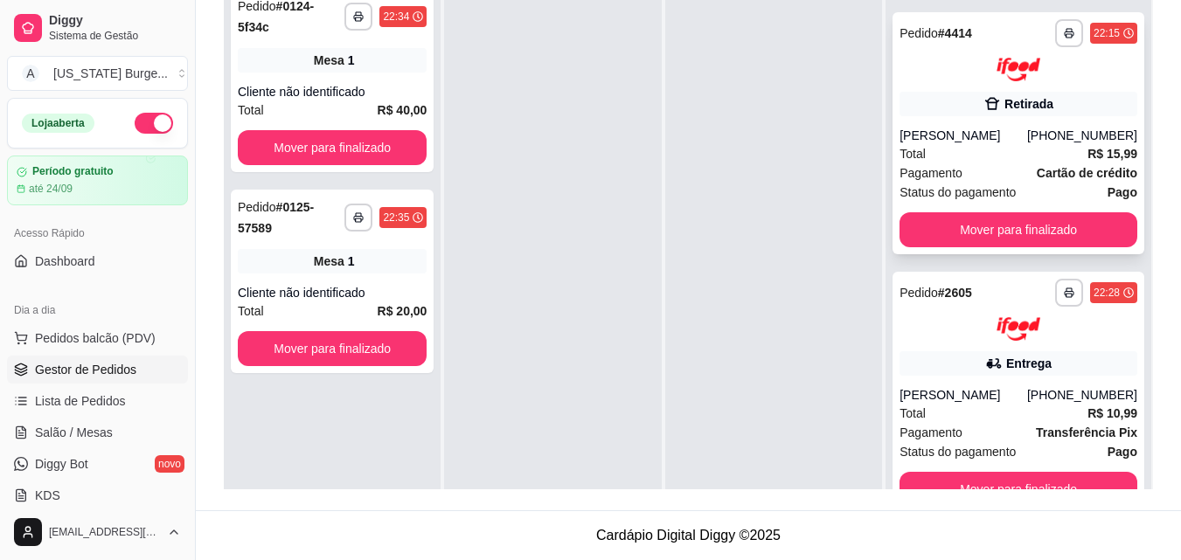
click at [1031, 151] on div "Total R$ 15,99" at bounding box center [1018, 153] width 238 height 19
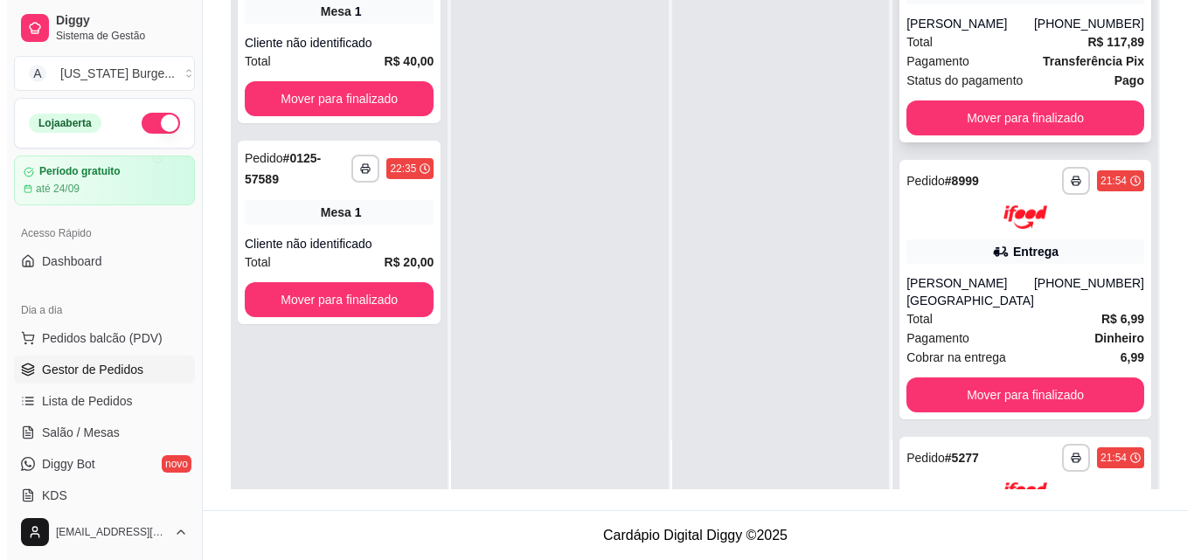
scroll to position [1273, 0]
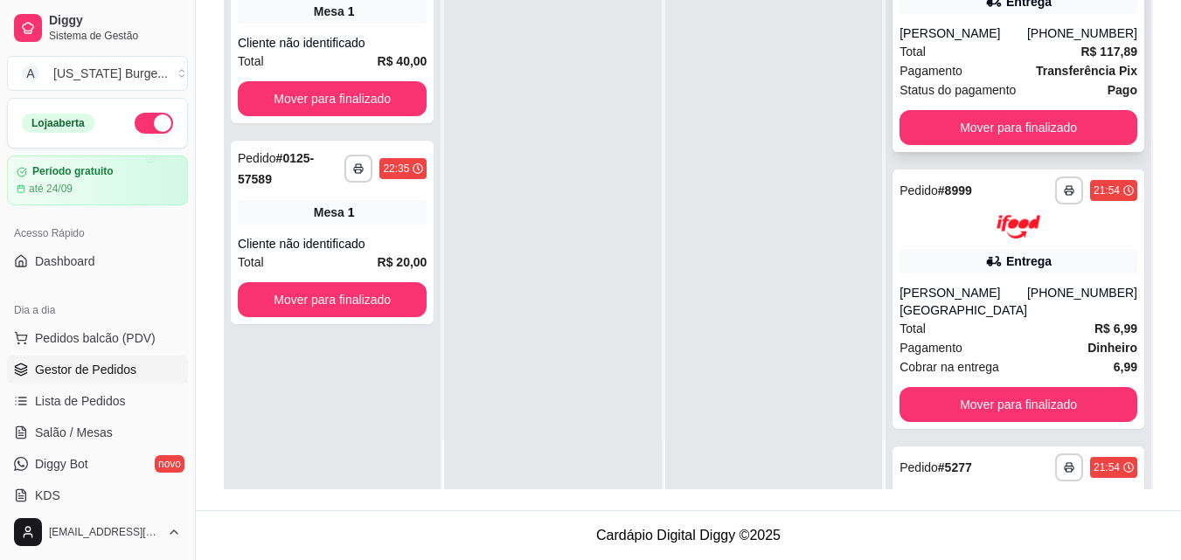
click at [999, 10] on icon at bounding box center [993, 1] width 17 height 17
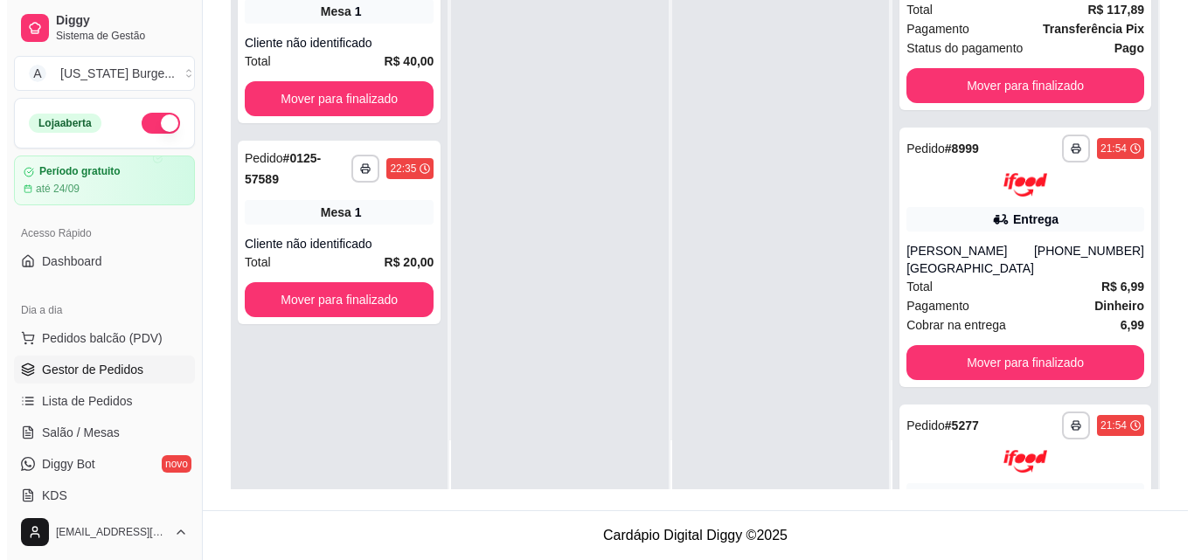
scroll to position [1177, 0]
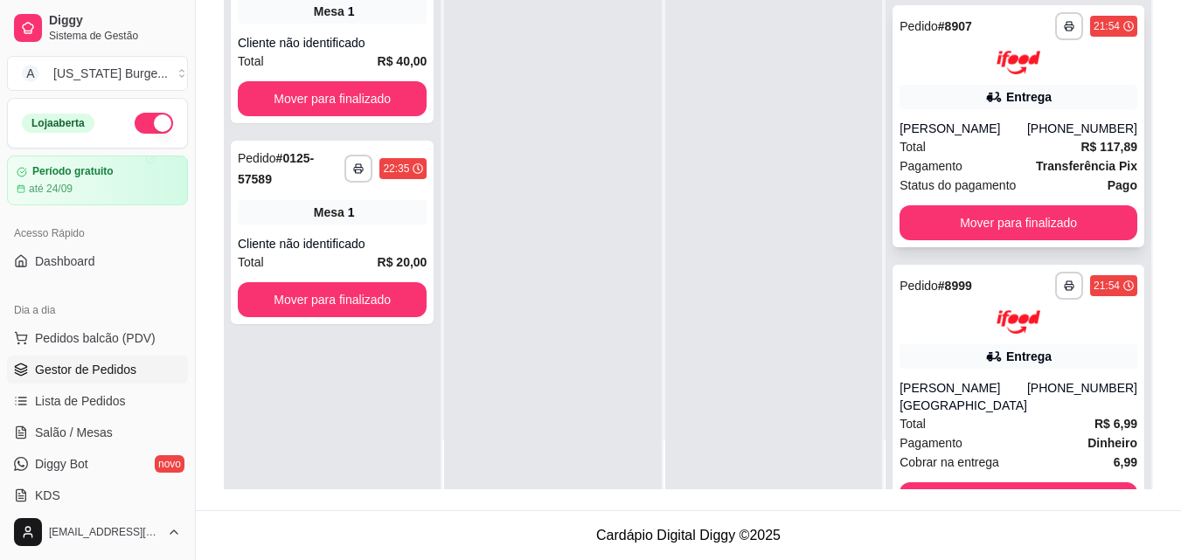
click at [1037, 137] on div "(08) 00705-4050" at bounding box center [1082, 128] width 110 height 17
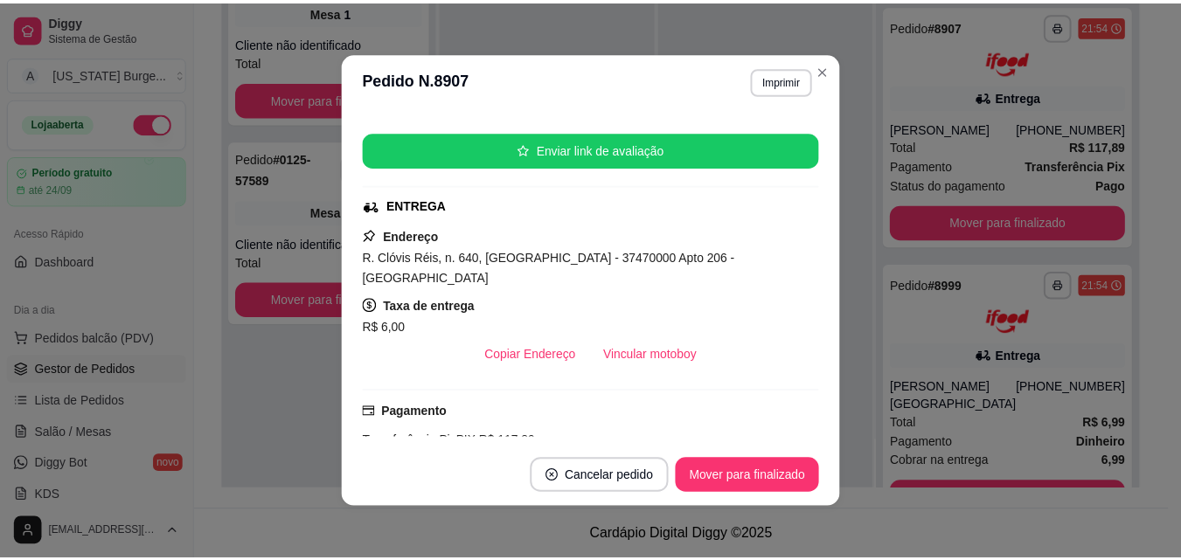
scroll to position [247, 0]
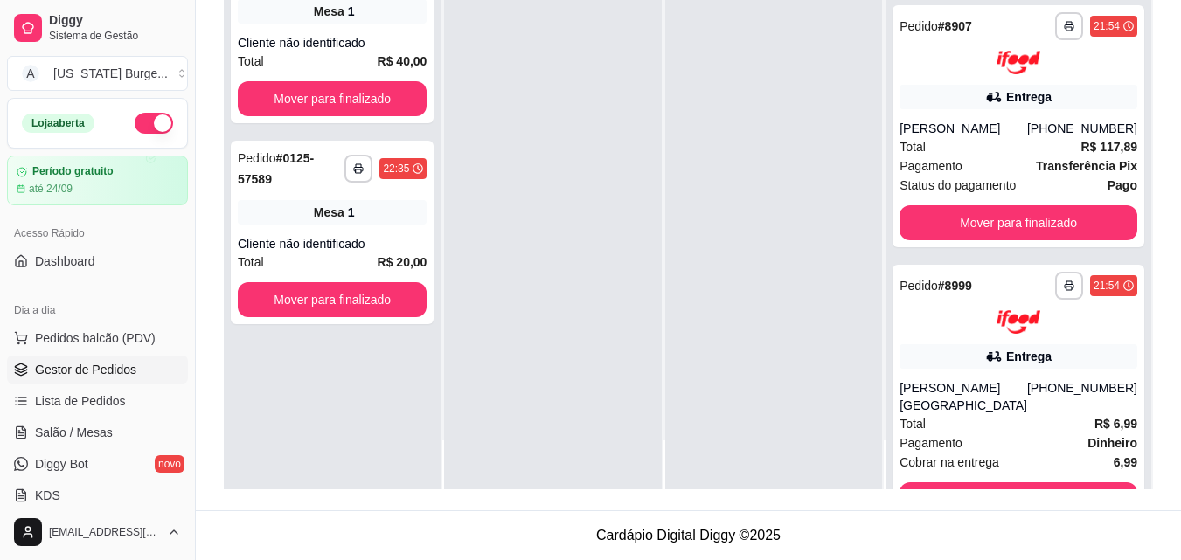
click at [146, 123] on button "button" at bounding box center [154, 123] width 38 height 21
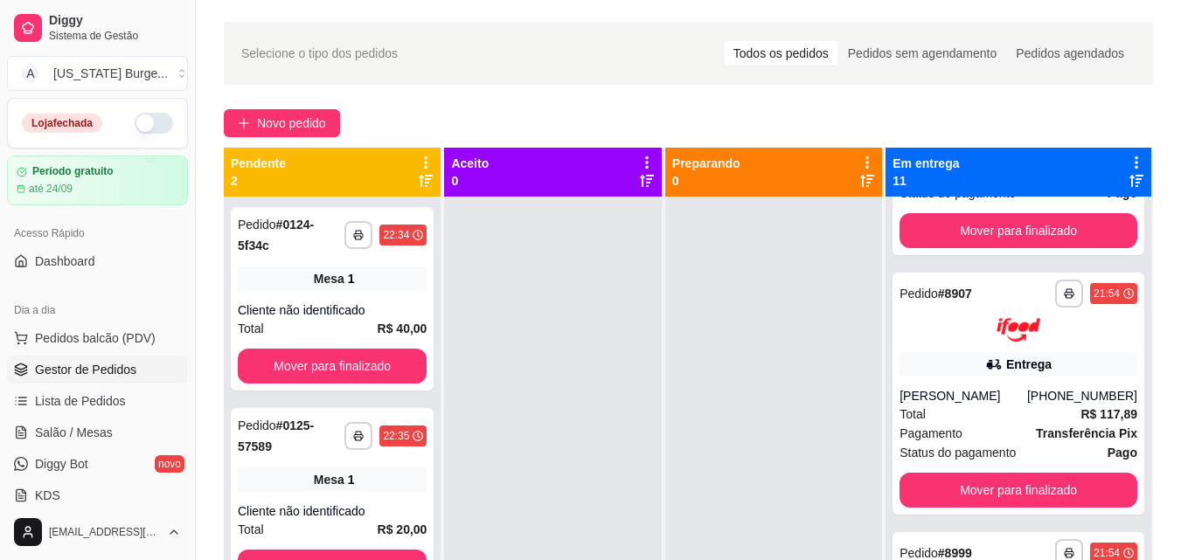
scroll to position [0, 0]
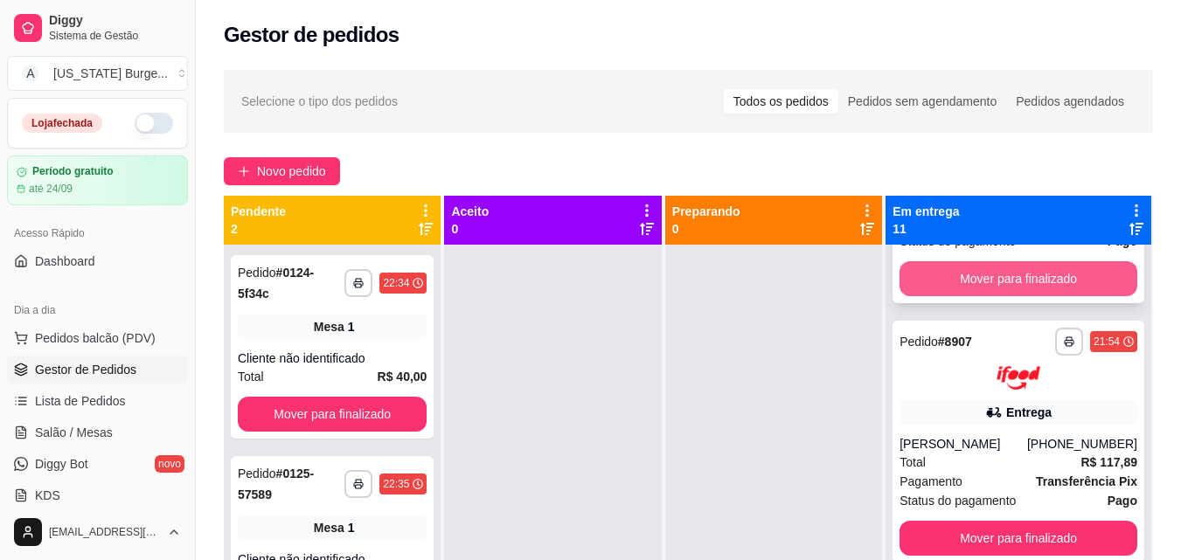
click at [994, 296] on button "Mover para finalizado" at bounding box center [1018, 278] width 238 height 35
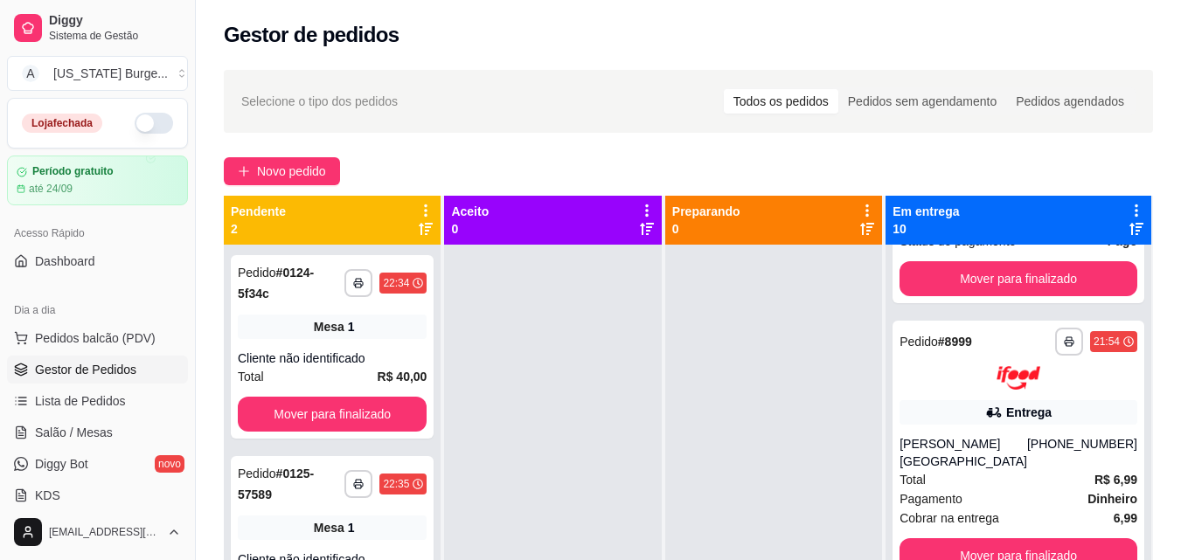
scroll to position [919, 0]
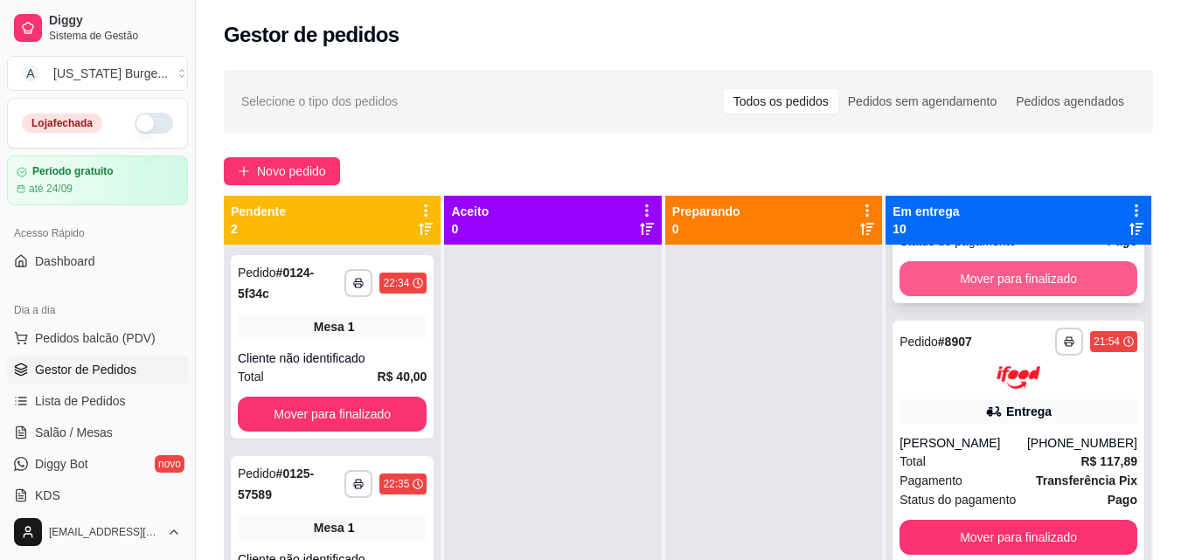
click at [1012, 296] on button "Mover para finalizado" at bounding box center [1018, 278] width 238 height 35
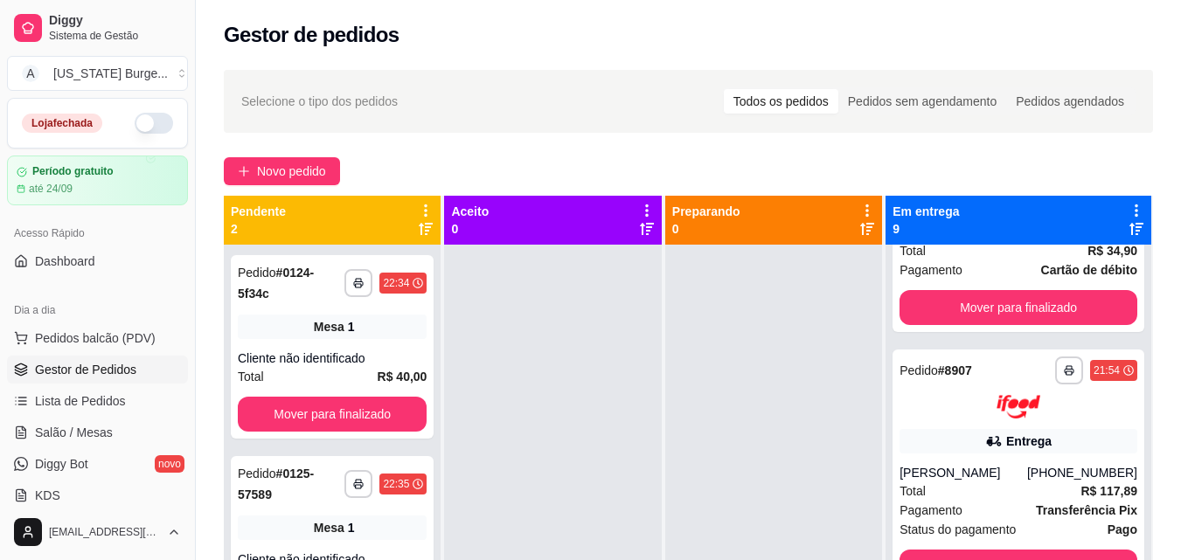
scroll to position [0, 0]
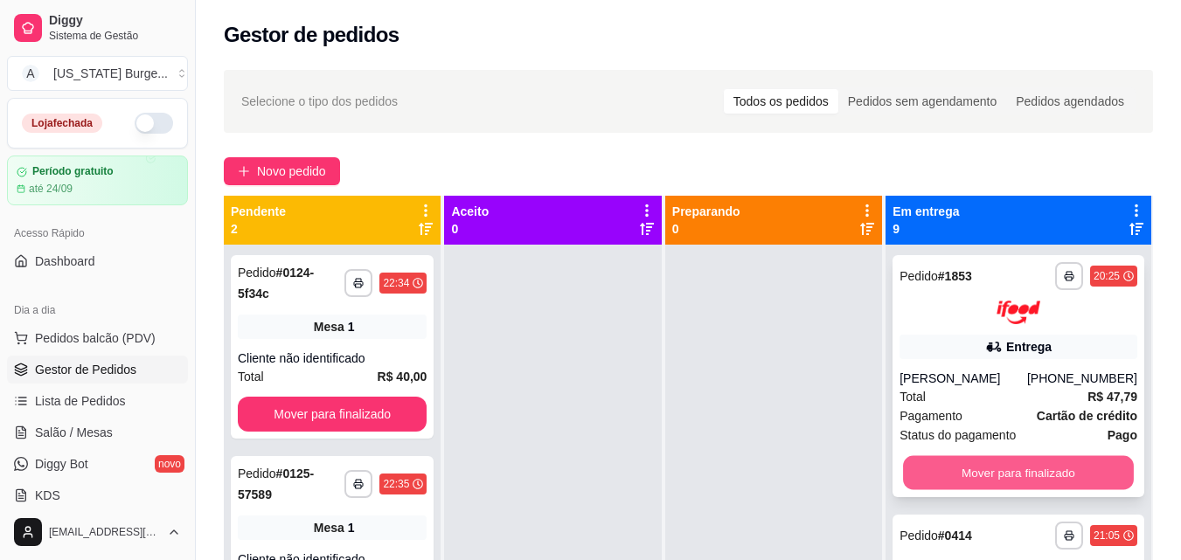
click at [954, 490] on button "Mover para finalizado" at bounding box center [1018, 472] width 231 height 34
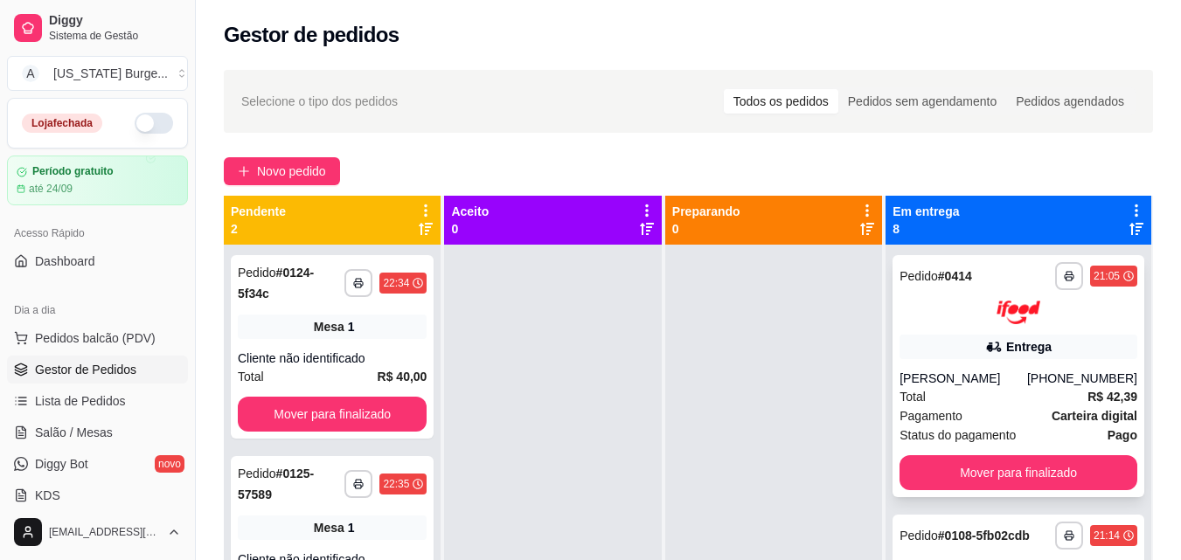
click at [950, 491] on div "**********" at bounding box center [1018, 376] width 252 height 242
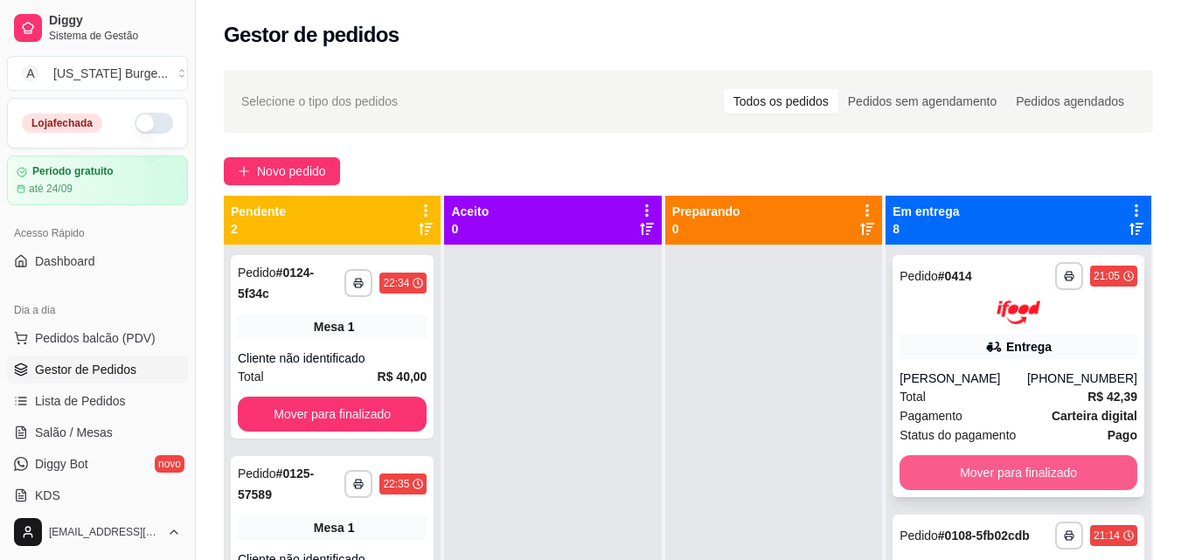
click at [960, 464] on button "Mover para finalizado" at bounding box center [1018, 472] width 238 height 35
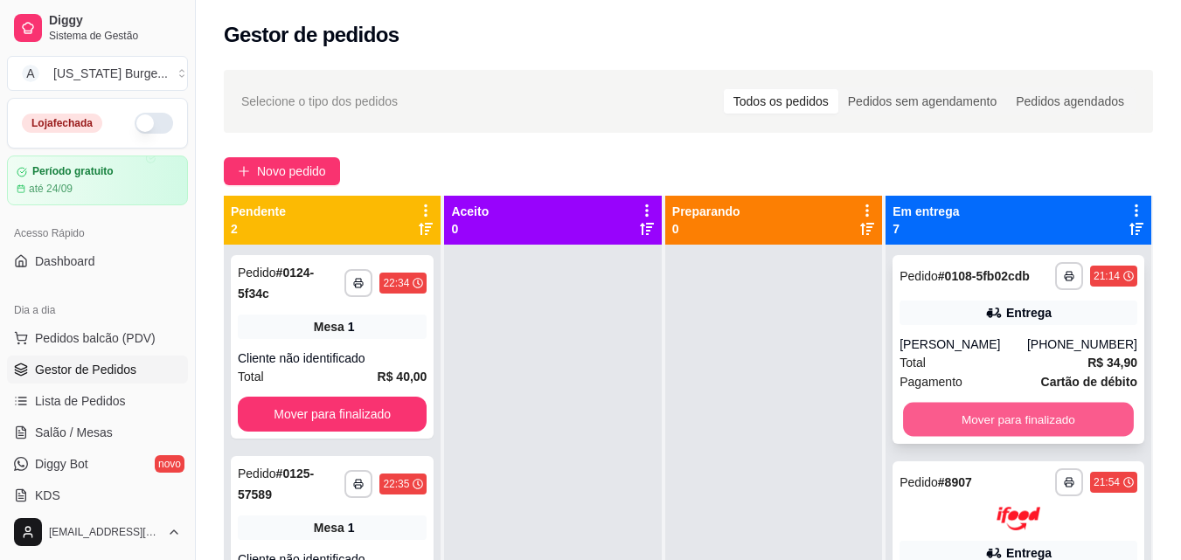
click at [958, 437] on button "Mover para finalizado" at bounding box center [1018, 420] width 231 height 34
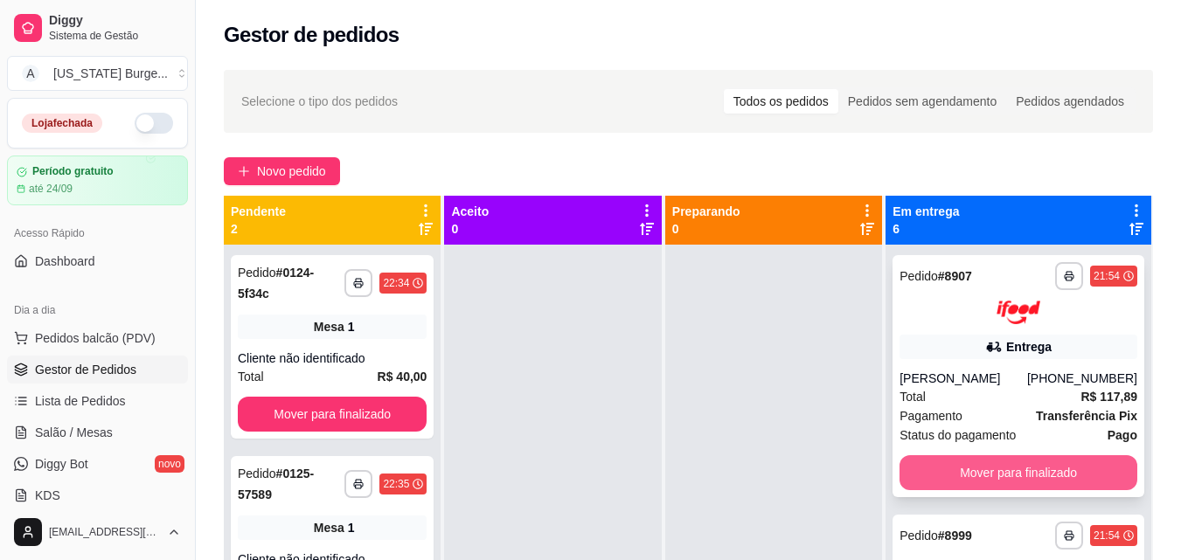
click at [949, 479] on button "Mover para finalizado" at bounding box center [1018, 472] width 238 height 35
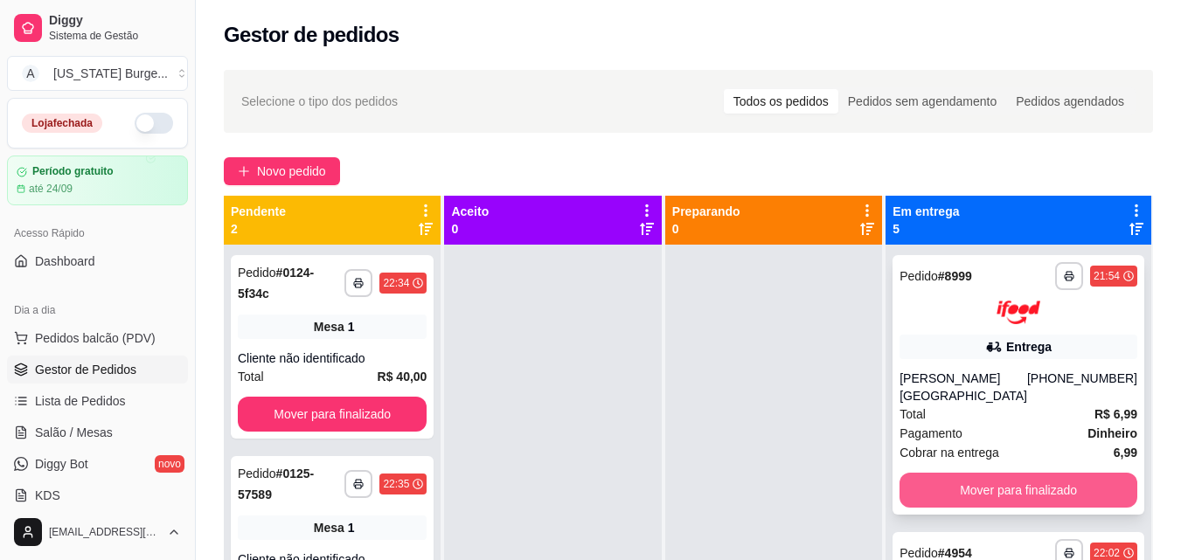
click at [948, 501] on button "Mover para finalizado" at bounding box center [1018, 490] width 238 height 35
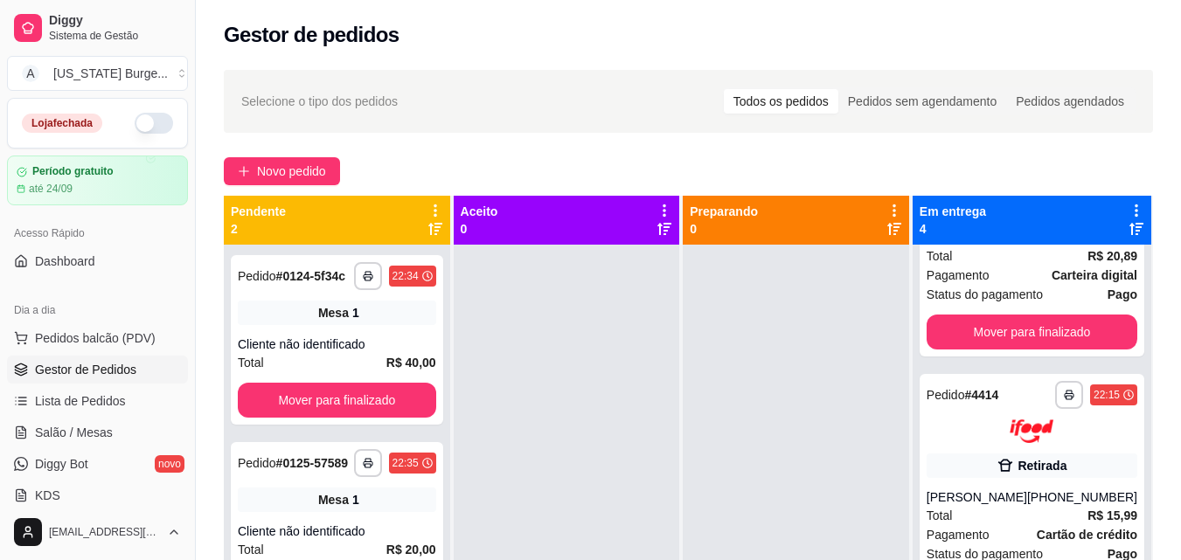
scroll to position [418, 0]
click at [946, 481] on div "**********" at bounding box center [1032, 494] width 225 height 242
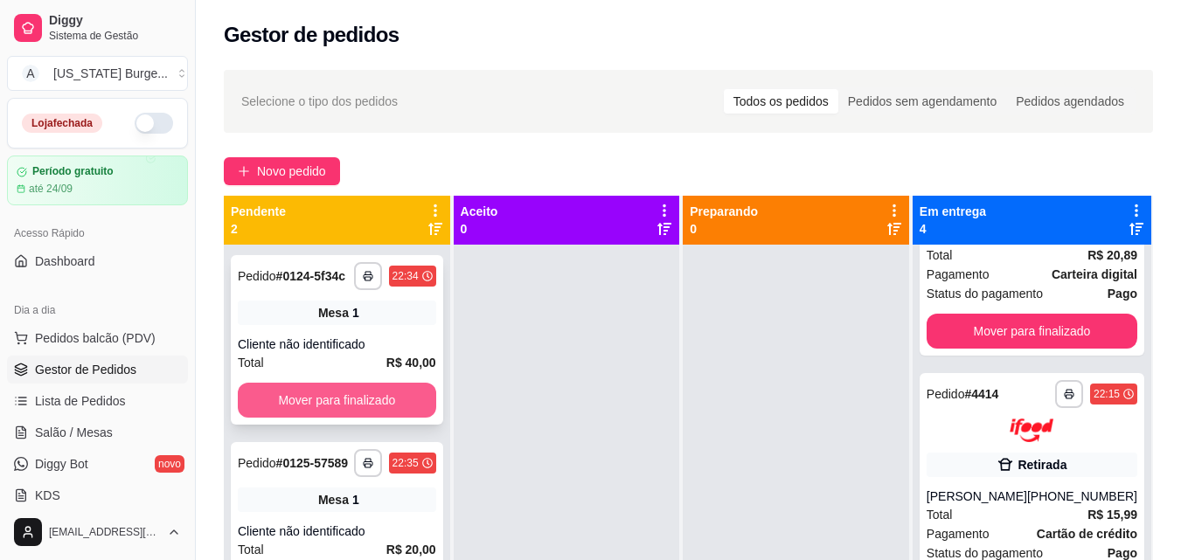
click at [381, 399] on button "Mover para finalizado" at bounding box center [337, 400] width 198 height 35
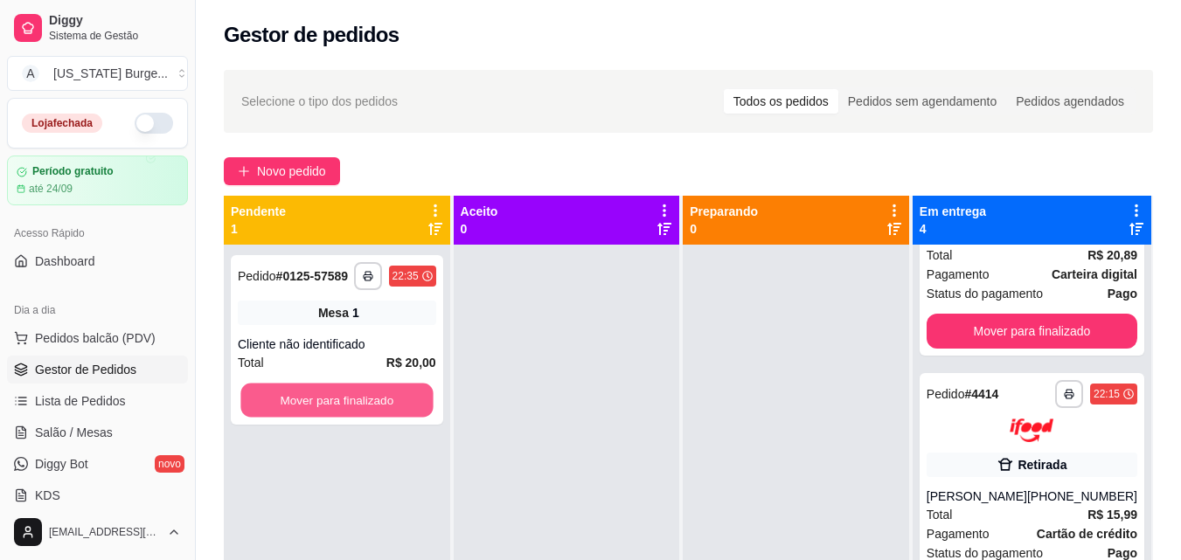
click at [375, 405] on button "Mover para finalizado" at bounding box center [336, 401] width 192 height 34
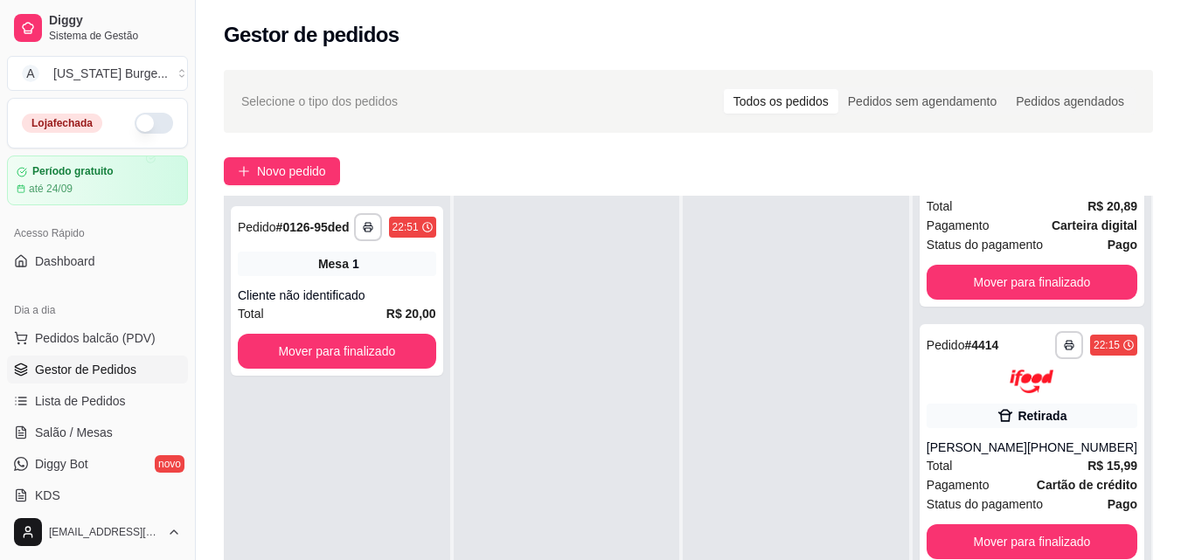
scroll to position [0, 0]
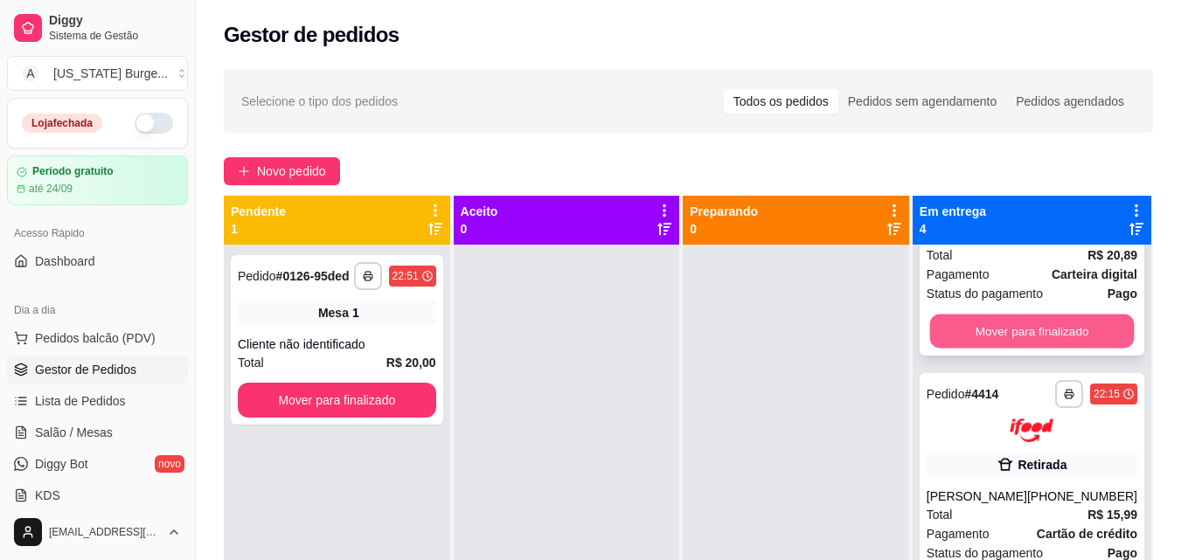
click at [996, 347] on button "Mover para finalizado" at bounding box center [1031, 332] width 205 height 34
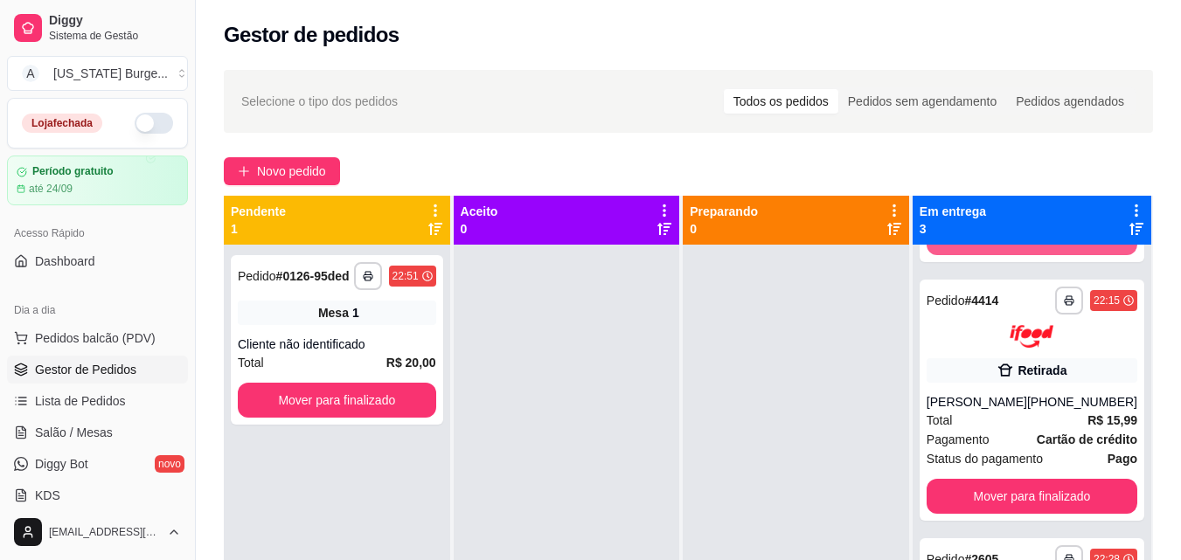
scroll to position [159, 0]
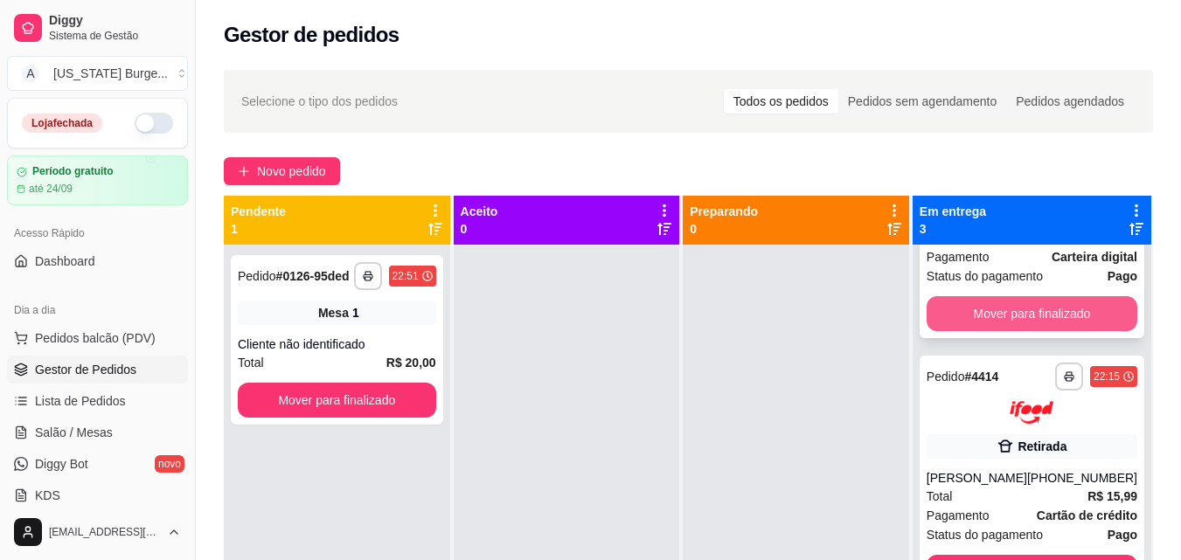
click at [974, 323] on button "Mover para finalizado" at bounding box center [1032, 313] width 211 height 35
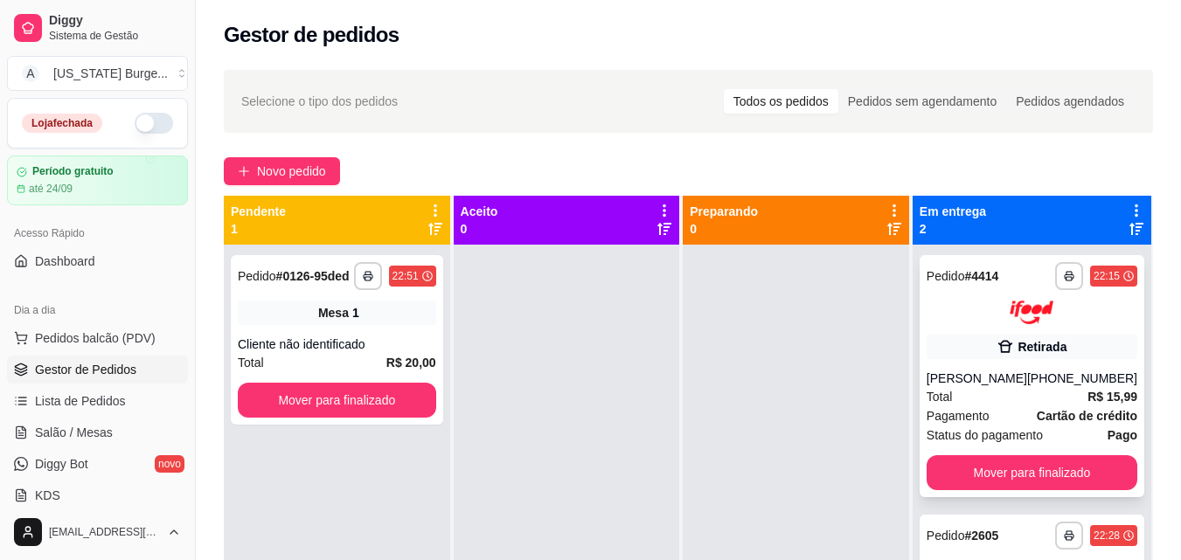
scroll to position [0, 0]
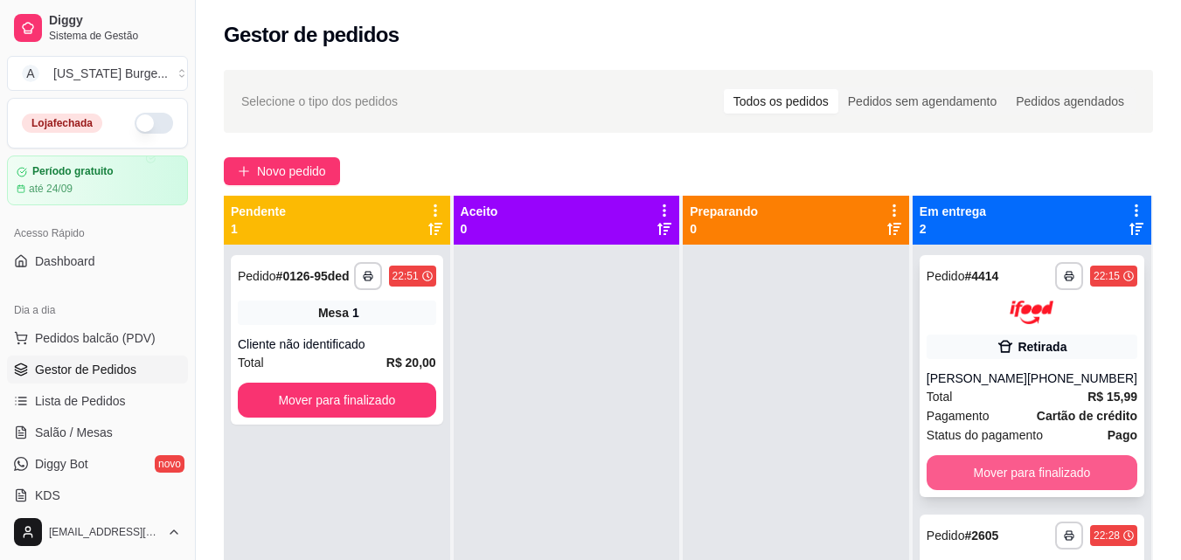
click at [975, 490] on button "Mover para finalizado" at bounding box center [1032, 472] width 211 height 35
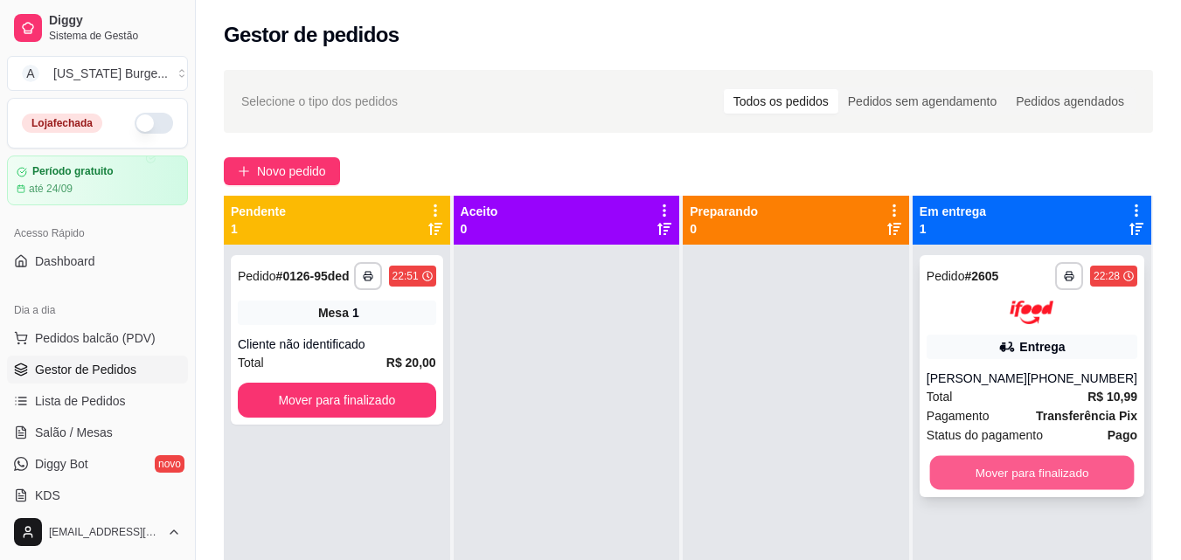
click at [962, 469] on button "Mover para finalizado" at bounding box center [1031, 472] width 205 height 34
